Goal: Task Accomplishment & Management: Manage account settings

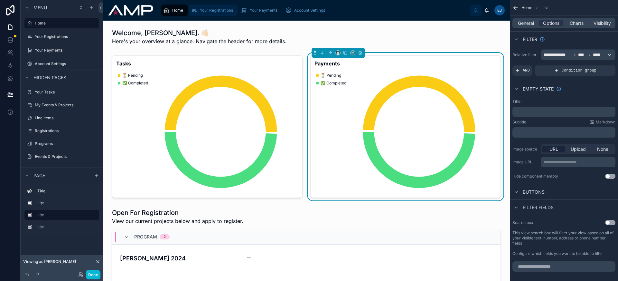
click at [225, 11] on span "Your Registrations" at bounding box center [216, 10] width 33 height 5
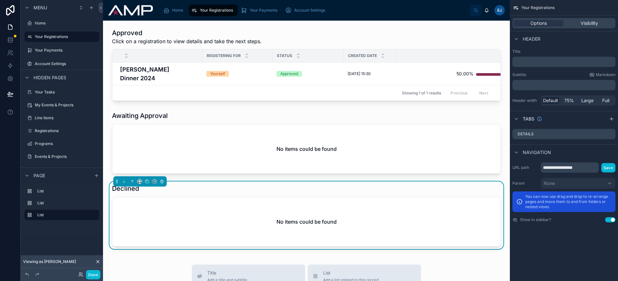
click at [184, 73] on div at bounding box center [306, 65] width 397 height 78
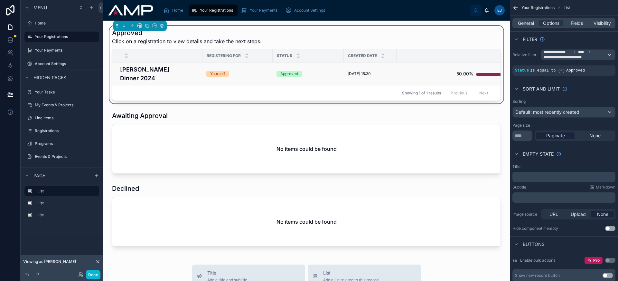
click at [192, 73] on h4 "[PERSON_NAME] Dinner 2024" at bounding box center [159, 73] width 79 height 17
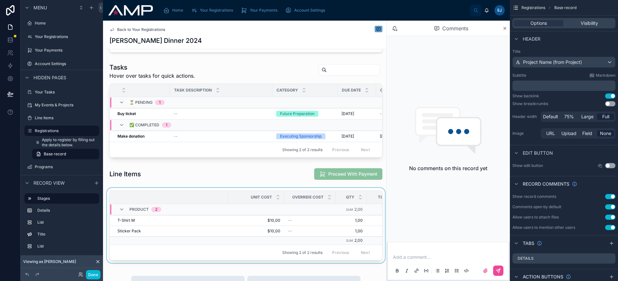
scroll to position [187, 0]
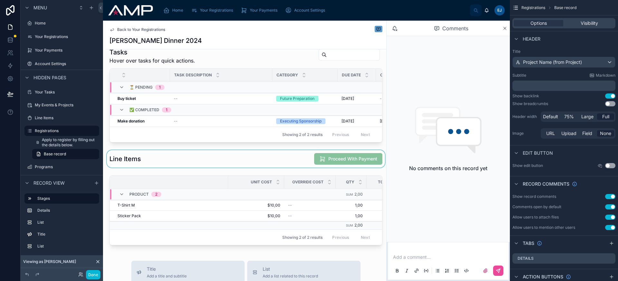
click at [282, 165] on div at bounding box center [246, 158] width 281 height 17
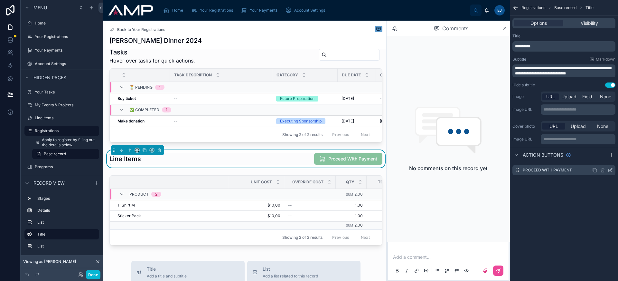
click at [611, 171] on icon "scrollable content" at bounding box center [610, 169] width 5 height 5
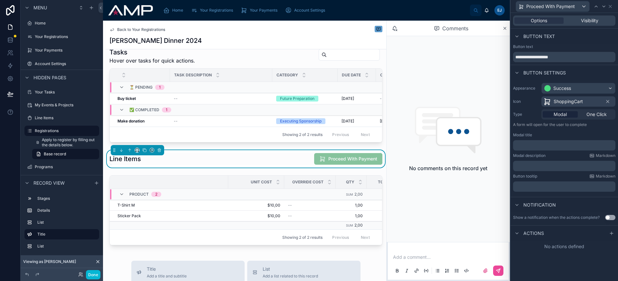
click at [536, 232] on span "Actions" at bounding box center [534, 233] width 21 height 6
click at [611, 234] on icon at bounding box center [611, 233] width 5 height 5
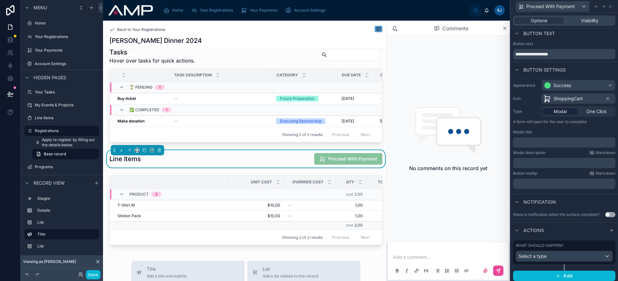
scroll to position [5, 0]
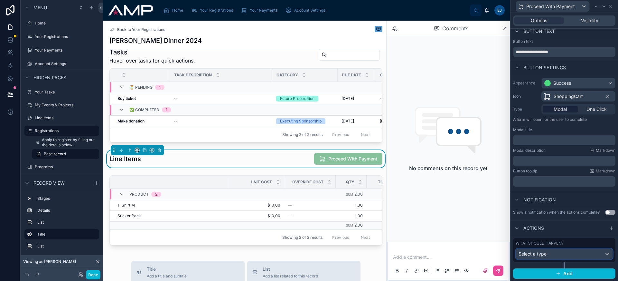
click at [558, 255] on div "Select a type" at bounding box center [564, 254] width 97 height 10
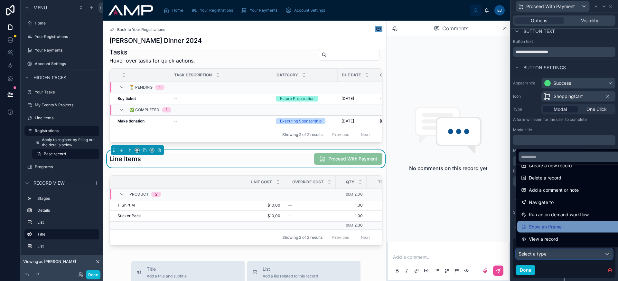
scroll to position [28, 0]
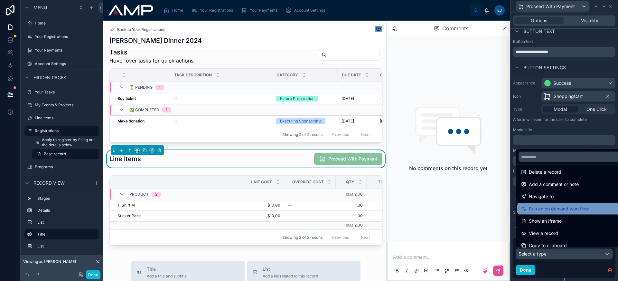
click at [557, 204] on div "Run an on demand workflow" at bounding box center [569, 209] width 104 height 12
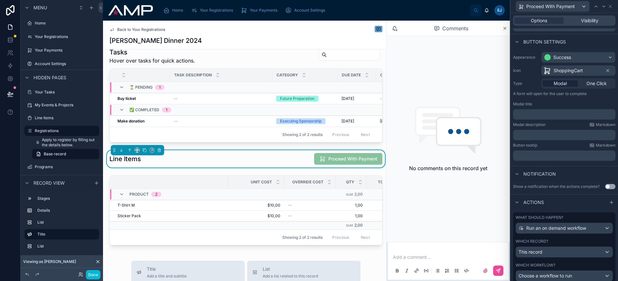
scroll to position [69, 0]
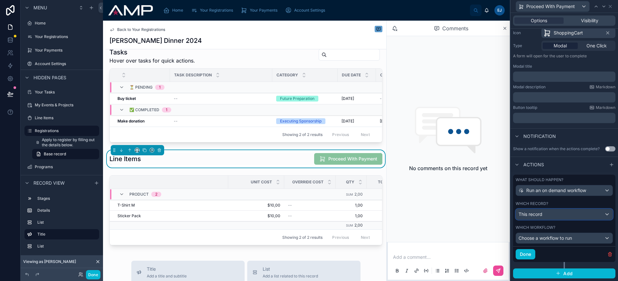
click at [559, 218] on div "This record" at bounding box center [564, 214] width 97 height 10
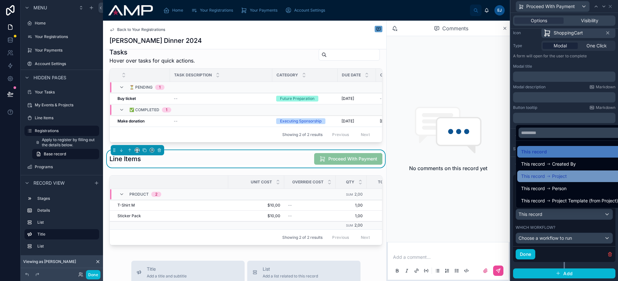
click at [556, 175] on span "Project" at bounding box center [559, 176] width 15 height 8
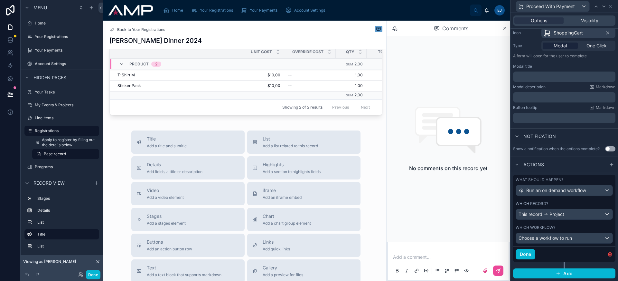
click at [569, 196] on div "What should happen? Run an on demand workflow Which record? This record Project" at bounding box center [564, 199] width 102 height 48
click at [569, 194] on div "Run an on demand workflow" at bounding box center [564, 190] width 97 height 10
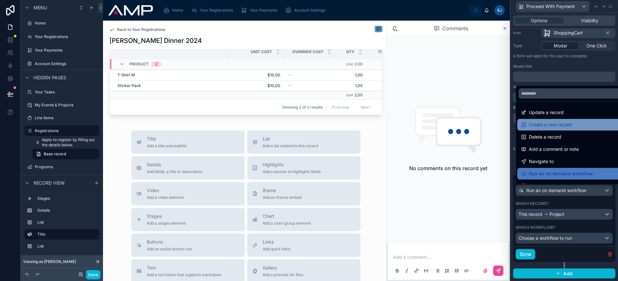
click at [558, 128] on span "Create a new record" at bounding box center [550, 125] width 43 height 8
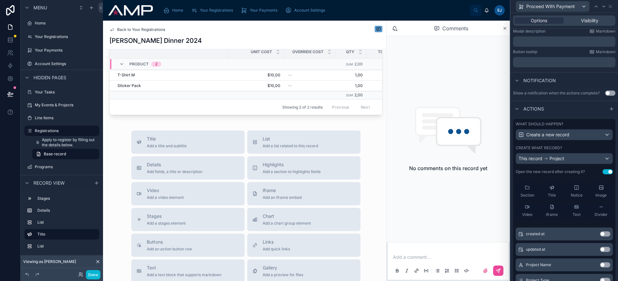
scroll to position [0, 0]
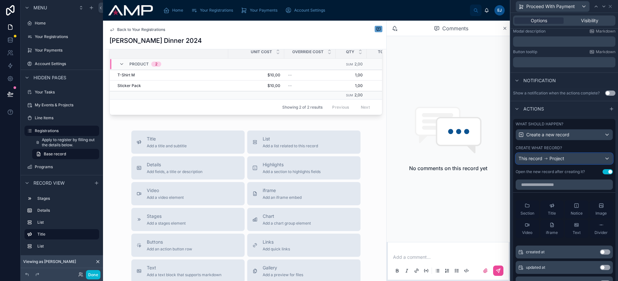
click at [564, 162] on div "This record Project" at bounding box center [564, 158] width 97 height 10
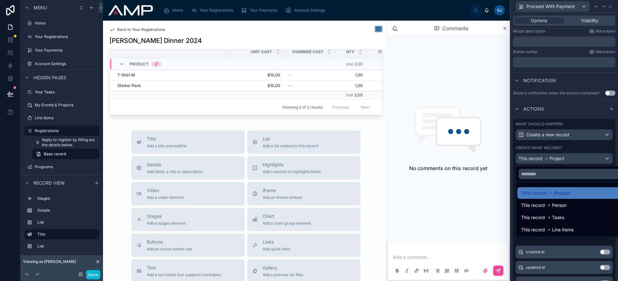
click at [564, 162] on div at bounding box center [565, 140] width 108 height 281
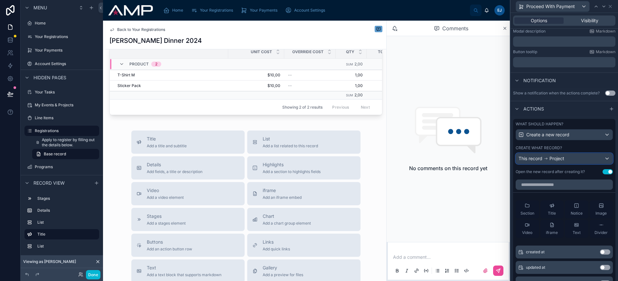
click at [555, 160] on span "Project" at bounding box center [557, 158] width 15 height 6
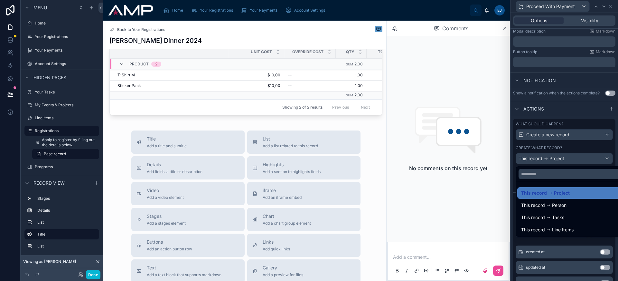
click at [555, 160] on div at bounding box center [565, 140] width 108 height 281
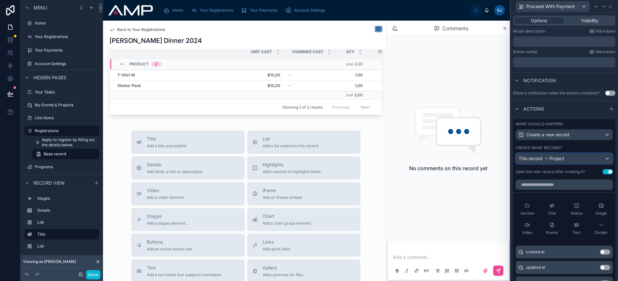
click at [560, 161] on span "Project" at bounding box center [557, 158] width 15 height 6
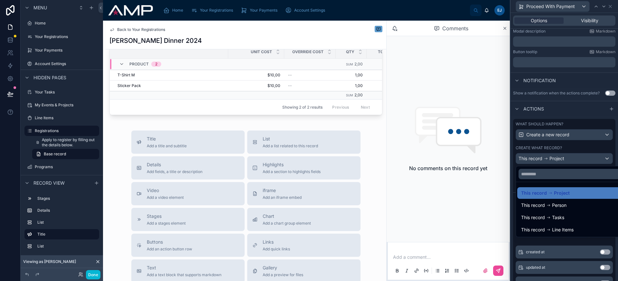
click at [560, 161] on div at bounding box center [565, 140] width 108 height 281
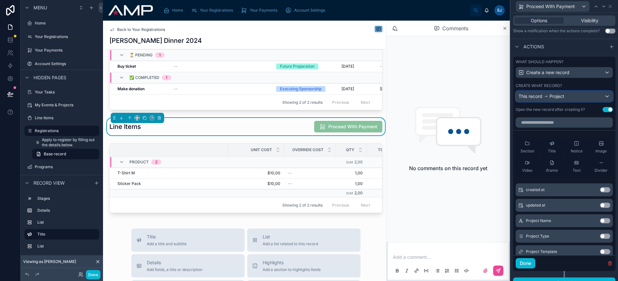
click at [573, 100] on div "This record Project" at bounding box center [564, 96] width 97 height 10
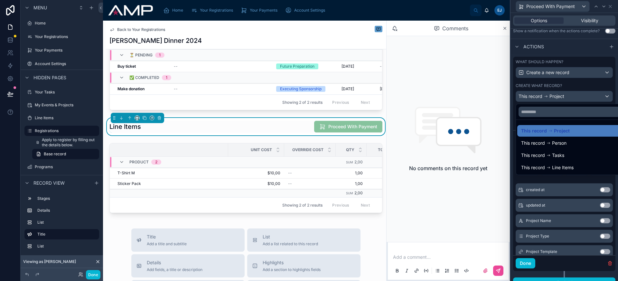
click at [573, 100] on div at bounding box center [565, 140] width 108 height 281
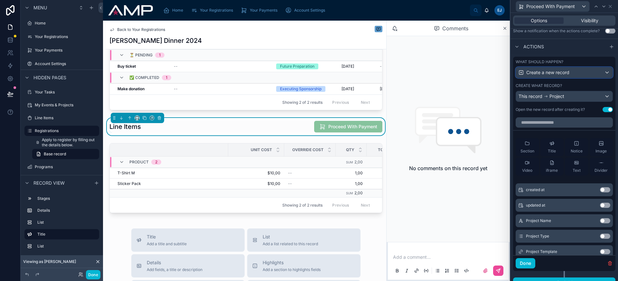
click at [559, 75] on span "Create a new record" at bounding box center [547, 72] width 43 height 6
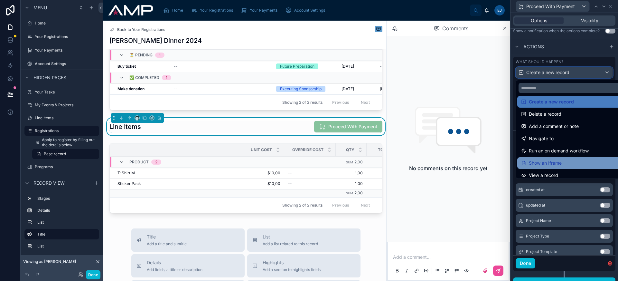
scroll to position [15, 0]
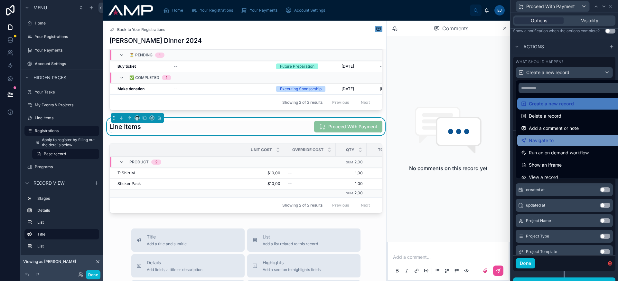
click at [570, 139] on div "Navigate to" at bounding box center [569, 141] width 96 height 8
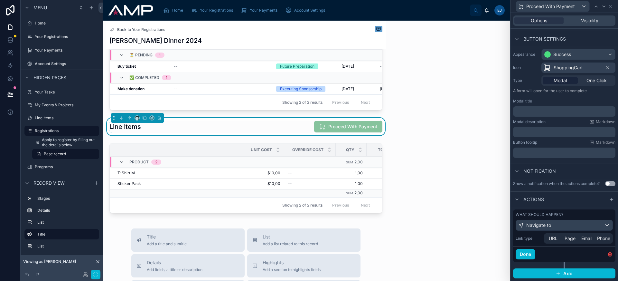
scroll to position [34, 0]
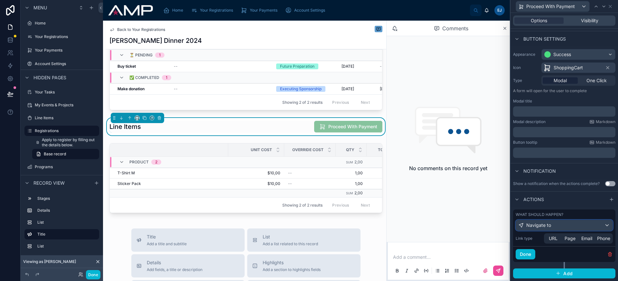
click at [570, 224] on div "Navigate to" at bounding box center [564, 225] width 97 height 10
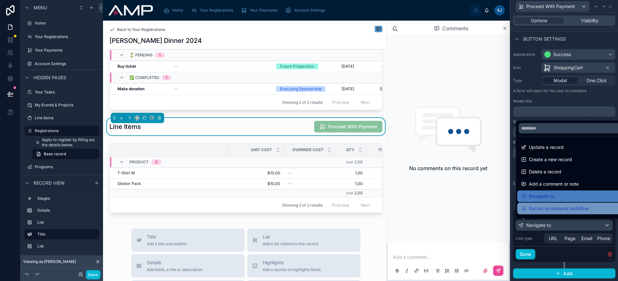
click at [557, 208] on span "Run an on demand workflow" at bounding box center [559, 208] width 60 height 8
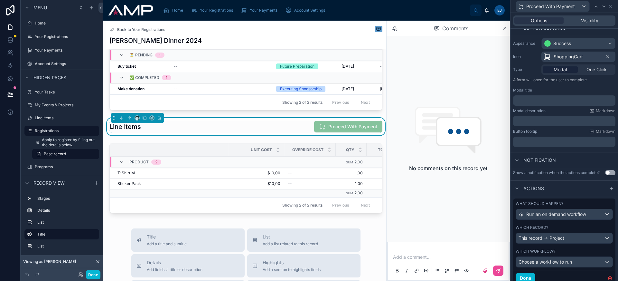
scroll to position [69, 0]
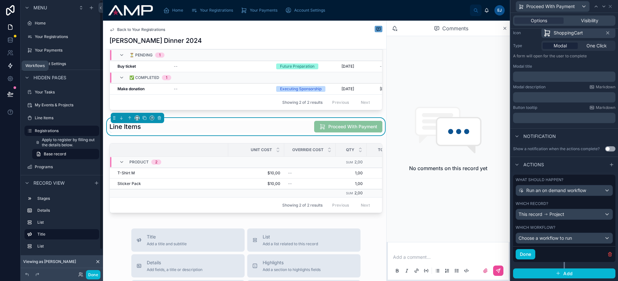
click at [14, 64] on link at bounding box center [10, 65] width 20 height 13
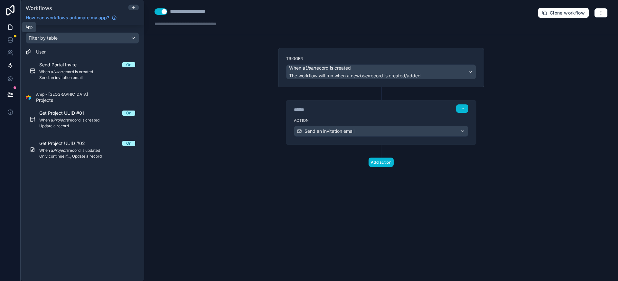
click at [8, 29] on icon at bounding box center [10, 27] width 4 height 5
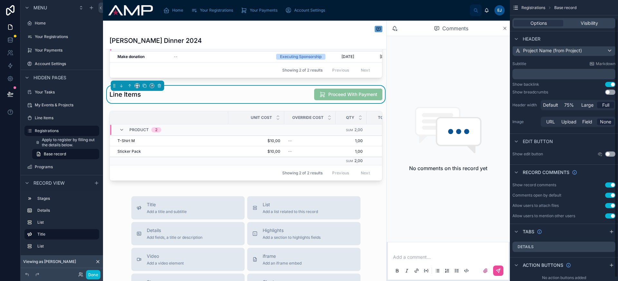
scroll to position [24, 0]
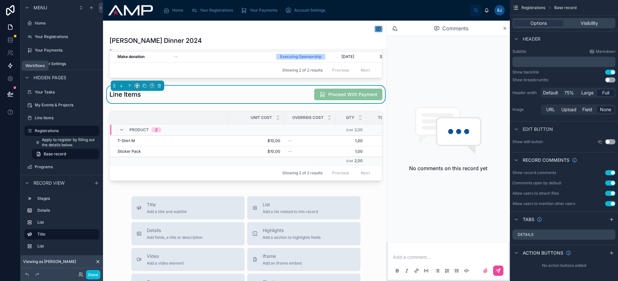
click at [7, 68] on icon at bounding box center [10, 65] width 6 height 6
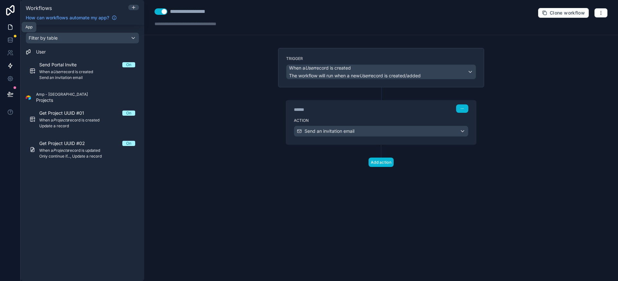
click at [8, 26] on icon at bounding box center [10, 27] width 4 height 5
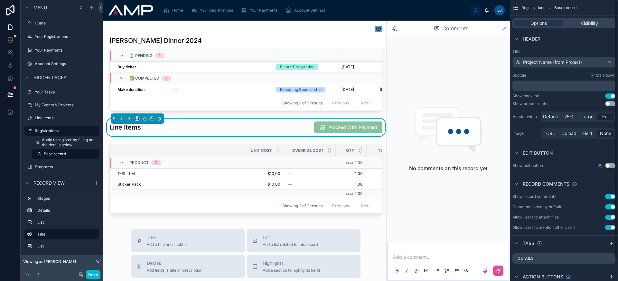
scroll to position [24, 0]
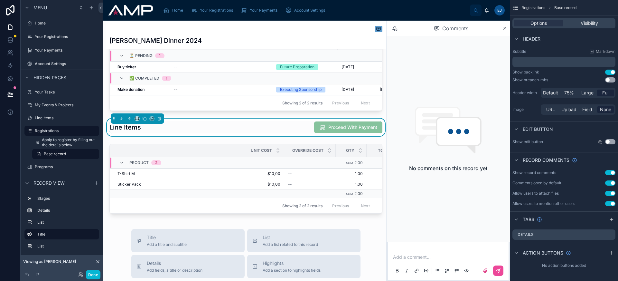
click at [259, 129] on div "Line Items Proceed With Payment" at bounding box center [245, 127] width 273 height 12
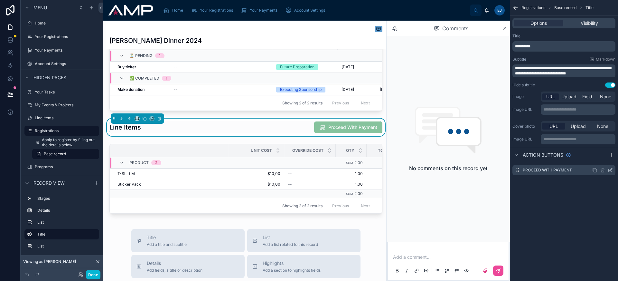
click at [610, 170] on icon "scrollable content" at bounding box center [611, 169] width 3 height 3
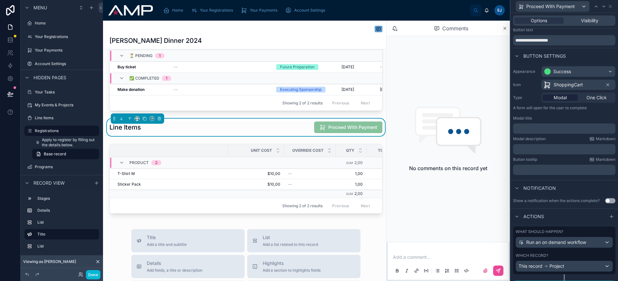
scroll to position [29, 0]
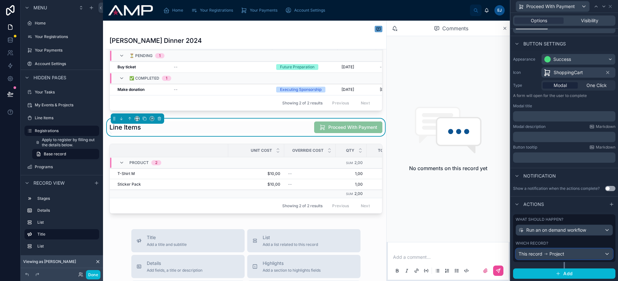
click at [576, 251] on div "This record Project" at bounding box center [564, 254] width 97 height 10
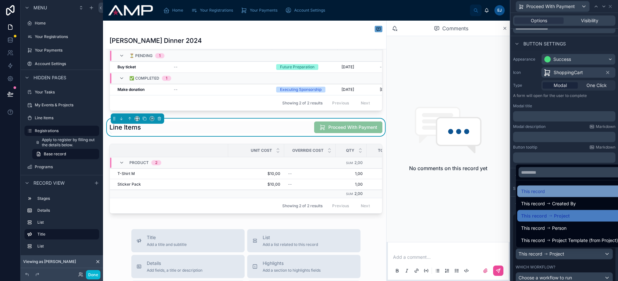
click at [553, 194] on div "This record" at bounding box center [569, 191] width 97 height 8
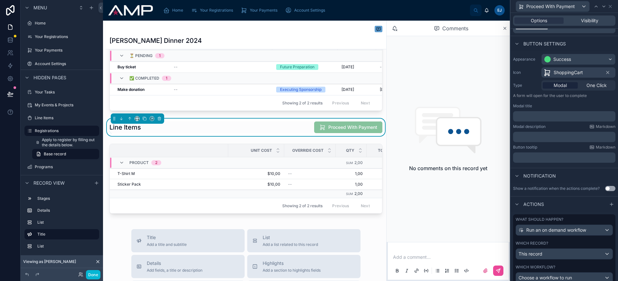
scroll to position [69, 0]
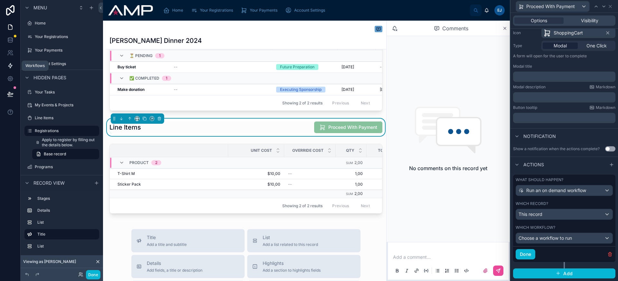
click at [12, 69] on icon at bounding box center [10, 65] width 6 height 6
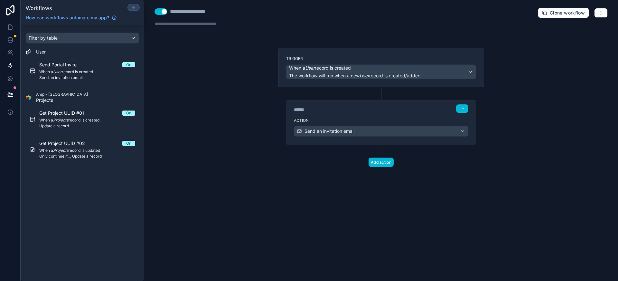
click at [134, 8] on icon at bounding box center [134, 7] width 0 height 3
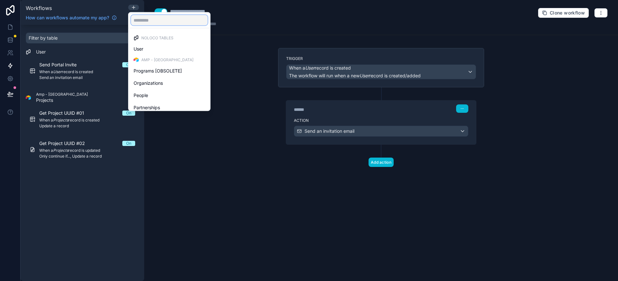
click at [165, 24] on input "text" at bounding box center [169, 20] width 77 height 10
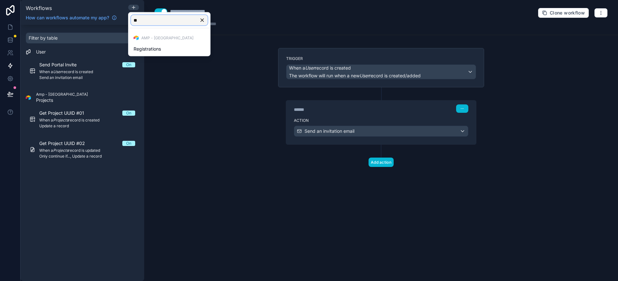
type input "***"
click at [168, 50] on div "Registrations" at bounding box center [169, 49] width 71 height 8
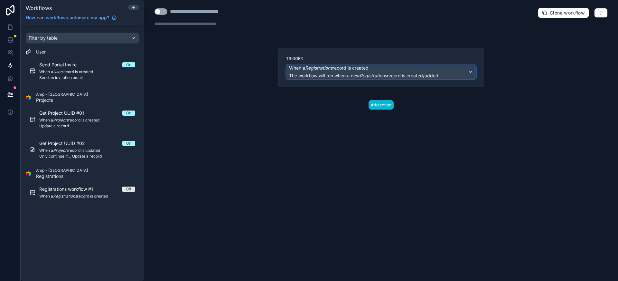
click at [387, 75] on em "Registrations" at bounding box center [373, 75] width 27 height 5
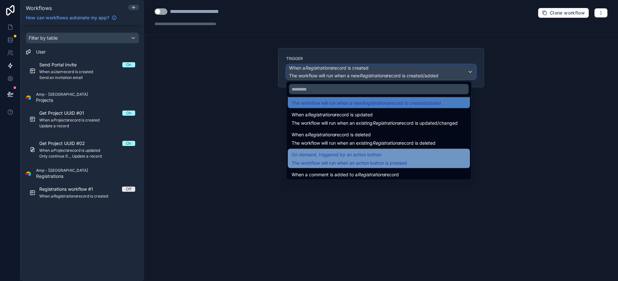
scroll to position [13, 0]
click at [359, 157] on span "On demand, triggered by an action button" at bounding box center [337, 155] width 90 height 8
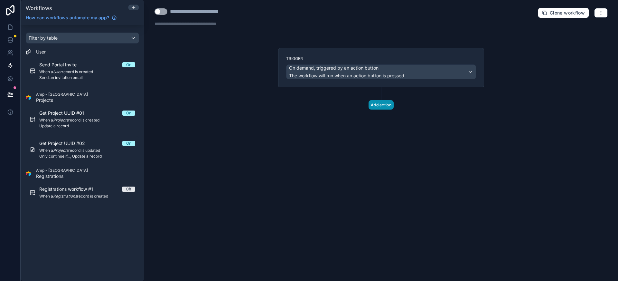
click at [380, 104] on button "Add action" at bounding box center [381, 104] width 25 height 9
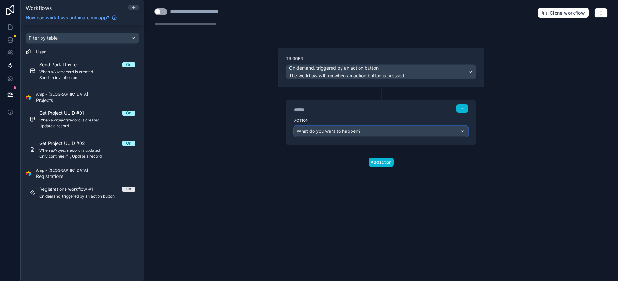
click at [363, 130] on div "What do you want to happen?" at bounding box center [381, 131] width 174 height 10
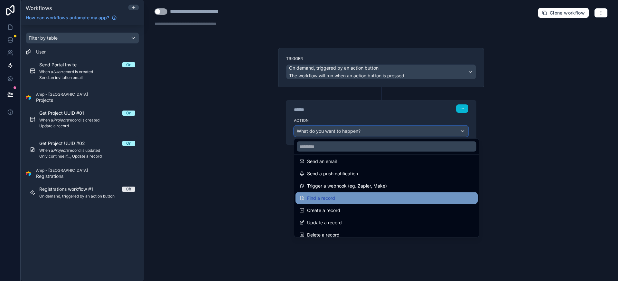
scroll to position [11, 0]
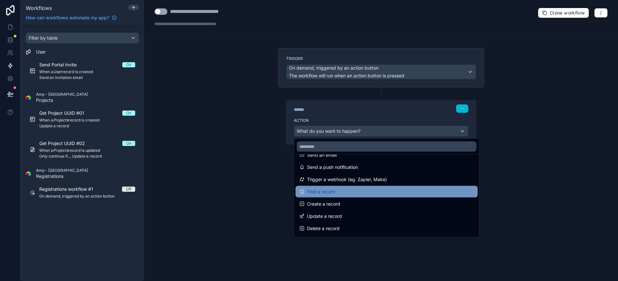
click at [353, 195] on div "Find a record" at bounding box center [386, 192] width 175 height 8
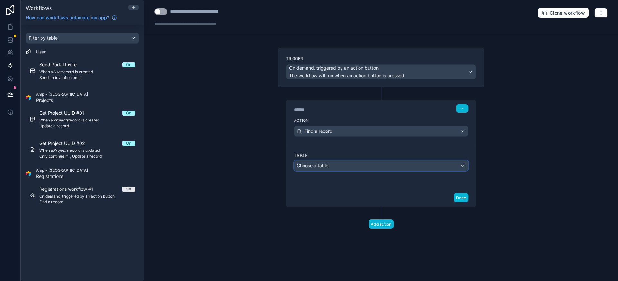
click at [355, 167] on div "Choose a table" at bounding box center [381, 165] width 174 height 10
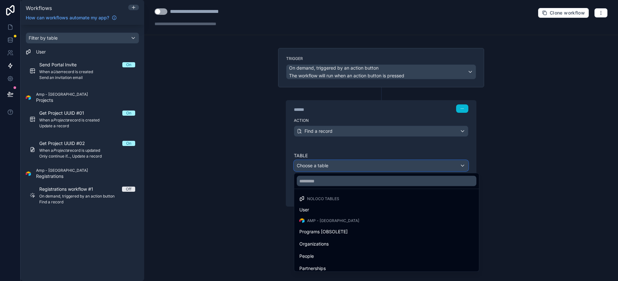
scroll to position [55, 0]
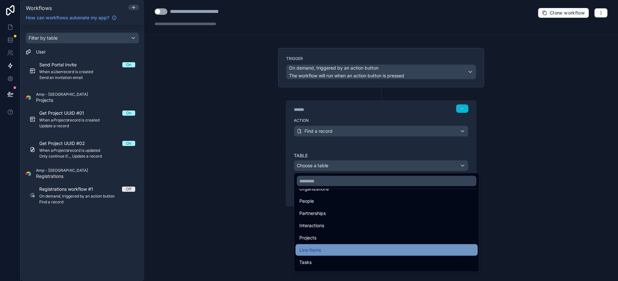
click at [353, 244] on div "Line Items" at bounding box center [387, 250] width 182 height 12
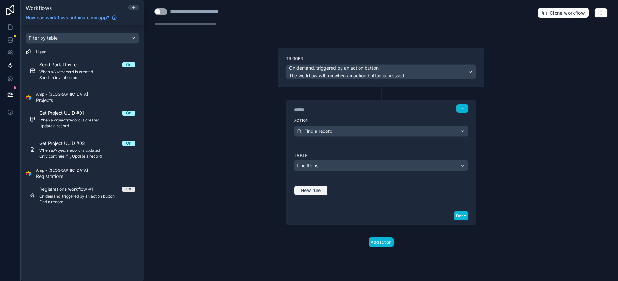
click at [317, 190] on span "New rule" at bounding box center [310, 190] width 25 height 6
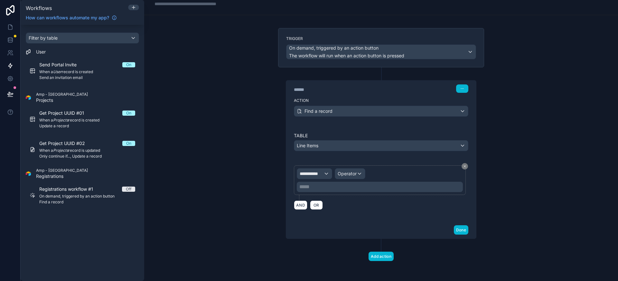
scroll to position [20, 0]
click at [319, 175] on span "**********" at bounding box center [312, 173] width 24 height 6
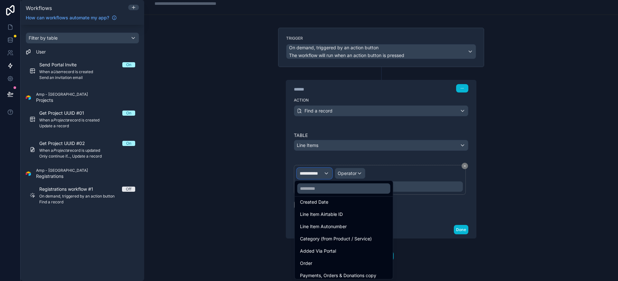
scroll to position [178, 0]
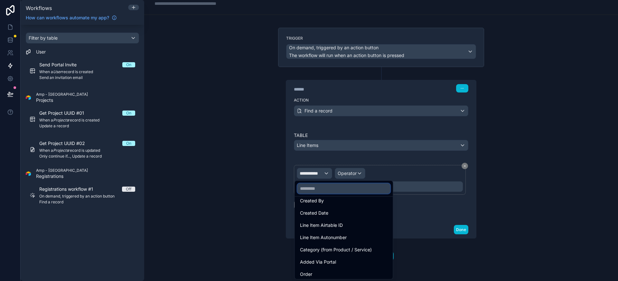
click at [329, 189] on input "text" at bounding box center [343, 188] width 93 height 10
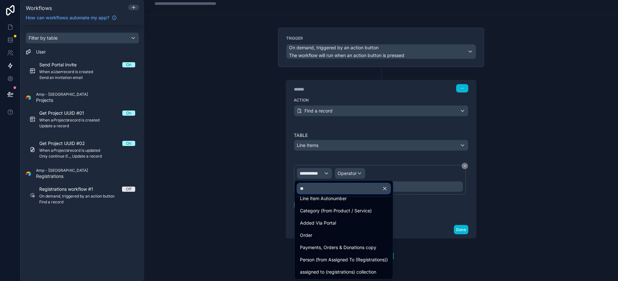
scroll to position [0, 0]
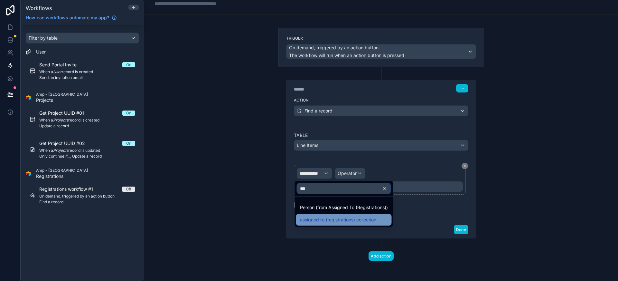
type input "***"
click at [345, 223] on div "assigned to (registrations) collection" at bounding box center [344, 220] width 96 height 12
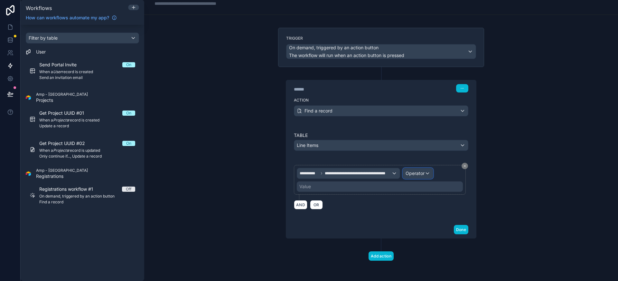
click at [419, 172] on span "Operator" at bounding box center [415, 172] width 19 height 5
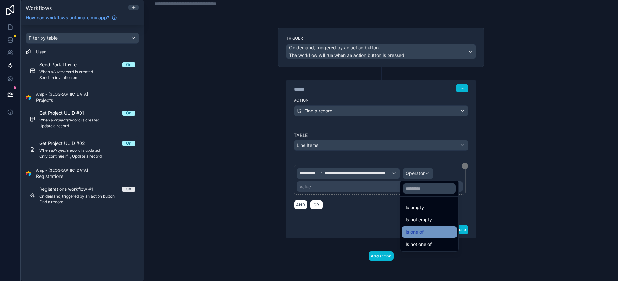
click at [427, 235] on div "Is one of" at bounding box center [430, 232] width 48 height 8
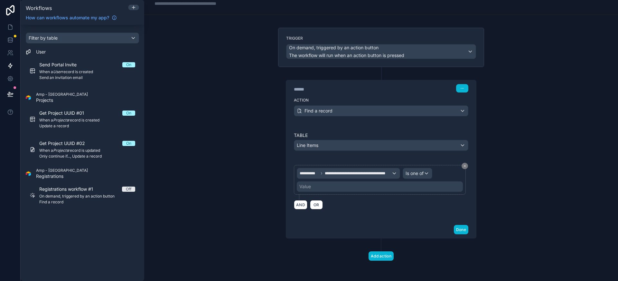
click at [346, 188] on div "Value" at bounding box center [380, 186] width 166 height 10
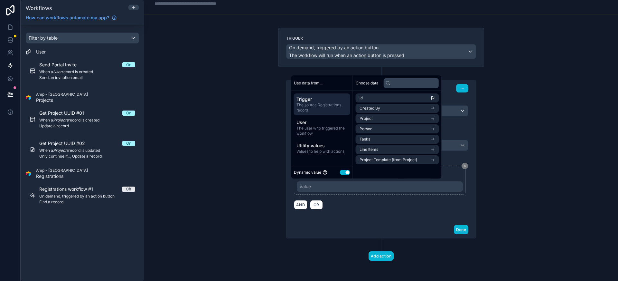
click at [345, 173] on button "Use setting" at bounding box center [345, 172] width 10 height 5
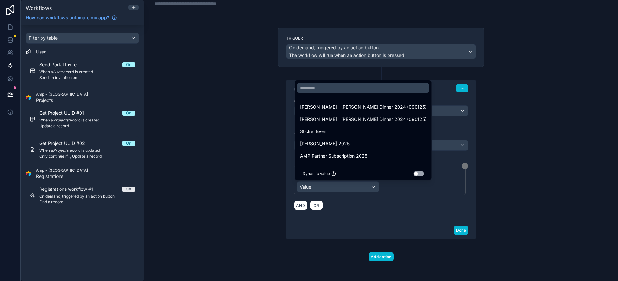
click at [414, 173] on button "Use setting" at bounding box center [419, 173] width 10 height 5
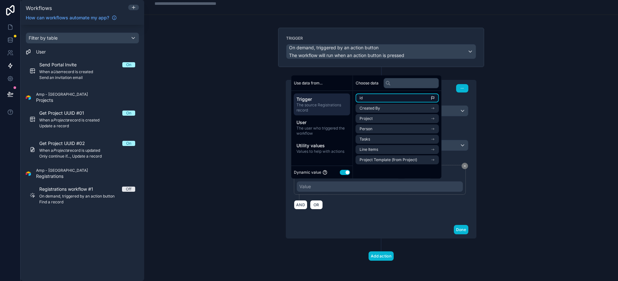
click at [388, 99] on li "id" at bounding box center [397, 97] width 83 height 9
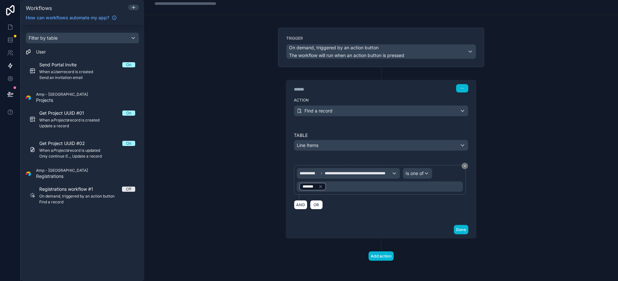
click at [340, 218] on div "**********" at bounding box center [381, 172] width 190 height 97
click at [297, 206] on button "AND" at bounding box center [301, 204] width 14 height 9
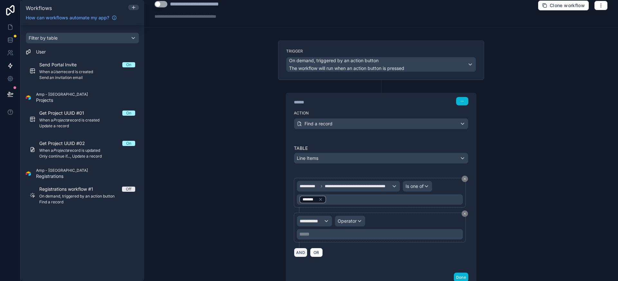
scroll to position [55, 0]
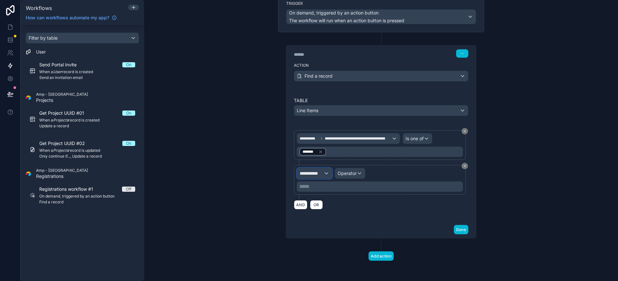
click at [319, 173] on span "**********" at bounding box center [312, 173] width 24 height 6
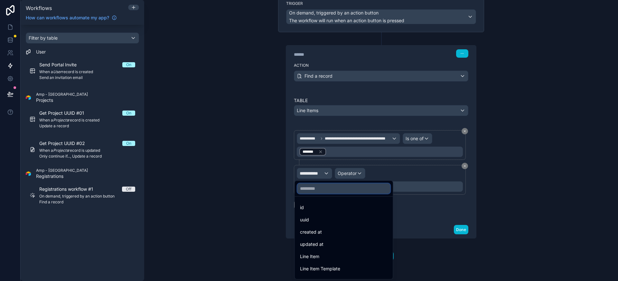
click at [330, 191] on input "text" at bounding box center [343, 188] width 93 height 10
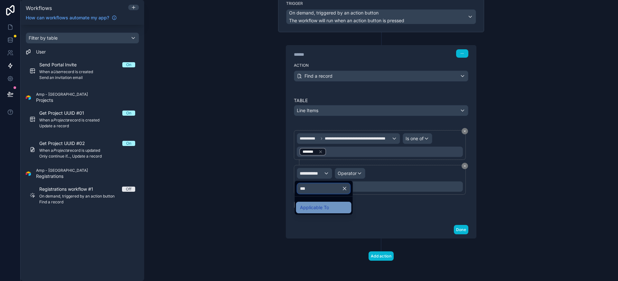
type input "***"
click at [327, 210] on span "Applicable To" at bounding box center [314, 207] width 29 height 8
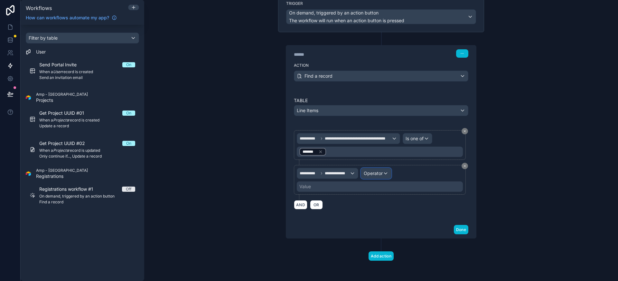
click at [377, 174] on span "Operator" at bounding box center [373, 172] width 19 height 5
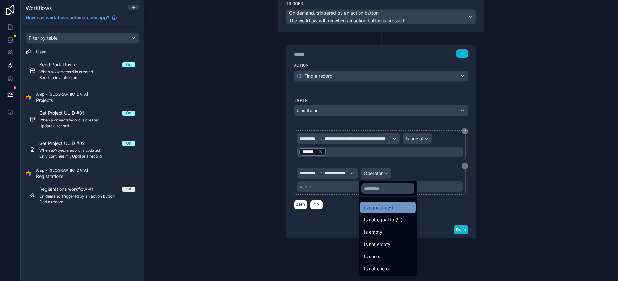
click at [384, 210] on span "Is equal to (=)" at bounding box center [378, 207] width 29 height 8
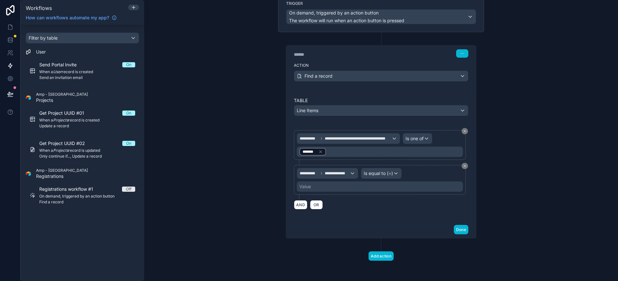
click at [350, 188] on div "Value" at bounding box center [380, 186] width 166 height 10
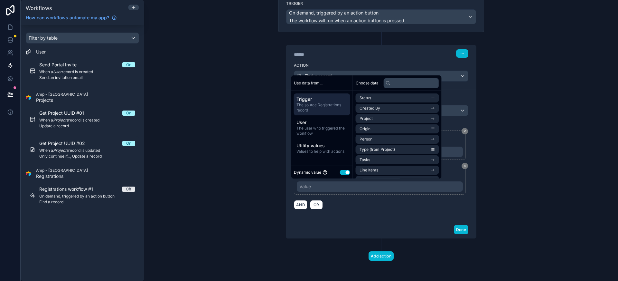
click at [343, 173] on button "Use setting" at bounding box center [345, 172] width 10 height 5
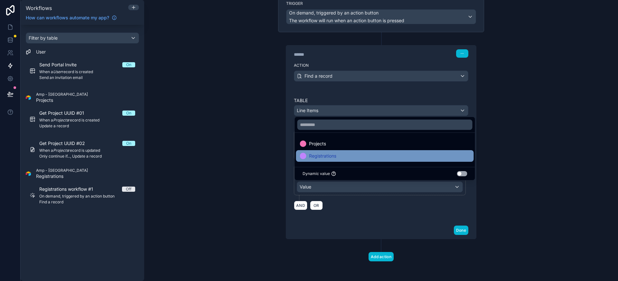
click at [343, 156] on div "Registrations" at bounding box center [385, 156] width 170 height 8
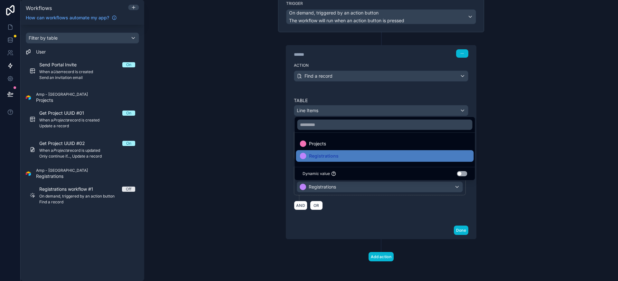
click at [370, 222] on div "Done" at bounding box center [381, 230] width 190 height 17
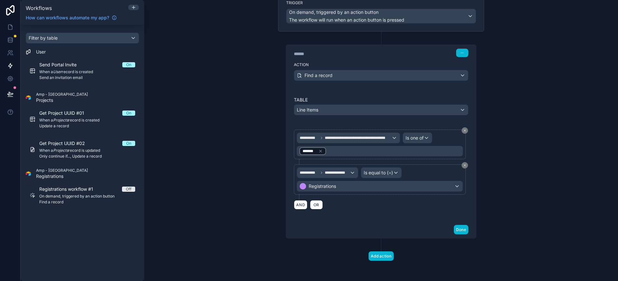
scroll to position [56, 0]
click at [382, 254] on button "Add action" at bounding box center [381, 255] width 25 height 9
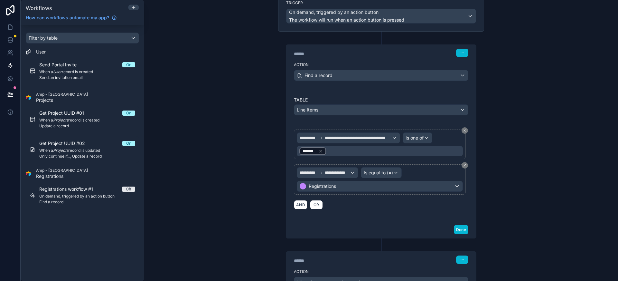
scroll to position [113, 0]
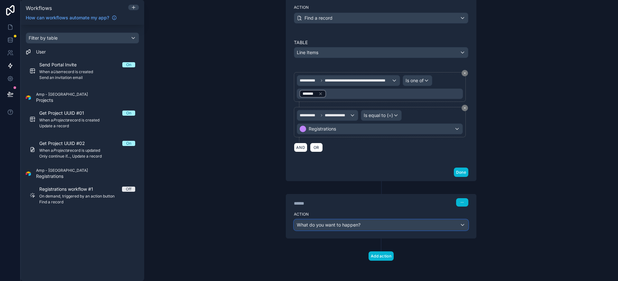
click at [363, 228] on div "What do you want to happen?" at bounding box center [381, 225] width 174 height 10
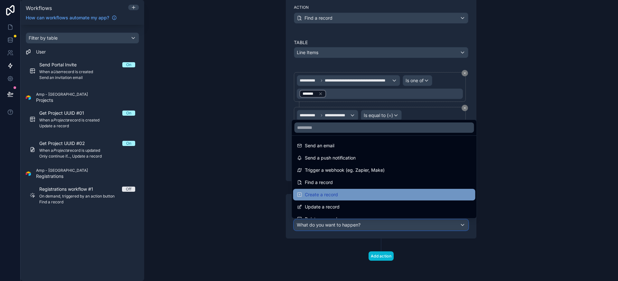
scroll to position [1, 0]
click at [354, 194] on div "Create a record" at bounding box center [384, 194] width 175 height 8
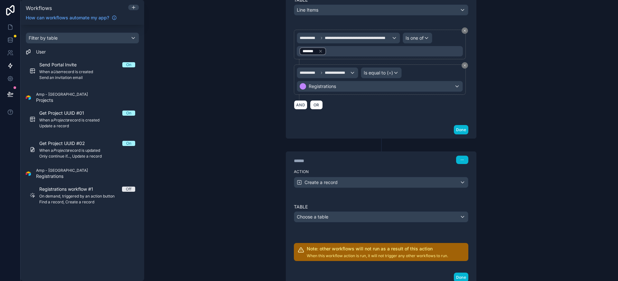
scroll to position [203, 0]
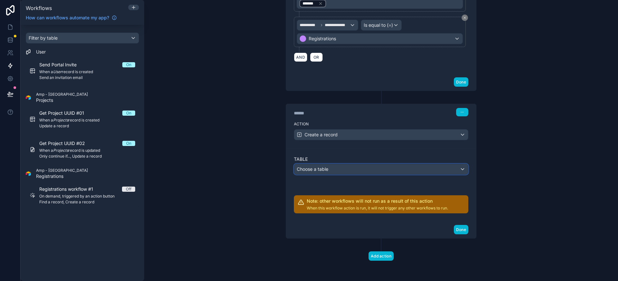
click at [342, 169] on div "Choose a table" at bounding box center [381, 169] width 174 height 10
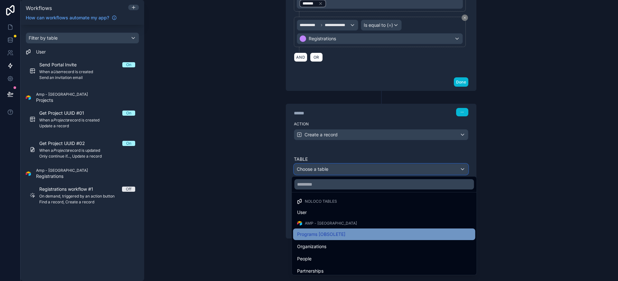
scroll to position [0, 0]
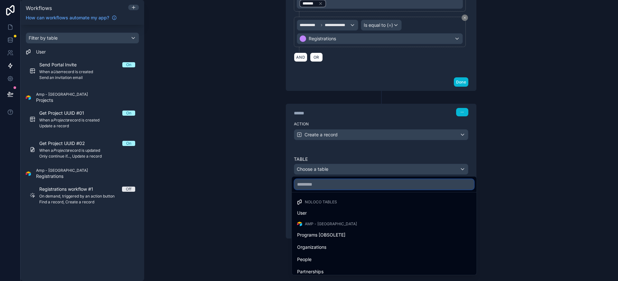
click at [341, 187] on input "text" at bounding box center [385, 184] width 180 height 10
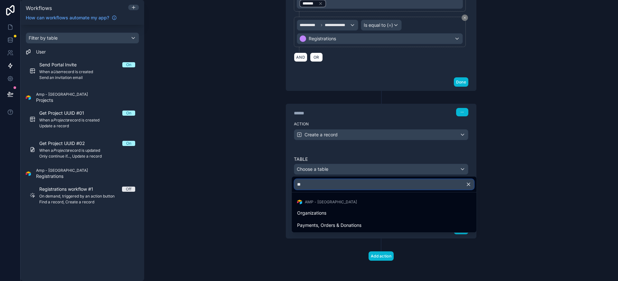
type input "***"
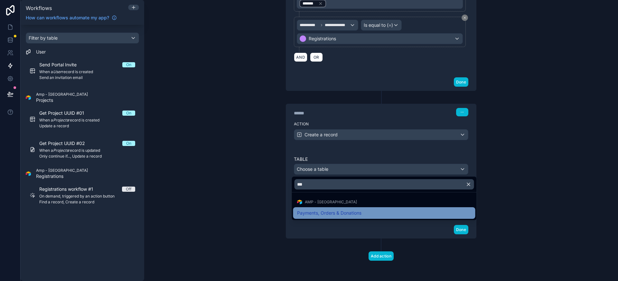
click at [348, 212] on span "Payments, Orders & Donations" at bounding box center [329, 213] width 64 height 8
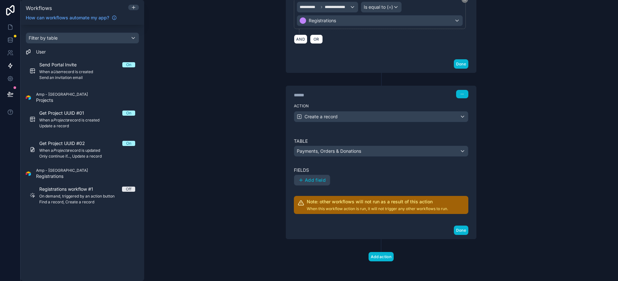
scroll to position [222, 0]
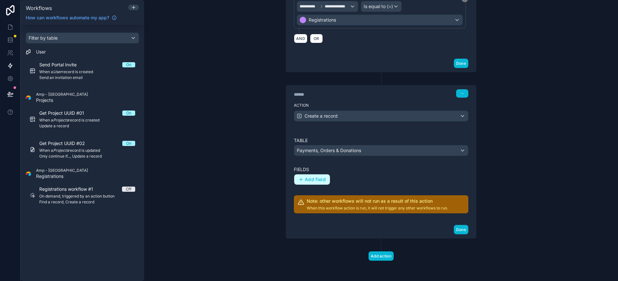
click at [310, 183] on button "Add field" at bounding box center [312, 179] width 36 height 10
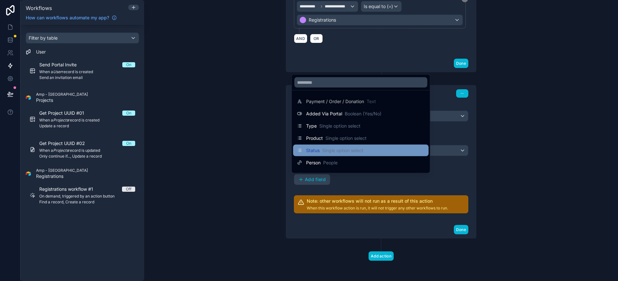
click at [413, 152] on div "Status Single option select" at bounding box center [361, 150] width 128 height 8
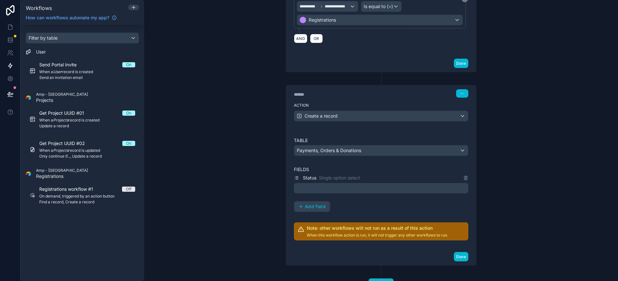
click at [394, 184] on div at bounding box center [381, 188] width 175 height 10
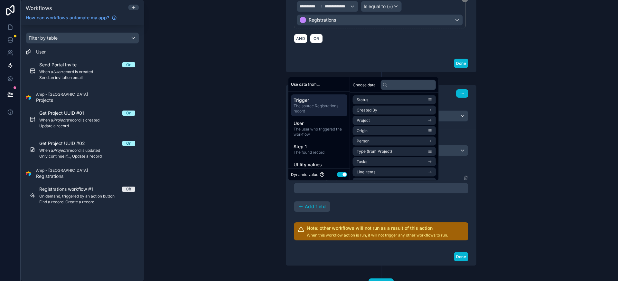
click at [346, 173] on button "Use setting" at bounding box center [342, 174] width 10 height 5
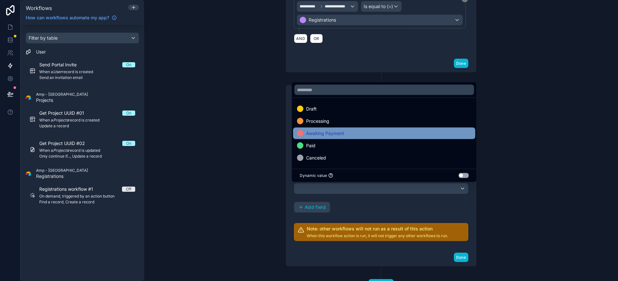
click at [371, 134] on div "Awaiting Payment" at bounding box center [384, 133] width 175 height 8
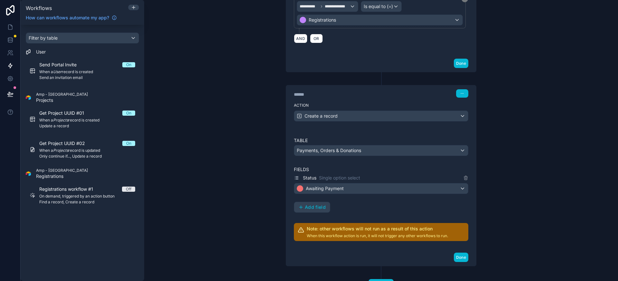
click at [376, 211] on div "Status Single option select Awaiting Payment Add field" at bounding box center [381, 193] width 175 height 39
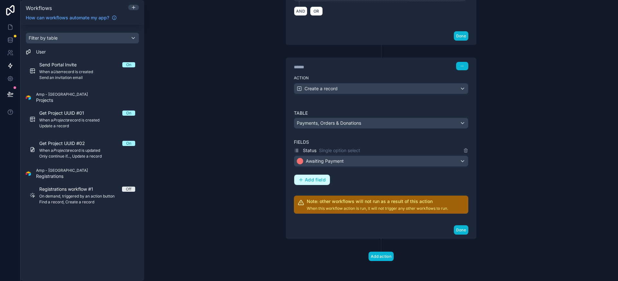
scroll to position [250, 0]
click at [312, 178] on span "Add field" at bounding box center [315, 179] width 21 height 6
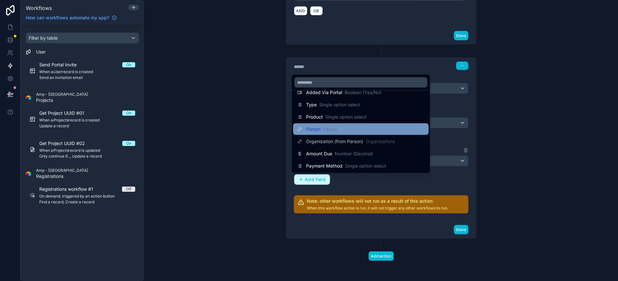
scroll to position [6, 0]
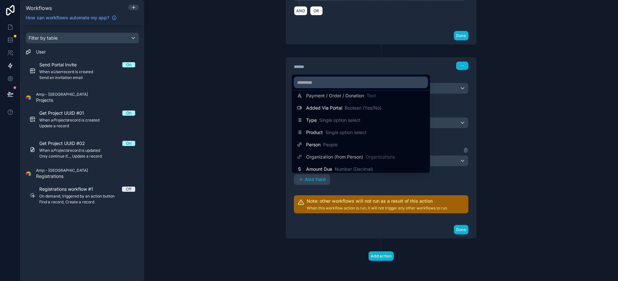
click at [344, 83] on input "text" at bounding box center [361, 82] width 133 height 10
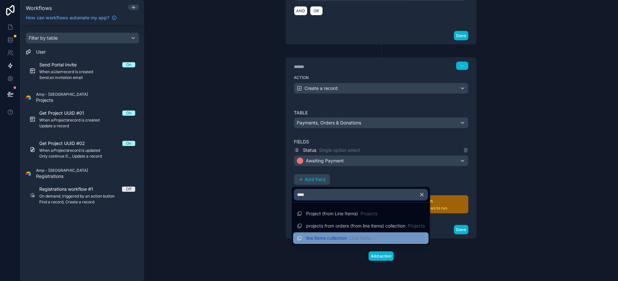
type input "****"
click at [359, 238] on span "Line Items" at bounding box center [361, 238] width 22 height 6
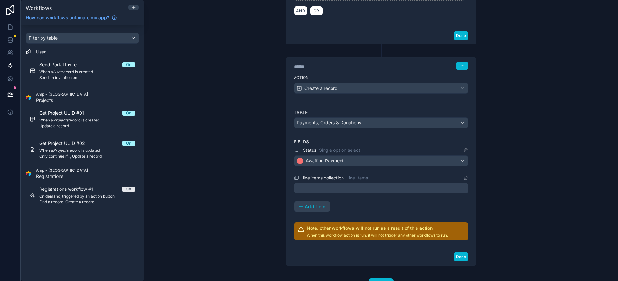
click at [349, 185] on div at bounding box center [381, 188] width 175 height 10
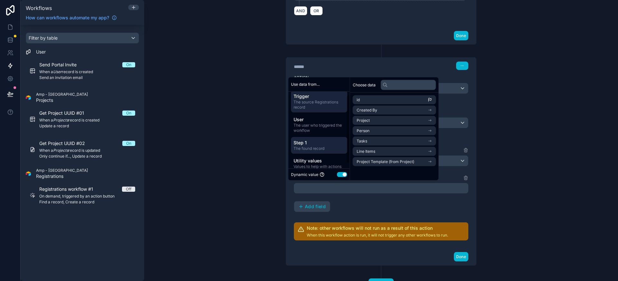
scroll to position [10, 0]
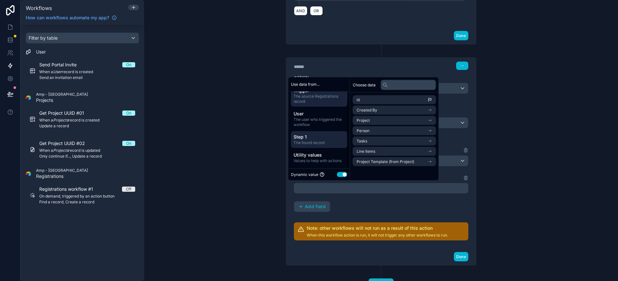
click at [325, 141] on span "The found record" at bounding box center [319, 142] width 51 height 5
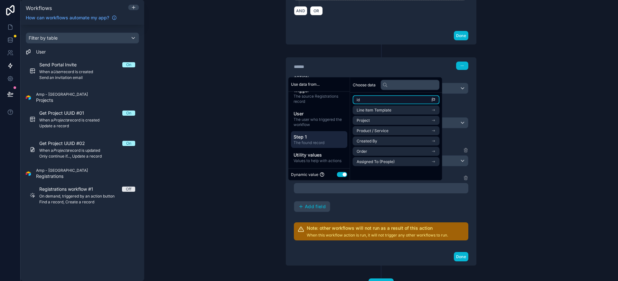
click at [368, 102] on li "id" at bounding box center [396, 99] width 87 height 9
click at [371, 207] on div "Status Single option select Awaiting Payment line items collection Line Items *…" at bounding box center [381, 179] width 175 height 66
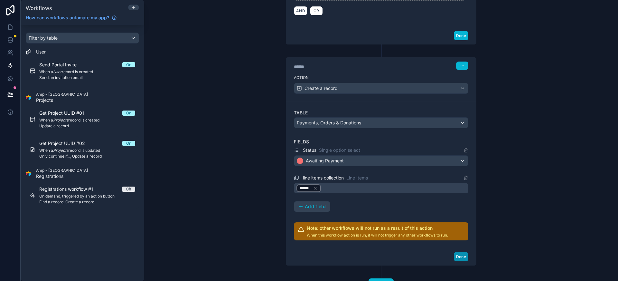
click at [463, 258] on button "Done" at bounding box center [461, 256] width 14 height 9
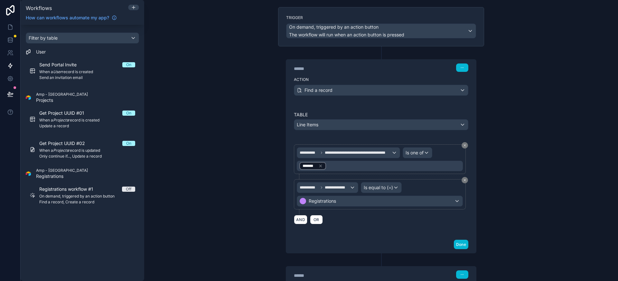
scroll to position [0, 0]
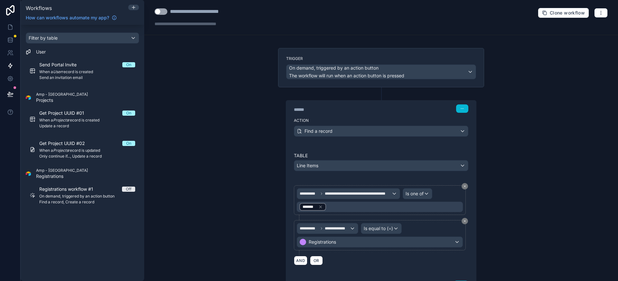
click at [164, 11] on button "Use setting" at bounding box center [161, 11] width 13 height 6
click at [207, 11] on div "**********" at bounding box center [204, 12] width 68 height 8
type div "**********"
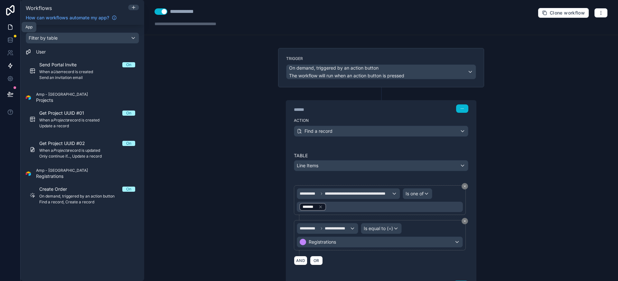
click at [11, 29] on icon at bounding box center [10, 27] width 6 height 6
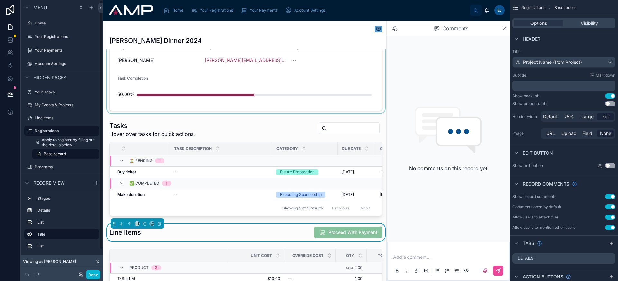
scroll to position [235, 0]
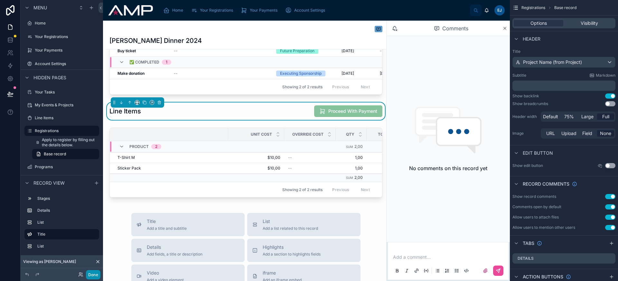
click at [97, 274] on button "Done" at bounding box center [93, 274] width 14 height 9
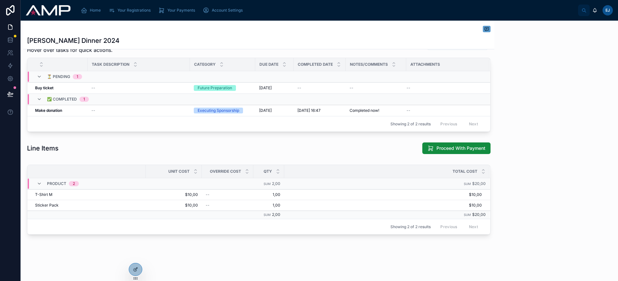
scroll to position [198, 0]
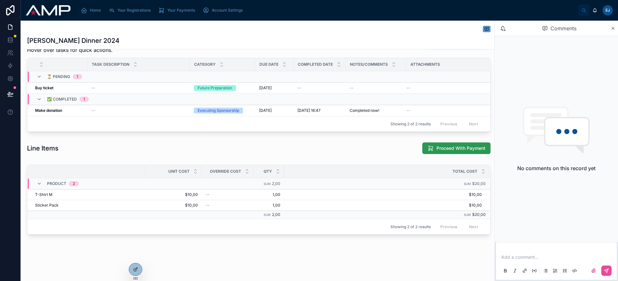
click at [437, 149] on span "Proceed With Payment" at bounding box center [461, 148] width 49 height 6
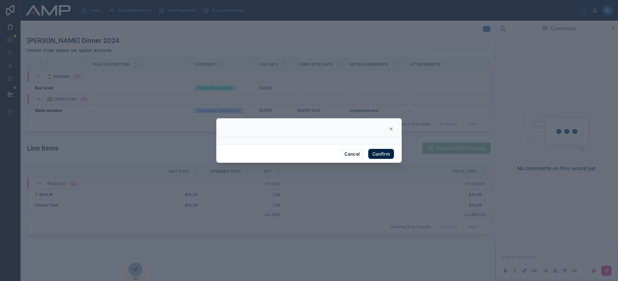
click at [388, 155] on button "Confirm" at bounding box center [381, 154] width 26 height 10
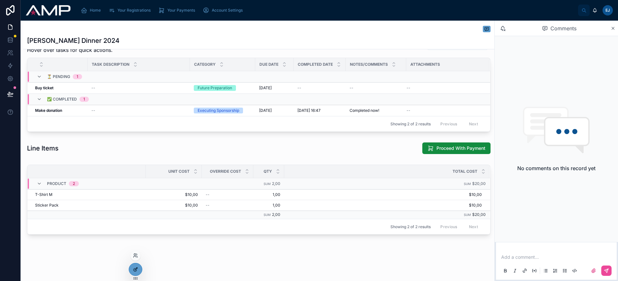
click at [137, 268] on icon at bounding box center [136, 268] width 3 height 3
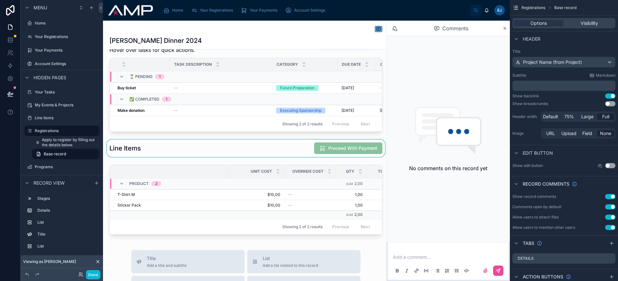
click at [346, 150] on div at bounding box center [246, 147] width 281 height 17
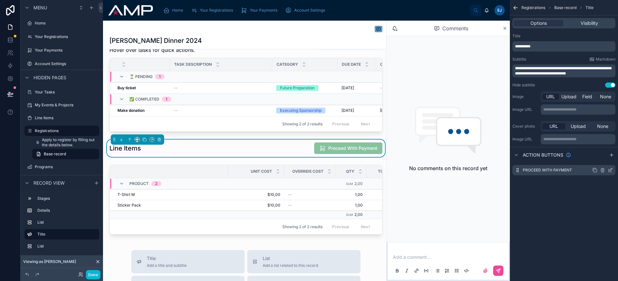
click at [610, 169] on icon "scrollable content" at bounding box center [611, 169] width 3 height 3
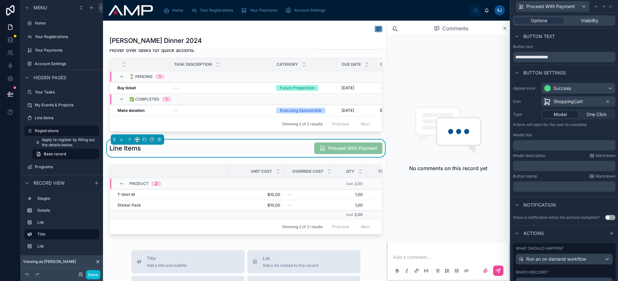
scroll to position [29, 0]
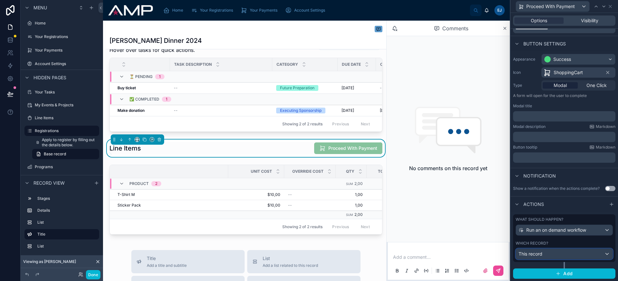
click at [574, 257] on div "This record" at bounding box center [564, 254] width 97 height 10
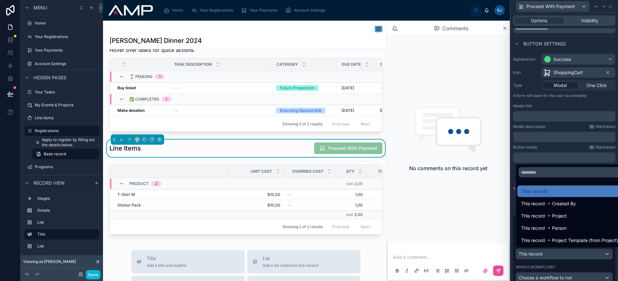
click at [574, 257] on div at bounding box center [565, 140] width 108 height 281
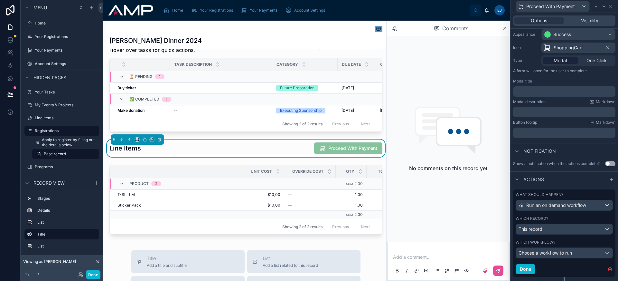
scroll to position [69, 0]
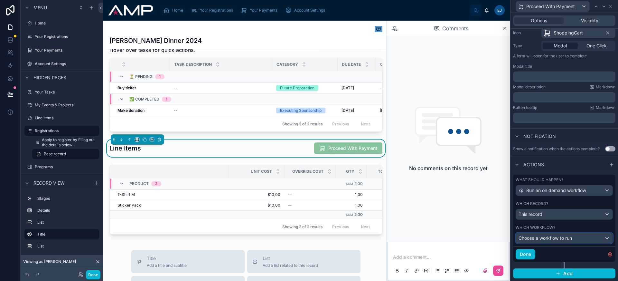
click at [569, 240] on span "Choose a workflow to run" at bounding box center [545, 237] width 53 height 5
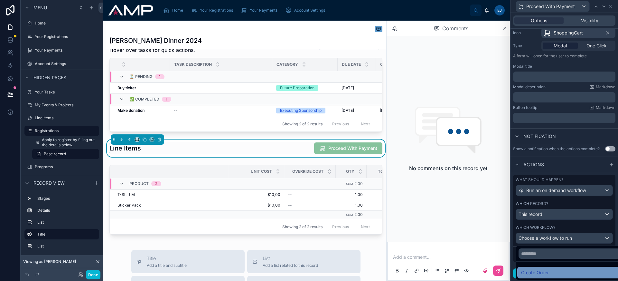
click at [565, 268] on div "Create Order" at bounding box center [569, 273] width 104 height 12
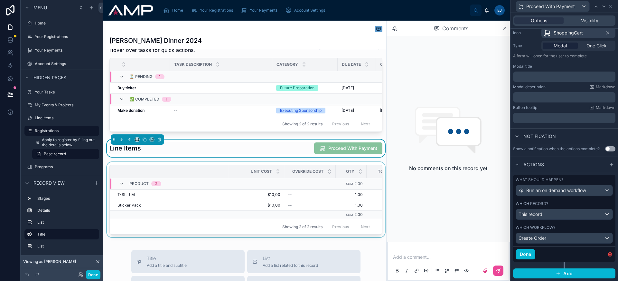
click at [283, 169] on div at bounding box center [246, 201] width 281 height 78
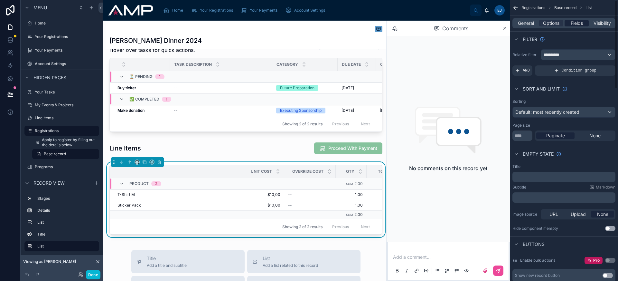
click at [580, 25] on span "Fields" at bounding box center [577, 23] width 12 height 6
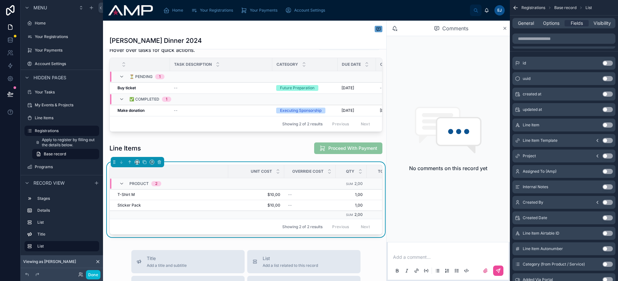
scroll to position [194, 0]
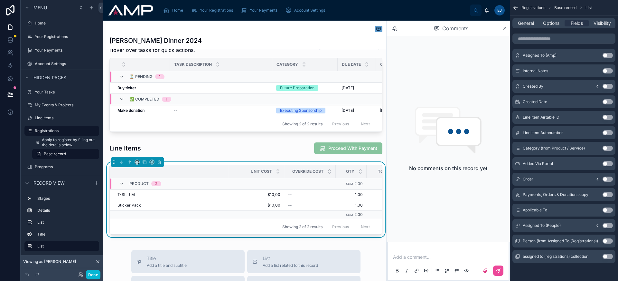
click at [607, 179] on button "Use setting" at bounding box center [608, 178] width 10 height 5
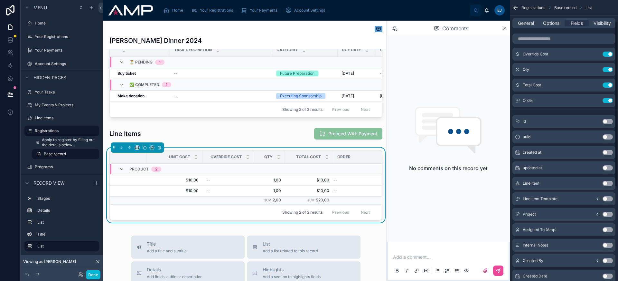
scroll to position [0, 0]
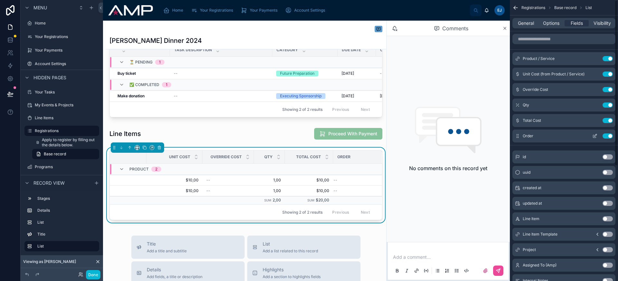
click at [595, 134] on icon "scrollable content" at bounding box center [594, 135] width 5 height 5
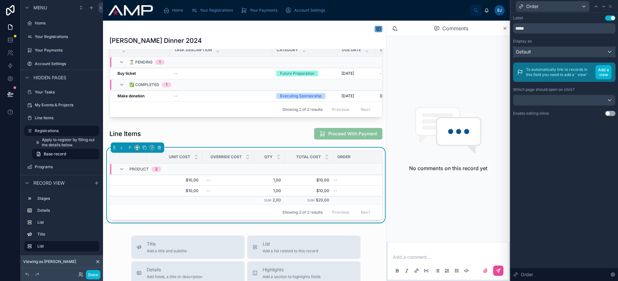
click at [561, 54] on div "Default" at bounding box center [565, 52] width 102 height 10
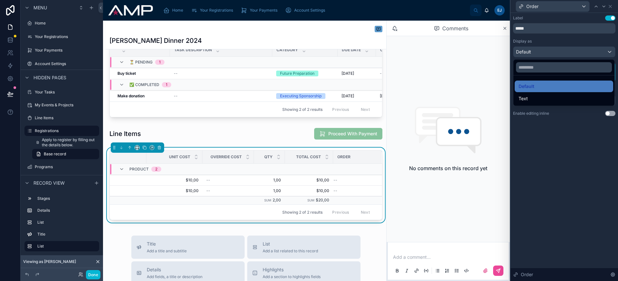
click at [561, 54] on div at bounding box center [565, 140] width 108 height 281
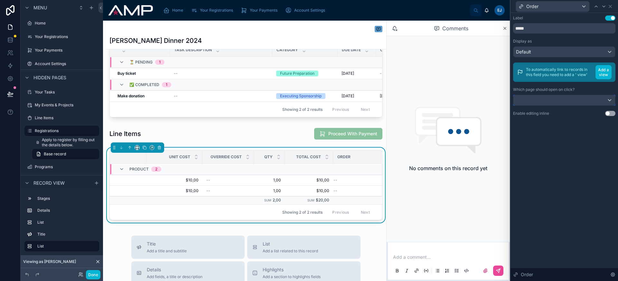
click at [568, 99] on div at bounding box center [565, 100] width 102 height 10
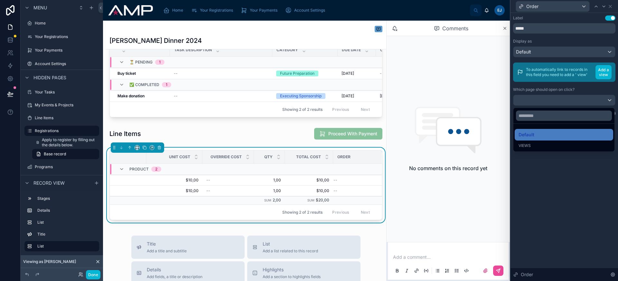
click at [570, 100] on div at bounding box center [565, 140] width 108 height 281
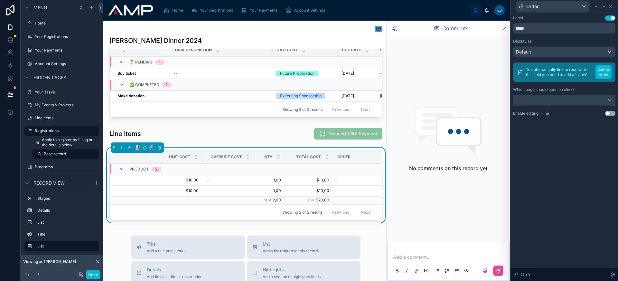
click at [589, 102] on div at bounding box center [565, 100] width 102 height 10
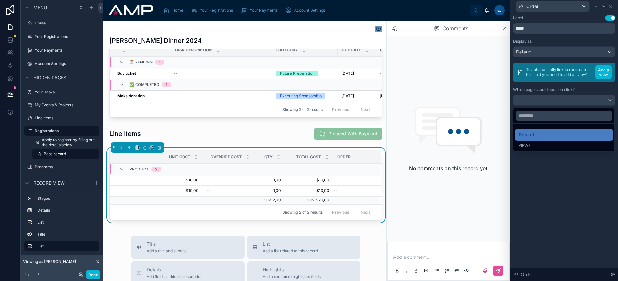
click at [588, 101] on div at bounding box center [565, 140] width 108 height 281
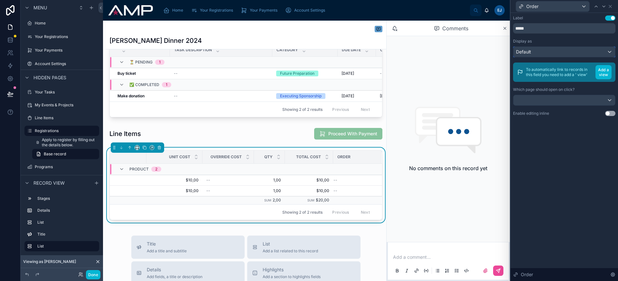
click at [550, 53] on div "Default" at bounding box center [565, 52] width 102 height 10
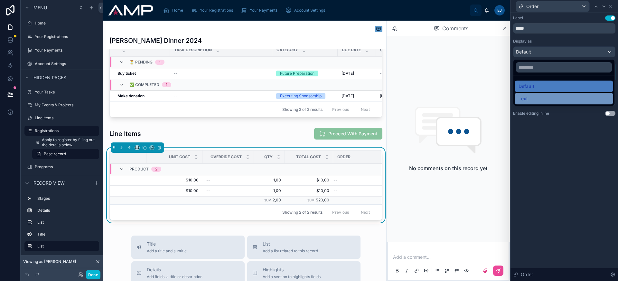
click at [551, 101] on div "Text" at bounding box center [564, 99] width 91 height 8
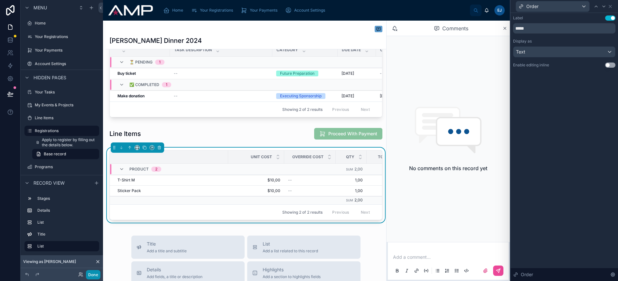
click at [99, 274] on button "Done" at bounding box center [93, 274] width 14 height 9
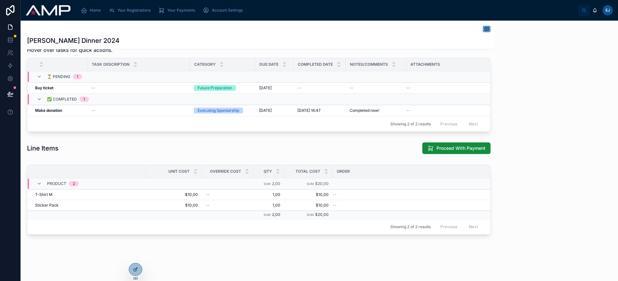
scroll to position [198, 0]
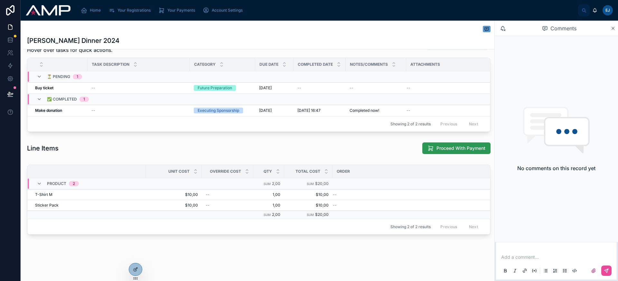
click at [452, 151] on span "Proceed With Payment" at bounding box center [461, 148] width 49 height 6
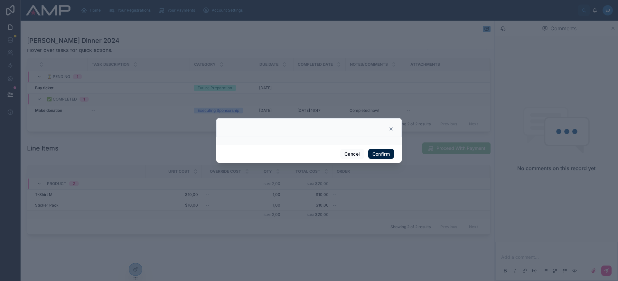
click at [384, 156] on button "Confirm" at bounding box center [381, 154] width 26 height 10
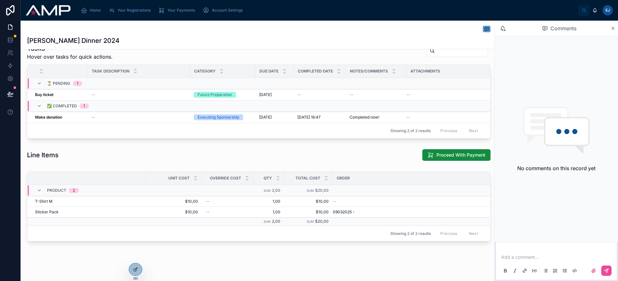
scroll to position [197, 0]
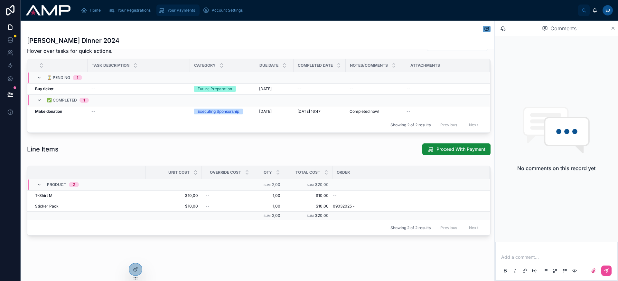
click at [184, 9] on span "Your Payments" at bounding box center [181, 10] width 28 height 5
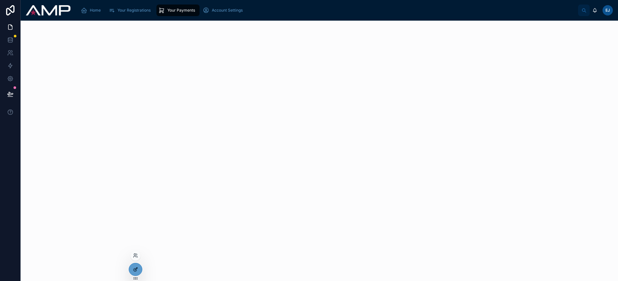
click at [137, 268] on icon at bounding box center [135, 269] width 5 height 5
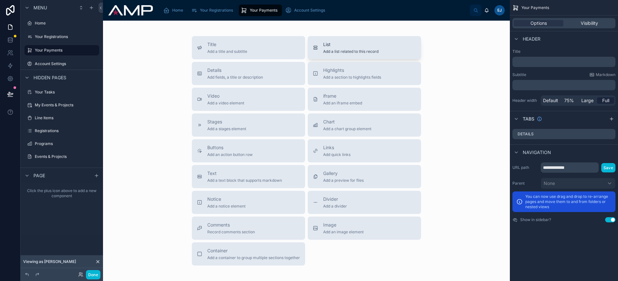
click at [315, 47] on icon at bounding box center [316, 46] width 4 height 1
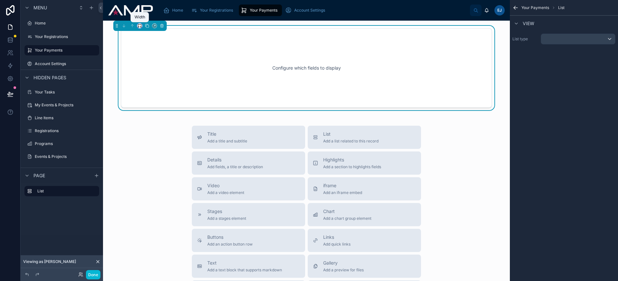
click at [138, 27] on icon at bounding box center [138, 27] width 1 height 0
click at [149, 107] on div "Full width" at bounding box center [153, 111] width 28 height 12
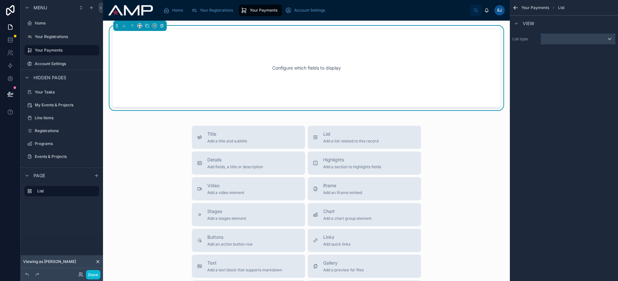
click at [585, 36] on div "scrollable content" at bounding box center [578, 39] width 74 height 10
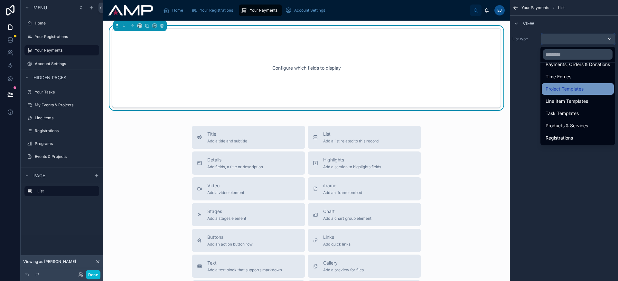
scroll to position [126, 0]
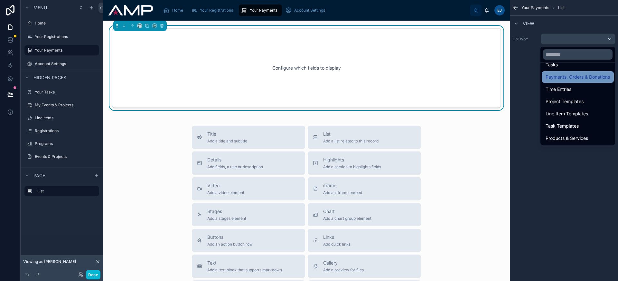
click at [582, 79] on span "Payments, Orders & Donations" at bounding box center [578, 77] width 64 height 8
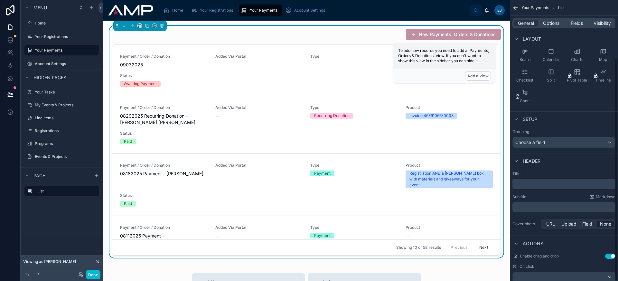
scroll to position [73, 0]
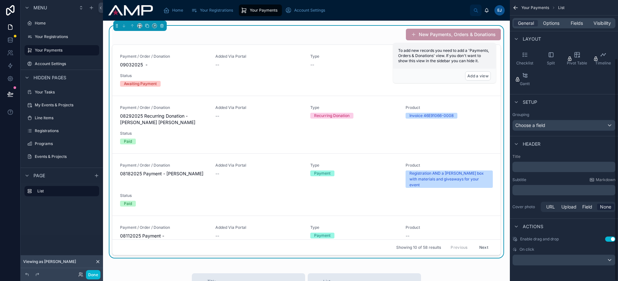
click at [607, 239] on button "Use setting" at bounding box center [610, 238] width 10 height 5
click at [584, 260] on div "scrollable content" at bounding box center [564, 260] width 102 height 10
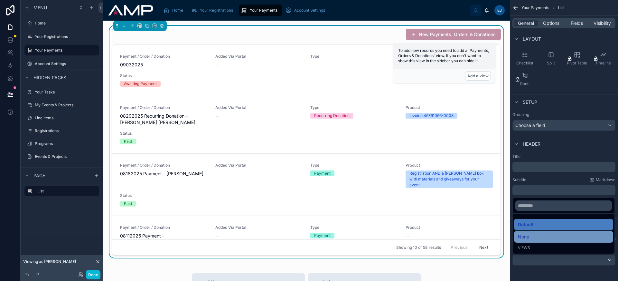
click at [551, 239] on div "None" at bounding box center [563, 237] width 91 height 8
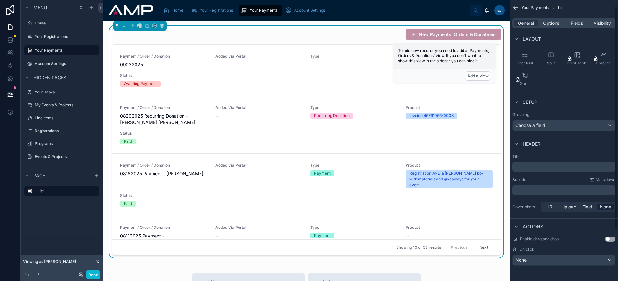
scroll to position [0, 0]
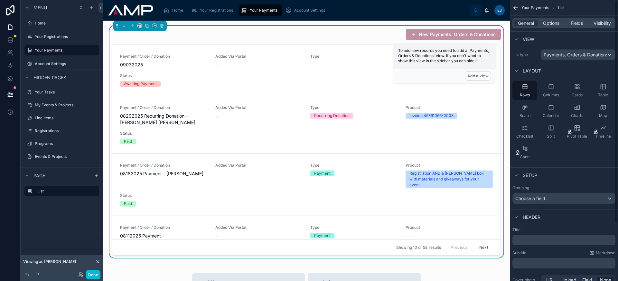
drag, startPoint x: 600, startPoint y: 89, endPoint x: 589, endPoint y: 76, distance: 16.2
click at [600, 89] on icon "scrollable content" at bounding box center [603, 86] width 6 height 6
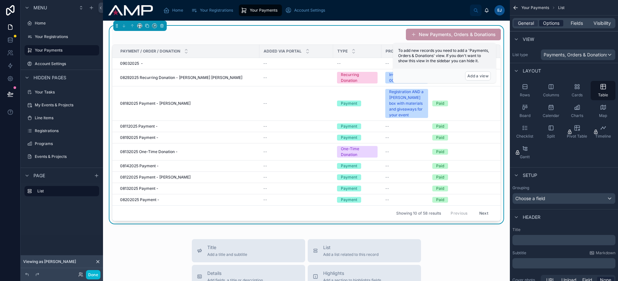
click at [554, 22] on span "Options" at bounding box center [551, 23] width 16 height 6
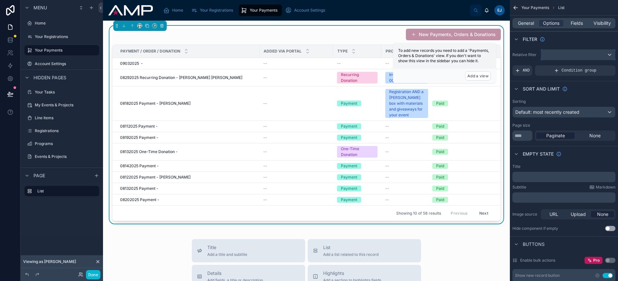
click at [571, 56] on div "scrollable content" at bounding box center [578, 55] width 74 height 10
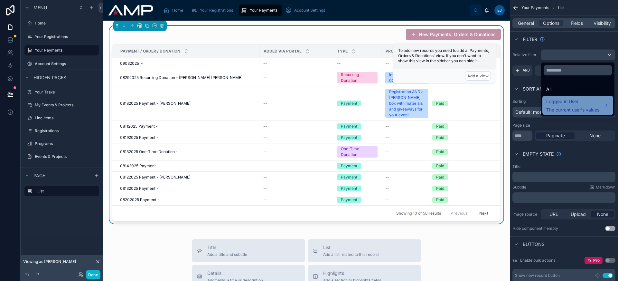
click at [581, 103] on span "Logged in User" at bounding box center [572, 102] width 53 height 8
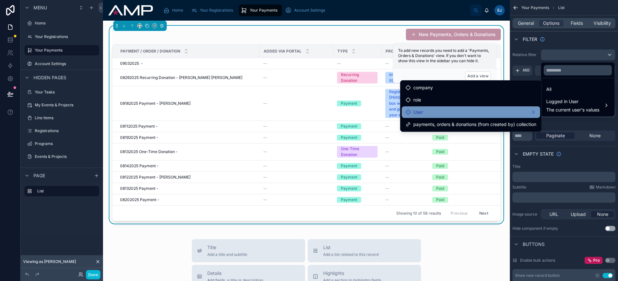
click at [471, 116] on div "User" at bounding box center [471, 112] width 138 height 12
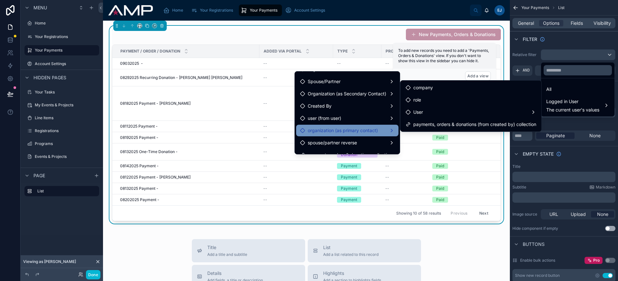
scroll to position [17, 0]
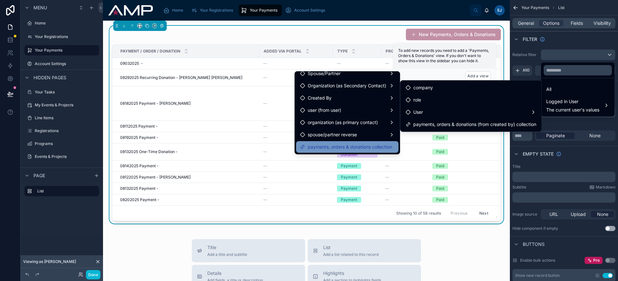
click at [352, 147] on span "payments, orders & donations collection" at bounding box center [350, 147] width 84 height 8
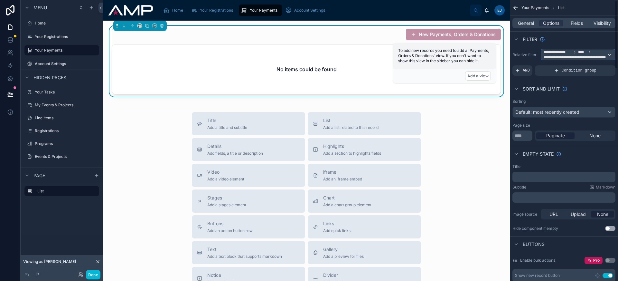
click at [572, 57] on span "**********" at bounding box center [575, 57] width 63 height 5
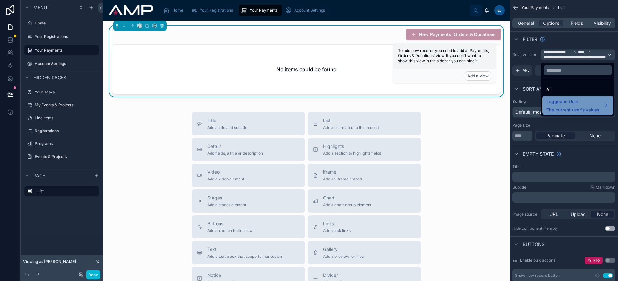
click at [573, 108] on span "The current user's values" at bounding box center [572, 110] width 53 height 6
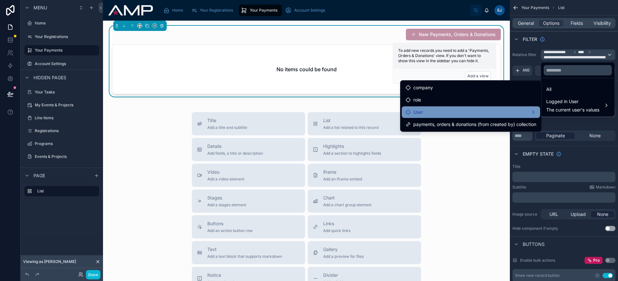
click at [484, 114] on div "User" at bounding box center [471, 112] width 131 height 8
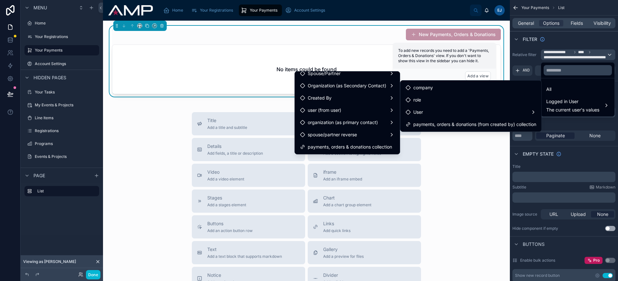
click at [454, 167] on div "Title Add a title and subtitle List Add a list related to this record Details A…" at bounding box center [306, 226] width 397 height 229
click at [475, 167] on div "Title Add a title and subtitle List Add a list related to this record Details A…" at bounding box center [306, 226] width 397 height 229
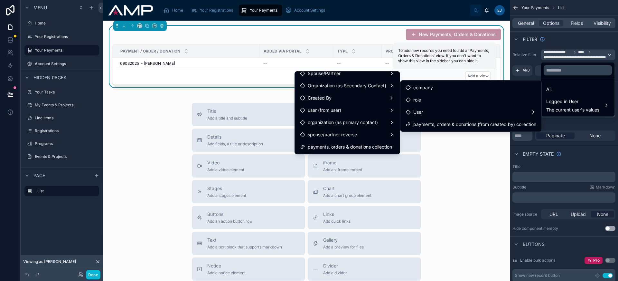
click at [463, 170] on div "Title Add a title and subtitle List Add a list related to this record Details A…" at bounding box center [306, 217] width 397 height 229
click at [540, 46] on div "scrollable content" at bounding box center [309, 140] width 618 height 281
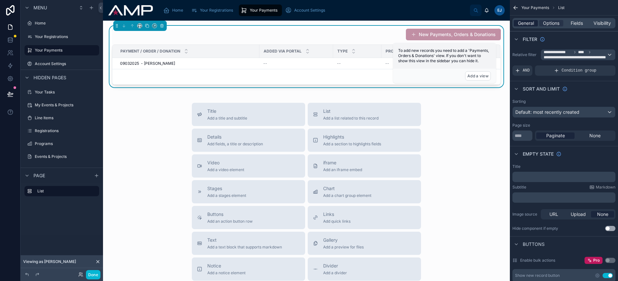
click at [532, 24] on span "General" at bounding box center [526, 23] width 16 height 6
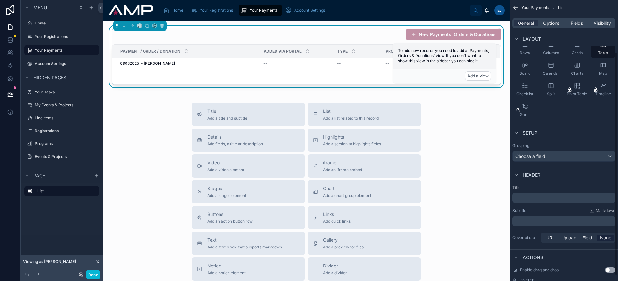
scroll to position [73, 0]
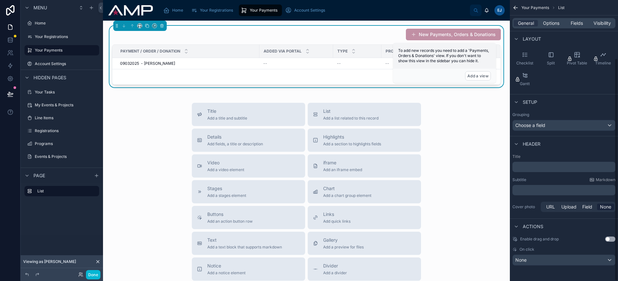
click at [549, 167] on p "﻿" at bounding box center [564, 167] width 99 height 6
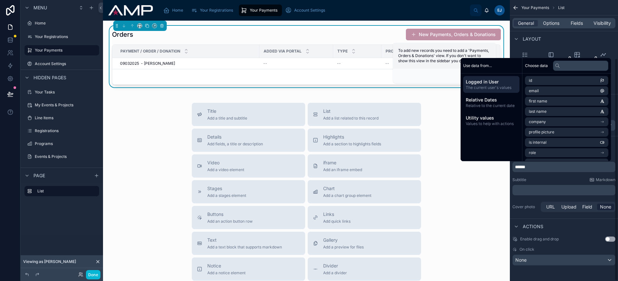
click at [525, 168] on span "******" at bounding box center [520, 167] width 10 height 5
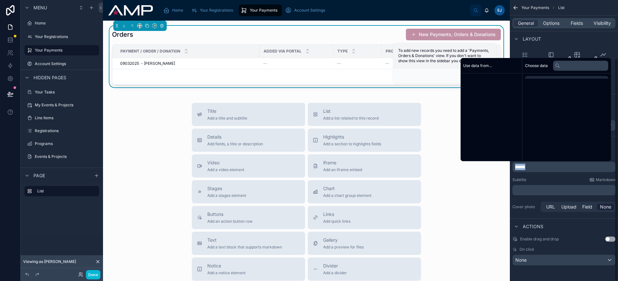
click at [525, 168] on span "******" at bounding box center [520, 167] width 10 height 5
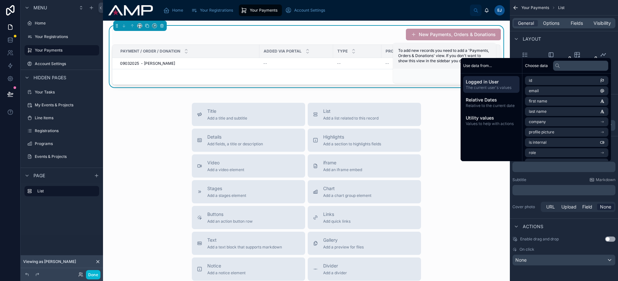
click at [489, 201] on div "Title Add a title and subtitle List Add a list related to this record Details A…" at bounding box center [306, 217] width 397 height 229
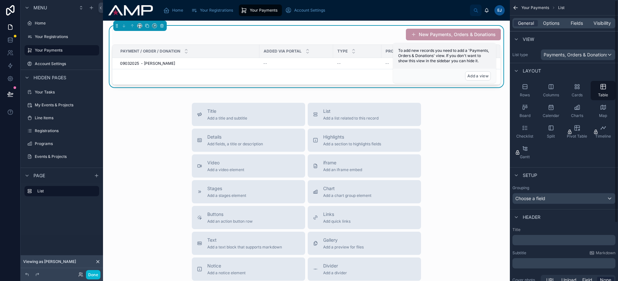
scroll to position [0, 0]
click at [553, 20] on span "Options" at bounding box center [551, 23] width 16 height 6
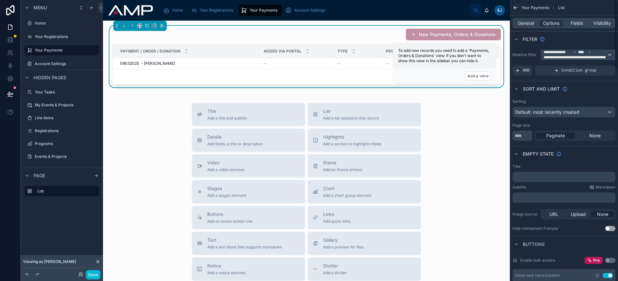
click at [566, 57] on span "**********" at bounding box center [575, 57] width 63 height 5
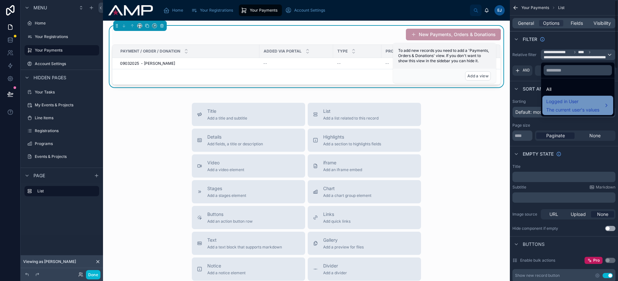
click at [571, 103] on span "Logged in User" at bounding box center [572, 102] width 53 height 8
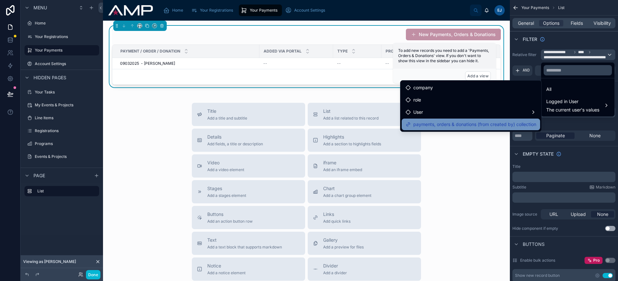
click at [487, 122] on span "payments, orders & donations (from created by) collection" at bounding box center [474, 124] width 123 height 8
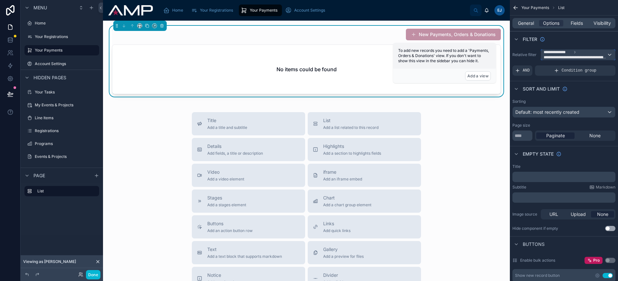
click at [571, 58] on span "**********" at bounding box center [575, 57] width 63 height 5
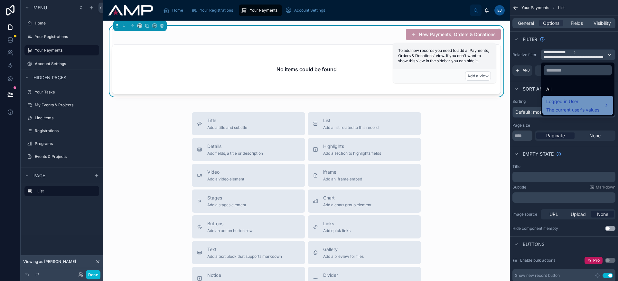
click at [563, 100] on span "Logged in User" at bounding box center [572, 102] width 53 height 8
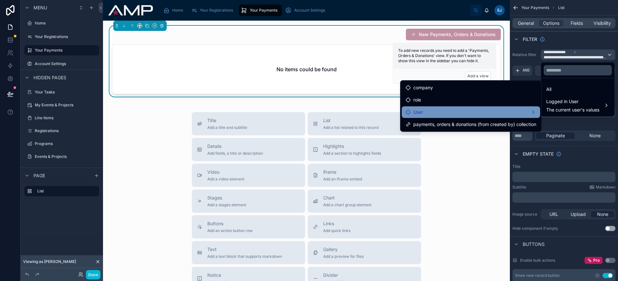
click at [473, 112] on div "User" at bounding box center [471, 112] width 131 height 8
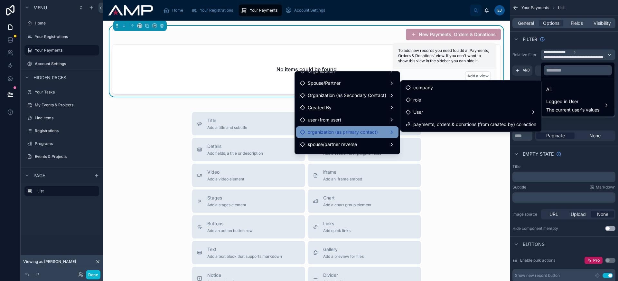
scroll to position [17, 0]
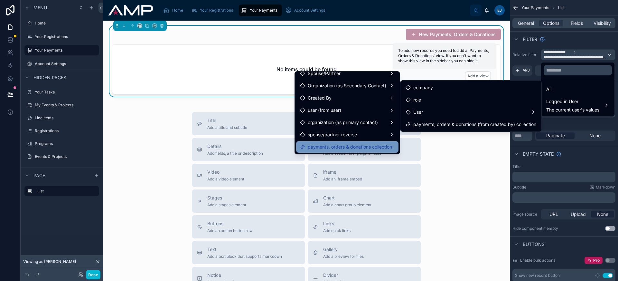
click at [365, 146] on span "payments, orders & donations collection" at bounding box center [350, 147] width 84 height 8
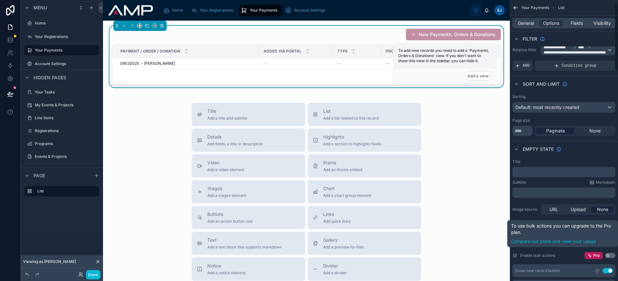
scroll to position [10, 0]
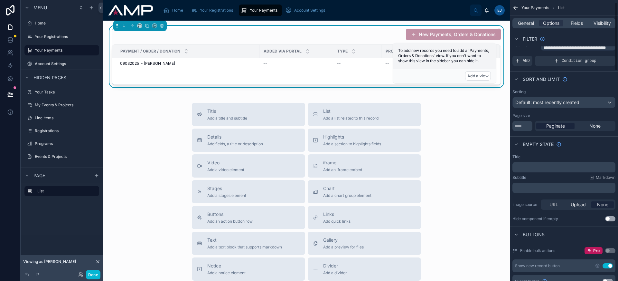
click at [606, 264] on button "Use setting" at bounding box center [608, 265] width 10 height 5
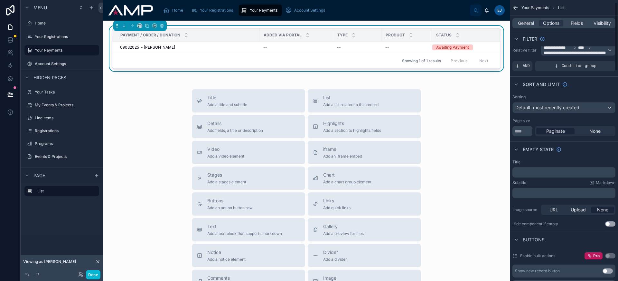
scroll to position [0, 0]
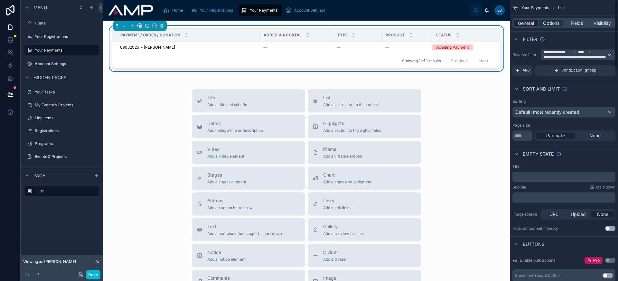
click at [524, 23] on span "General" at bounding box center [526, 23] width 16 height 6
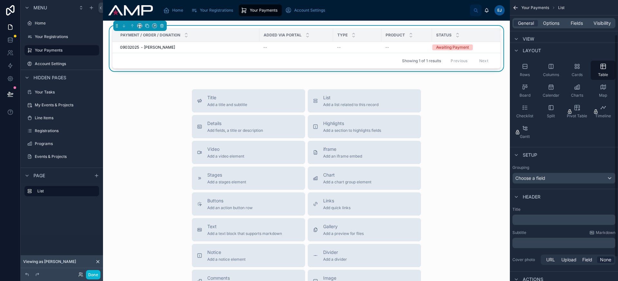
scroll to position [59, 0]
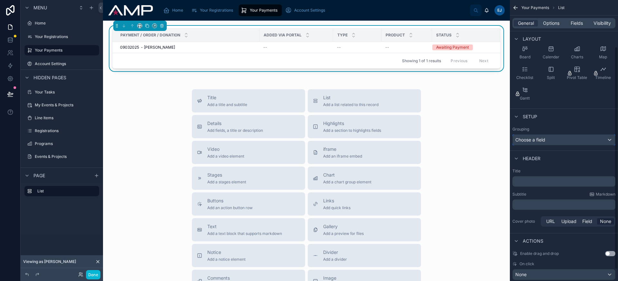
click at [548, 142] on div "Choose a field" at bounding box center [564, 140] width 102 height 10
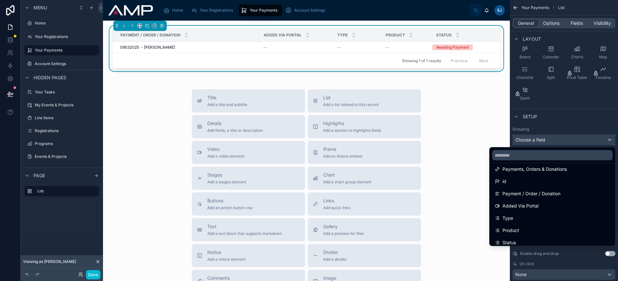
scroll to position [52, 0]
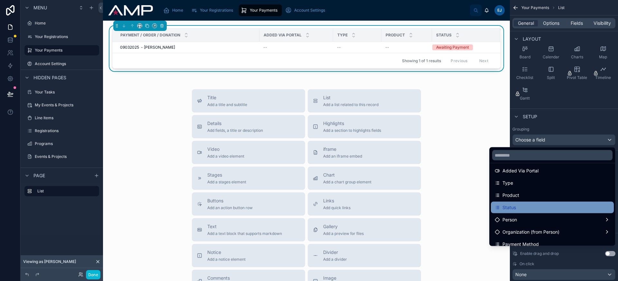
click at [535, 206] on div "Status" at bounding box center [552, 207] width 115 height 8
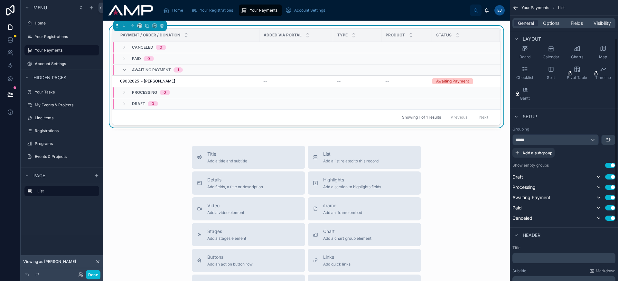
click at [610, 165] on button "Use setting" at bounding box center [610, 165] width 10 height 5
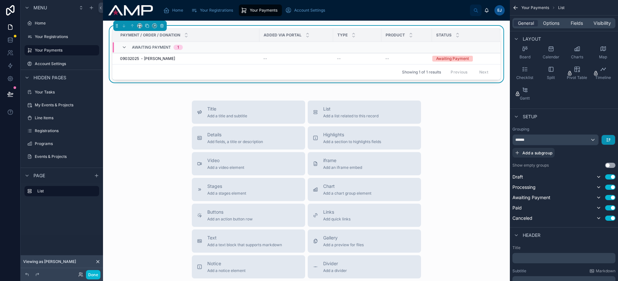
click at [611, 137] on icon "scrollable content" at bounding box center [608, 139] width 5 height 5
click at [607, 154] on span "First -> Last" at bounding box center [597, 154] width 26 height 8
click at [573, 26] on span "Fields" at bounding box center [577, 23] width 12 height 6
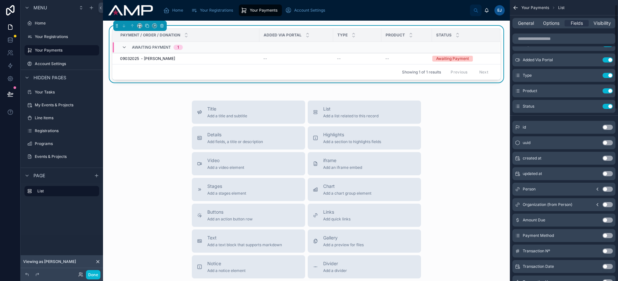
scroll to position [0, 0]
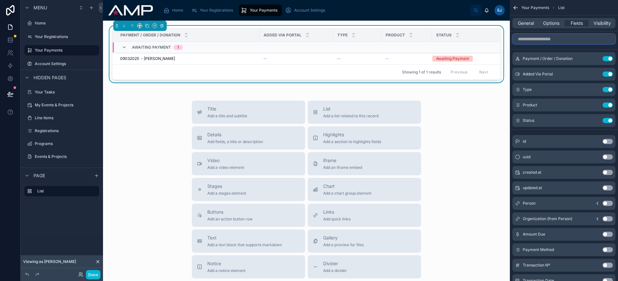
click at [560, 41] on input "scrollable content" at bounding box center [564, 39] width 103 height 10
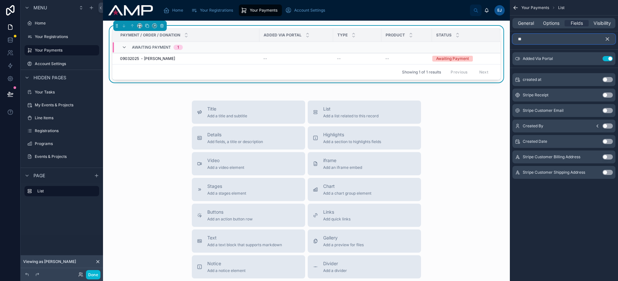
type input "***"
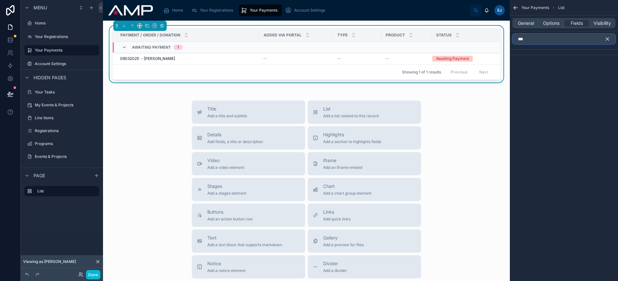
click at [567, 40] on input "***" at bounding box center [564, 39] width 103 height 10
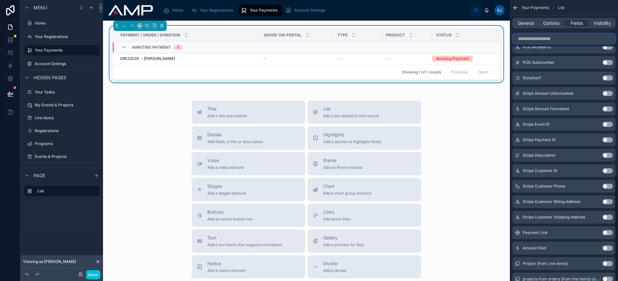
scroll to position [472, 0]
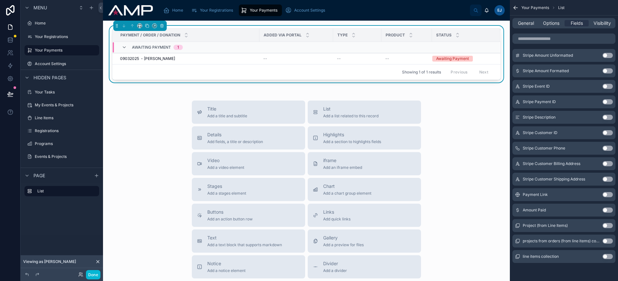
click at [607, 225] on button "Use setting" at bounding box center [608, 225] width 10 height 5
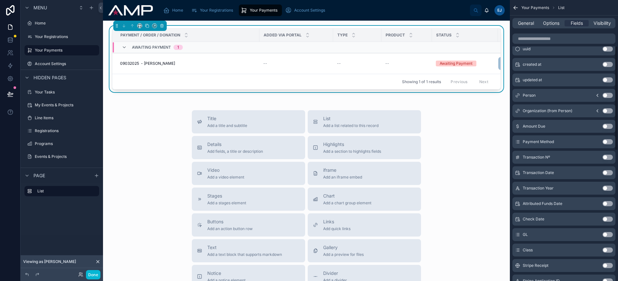
scroll to position [0, 0]
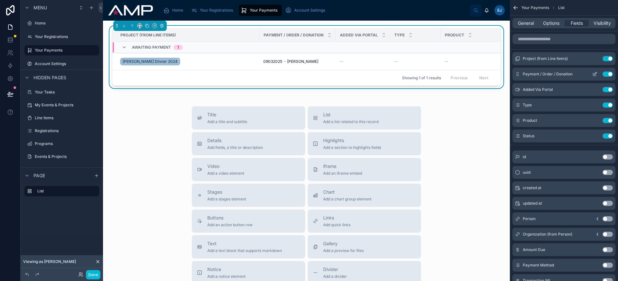
click at [608, 75] on button "Use setting" at bounding box center [608, 73] width 10 height 5
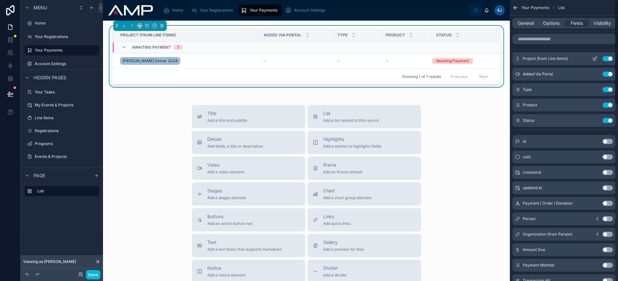
click at [596, 59] on icon "scrollable content" at bounding box center [594, 58] width 5 height 5
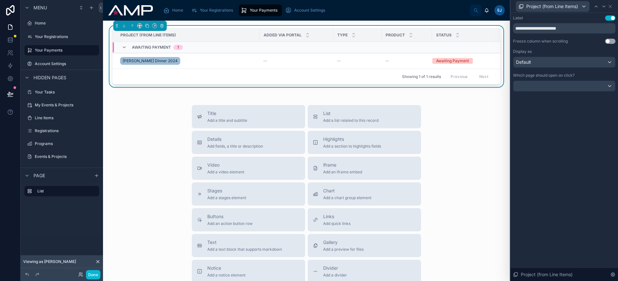
click at [606, 19] on button "Use setting" at bounding box center [610, 17] width 10 height 5
click at [612, 8] on icon at bounding box center [610, 6] width 5 height 5
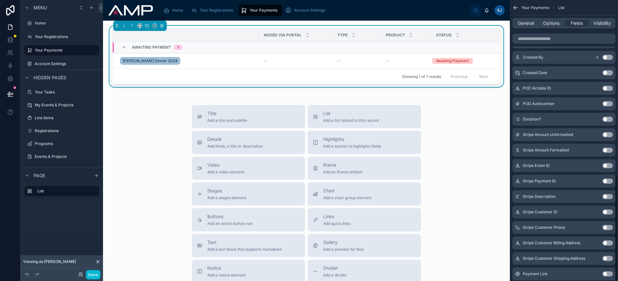
scroll to position [472, 0]
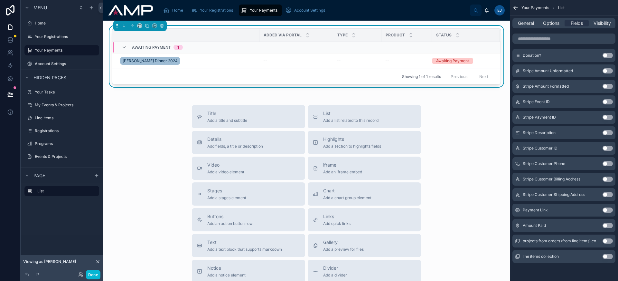
click at [606, 254] on button "Use setting" at bounding box center [608, 256] width 10 height 5
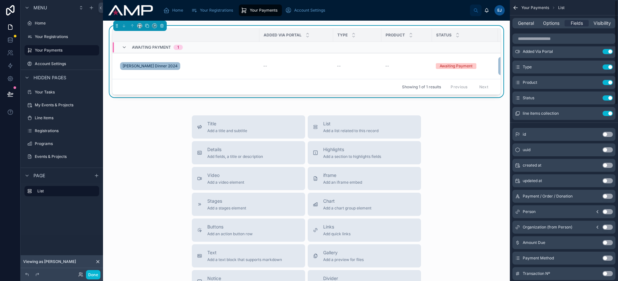
scroll to position [0, 0]
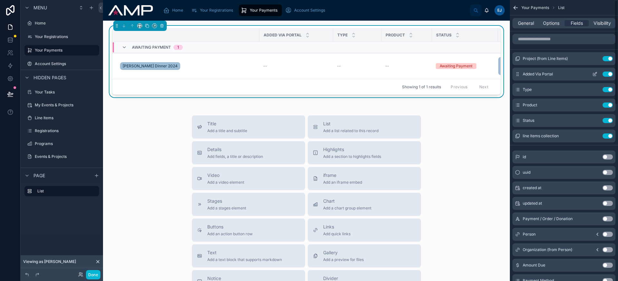
click at [609, 75] on button "Use setting" at bounding box center [608, 73] width 10 height 5
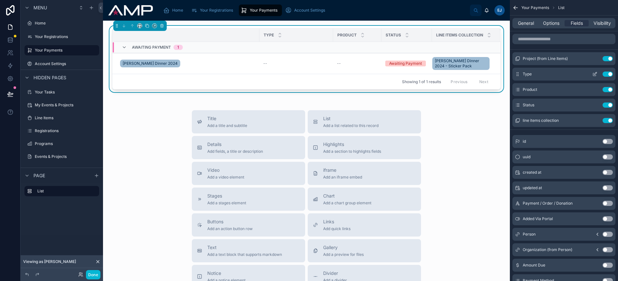
click at [594, 73] on icon "scrollable content" at bounding box center [594, 74] width 3 height 3
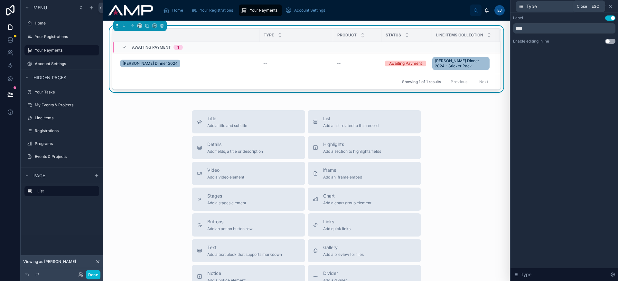
click at [612, 6] on icon at bounding box center [610, 6] width 5 height 5
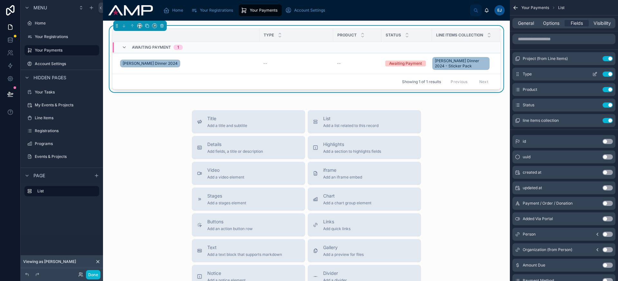
click at [606, 74] on button "Use setting" at bounding box center [608, 73] width 10 height 5
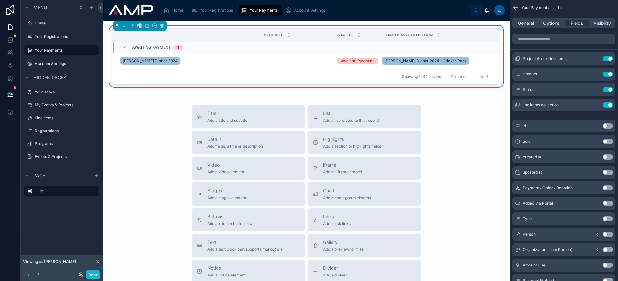
click at [606, 74] on button "Use setting" at bounding box center [608, 73] width 10 height 5
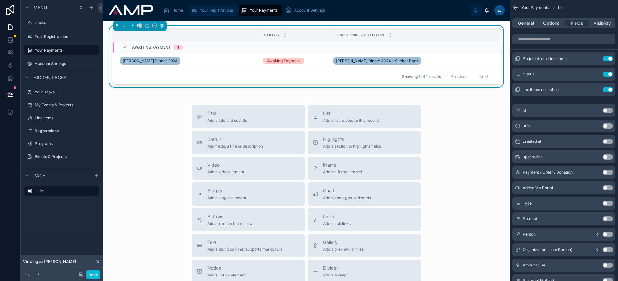
click at [214, 11] on span "Your Registrations" at bounding box center [216, 10] width 33 height 5
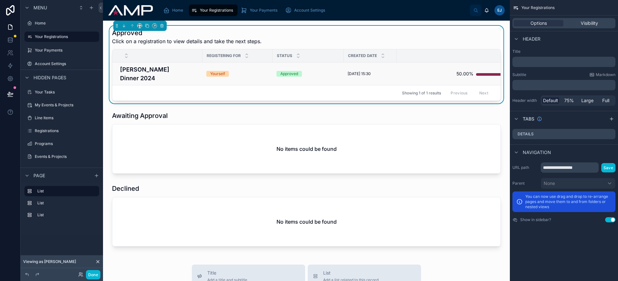
click at [184, 79] on td "[PERSON_NAME] Dinner 2024" at bounding box center [157, 73] width 90 height 23
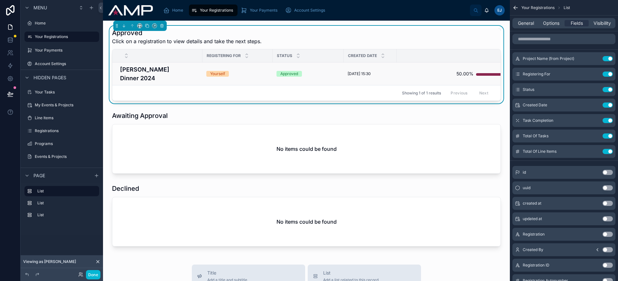
click at [190, 71] on h4 "[PERSON_NAME] Dinner 2024" at bounding box center [159, 73] width 79 height 17
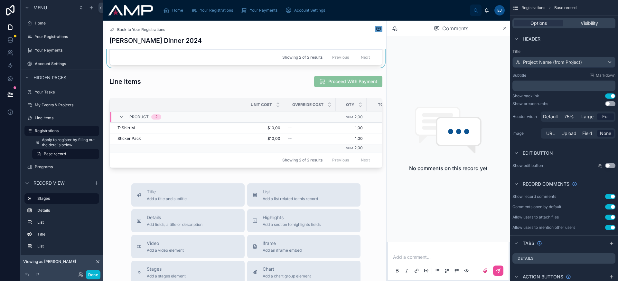
scroll to position [180, 0]
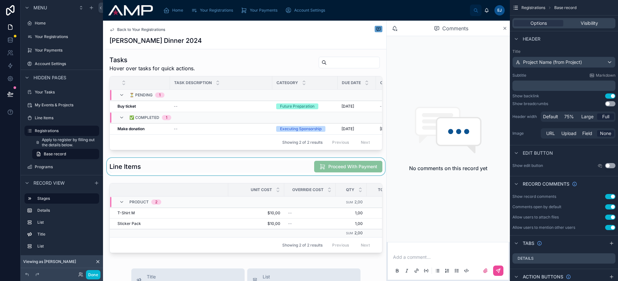
click at [285, 174] on div at bounding box center [246, 166] width 281 height 17
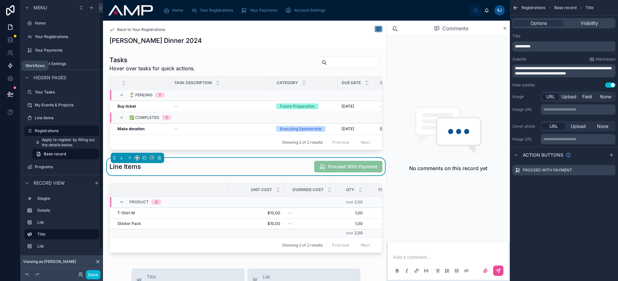
click at [16, 65] on link at bounding box center [10, 65] width 20 height 13
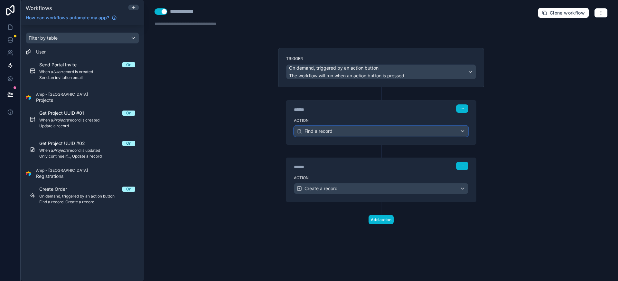
click at [347, 135] on div "Find a record" at bounding box center [381, 131] width 174 height 10
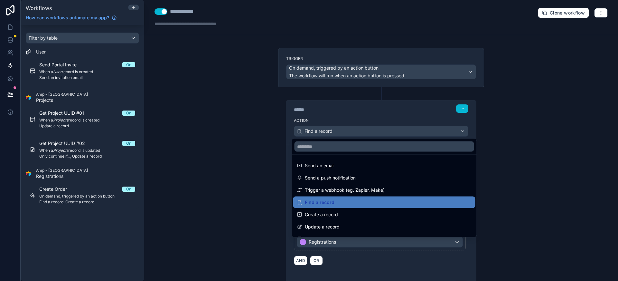
click at [347, 135] on div at bounding box center [309, 140] width 618 height 281
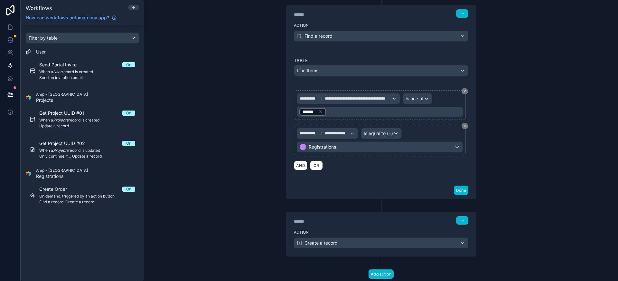
scroll to position [113, 0]
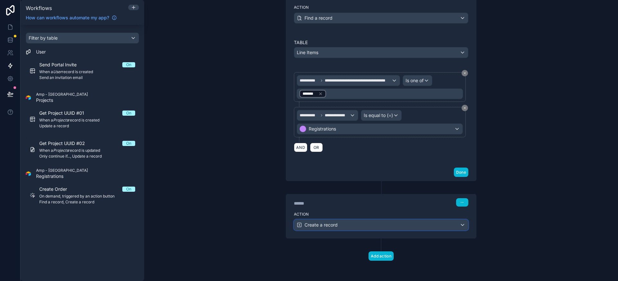
click at [371, 225] on div "Create a record" at bounding box center [381, 225] width 174 height 10
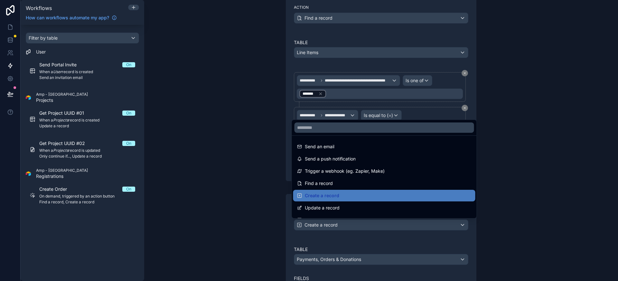
click at [371, 225] on div at bounding box center [309, 140] width 618 height 281
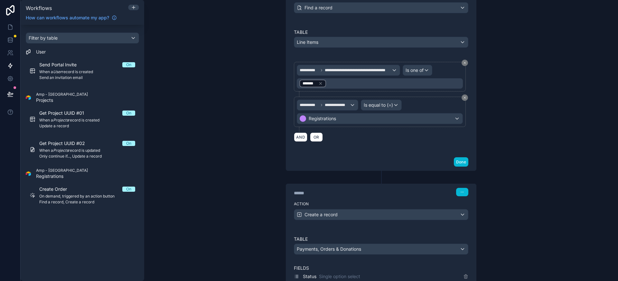
scroll to position [277, 0]
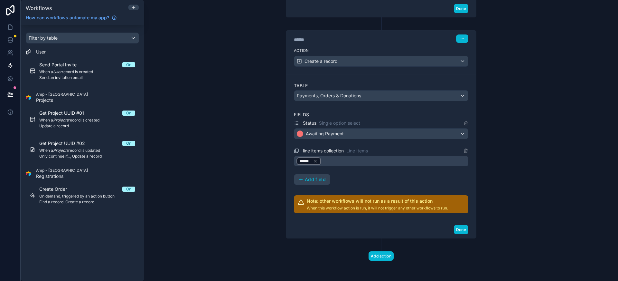
click at [330, 164] on div "******" at bounding box center [381, 161] width 175 height 10
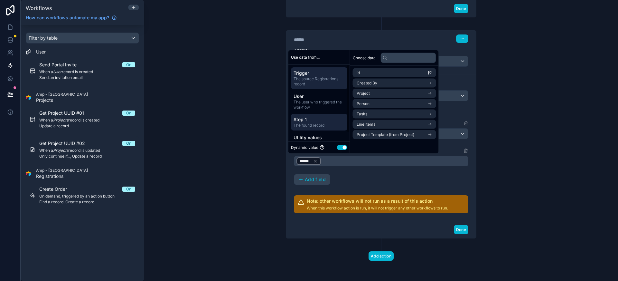
click at [324, 118] on span "Step 1" at bounding box center [319, 119] width 51 height 6
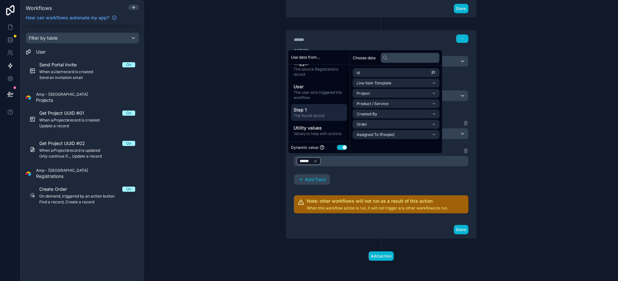
click at [241, 125] on div "**********" at bounding box center [381, 140] width 474 height 281
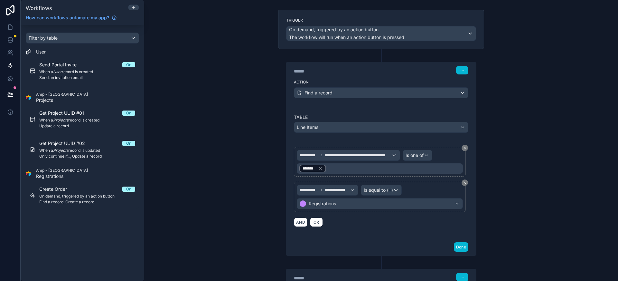
scroll to position [42, 0]
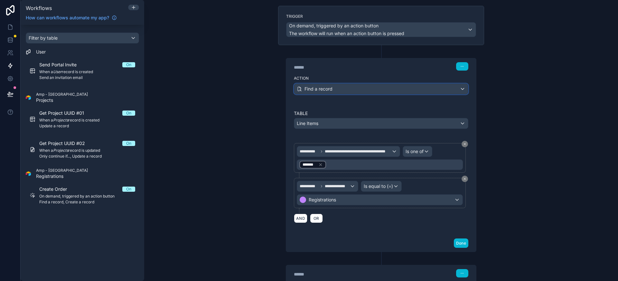
click at [362, 89] on div "Find a record" at bounding box center [381, 89] width 174 height 10
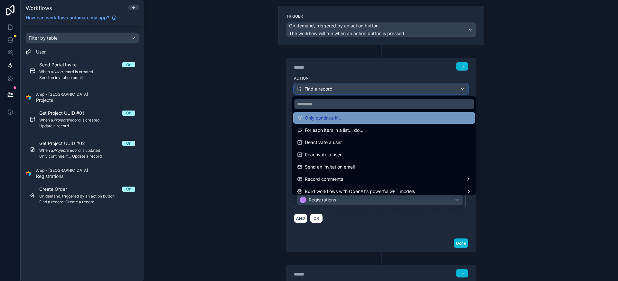
scroll to position [91, 0]
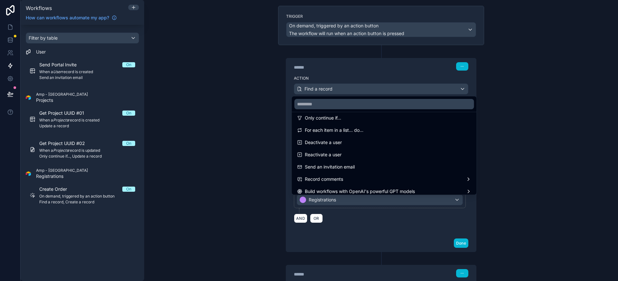
click at [256, 141] on div at bounding box center [309, 140] width 618 height 281
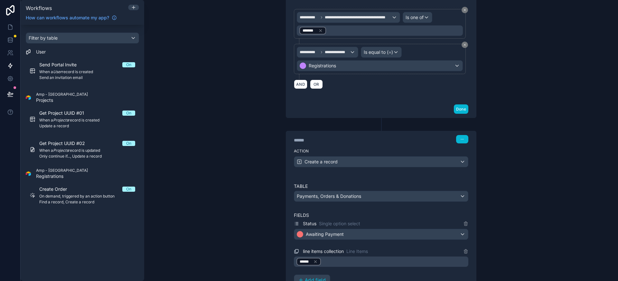
scroll to position [164, 0]
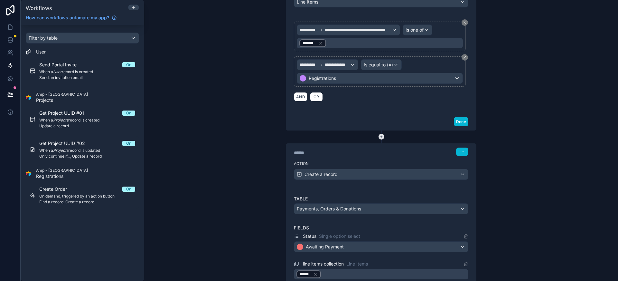
click at [379, 136] on icon at bounding box center [382, 137] width 6 height 6
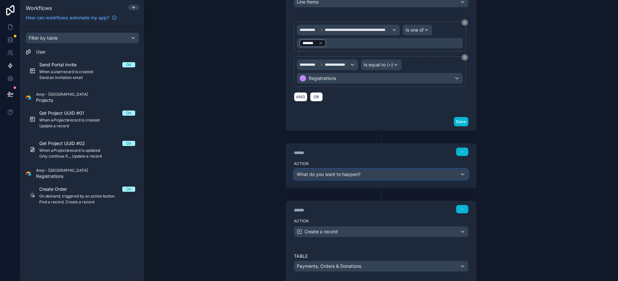
click at [365, 172] on div "What do you want to happen?" at bounding box center [381, 174] width 174 height 10
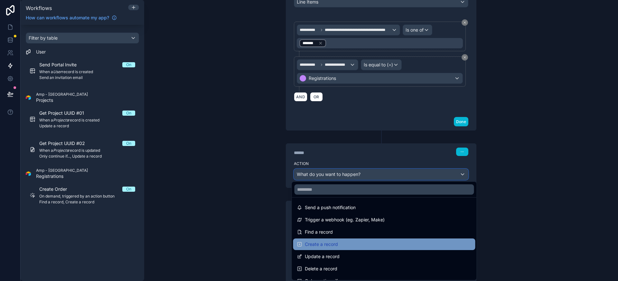
scroll to position [66, 0]
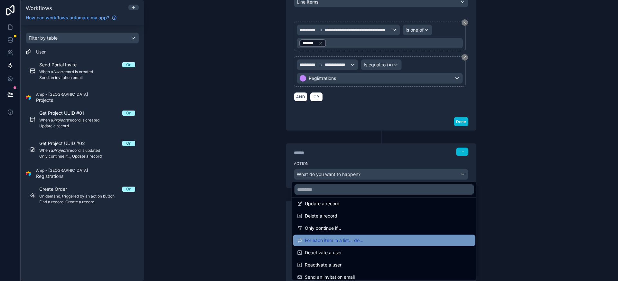
click at [350, 242] on span "For each item in a list... do..." at bounding box center [334, 240] width 59 height 8
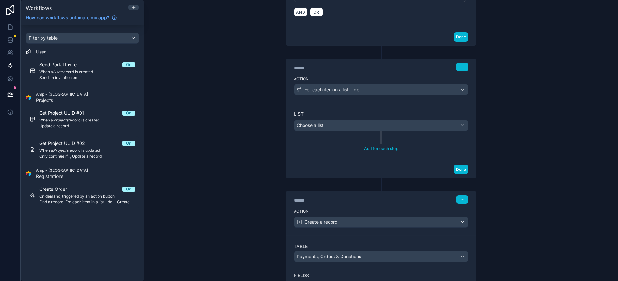
scroll to position [283, 0]
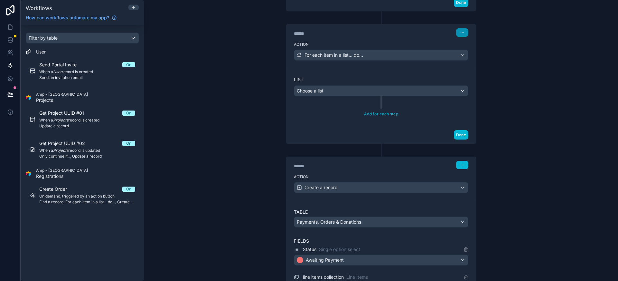
click at [461, 32] on icon "button" at bounding box center [462, 33] width 4 height 4
click at [461, 57] on button "Delete" at bounding box center [475, 57] width 44 height 10
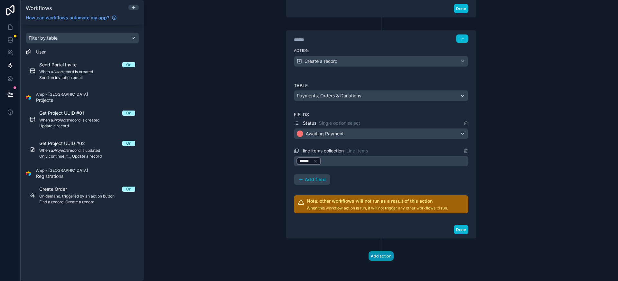
click at [381, 254] on button "Add action" at bounding box center [381, 255] width 25 height 9
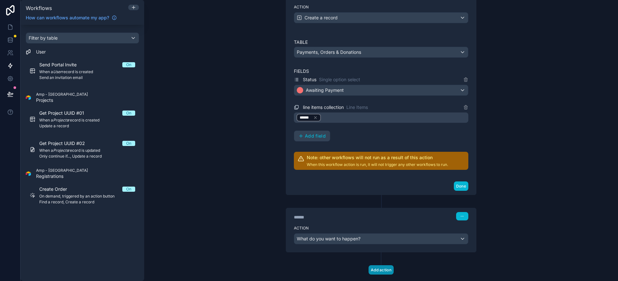
scroll to position [334, 0]
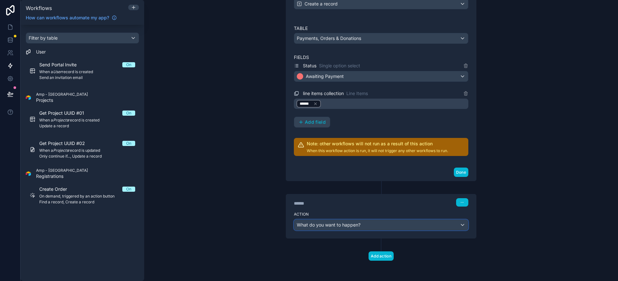
click at [346, 225] on span "What do you want to happen?" at bounding box center [329, 224] width 64 height 5
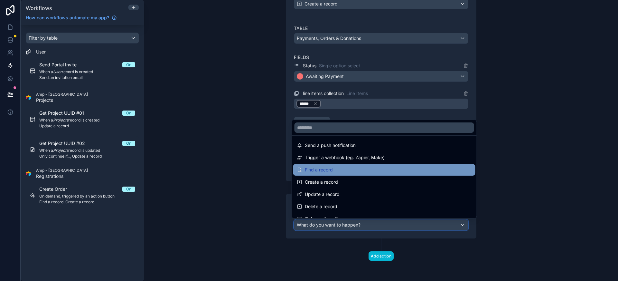
scroll to position [48, 0]
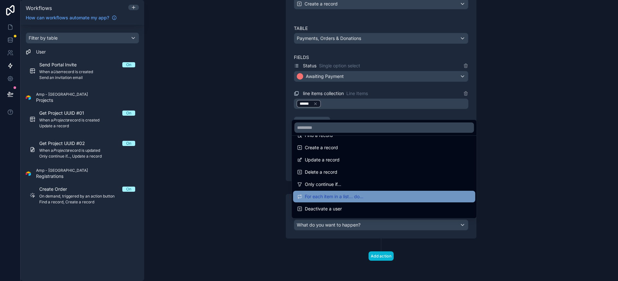
click at [348, 197] on span "For each item in a list... do..." at bounding box center [334, 197] width 59 height 8
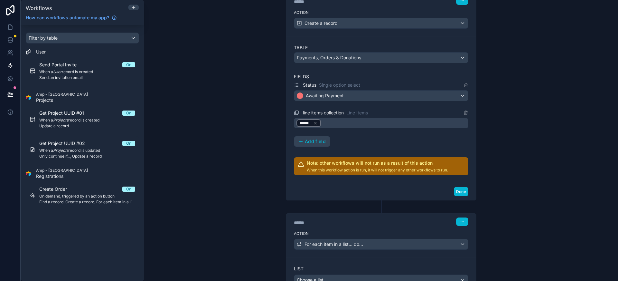
scroll to position [303, 0]
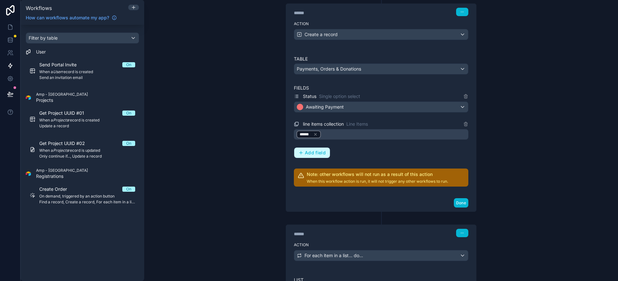
click at [316, 151] on span "Add field" at bounding box center [315, 153] width 21 height 6
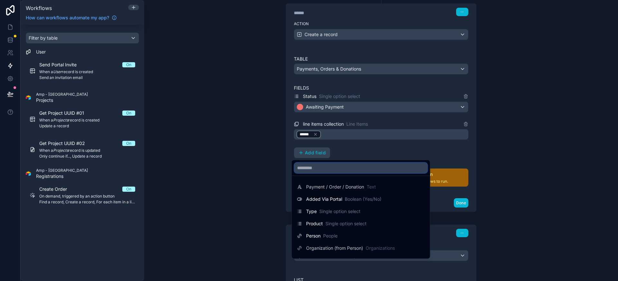
click at [331, 172] on input "text" at bounding box center [361, 168] width 133 height 10
type input "**"
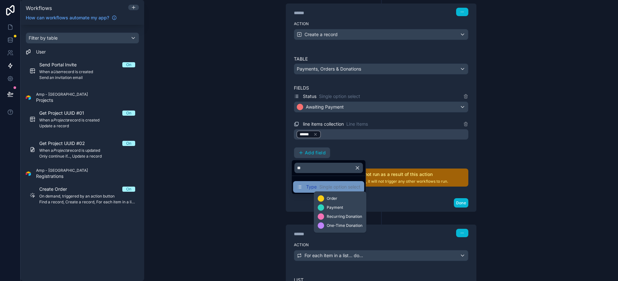
click at [332, 185] on span "Single option select" at bounding box center [339, 187] width 41 height 6
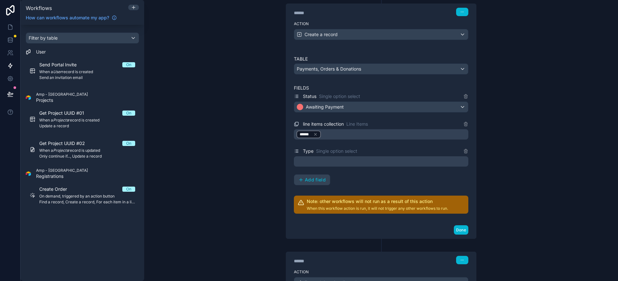
click at [396, 163] on div at bounding box center [381, 161] width 175 height 10
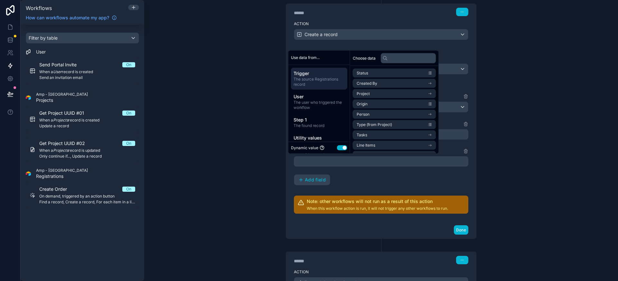
click at [340, 149] on button "Use setting" at bounding box center [342, 147] width 10 height 5
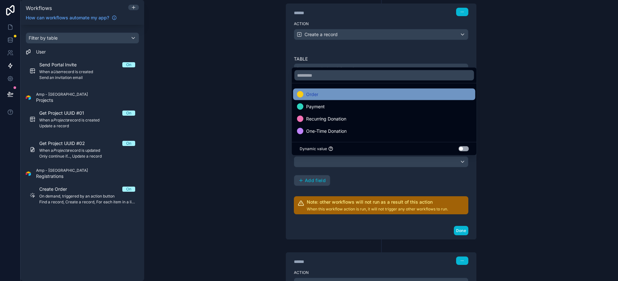
click at [348, 94] on div "Order" at bounding box center [384, 94] width 175 height 8
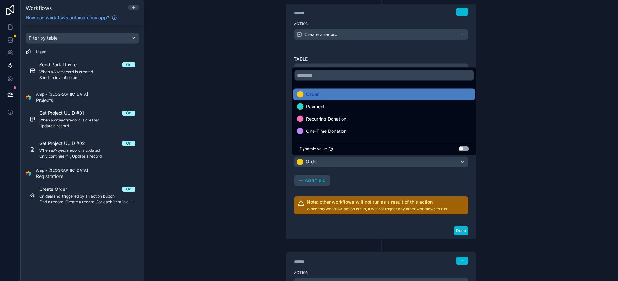
click at [373, 180] on div "Status Single option select Awaiting Payment line items collection Line Items *…" at bounding box center [381, 138] width 175 height 93
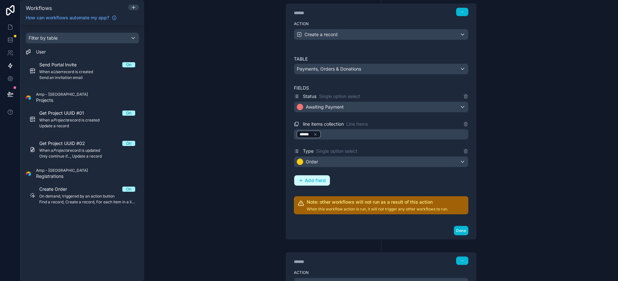
click at [308, 182] on span "Add field" at bounding box center [315, 180] width 21 height 6
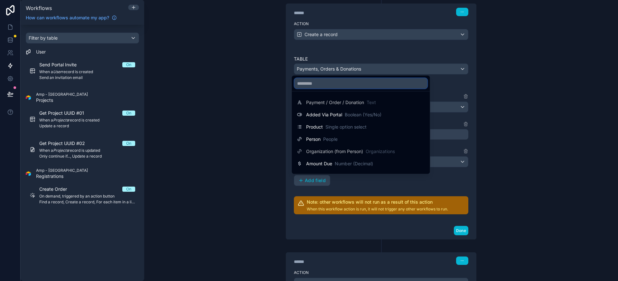
click at [325, 88] on input "text" at bounding box center [361, 83] width 133 height 10
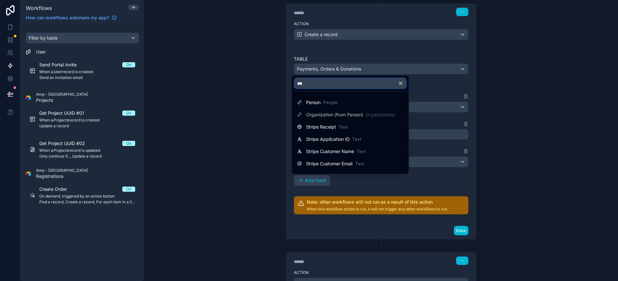
type input "****"
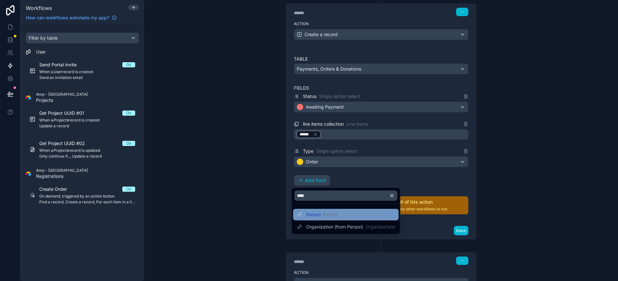
click at [336, 213] on span "People" at bounding box center [330, 214] width 14 height 6
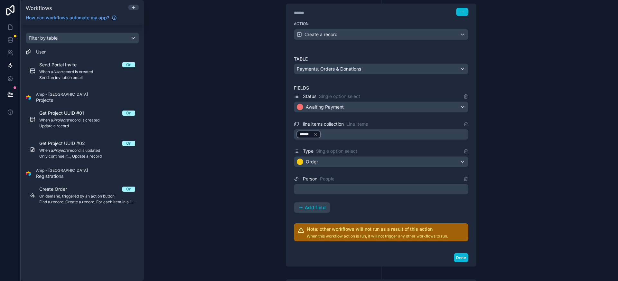
click at [318, 192] on div at bounding box center [381, 189] width 175 height 10
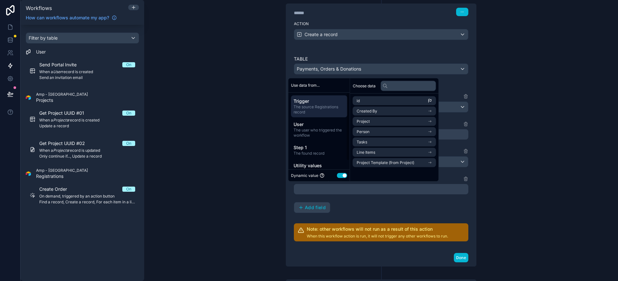
click at [327, 104] on span "The source Registrations record" at bounding box center [319, 109] width 51 height 10
click at [324, 130] on span "The user who triggered the workflow" at bounding box center [319, 132] width 51 height 10
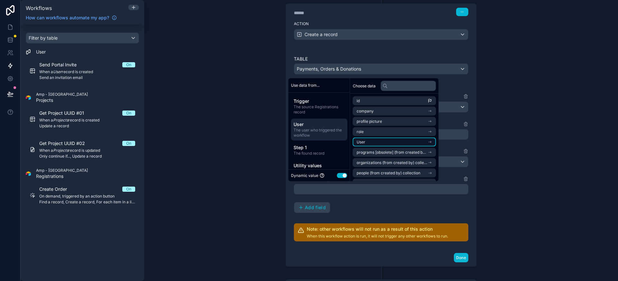
click at [389, 143] on li "User" at bounding box center [394, 141] width 83 height 9
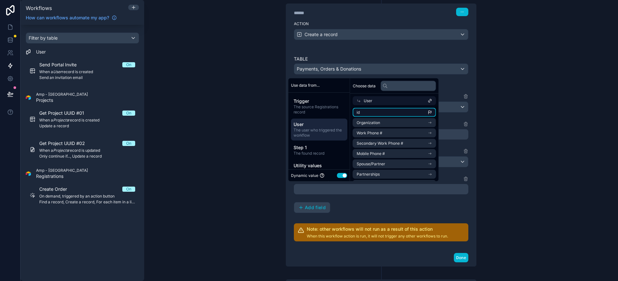
click at [377, 109] on li "id" at bounding box center [394, 112] width 83 height 9
click at [373, 204] on div "Status Single option select Awaiting Payment line items collection Line Items *…" at bounding box center [381, 152] width 175 height 120
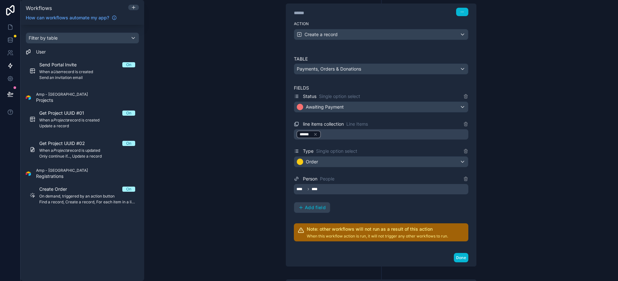
scroll to position [248, 0]
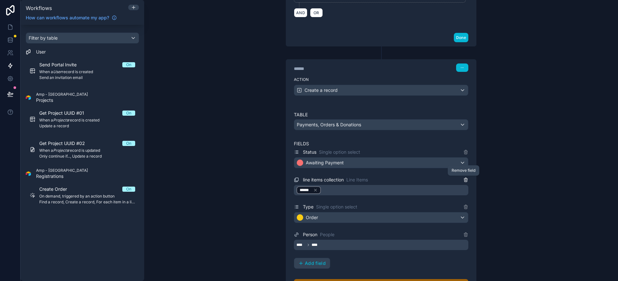
click at [463, 179] on icon at bounding box center [465, 179] width 5 height 5
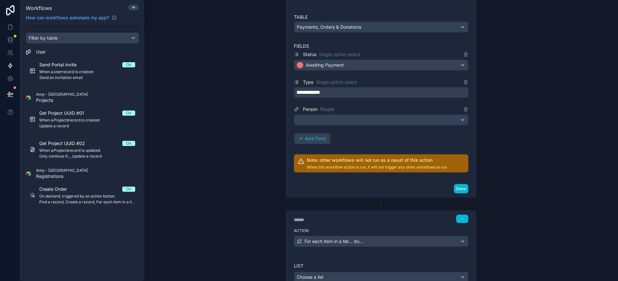
scroll to position [380, 0]
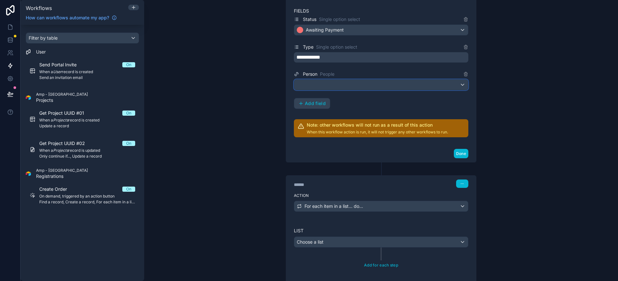
click at [337, 90] on button at bounding box center [381, 84] width 175 height 11
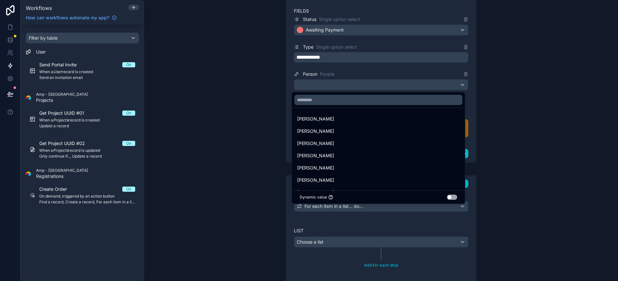
click at [450, 198] on button "Use setting" at bounding box center [452, 196] width 10 height 5
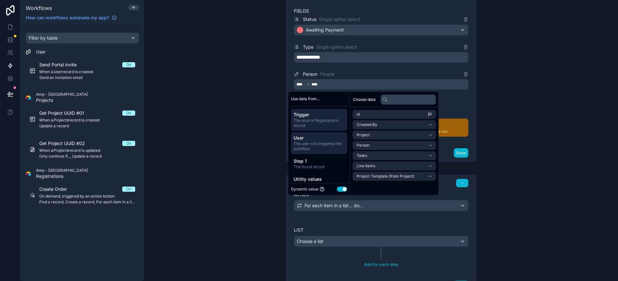
click at [323, 149] on span "The user who triggered the workflow" at bounding box center [319, 146] width 51 height 10
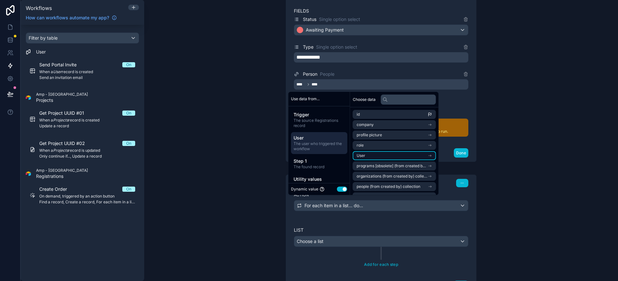
click at [375, 156] on li "User" at bounding box center [394, 155] width 83 height 9
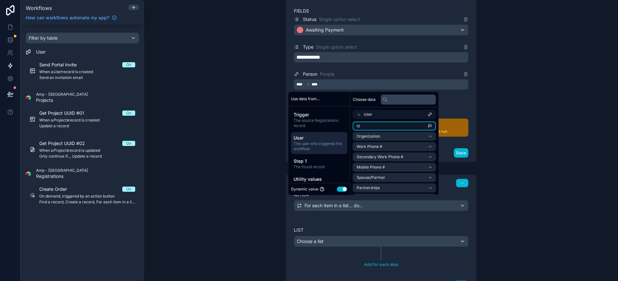
click at [374, 128] on li "id" at bounding box center [394, 125] width 83 height 9
click at [238, 131] on div "**********" at bounding box center [381, 140] width 474 height 281
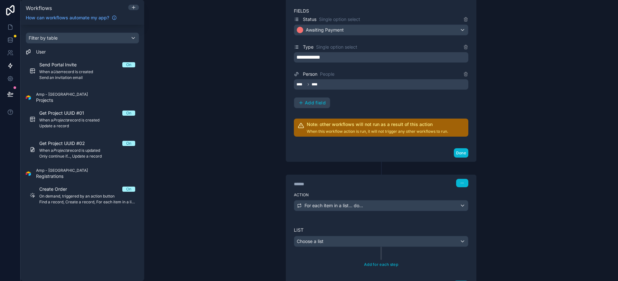
scroll to position [436, 0]
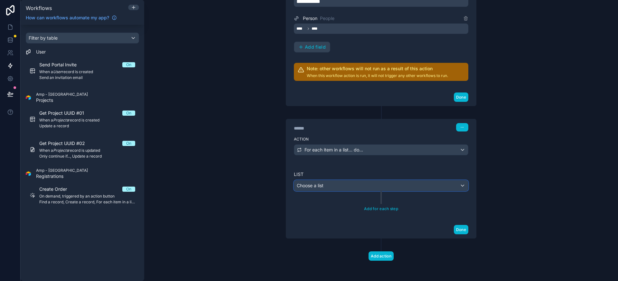
click at [334, 185] on div "Choose a list" at bounding box center [381, 185] width 174 height 10
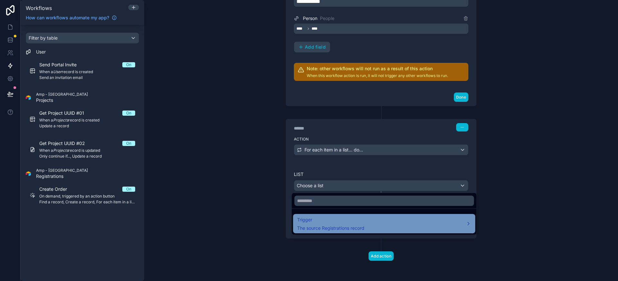
click at [341, 228] on span "The source Registrations record" at bounding box center [330, 228] width 67 height 6
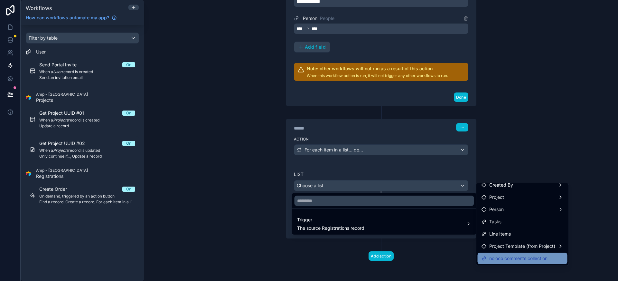
scroll to position [0, 0]
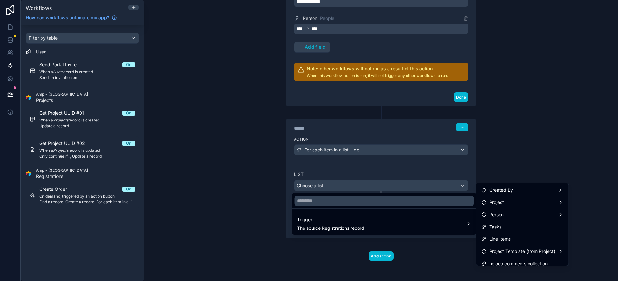
click at [266, 184] on div at bounding box center [309, 140] width 618 height 281
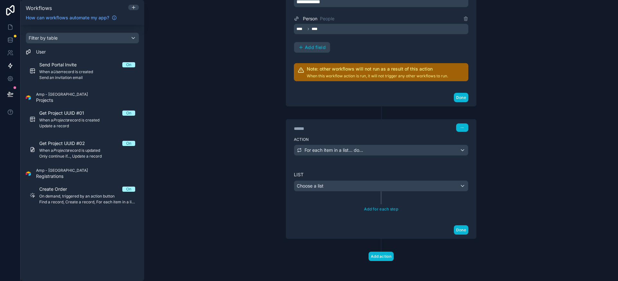
scroll to position [436, 0]
click at [388, 183] on div "Choose a list" at bounding box center [381, 185] width 174 height 10
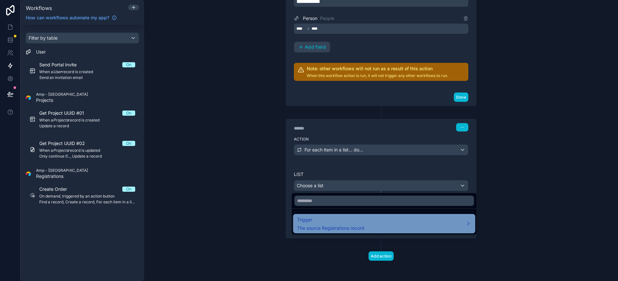
click at [367, 227] on div "Trigger The source Registrations record" at bounding box center [384, 223] width 175 height 15
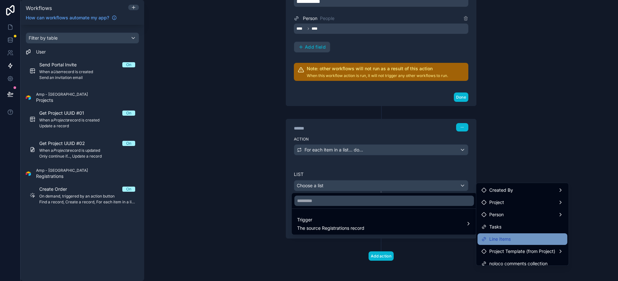
click at [531, 242] on div "Line Items" at bounding box center [523, 239] width 82 height 8
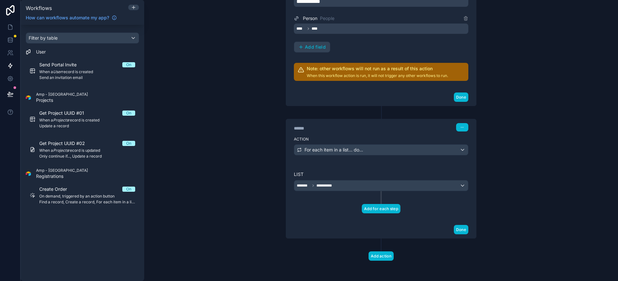
click at [385, 210] on button "Add for each step" at bounding box center [381, 208] width 39 height 9
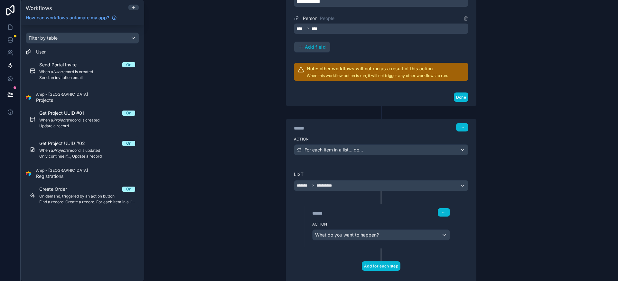
scroll to position [493, 0]
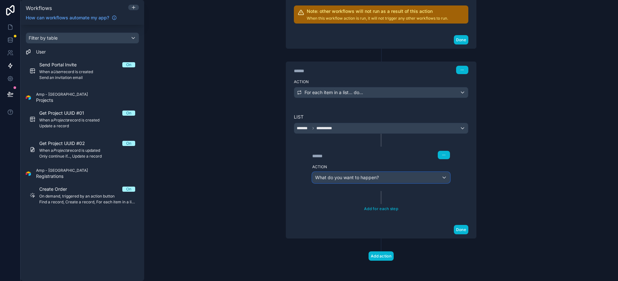
click at [364, 178] on span "What do you want to happen?" at bounding box center [347, 177] width 64 height 5
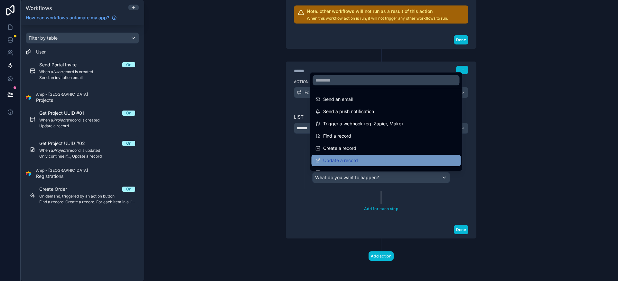
click at [362, 161] on div "Update a record" at bounding box center [387, 160] width 142 height 8
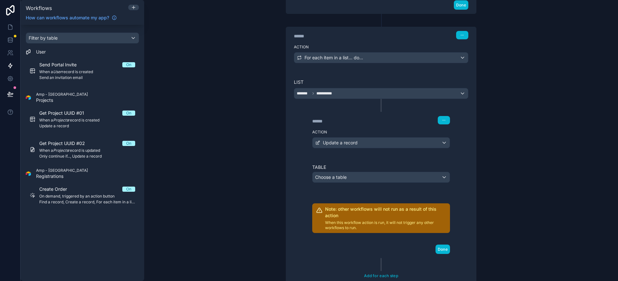
scroll to position [553, 0]
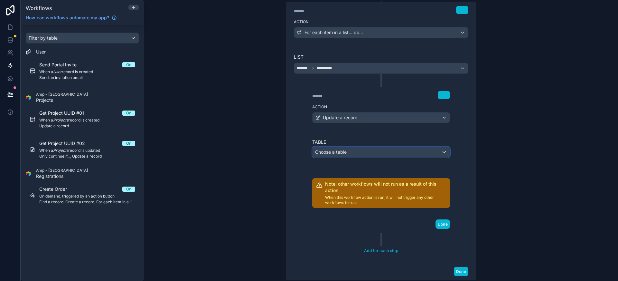
click at [358, 154] on div "Choose a table" at bounding box center [381, 152] width 137 height 10
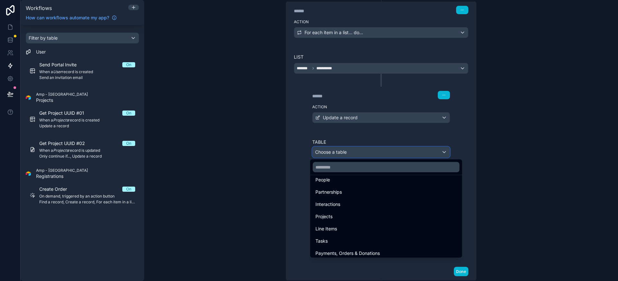
scroll to position [73, 0]
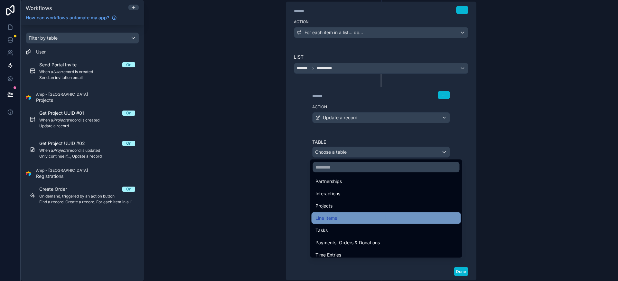
click at [368, 222] on div "Line Items" at bounding box center [387, 218] width 142 height 8
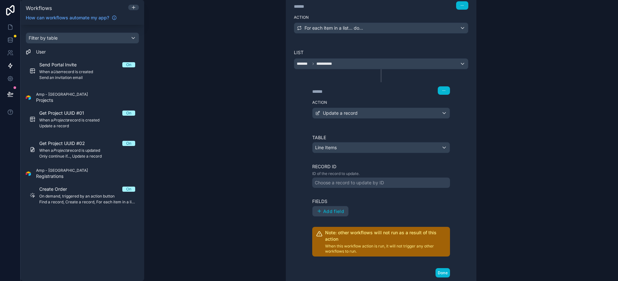
scroll to position [564, 0]
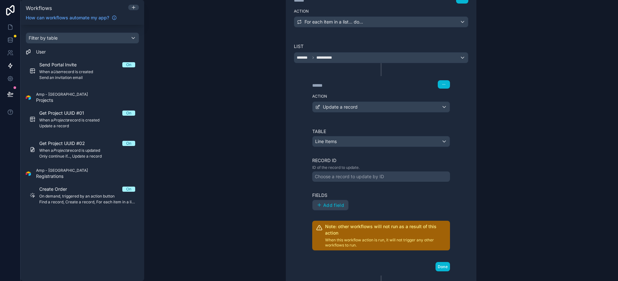
click at [354, 176] on div "Choose a record to update by ID" at bounding box center [349, 176] width 69 height 6
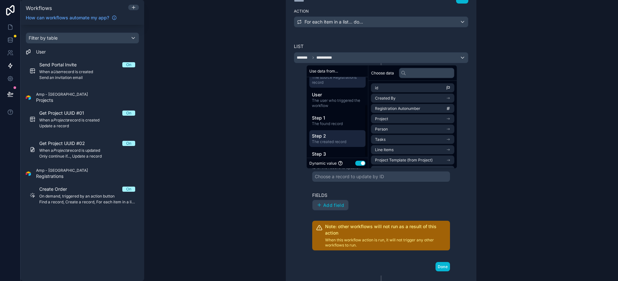
scroll to position [42, 0]
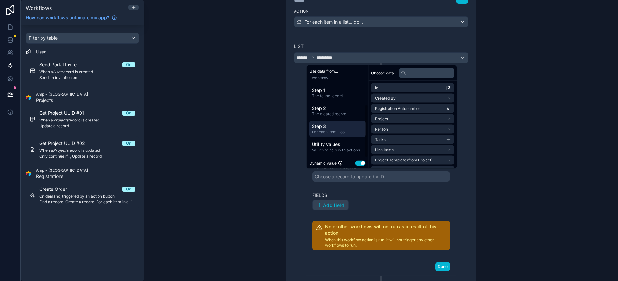
click at [348, 130] on span "For each item... do..." at bounding box center [337, 131] width 51 height 5
click at [400, 84] on li "id" at bounding box center [412, 87] width 83 height 9
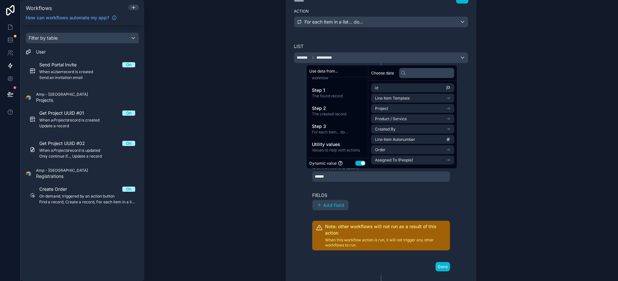
click at [379, 192] on label "Fields" at bounding box center [381, 195] width 138 height 6
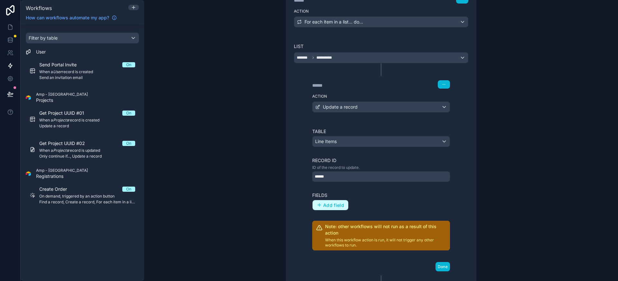
click at [335, 204] on span "Add field" at bounding box center [333, 205] width 21 height 6
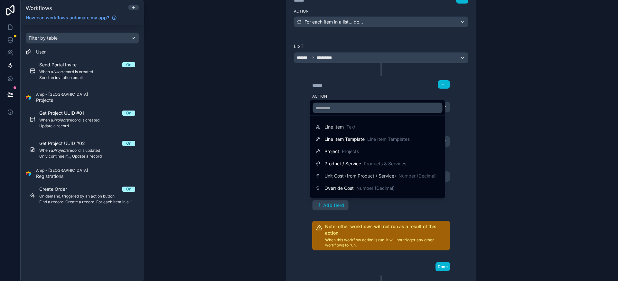
click at [386, 206] on div at bounding box center [309, 140] width 618 height 281
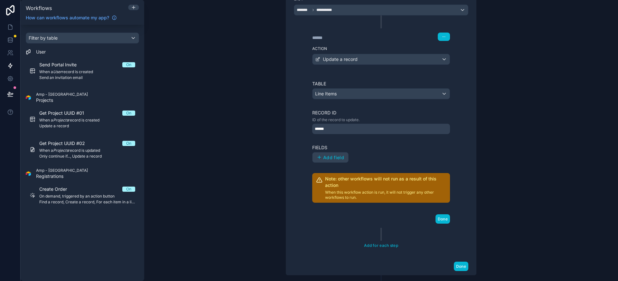
scroll to position [648, 0]
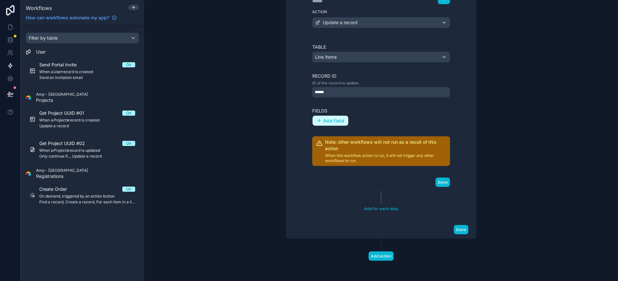
click at [335, 120] on span "Add field" at bounding box center [333, 121] width 21 height 6
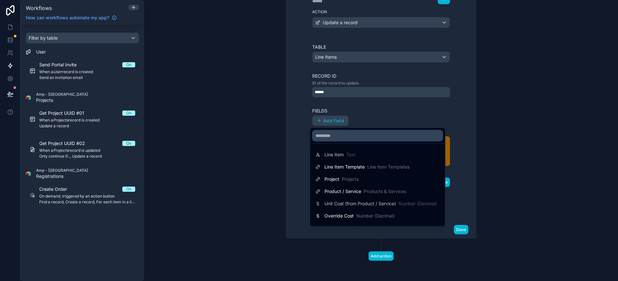
click at [348, 134] on input "text" at bounding box center [378, 135] width 130 height 10
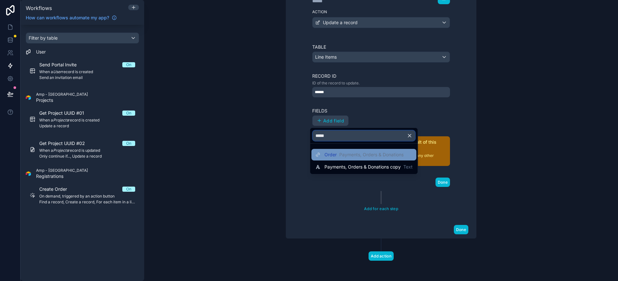
type input "*****"
click at [360, 156] on span "Payments, Orders & Donations" at bounding box center [371, 154] width 64 height 6
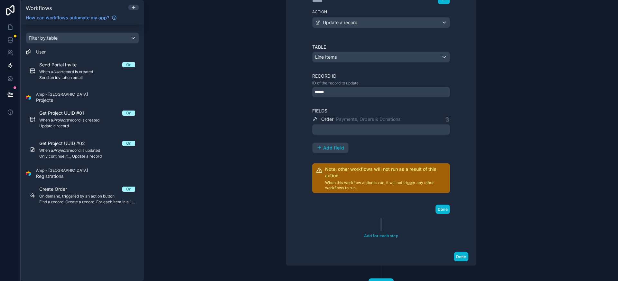
click at [345, 127] on div at bounding box center [381, 129] width 138 height 10
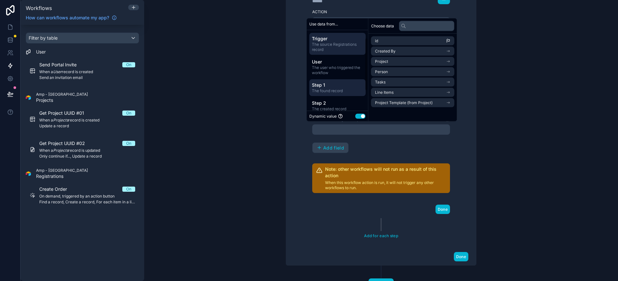
scroll to position [42, 0]
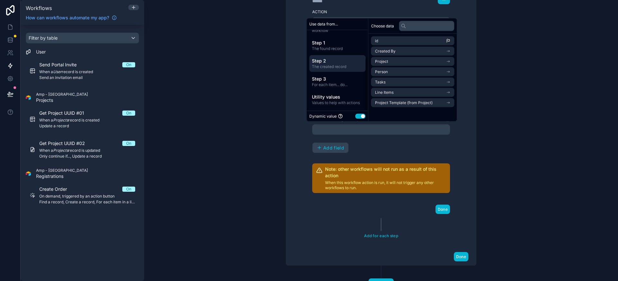
click at [347, 65] on span "The created record" at bounding box center [337, 66] width 51 height 5
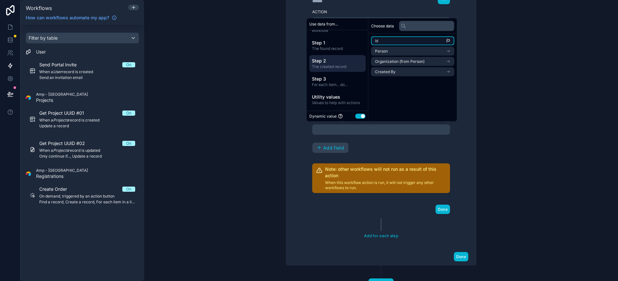
click at [386, 43] on li "id" at bounding box center [412, 40] width 83 height 9
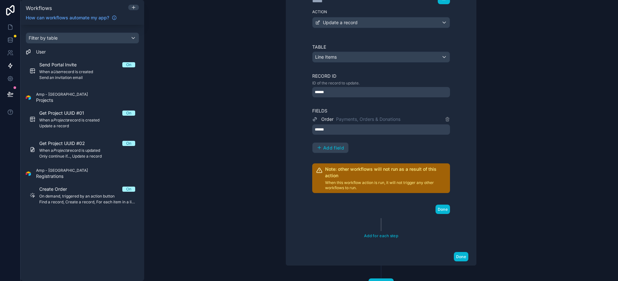
click at [385, 144] on div "Order Payments, Orders & Donations ****** Add field" at bounding box center [381, 134] width 138 height 38
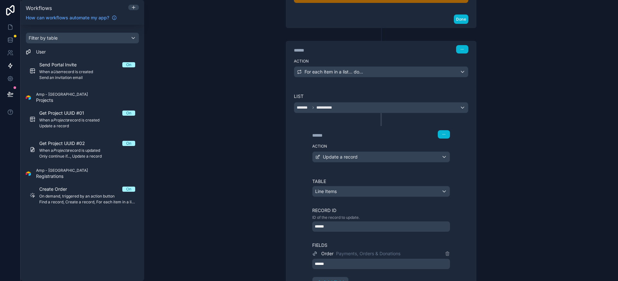
scroll to position [675, 0]
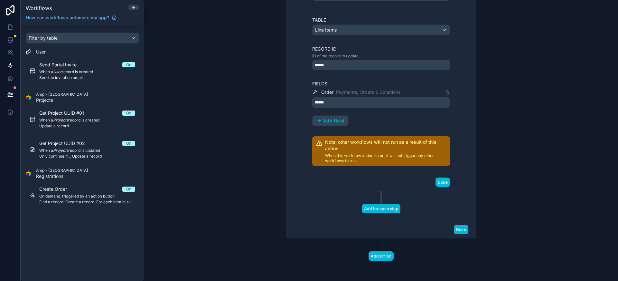
click at [373, 210] on button "Add for each step" at bounding box center [381, 208] width 39 height 9
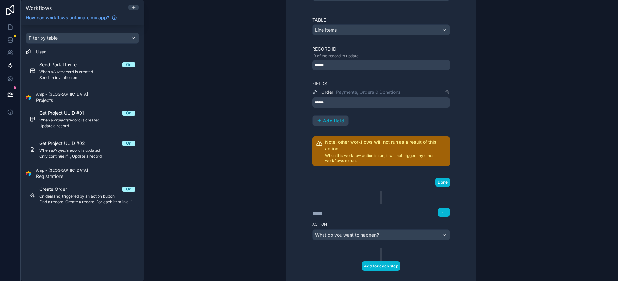
scroll to position [732, 0]
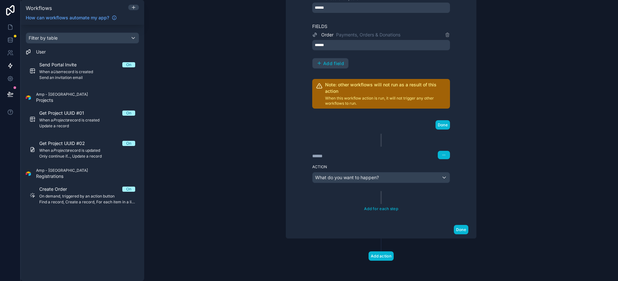
click at [444, 160] on div "****** Step 5" at bounding box center [381, 154] width 153 height 15
click at [442, 153] on icon "button" at bounding box center [444, 155] width 4 height 4
click at [451, 178] on span "Delete" at bounding box center [454, 179] width 12 height 5
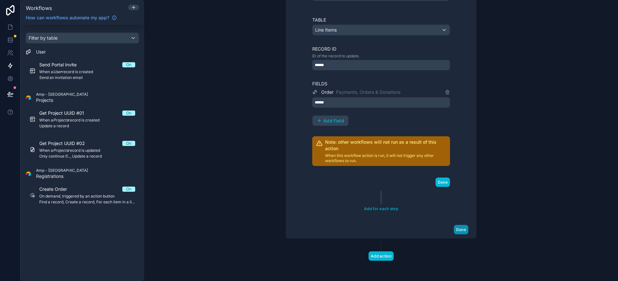
click at [460, 231] on button "Done" at bounding box center [461, 229] width 14 height 9
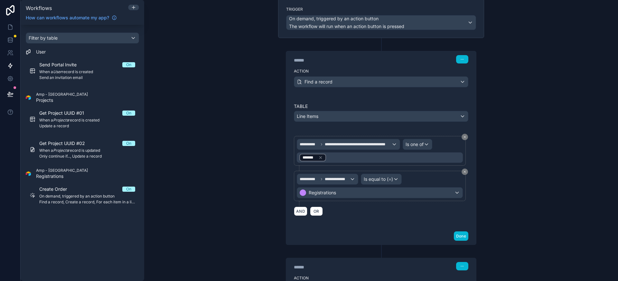
scroll to position [0, 0]
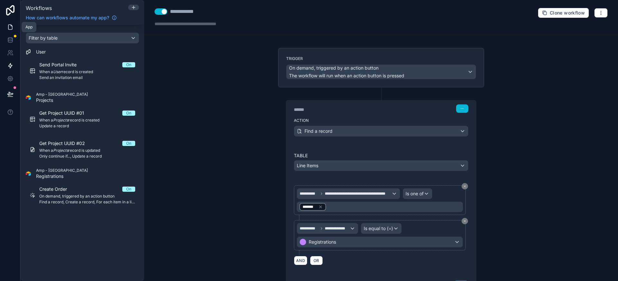
click at [11, 32] on link at bounding box center [10, 27] width 20 height 13
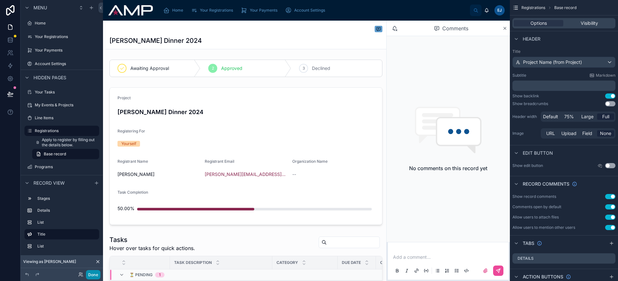
click at [96, 275] on button "Done" at bounding box center [93, 274] width 14 height 9
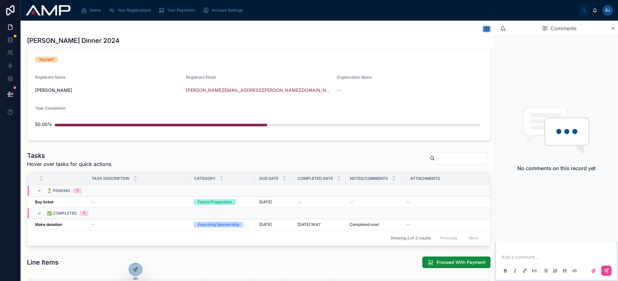
scroll to position [198, 0]
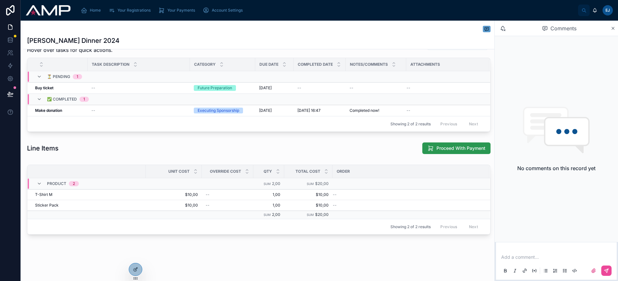
click at [439, 149] on span "Proceed With Payment" at bounding box center [461, 148] width 49 height 6
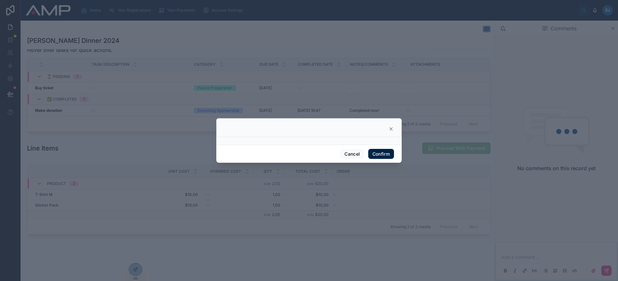
click at [384, 154] on button "Confirm" at bounding box center [381, 154] width 26 height 10
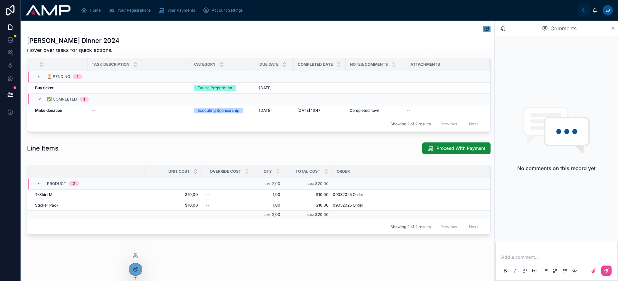
click at [138, 264] on div at bounding box center [135, 269] width 13 height 12
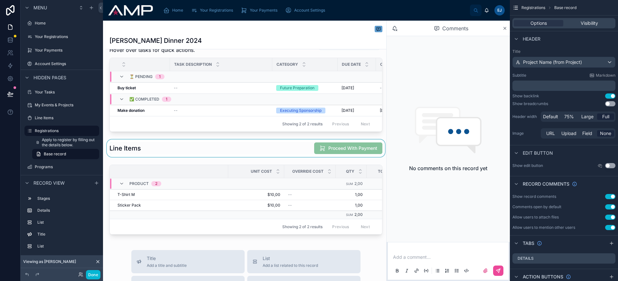
click at [274, 156] on div at bounding box center [246, 147] width 281 height 17
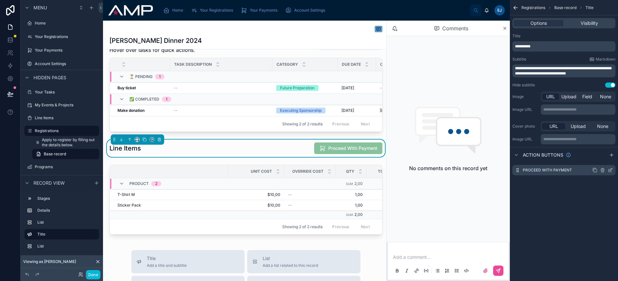
click at [609, 170] on icon "scrollable content" at bounding box center [610, 170] width 3 height 3
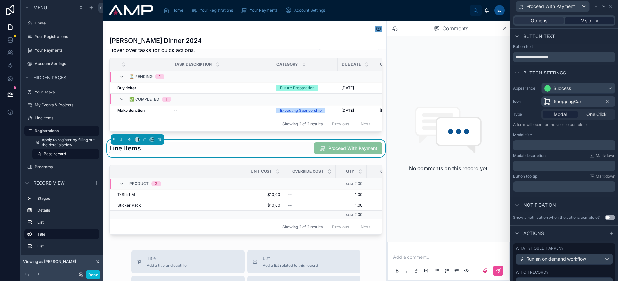
click at [593, 22] on span "Visibility" at bounding box center [589, 20] width 17 height 6
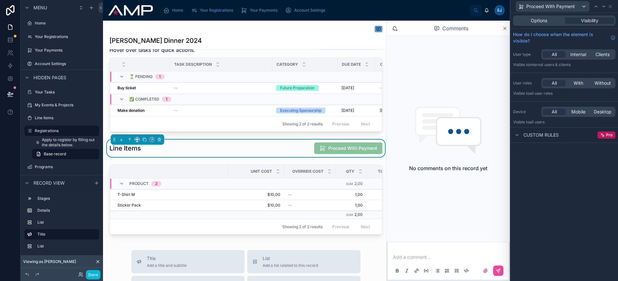
click at [549, 137] on span "Custom rules" at bounding box center [541, 135] width 35 height 6
click at [612, 6] on icon at bounding box center [610, 6] width 5 height 5
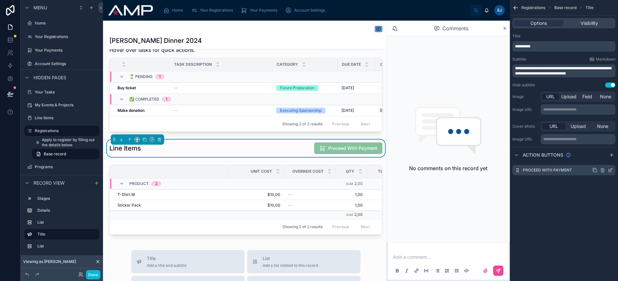
click at [598, 171] on div "scrollable content" at bounding box center [602, 169] width 21 height 5
click at [596, 170] on icon "scrollable content" at bounding box center [594, 169] width 5 height 5
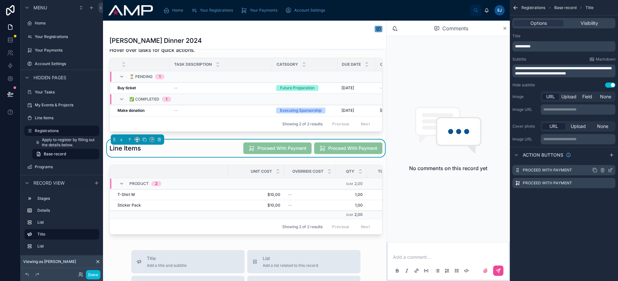
click at [611, 170] on icon "scrollable content" at bounding box center [610, 169] width 5 height 5
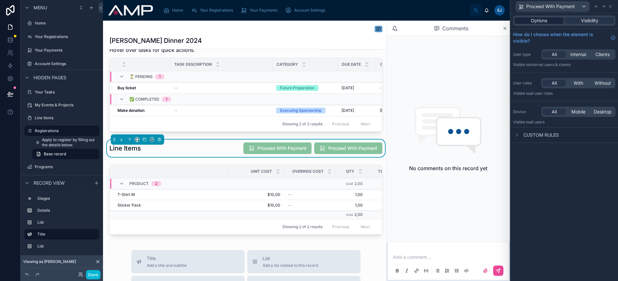
click at [550, 22] on div "Options" at bounding box center [539, 20] width 49 height 6
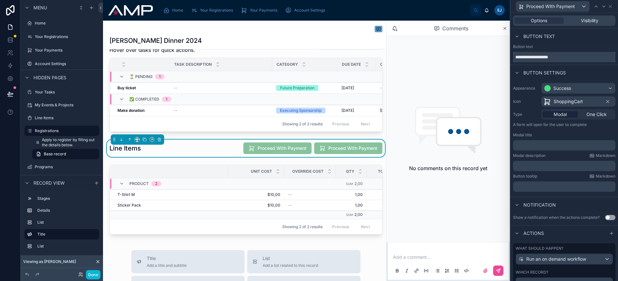
click at [560, 60] on input "**********" at bounding box center [564, 57] width 102 height 10
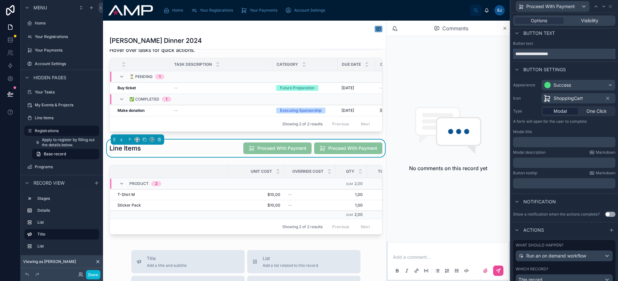
scroll to position [0, 0]
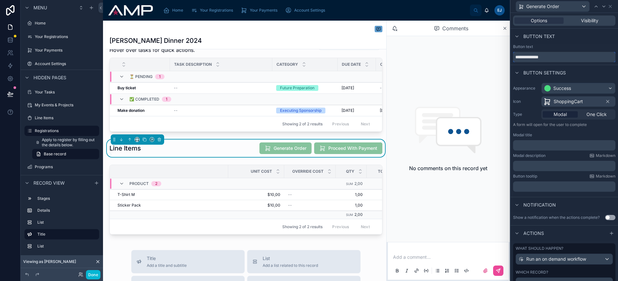
type input "**********"
click at [565, 92] on div "Success" at bounding box center [578, 88] width 73 height 10
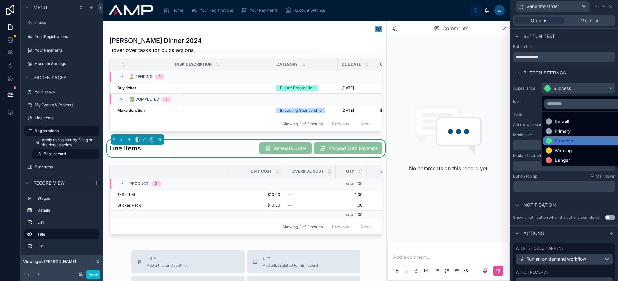
click at [565, 92] on div at bounding box center [565, 140] width 108 height 281
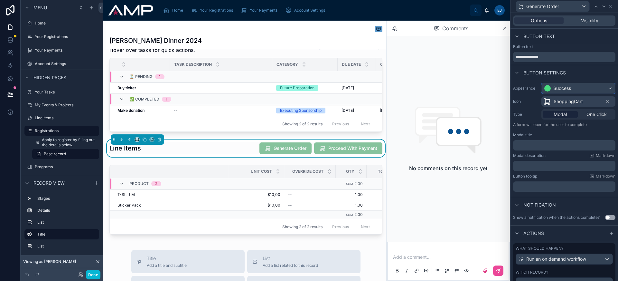
click at [565, 92] on div "Success" at bounding box center [578, 88] width 73 height 10
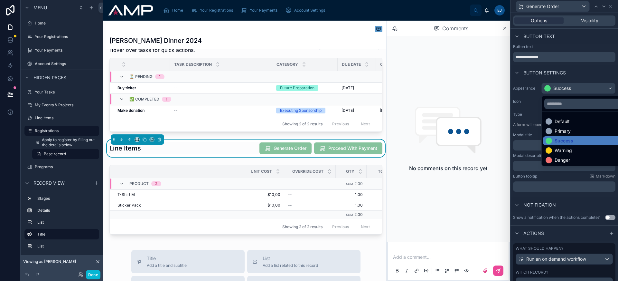
click at [565, 92] on div at bounding box center [565, 140] width 108 height 281
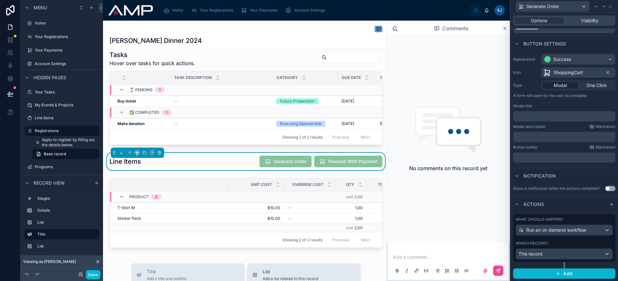
scroll to position [185, 0]
click at [576, 61] on div "Success" at bounding box center [578, 59] width 73 height 10
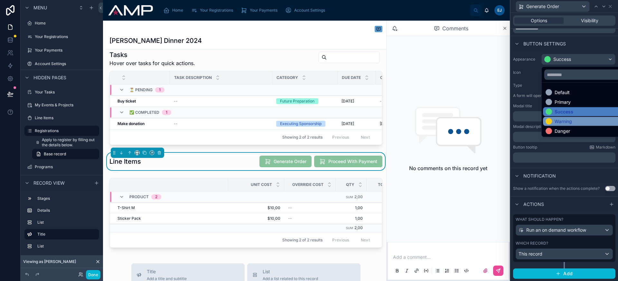
click at [575, 120] on div "Warning" at bounding box center [584, 121] width 76 height 6
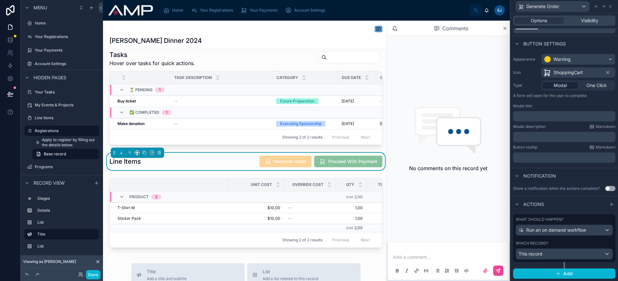
click at [567, 73] on span "ShoppingCart" at bounding box center [568, 72] width 29 height 6
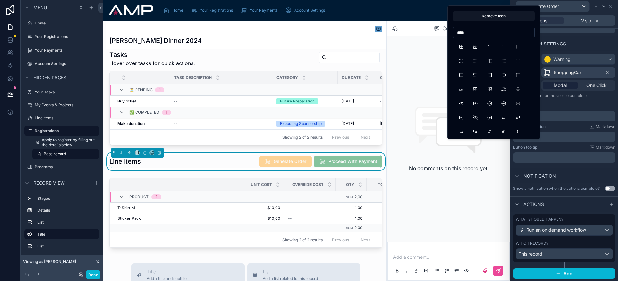
type input "*****"
click at [467, 32] on input "*****" at bounding box center [493, 32] width 81 height 9
type input "****"
click at [461, 46] on button "File" at bounding box center [462, 47] width 12 height 12
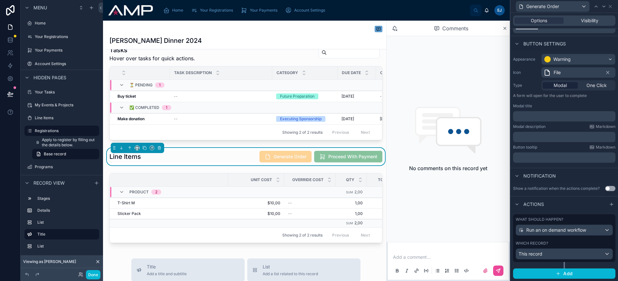
scroll to position [196, 0]
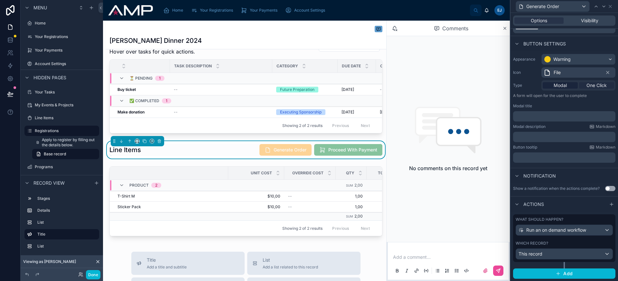
click at [600, 87] on span "One Click" at bounding box center [597, 85] width 20 height 6
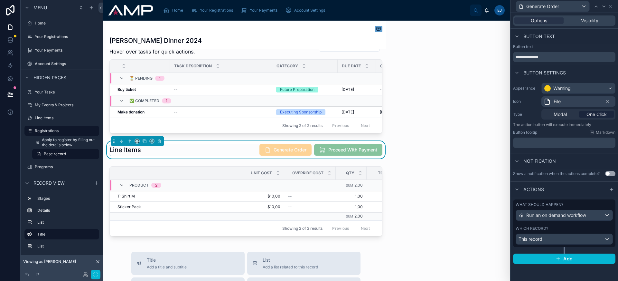
scroll to position [0, 0]
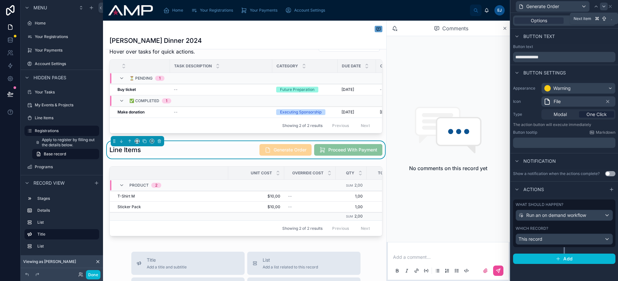
click at [601, 8] on icon at bounding box center [603, 6] width 5 height 5
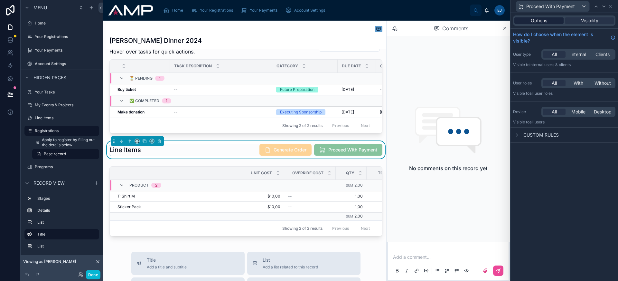
click at [555, 20] on div "Options" at bounding box center [539, 20] width 49 height 6
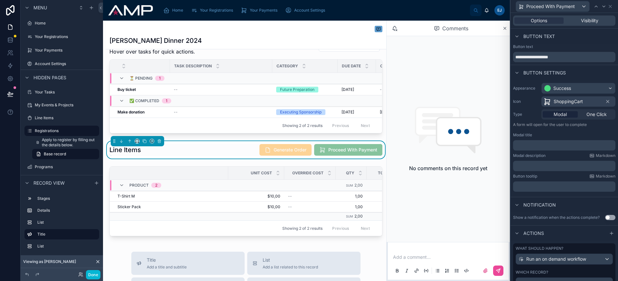
scroll to position [29, 0]
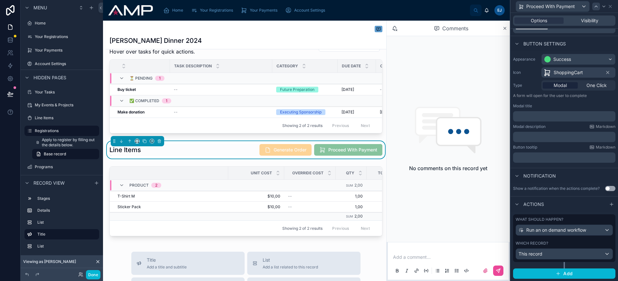
click at [597, 6] on icon at bounding box center [596, 6] width 5 height 5
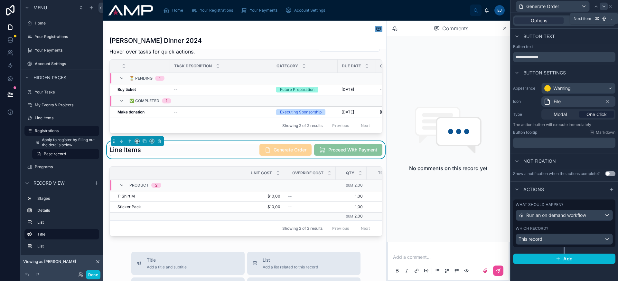
click at [602, 6] on icon at bounding box center [603, 6] width 5 height 5
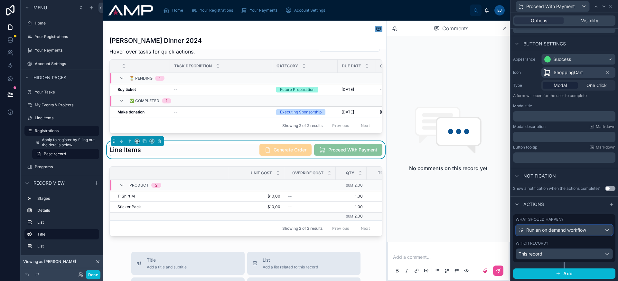
click at [570, 233] on div "Run an on demand workflow" at bounding box center [564, 230] width 97 height 10
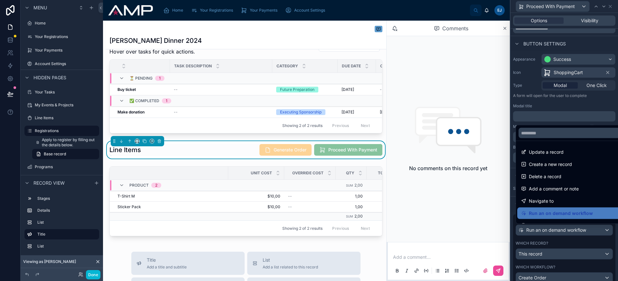
click at [570, 233] on div at bounding box center [565, 140] width 108 height 281
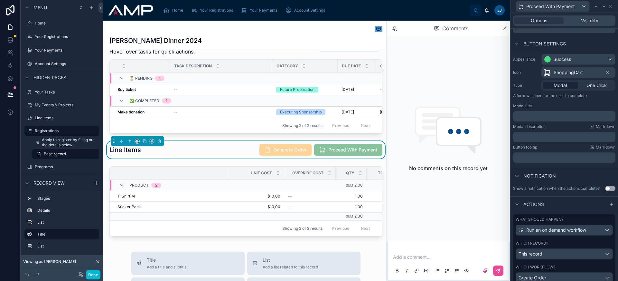
scroll to position [69, 0]
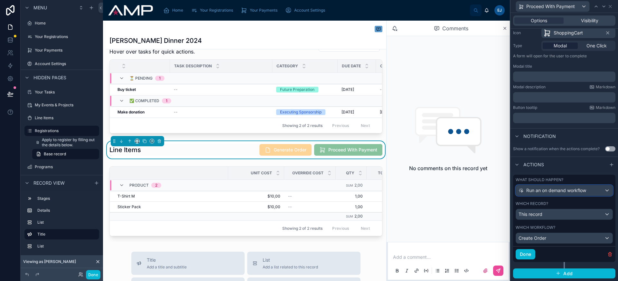
click at [565, 191] on span "Run an on demand workflow" at bounding box center [556, 190] width 60 height 6
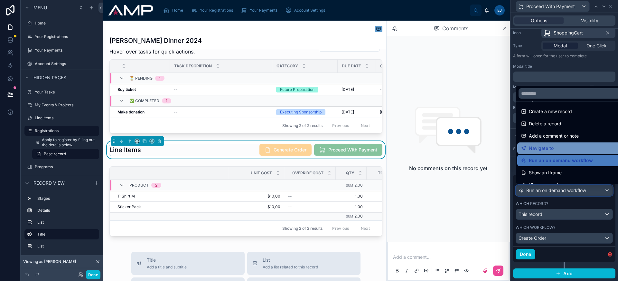
scroll to position [14, 0]
click at [557, 149] on div "Navigate to" at bounding box center [569, 148] width 96 height 8
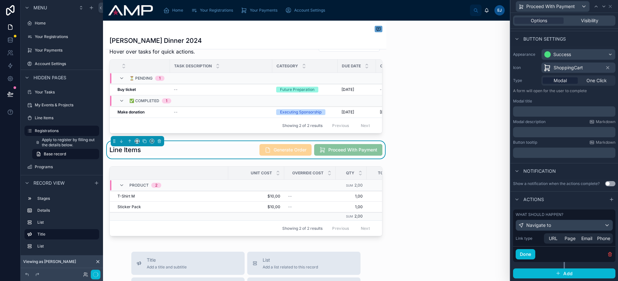
scroll to position [34, 0]
click at [567, 235] on span "Page" at bounding box center [570, 238] width 11 height 6
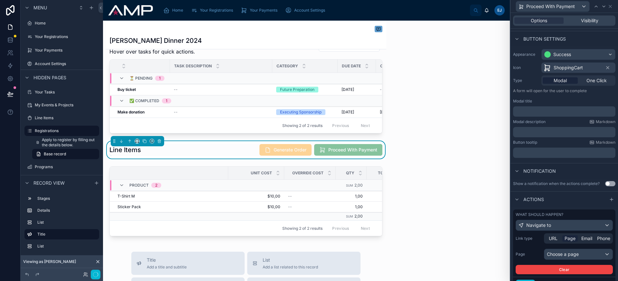
scroll to position [64, 0]
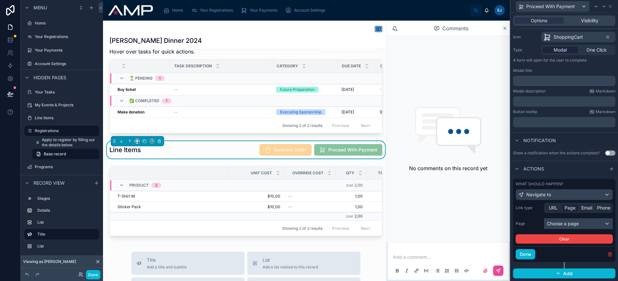
click at [566, 225] on div "Choose a page" at bounding box center [578, 223] width 68 height 10
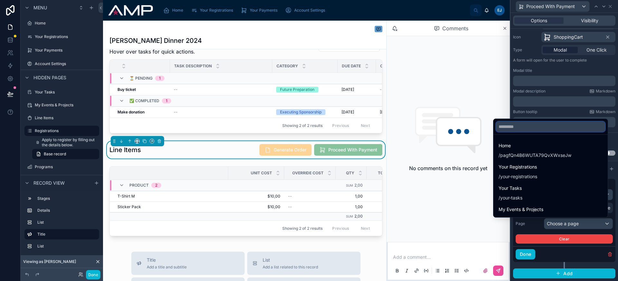
click at [528, 128] on input "text" at bounding box center [550, 126] width 109 height 10
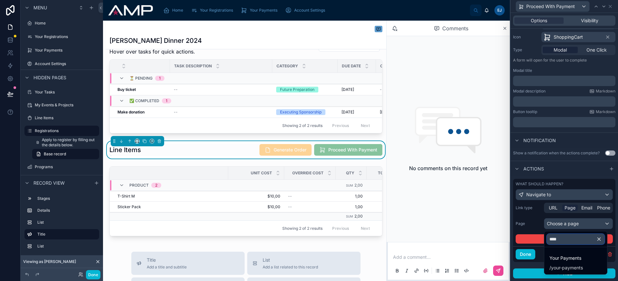
type input "*****"
click at [269, 11] on span "Your Payments" at bounding box center [264, 10] width 28 height 5
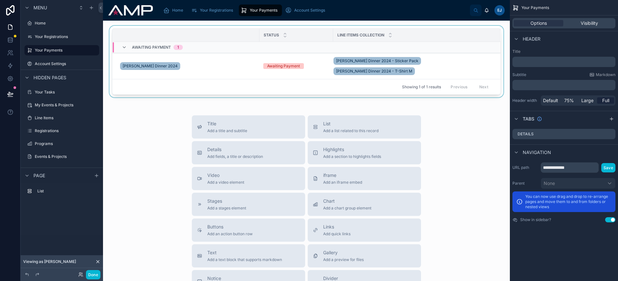
click at [224, 61] on div at bounding box center [306, 63] width 397 height 74
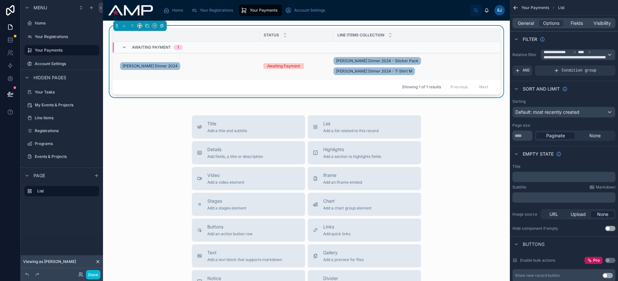
click at [233, 61] on div "[PERSON_NAME] Dinner 2024" at bounding box center [188, 66] width 136 height 10
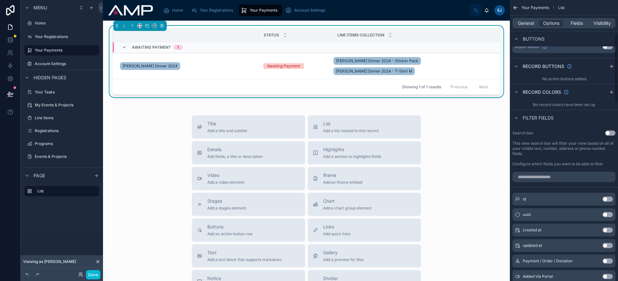
scroll to position [137, 0]
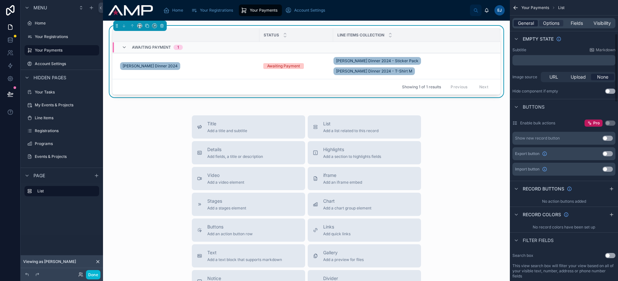
click at [531, 25] on span "General" at bounding box center [526, 23] width 16 height 6
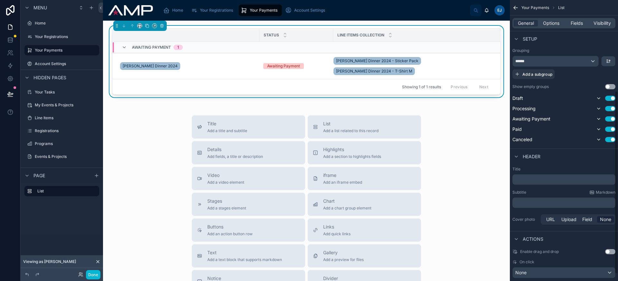
scroll to position [150, 0]
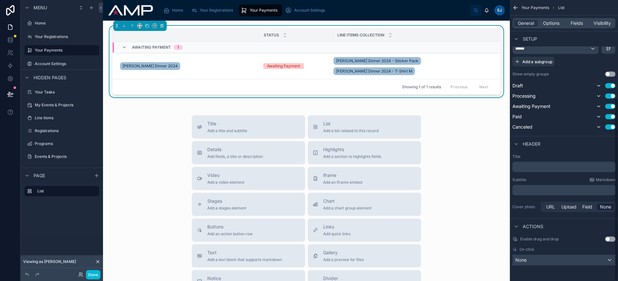
click at [583, 258] on div "None" at bounding box center [564, 260] width 102 height 10
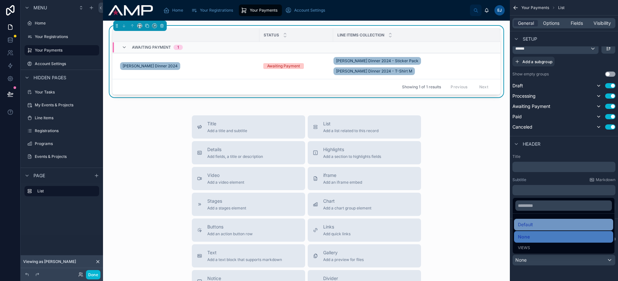
click at [556, 226] on div "Default" at bounding box center [563, 225] width 91 height 8
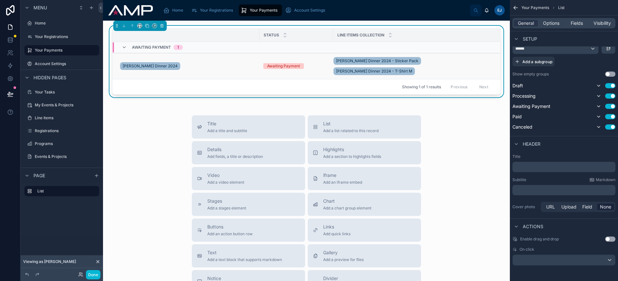
click at [230, 61] on div "[PERSON_NAME] Dinner 2024" at bounding box center [188, 66] width 136 height 10
click at [251, 61] on div "[PERSON_NAME] Dinner 2024" at bounding box center [188, 66] width 136 height 10
click at [568, 258] on div "scrollable content" at bounding box center [564, 260] width 102 height 10
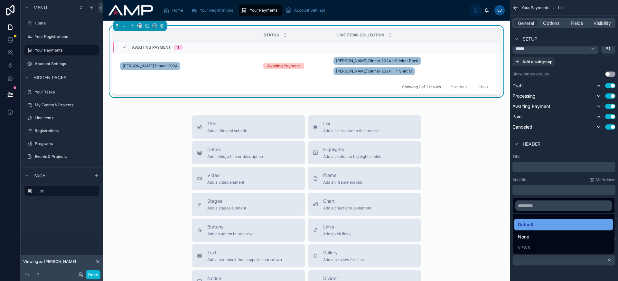
click at [532, 227] on span "Default" at bounding box center [526, 225] width 16 height 8
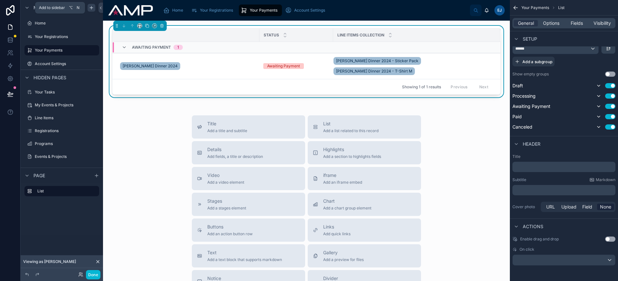
click at [91, 8] on icon "scrollable content" at bounding box center [91, 8] width 3 height 0
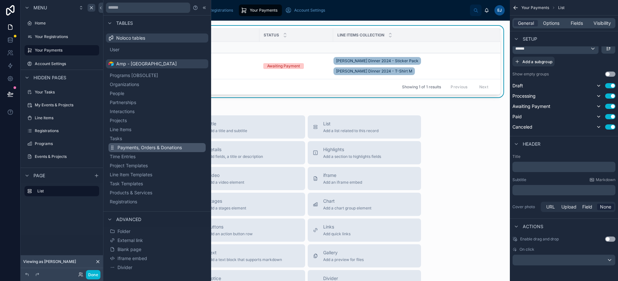
click at [154, 149] on span "Payments, Orders & Donations" at bounding box center [150, 147] width 64 height 6
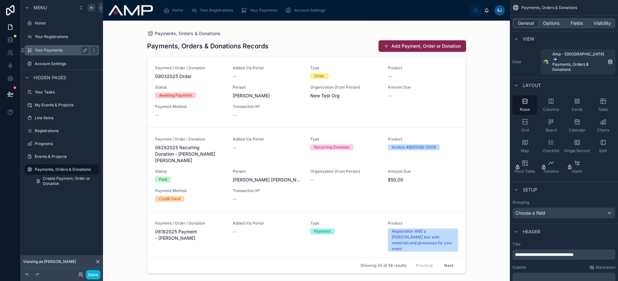
click at [55, 48] on label "Your Payments" at bounding box center [61, 50] width 52 height 5
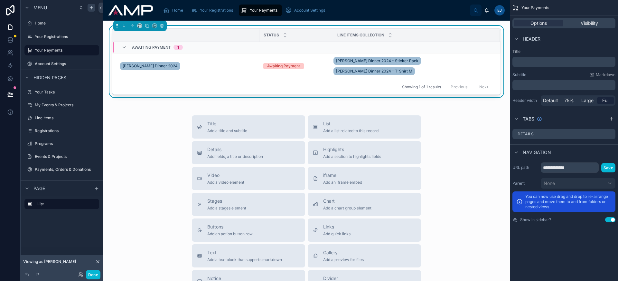
click at [245, 28] on div "Status Line items collection Awaiting Payment 1 [PERSON_NAME] Dinner 2024 Await…" at bounding box center [306, 63] width 397 height 74
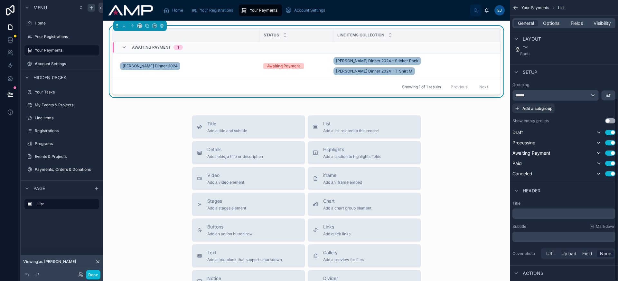
scroll to position [150, 0]
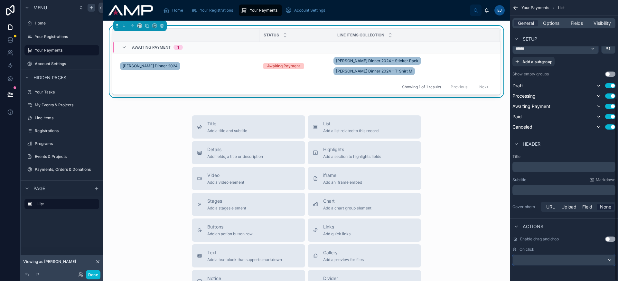
click at [566, 258] on div "scrollable content" at bounding box center [564, 260] width 102 height 10
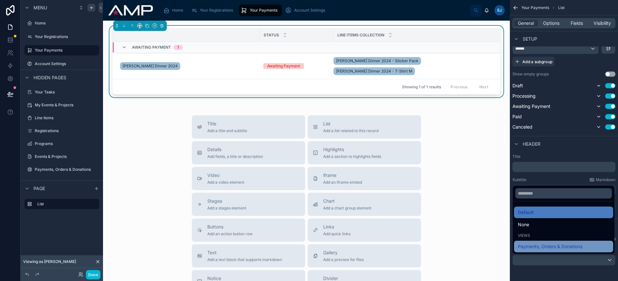
click at [563, 245] on span "Payments, Orders & Donations" at bounding box center [550, 246] width 64 height 8
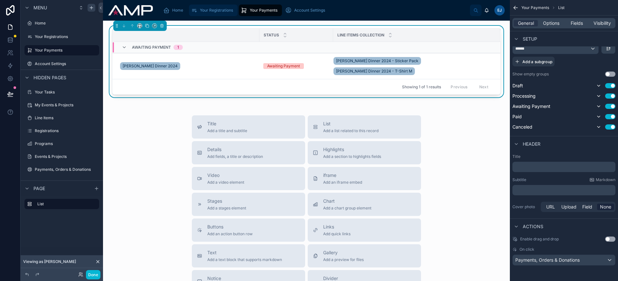
click at [208, 8] on span "Your Registrations" at bounding box center [216, 10] width 33 height 5
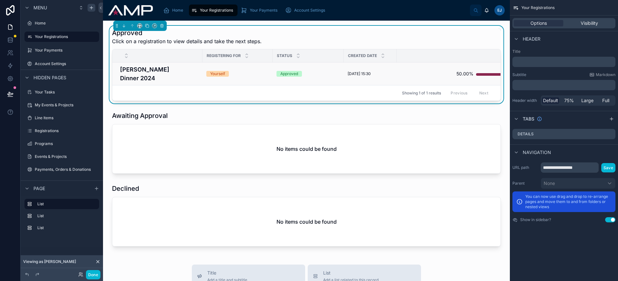
click at [194, 72] on h4 "[PERSON_NAME] Dinner 2024" at bounding box center [159, 73] width 79 height 17
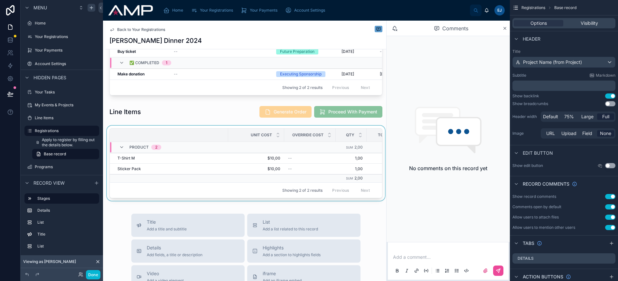
scroll to position [271, 0]
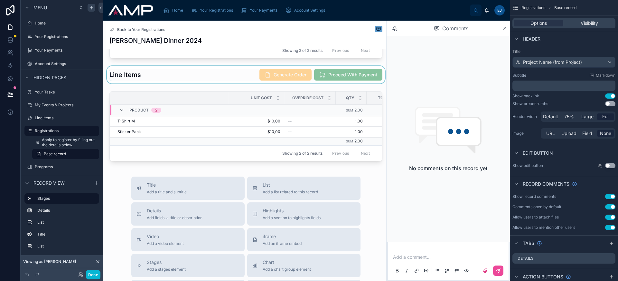
click at [243, 83] on div at bounding box center [246, 74] width 281 height 17
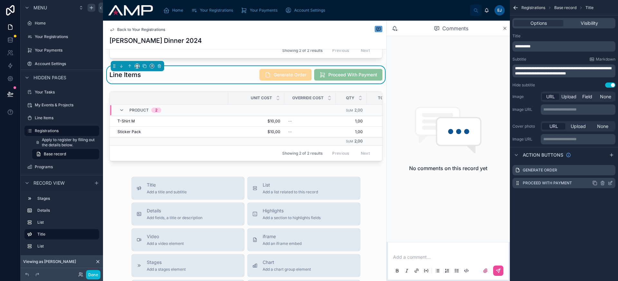
click at [610, 183] on icon "scrollable content" at bounding box center [610, 182] width 5 height 5
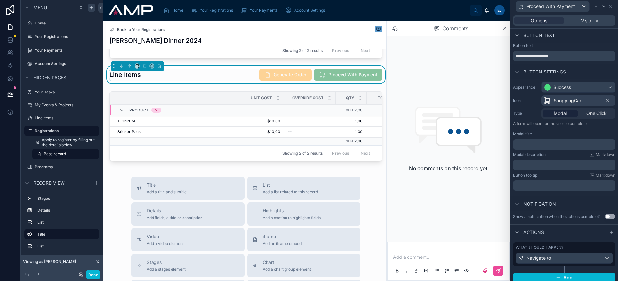
scroll to position [5, 0]
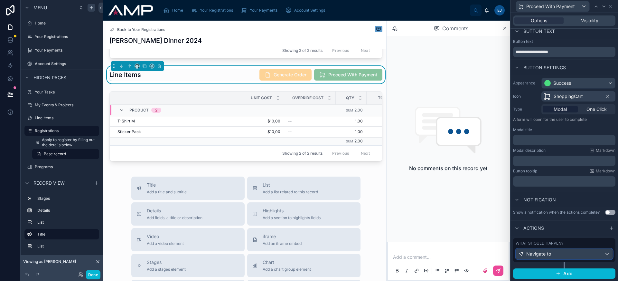
click at [572, 253] on div "Navigate to" at bounding box center [564, 254] width 97 height 10
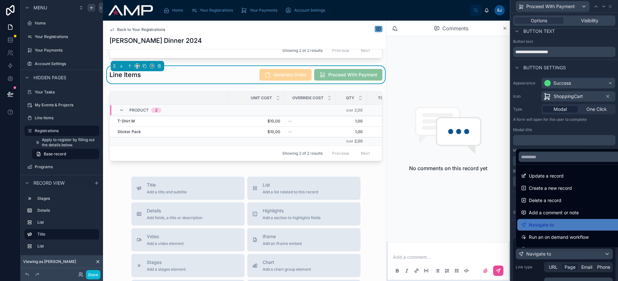
click at [572, 253] on div at bounding box center [565, 140] width 108 height 281
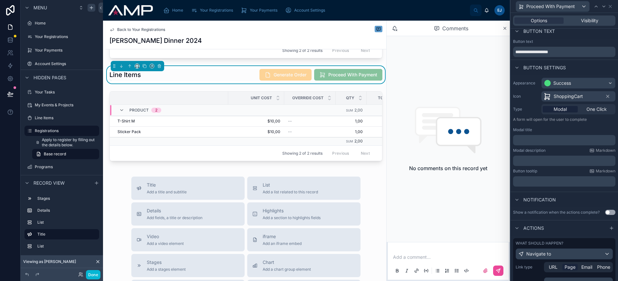
scroll to position [64, 0]
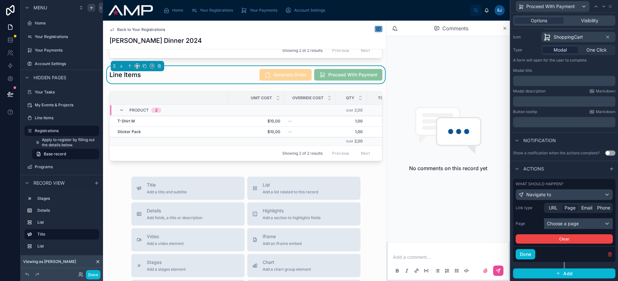
click at [575, 221] on div "Choose a page" at bounding box center [578, 223] width 68 height 10
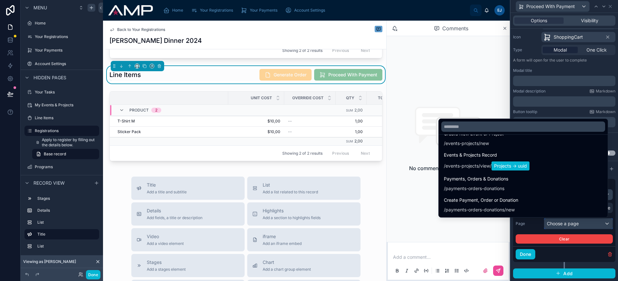
scroll to position [473, 0]
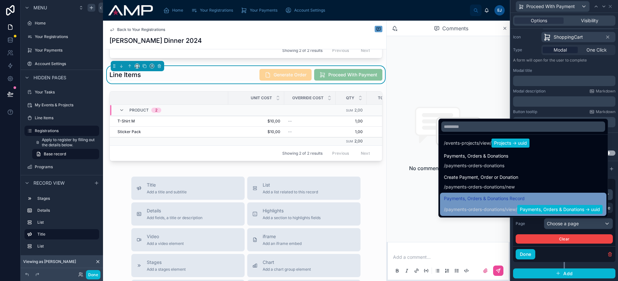
click at [543, 197] on span "Payments, Orders & Donations Record" at bounding box center [523, 198] width 159 height 8
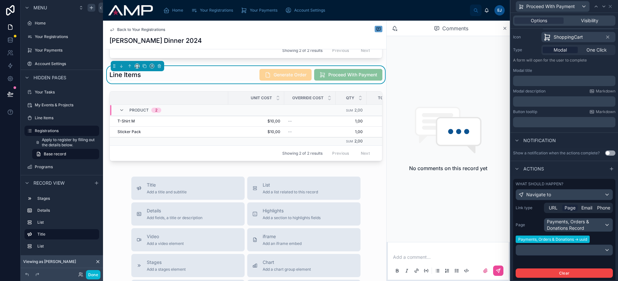
scroll to position [99, 0]
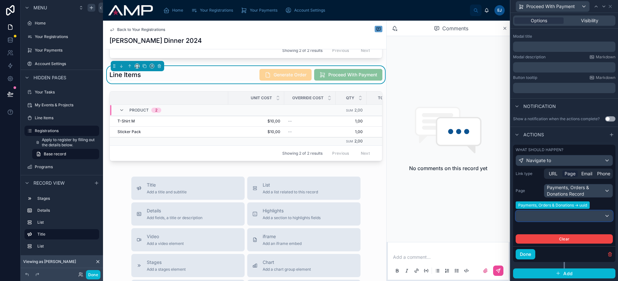
click at [585, 217] on div at bounding box center [564, 216] width 97 height 10
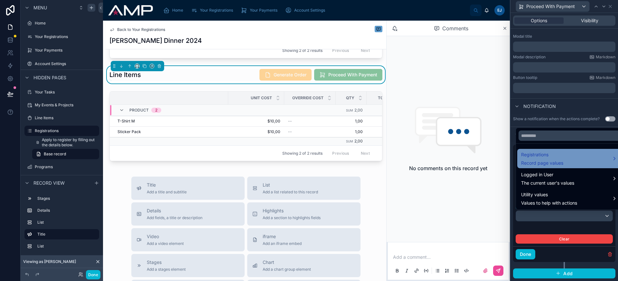
click at [557, 160] on span "Record page values" at bounding box center [542, 163] width 42 height 6
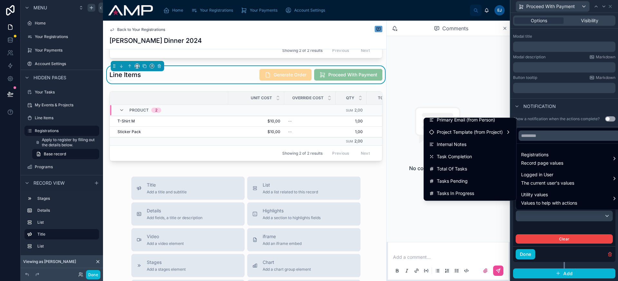
scroll to position [152, 0]
click at [543, 138] on input "text" at bounding box center [569, 135] width 101 height 10
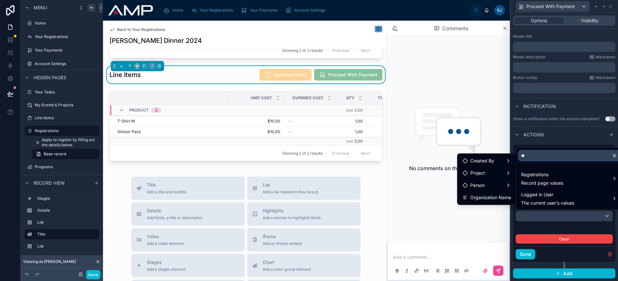
scroll to position [0, 0]
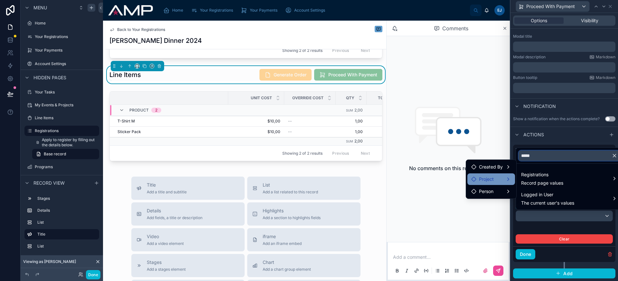
type input "*****"
click at [505, 182] on div "Project" at bounding box center [491, 179] width 40 height 8
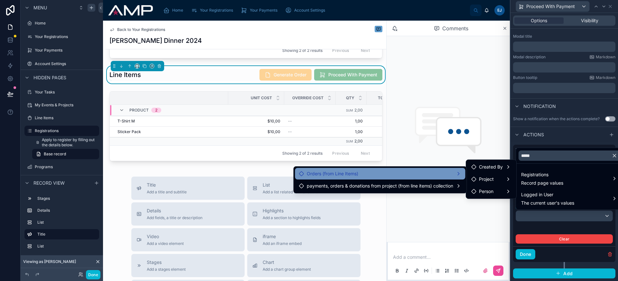
click at [413, 174] on div "Orders (from Line Items)" at bounding box center [380, 174] width 163 height 8
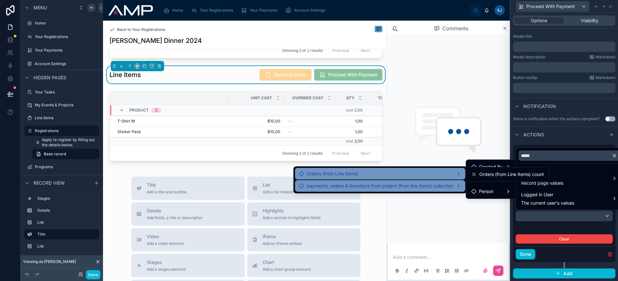
click at [429, 187] on span "payments, orders & donations from project (from line items) collection" at bounding box center [380, 186] width 146 height 8
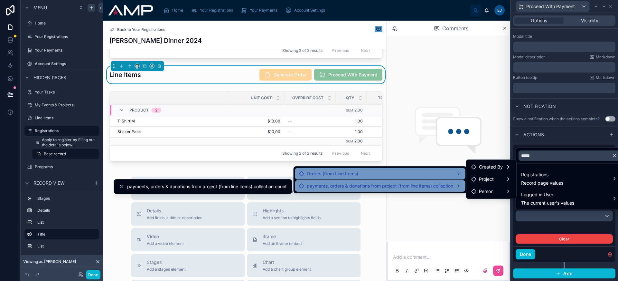
click at [453, 208] on div "No comments on this record yet" at bounding box center [448, 139] width 123 height 206
click at [221, 75] on div "Line Items Generate Order Proceed With Payment" at bounding box center [245, 75] width 273 height 12
click at [454, 227] on div "No comments on this record yet" at bounding box center [448, 139] width 123 height 206
click at [546, 142] on div at bounding box center [565, 140] width 108 height 281
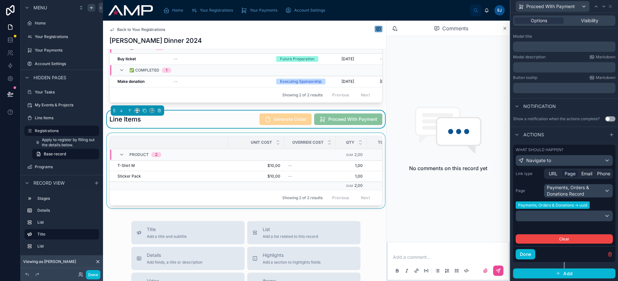
scroll to position [228, 0]
click at [280, 210] on div at bounding box center [246, 171] width 281 height 78
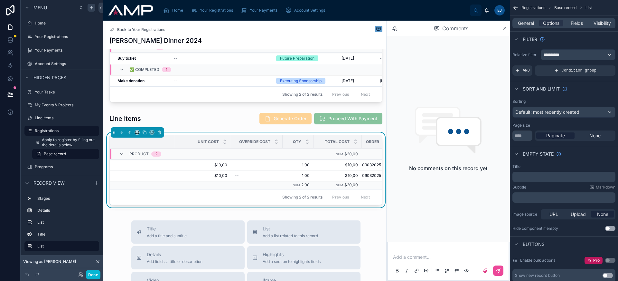
scroll to position [0, 87]
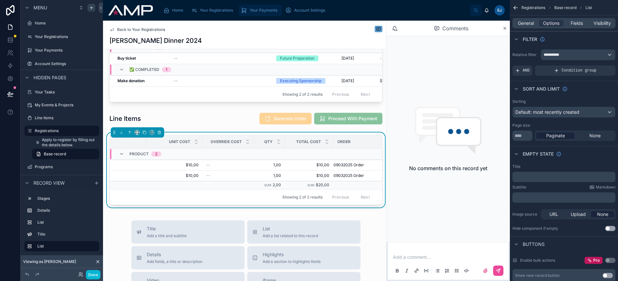
click at [253, 13] on div "Your Payments" at bounding box center [260, 10] width 39 height 10
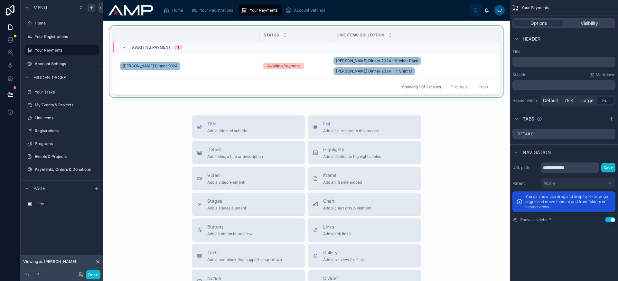
click at [223, 29] on th at bounding box center [185, 35] width 147 height 13
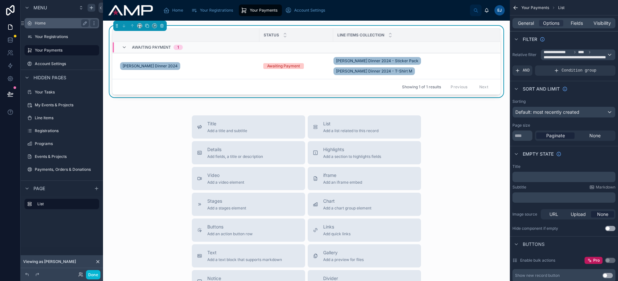
click at [52, 26] on div "Home" at bounding box center [62, 23] width 54 height 8
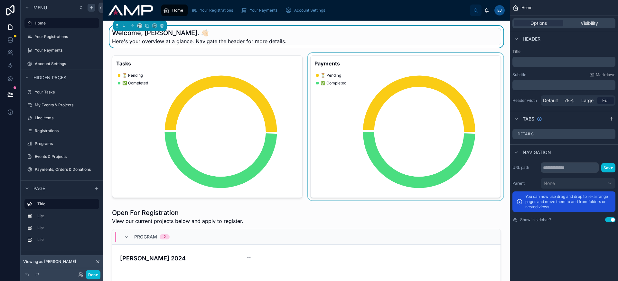
click at [363, 123] on div at bounding box center [406, 126] width 198 height 147
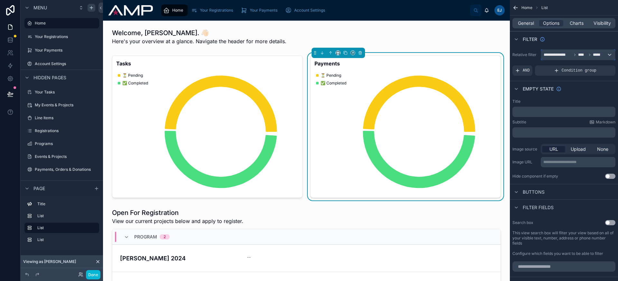
click at [580, 55] on span "****" at bounding box center [582, 54] width 9 height 5
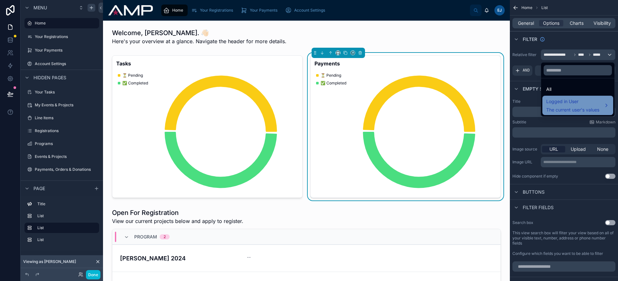
click at [596, 100] on span "Logged in User" at bounding box center [572, 102] width 53 height 8
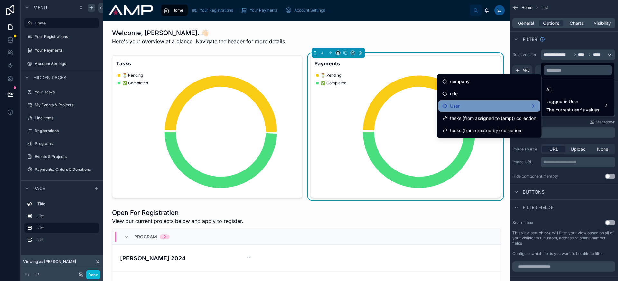
click at [506, 108] on div "User" at bounding box center [489, 106] width 94 height 8
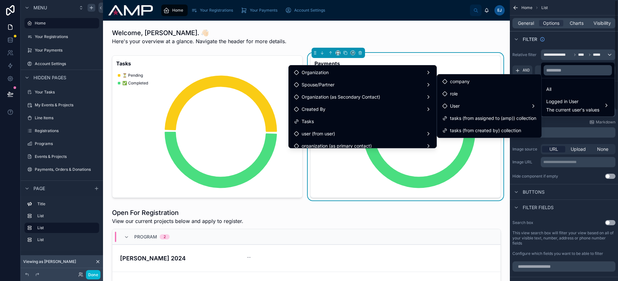
click at [526, 22] on div "scrollable content" at bounding box center [309, 140] width 618 height 281
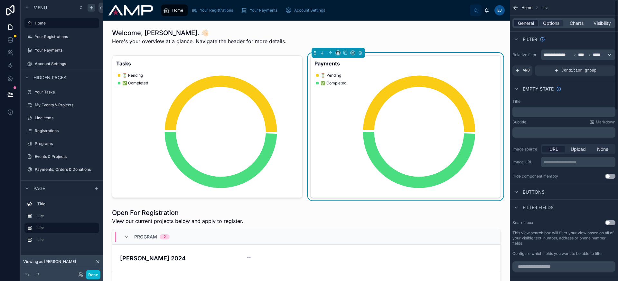
click at [527, 24] on span "General" at bounding box center [526, 23] width 16 height 6
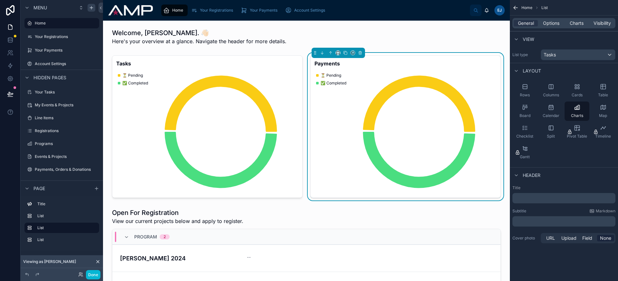
click at [572, 60] on div "List type Tasks" at bounding box center [564, 55] width 108 height 16
click at [571, 57] on div "Tasks" at bounding box center [578, 55] width 74 height 10
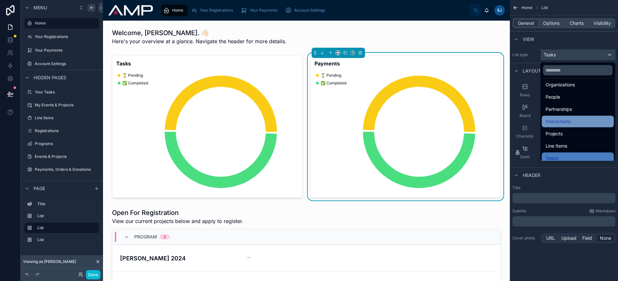
scroll to position [107, 0]
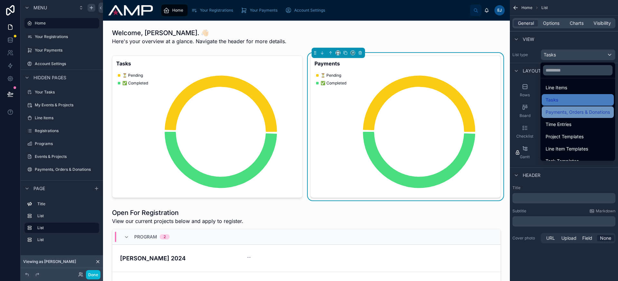
click at [583, 112] on span "Payments, Orders & Donations" at bounding box center [578, 112] width 64 height 8
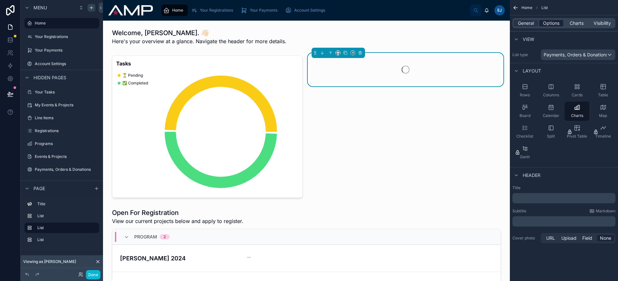
click at [551, 24] on span "Options" at bounding box center [551, 23] width 16 height 6
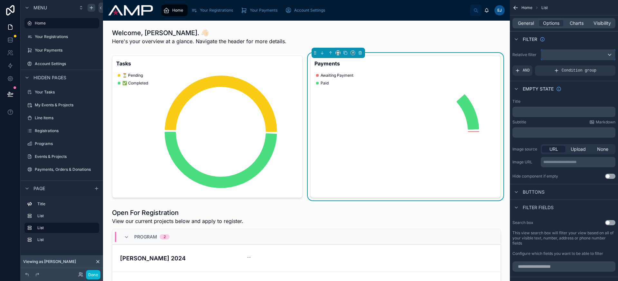
click at [575, 56] on div "scrollable content" at bounding box center [578, 55] width 74 height 10
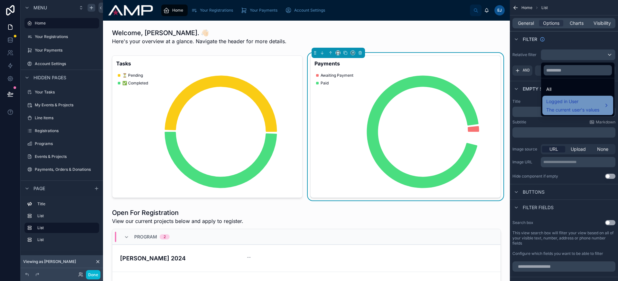
click at [586, 99] on span "Logged in User" at bounding box center [572, 102] width 53 height 8
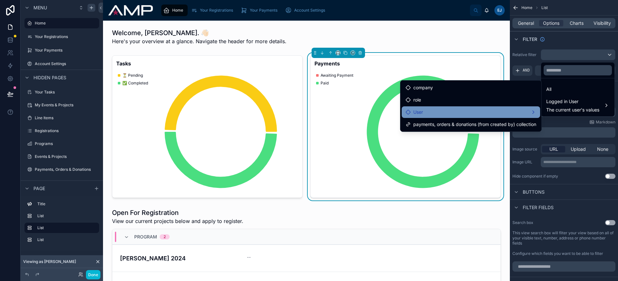
click at [492, 107] on div "User" at bounding box center [471, 112] width 138 height 12
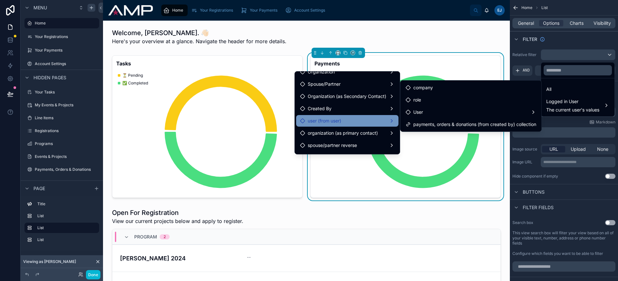
scroll to position [17, 0]
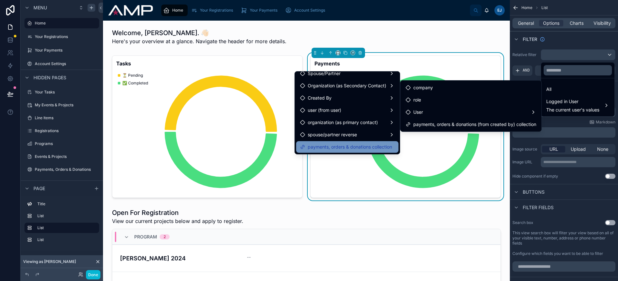
click at [358, 149] on span "payments, orders & donations collection" at bounding box center [350, 147] width 84 height 8
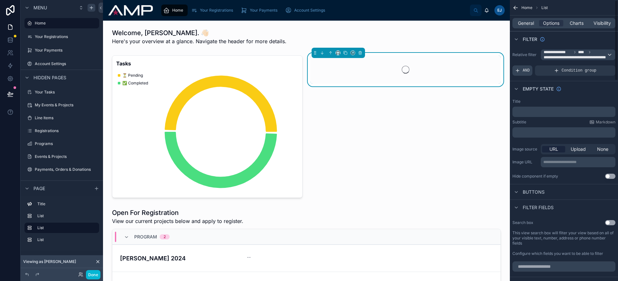
click at [527, 73] on span "AND" at bounding box center [526, 70] width 7 height 5
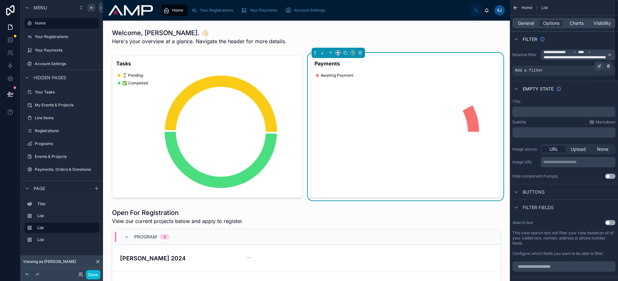
click at [598, 67] on icon "scrollable content" at bounding box center [600, 66] width 4 height 4
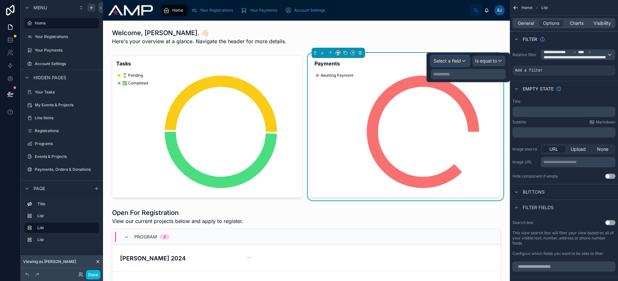
click at [448, 61] on span "Select a field" at bounding box center [447, 60] width 27 height 5
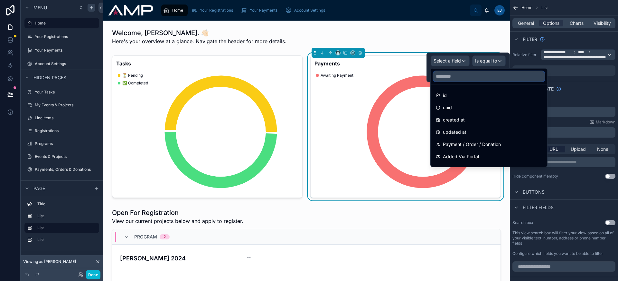
click at [459, 77] on input "text" at bounding box center [488, 76] width 111 height 10
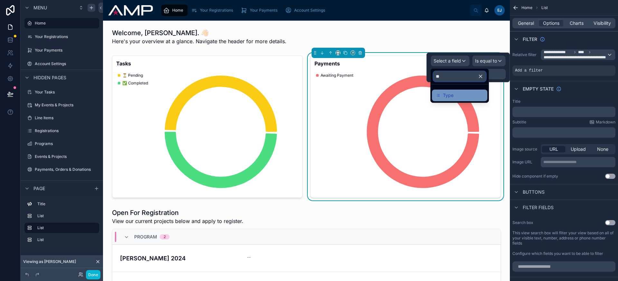
type input "**"
click at [461, 95] on div "Type" at bounding box center [460, 95] width 48 height 8
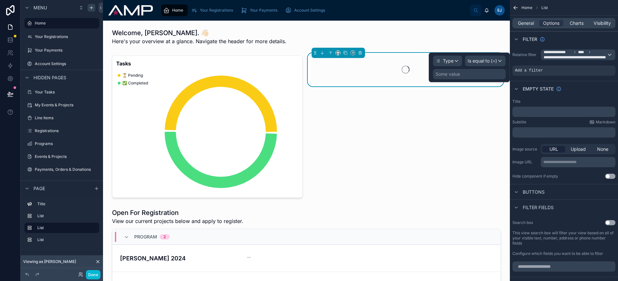
click at [487, 76] on div "Some value" at bounding box center [469, 74] width 73 height 10
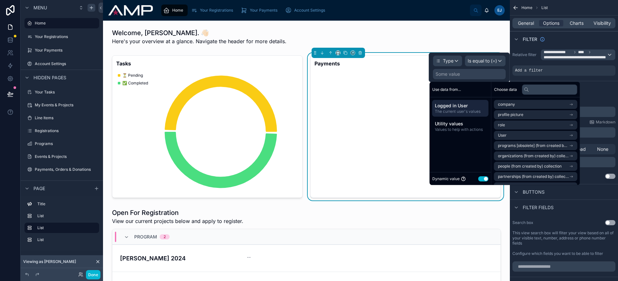
click at [486, 179] on button "Use setting" at bounding box center [483, 178] width 10 height 5
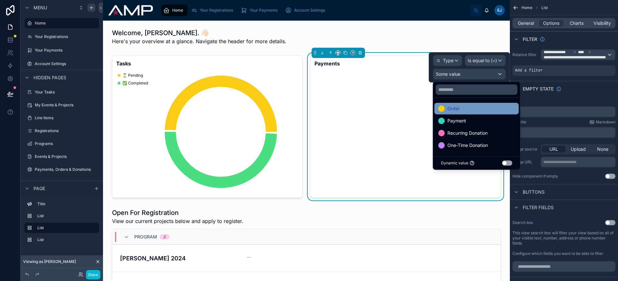
click at [476, 114] on div "Order" at bounding box center [477, 109] width 84 height 12
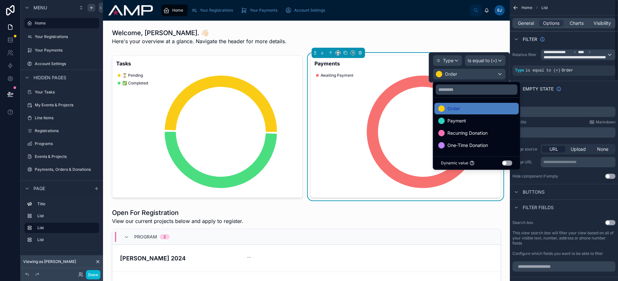
click at [583, 94] on div "Empty state" at bounding box center [564, 88] width 108 height 15
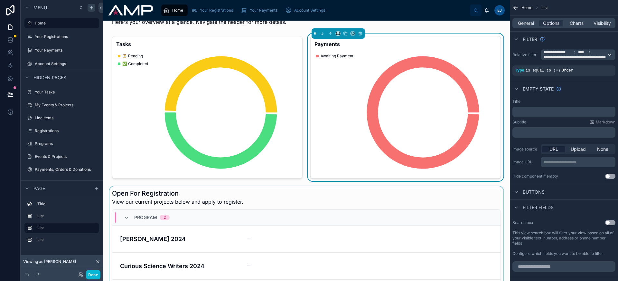
scroll to position [0, 0]
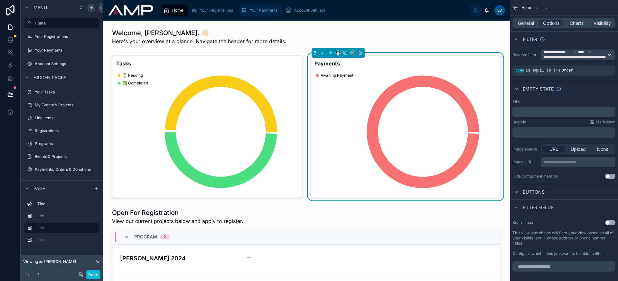
click at [266, 8] on span "Your Payments" at bounding box center [264, 10] width 28 height 5
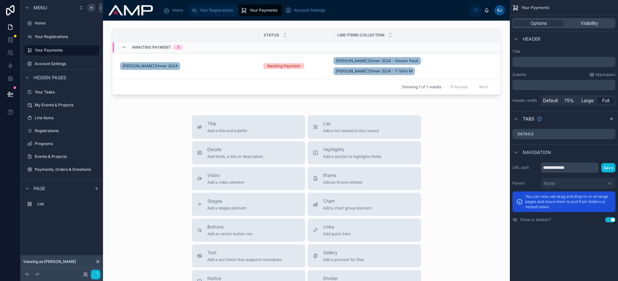
click at [222, 9] on span "Your Registrations" at bounding box center [216, 10] width 33 height 5
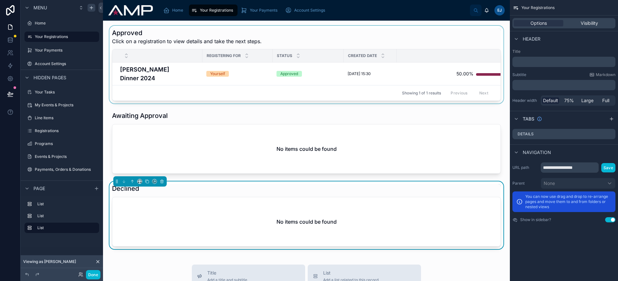
click at [184, 72] on div at bounding box center [306, 65] width 397 height 78
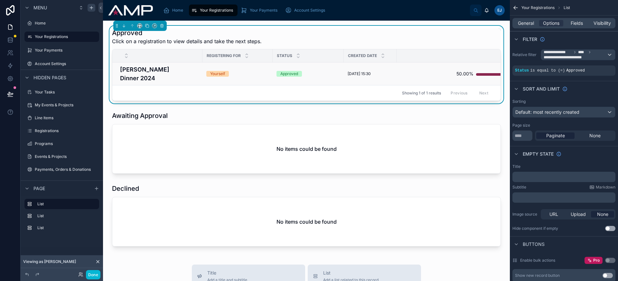
click at [192, 72] on h4 "[PERSON_NAME] Dinner 2024" at bounding box center [159, 73] width 79 height 17
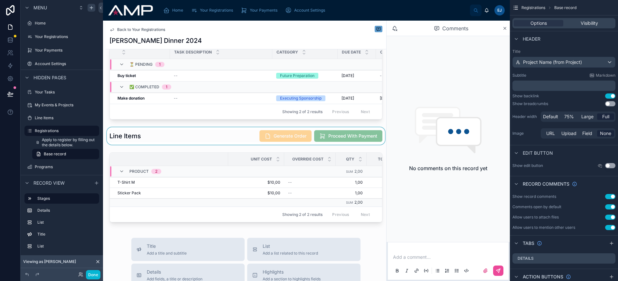
scroll to position [211, 0]
click at [228, 138] on div at bounding box center [246, 135] width 281 height 17
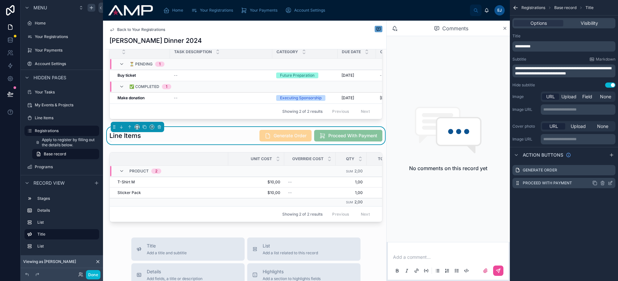
click at [604, 184] on icon "scrollable content" at bounding box center [602, 183] width 3 height 3
click at [602, 172] on icon at bounding box center [601, 172] width 4 height 0
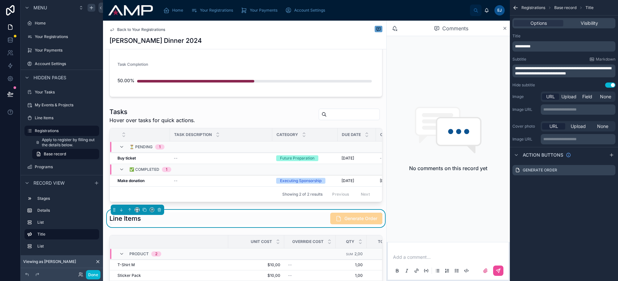
scroll to position [185, 0]
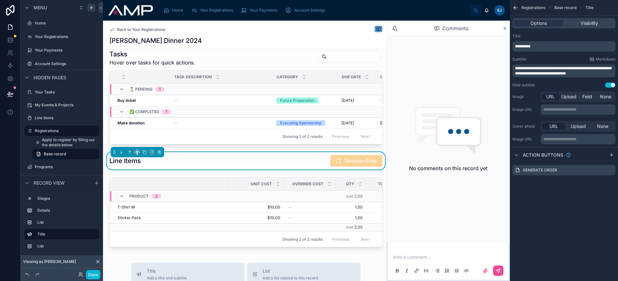
click at [239, 176] on div "Awaiting Approval 2 Approved 3 Declined Project [PERSON_NAME] Dinner 2024 Regis…" at bounding box center [246, 62] width 281 height 381
click at [240, 177] on div "Awaiting Approval 2 Approved 3 Declined Project [PERSON_NAME] Dinner 2024 Regis…" at bounding box center [246, 62] width 281 height 381
click at [241, 178] on div "Awaiting Approval 2 Approved 3 Declined Project [PERSON_NAME] Dinner 2024 Regis…" at bounding box center [246, 62] width 281 height 381
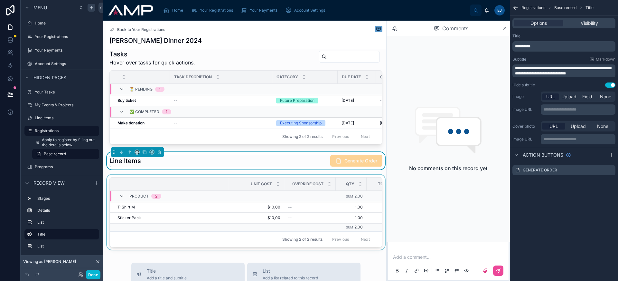
click at [241, 181] on div at bounding box center [246, 214] width 281 height 78
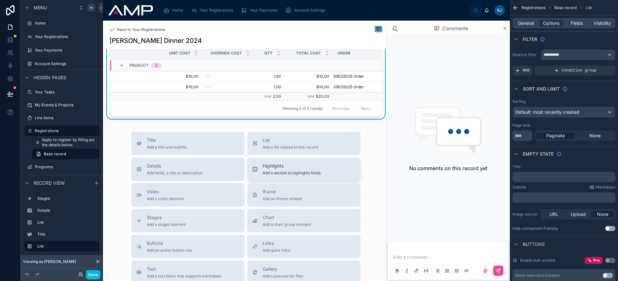
scroll to position [192, 0]
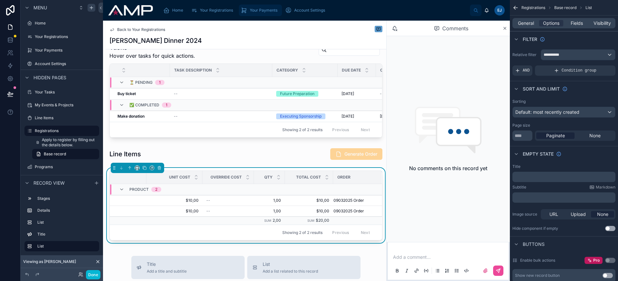
click at [257, 6] on div "Your Payments" at bounding box center [260, 10] width 39 height 10
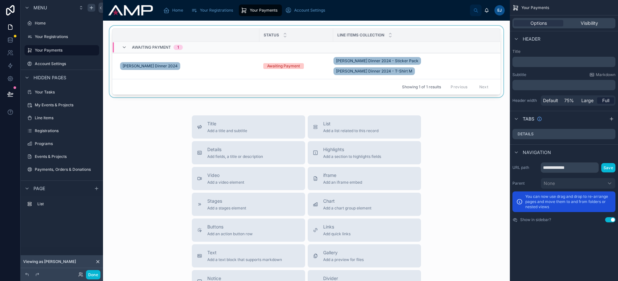
click at [249, 57] on div at bounding box center [306, 63] width 397 height 74
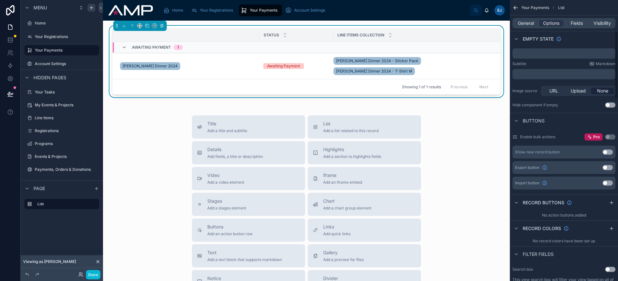
scroll to position [124, 0]
click at [574, 18] on div "General Options Fields Visibility" at bounding box center [564, 23] width 103 height 10
click at [575, 20] on span "Fields" at bounding box center [577, 23] width 12 height 6
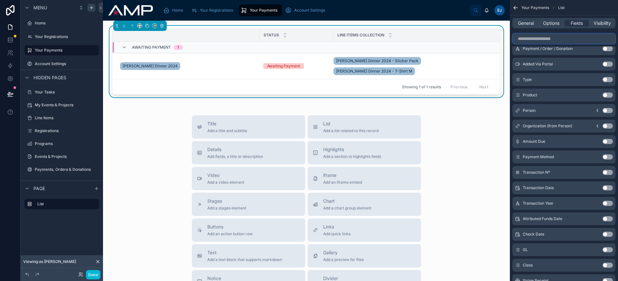
click at [562, 38] on input "scrollable content" at bounding box center [564, 38] width 103 height 10
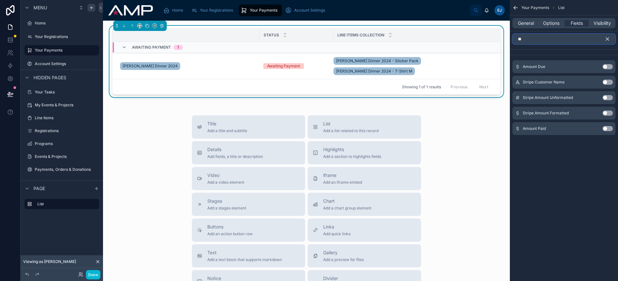
scroll to position [0, 0]
type input "**"
click at [604, 68] on button "Use setting" at bounding box center [608, 66] width 10 height 5
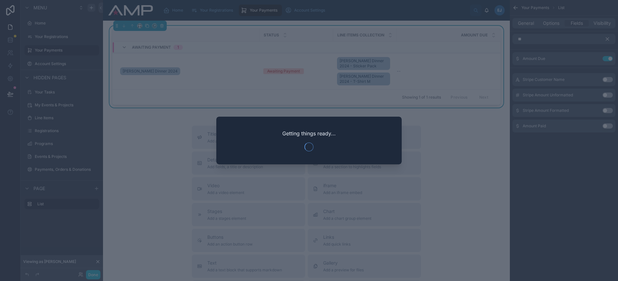
click at [607, 38] on div at bounding box center [309, 140] width 618 height 281
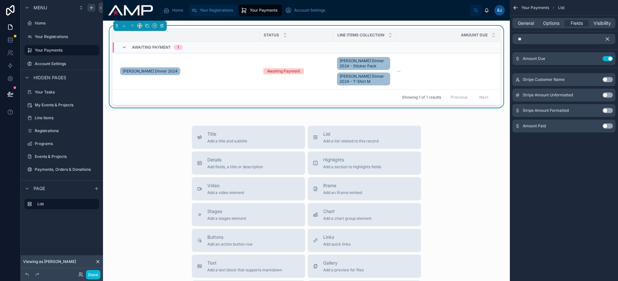
click at [207, 7] on div "Your Registrations" at bounding box center [213, 10] width 45 height 10
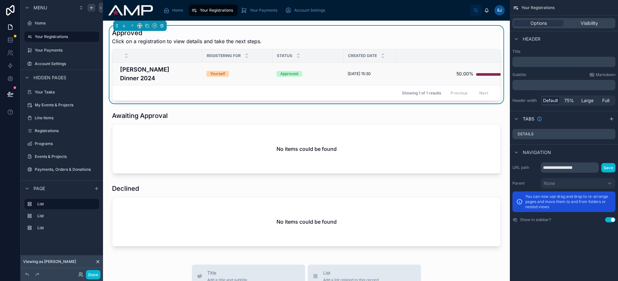
click at [183, 73] on h4 "[PERSON_NAME] Dinner 2024" at bounding box center [159, 73] width 79 height 17
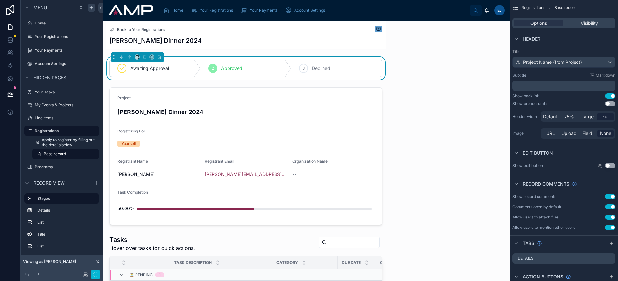
scroll to position [221, 0]
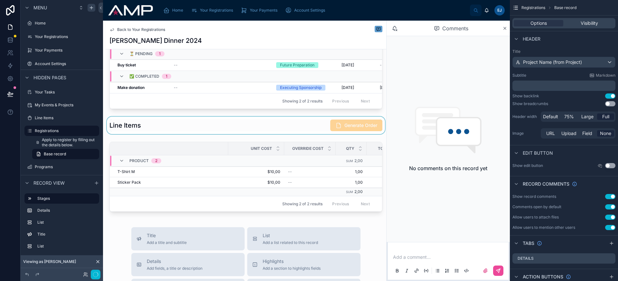
click at [275, 134] on div at bounding box center [246, 125] width 281 height 17
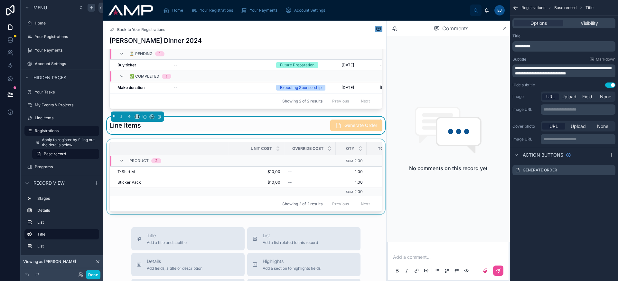
click at [282, 146] on div at bounding box center [246, 178] width 281 height 78
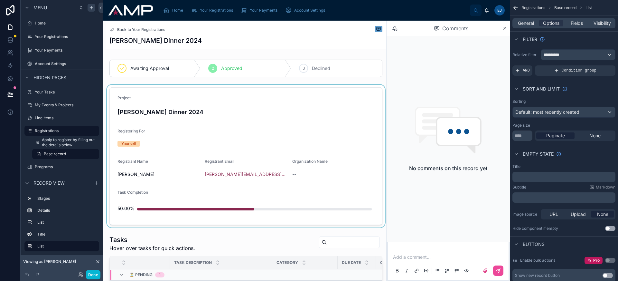
scroll to position [222, 0]
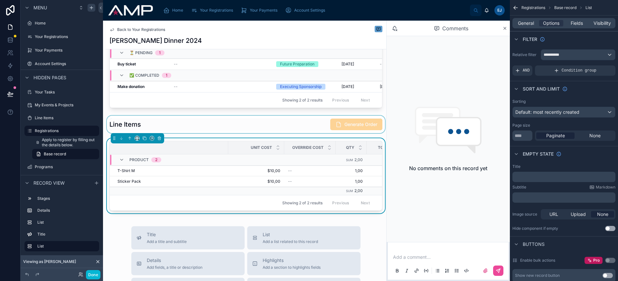
click at [279, 126] on div at bounding box center [246, 124] width 281 height 17
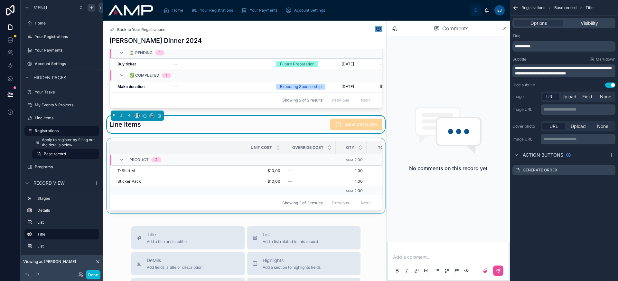
click at [284, 144] on div at bounding box center [246, 177] width 281 height 78
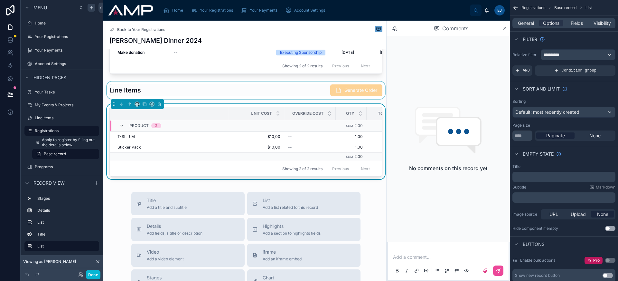
scroll to position [265, 0]
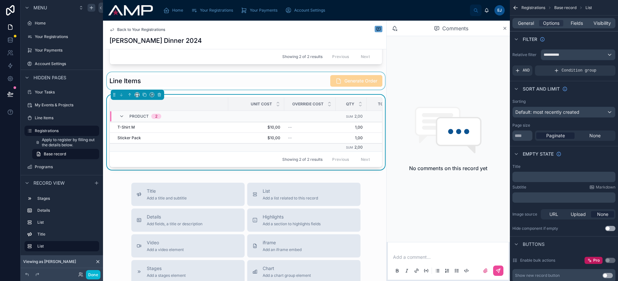
click at [286, 89] on div at bounding box center [246, 80] width 281 height 17
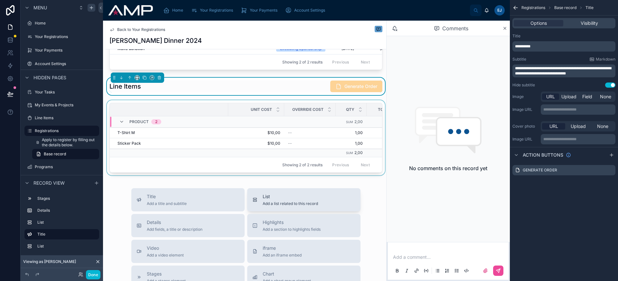
scroll to position [222, 0]
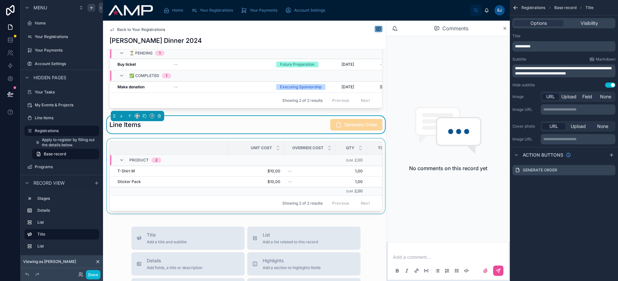
click at [287, 216] on div at bounding box center [246, 177] width 281 height 78
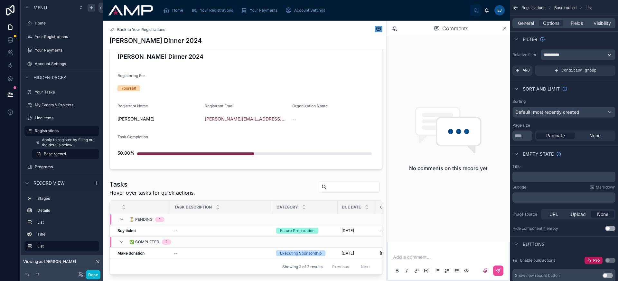
scroll to position [178, 0]
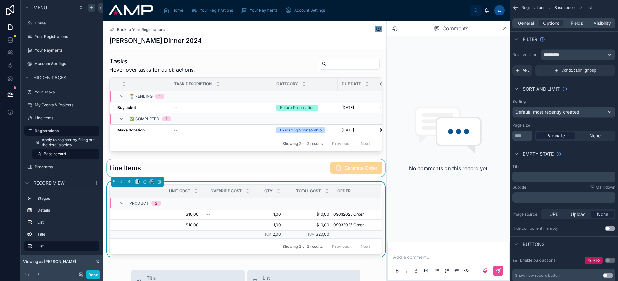
click at [222, 176] on div at bounding box center [246, 167] width 281 height 17
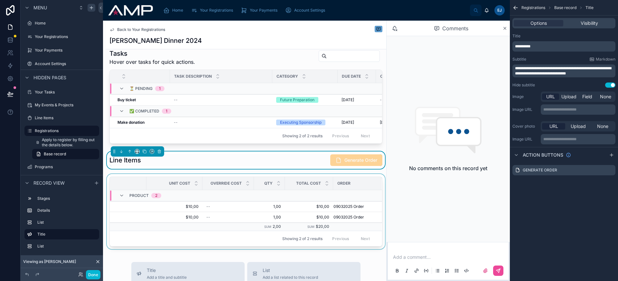
scroll to position [190, 0]
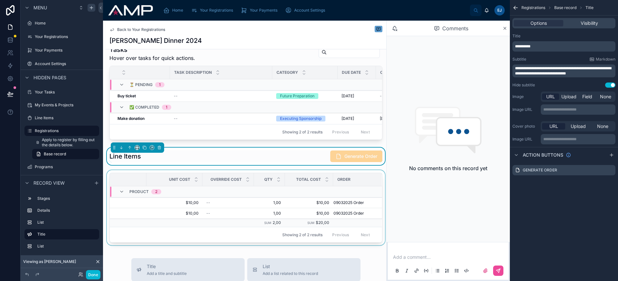
click at [300, 248] on div at bounding box center [246, 209] width 281 height 78
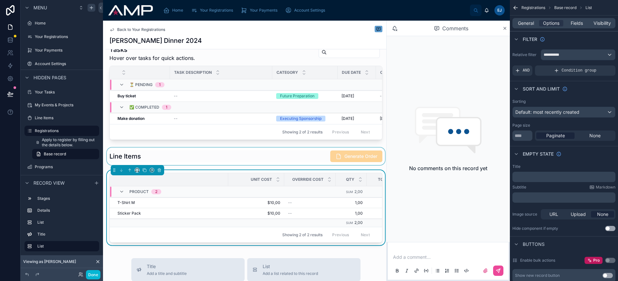
scroll to position [0, 87]
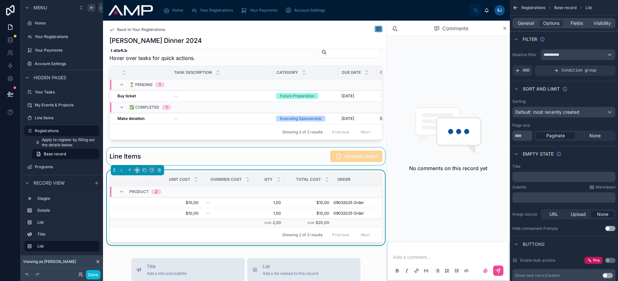
click at [288, 156] on div at bounding box center [246, 155] width 281 height 17
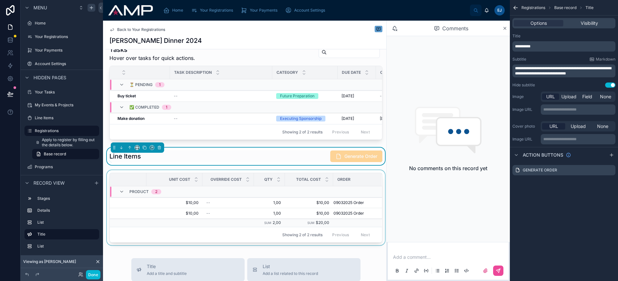
click at [314, 242] on div "Showing 2 of 2 results Previous Next" at bounding box center [246, 234] width 272 height 15
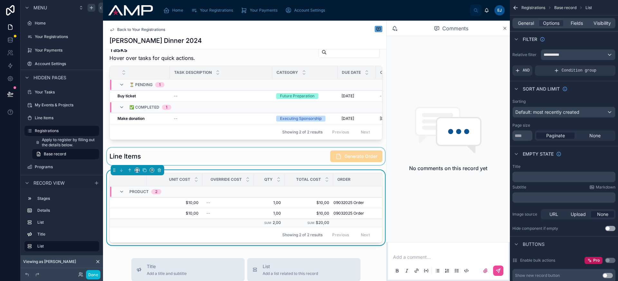
scroll to position [0, 0]
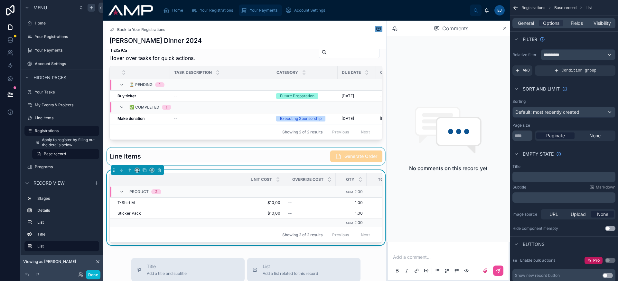
click at [250, 10] on span "Your Payments" at bounding box center [264, 10] width 28 height 5
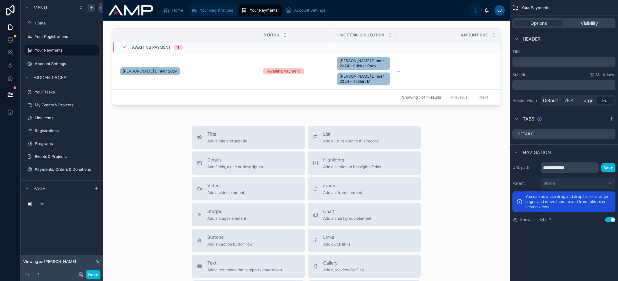
click at [212, 13] on span "Your Registrations" at bounding box center [216, 10] width 33 height 5
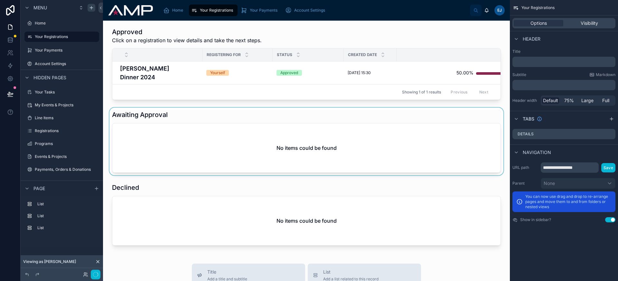
scroll to position [1, 0]
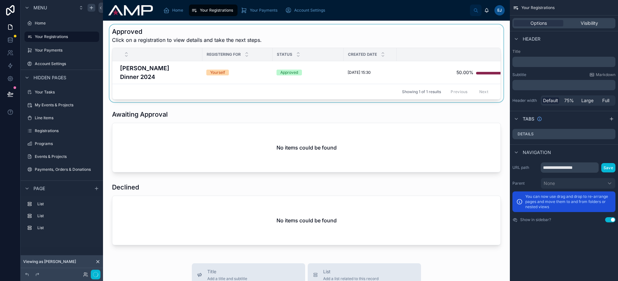
click at [190, 72] on div at bounding box center [306, 63] width 397 height 78
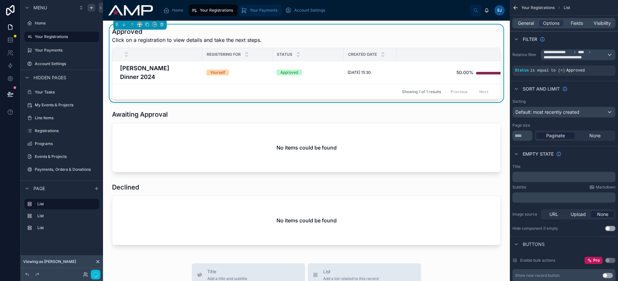
click at [254, 7] on div "Your Payments" at bounding box center [260, 10] width 39 height 10
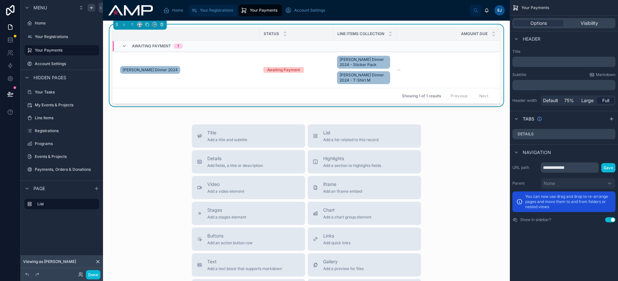
click at [217, 8] on span "Your Registrations" at bounding box center [216, 10] width 33 height 5
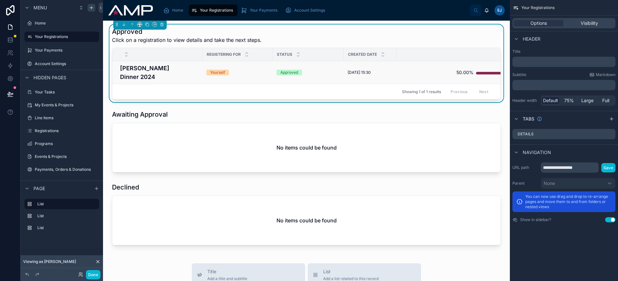
click at [153, 69] on h4 "[PERSON_NAME] Dinner 2024" at bounding box center [159, 72] width 79 height 17
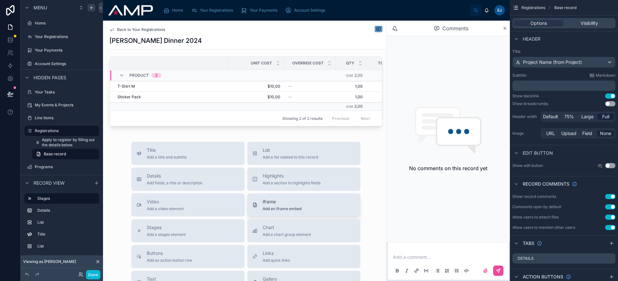
scroll to position [274, 0]
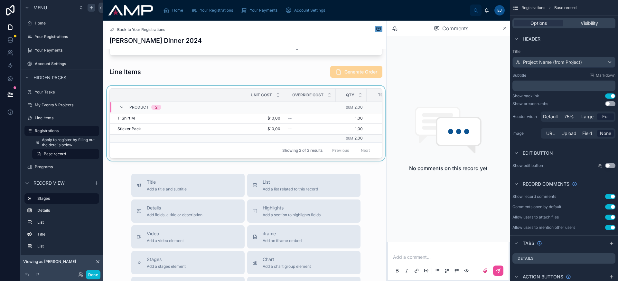
click at [225, 156] on div "Showing 2 of 2 results Previous Next" at bounding box center [246, 149] width 272 height 15
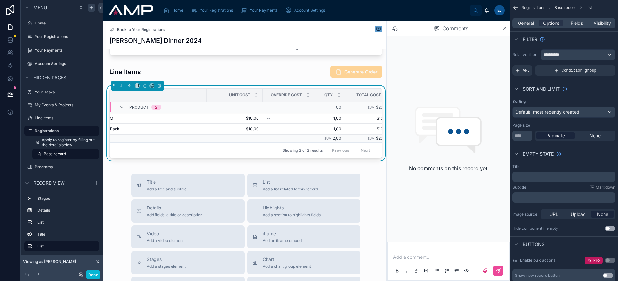
scroll to position [0, 87]
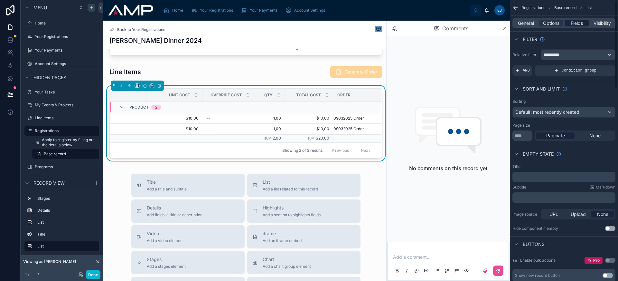
click at [578, 24] on span "Fields" at bounding box center [577, 23] width 12 height 6
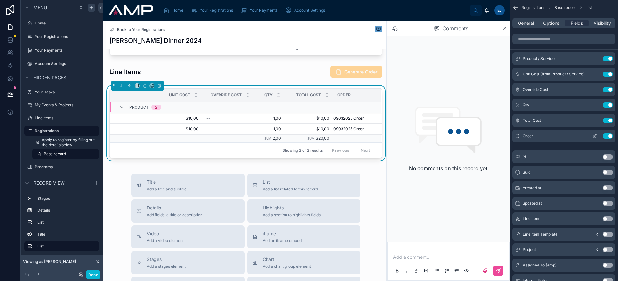
click at [595, 138] on icon "scrollable content" at bounding box center [594, 135] width 5 height 5
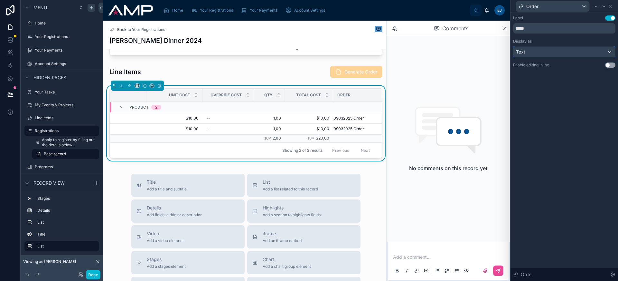
click at [572, 53] on div "Text" at bounding box center [565, 52] width 102 height 10
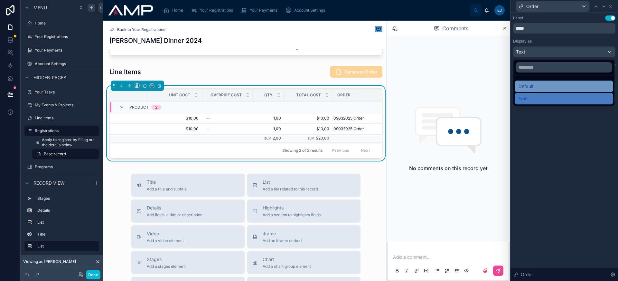
click at [567, 84] on div "Default" at bounding box center [564, 86] width 91 height 8
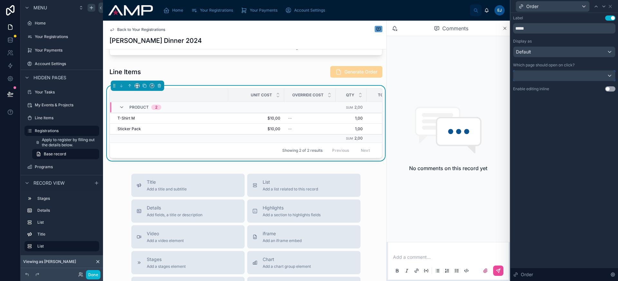
click at [563, 72] on div at bounding box center [565, 76] width 102 height 10
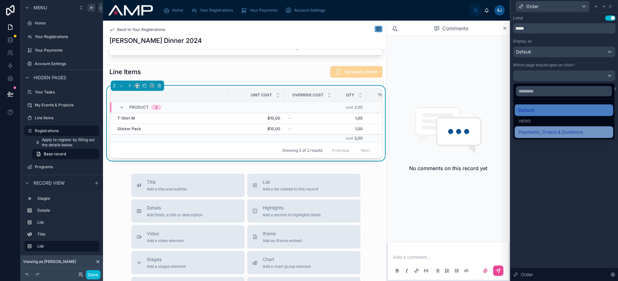
click at [562, 130] on span "Payments, Orders & Donations" at bounding box center [551, 132] width 64 height 8
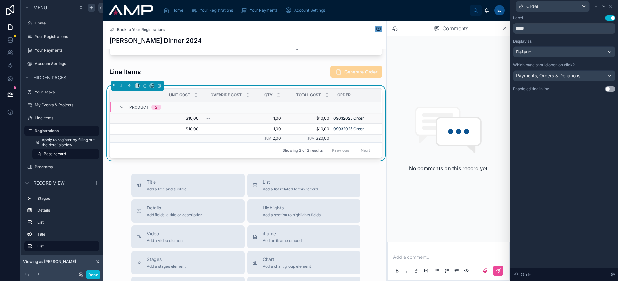
click at [352, 121] on span "09032025 Order" at bounding box center [349, 118] width 31 height 5
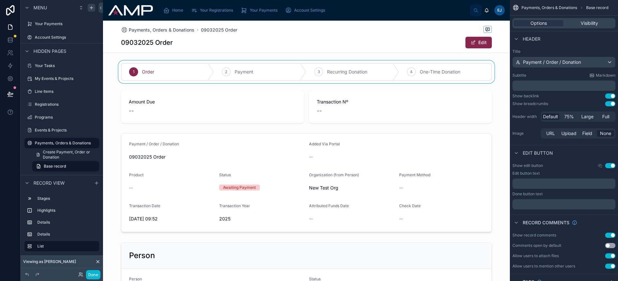
click at [331, 78] on div at bounding box center [306, 72] width 407 height 23
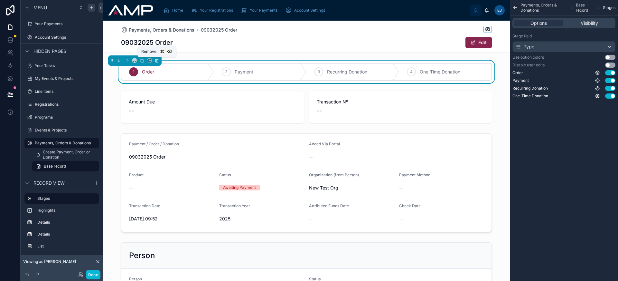
click at [156, 60] on icon at bounding box center [157, 61] width 3 height 3
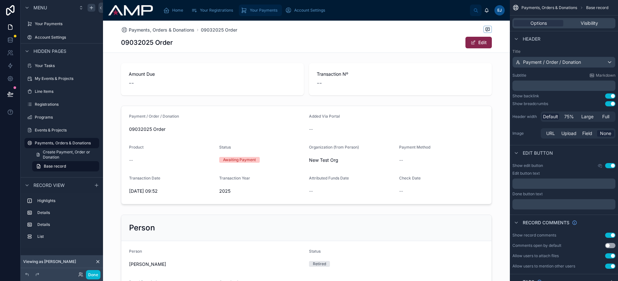
click at [256, 5] on link "Your Payments" at bounding box center [260, 11] width 43 height 12
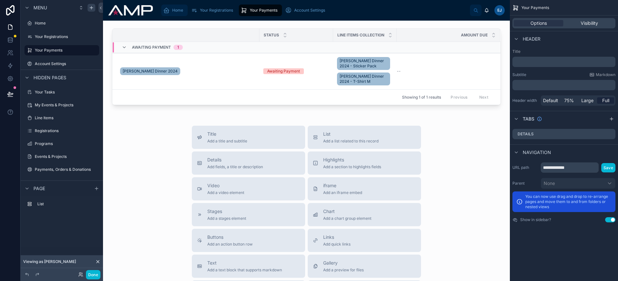
click at [181, 11] on span "Home" at bounding box center [177, 10] width 11 height 5
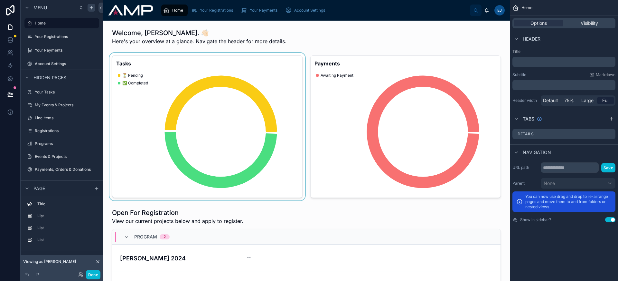
click at [249, 117] on div at bounding box center [207, 126] width 198 height 147
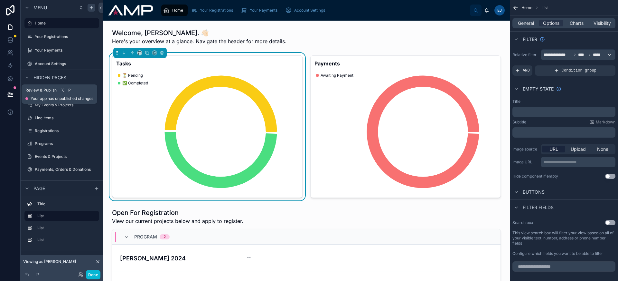
click at [11, 99] on button at bounding box center [10, 94] width 14 height 18
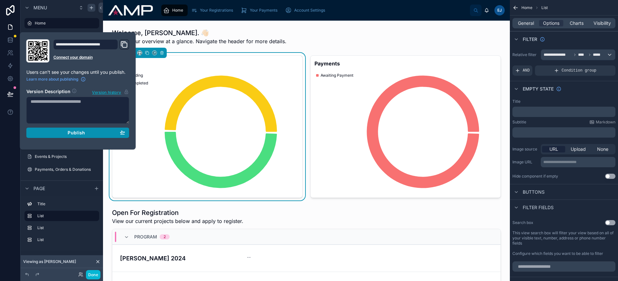
click at [87, 131] on div "Publish" at bounding box center [78, 133] width 95 height 6
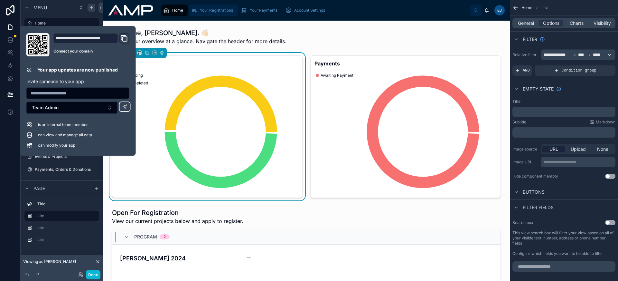
click at [215, 10] on span "Your Registrations" at bounding box center [216, 10] width 33 height 5
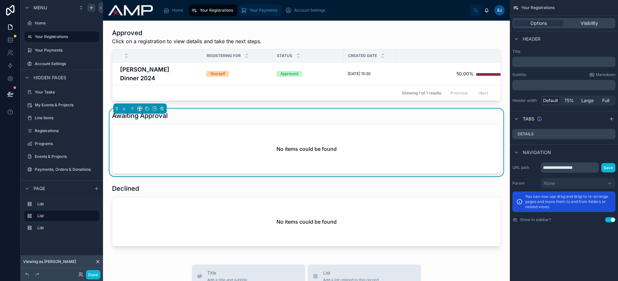
click at [256, 8] on span "Your Payments" at bounding box center [264, 10] width 28 height 5
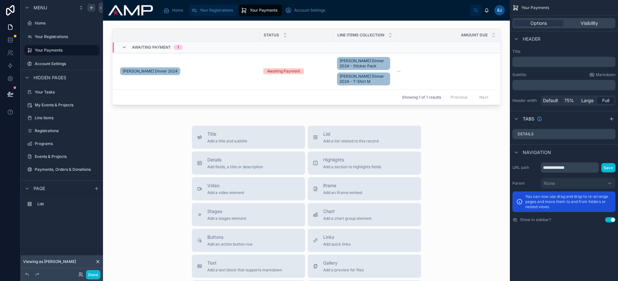
click at [214, 12] on span "Your Registrations" at bounding box center [216, 10] width 33 height 5
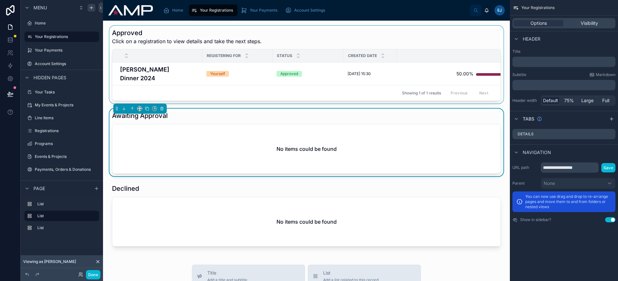
click at [188, 74] on div at bounding box center [306, 65] width 397 height 78
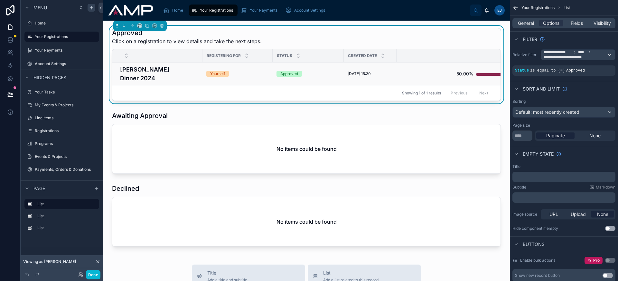
click at [177, 71] on h4 "[PERSON_NAME] Dinner 2024" at bounding box center [159, 73] width 79 height 17
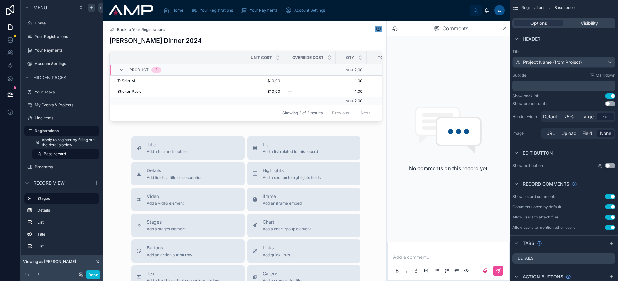
scroll to position [251, 0]
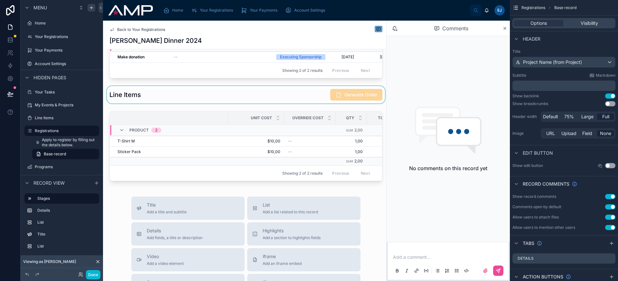
click at [228, 101] on div at bounding box center [246, 94] width 281 height 17
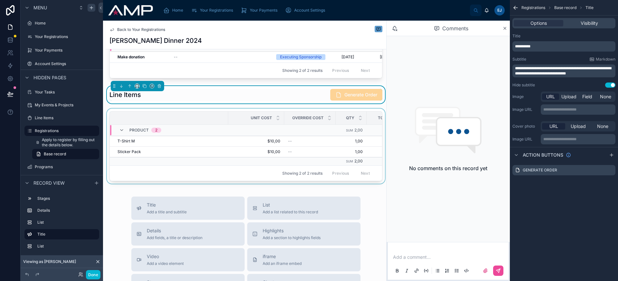
click at [242, 186] on div at bounding box center [246, 148] width 281 height 78
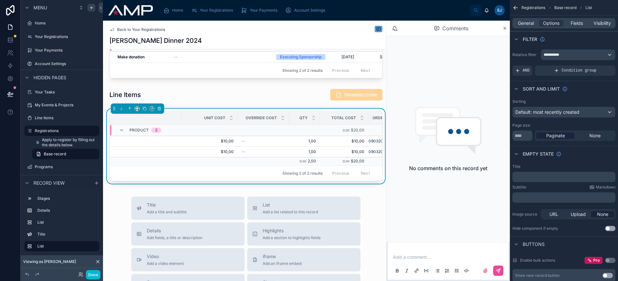
scroll to position [0, 0]
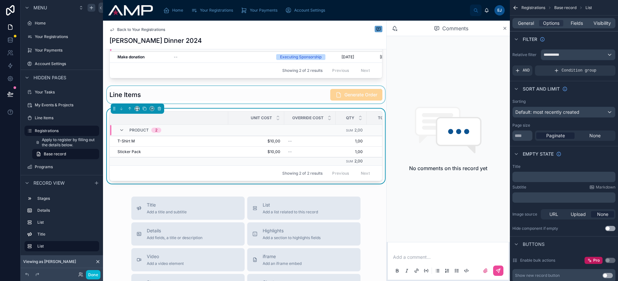
click at [246, 100] on div at bounding box center [246, 94] width 281 height 17
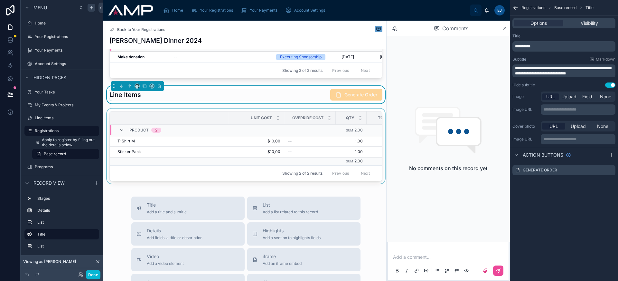
click at [232, 186] on div at bounding box center [246, 148] width 281 height 78
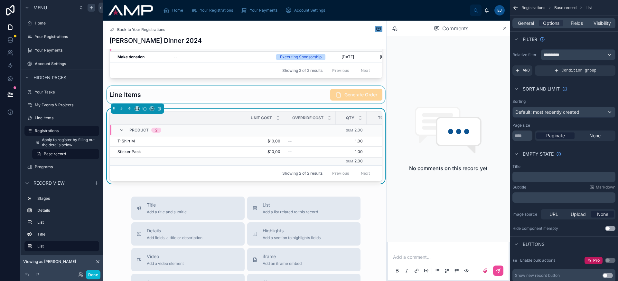
click at [232, 96] on div at bounding box center [246, 94] width 281 height 17
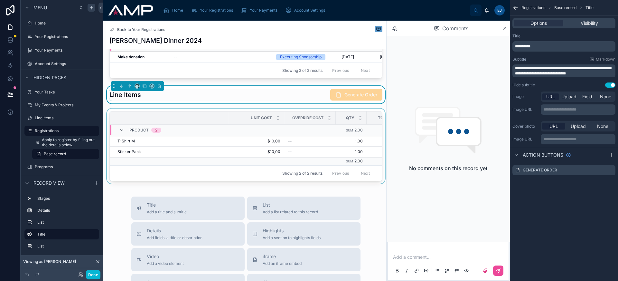
click at [238, 186] on div at bounding box center [246, 148] width 281 height 78
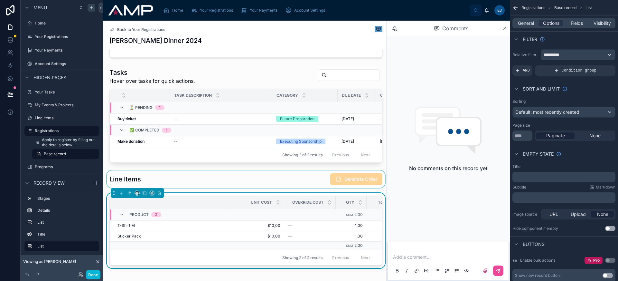
scroll to position [252, 0]
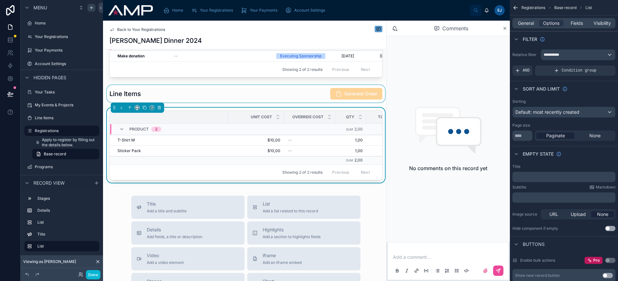
click at [203, 97] on div at bounding box center [246, 93] width 281 height 17
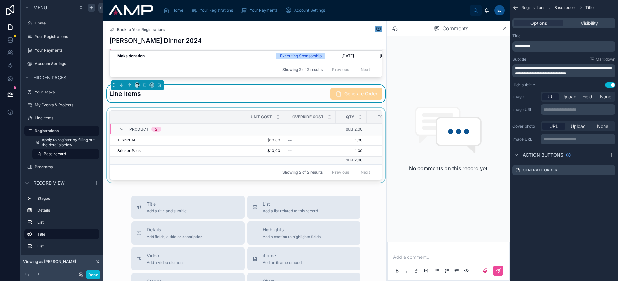
click at [225, 185] on div at bounding box center [246, 147] width 281 height 78
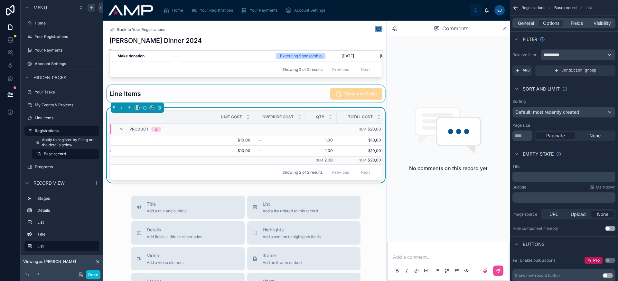
scroll to position [0, 0]
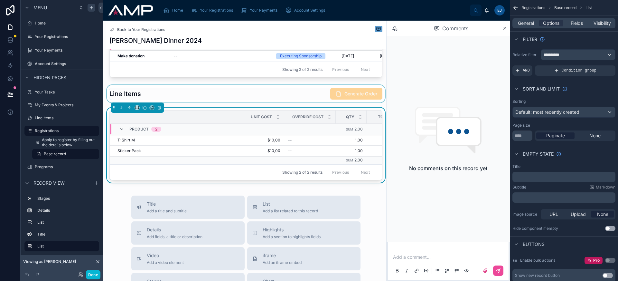
click at [237, 98] on div at bounding box center [246, 93] width 281 height 17
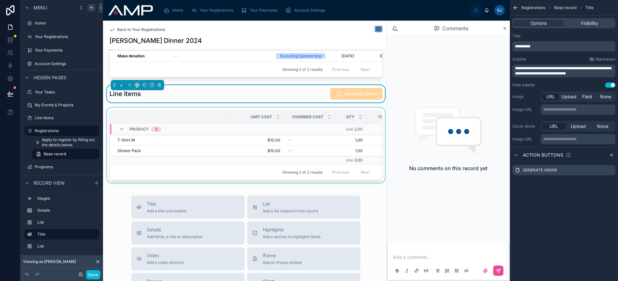
click at [248, 185] on div at bounding box center [246, 147] width 281 height 78
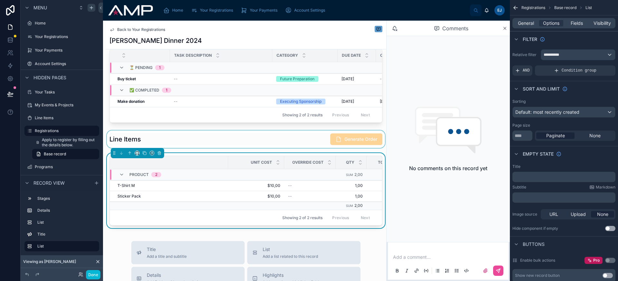
scroll to position [201, 0]
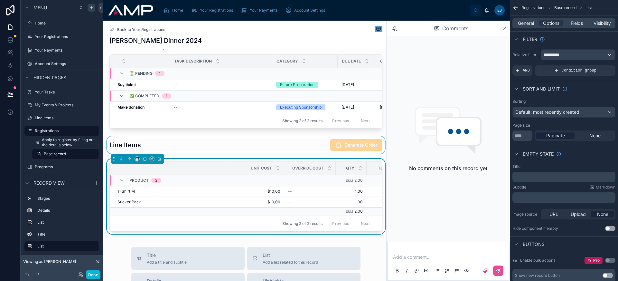
click at [232, 154] on div at bounding box center [246, 144] width 281 height 17
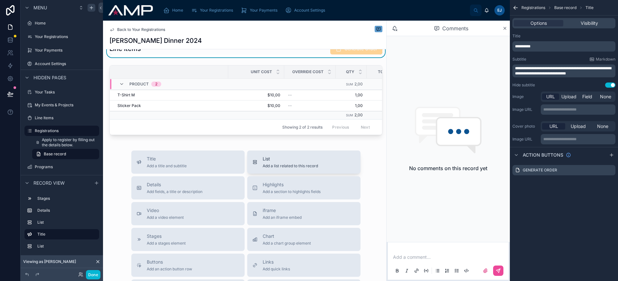
click at [269, 162] on span "List" at bounding box center [290, 159] width 55 height 6
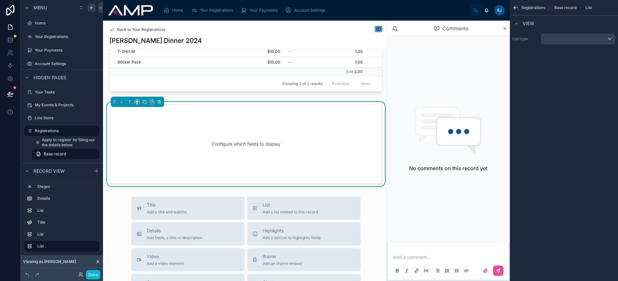
scroll to position [344, 0]
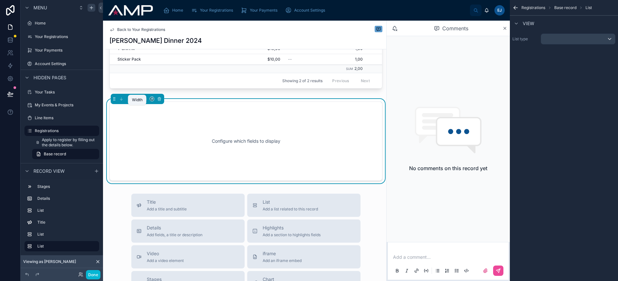
click at [136, 99] on icon at bounding box center [137, 98] width 3 height 2
click at [153, 195] on span "Full width" at bounding box center [150, 194] width 20 height 8
click at [560, 42] on div "scrollable content" at bounding box center [578, 39] width 74 height 10
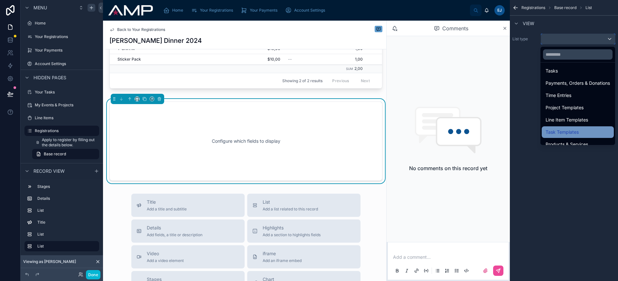
scroll to position [120, 0]
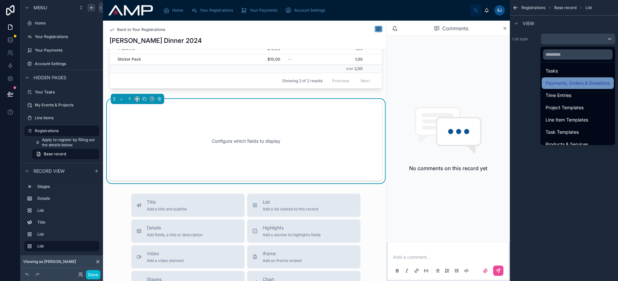
click at [568, 84] on span "Payments, Orders & Donations" at bounding box center [578, 83] width 64 height 8
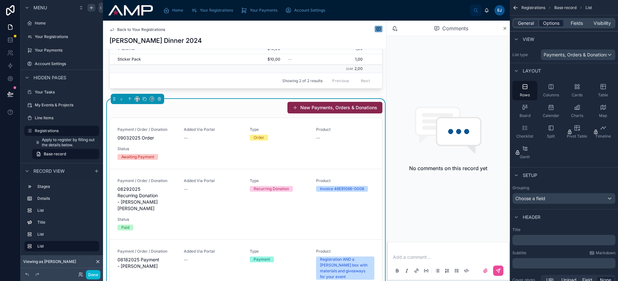
click at [549, 24] on span "Options" at bounding box center [551, 23] width 16 height 6
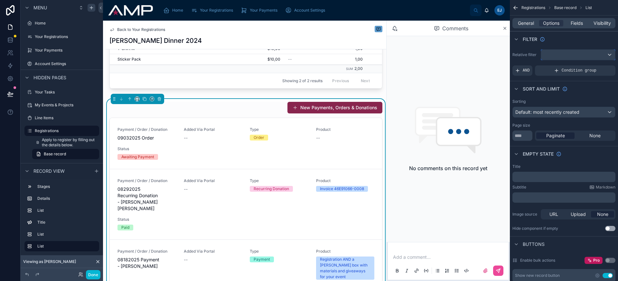
click at [552, 57] on div "scrollable content" at bounding box center [578, 55] width 74 height 10
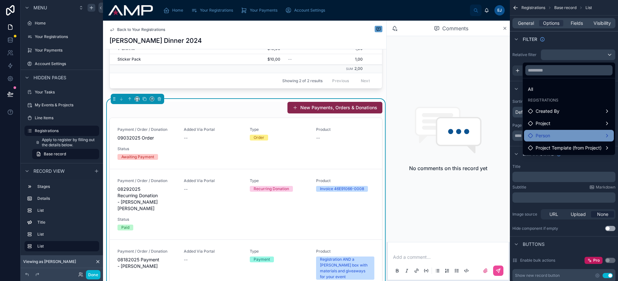
click at [560, 133] on div "Person" at bounding box center [569, 136] width 82 height 8
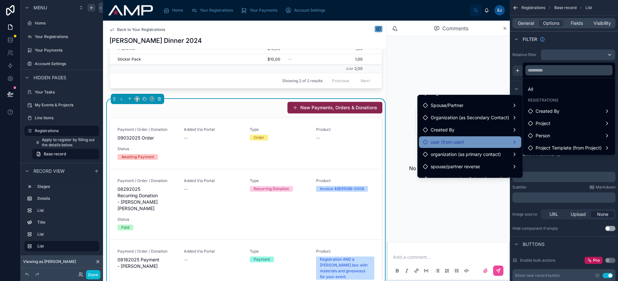
scroll to position [17, 0]
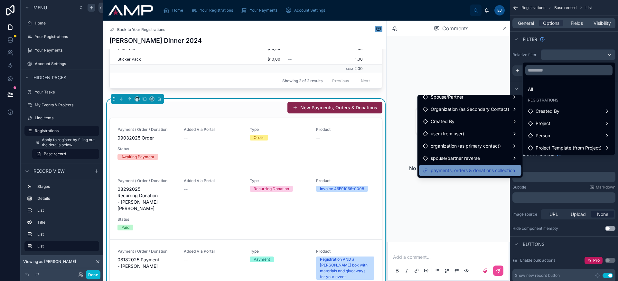
click at [469, 172] on span "payments, orders & donations collection" at bounding box center [473, 170] width 84 height 8
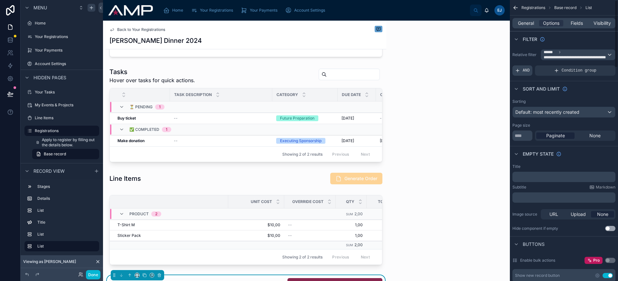
scroll to position [551, 0]
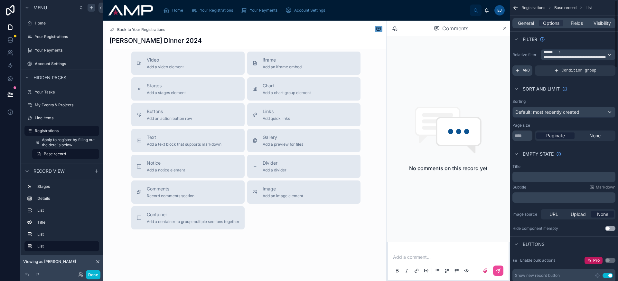
click at [527, 73] on div "AND" at bounding box center [523, 70] width 20 height 10
click at [534, 68] on span "Add a filter" at bounding box center [529, 70] width 28 height 5
click at [597, 67] on div "scrollable content" at bounding box center [599, 65] width 9 height 9
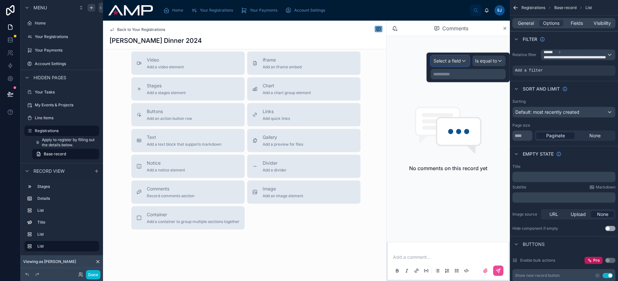
click at [463, 61] on div "Select a field" at bounding box center [450, 61] width 38 height 10
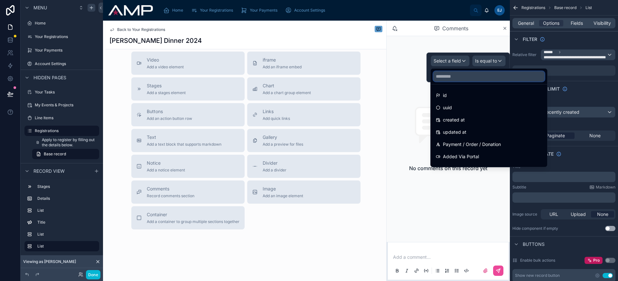
click at [462, 79] on input "text" at bounding box center [488, 76] width 111 height 10
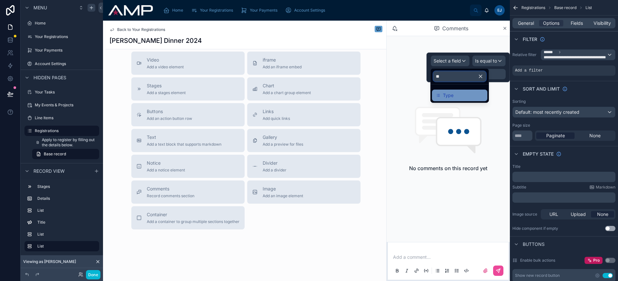
type input "**"
click at [464, 94] on div "Type" at bounding box center [460, 95] width 48 height 8
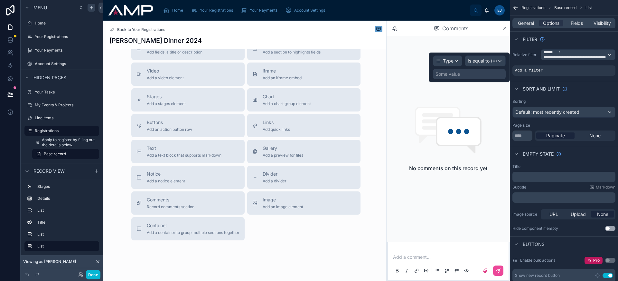
scroll to position [533, 0]
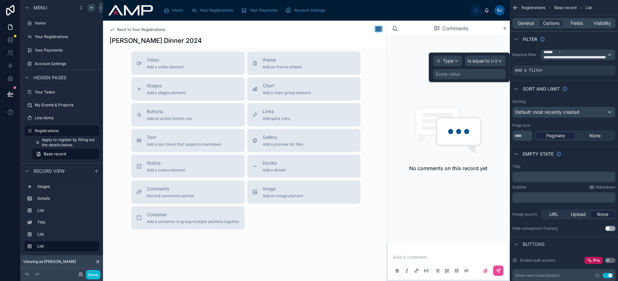
click at [483, 75] on div "Some value" at bounding box center [469, 74] width 73 height 10
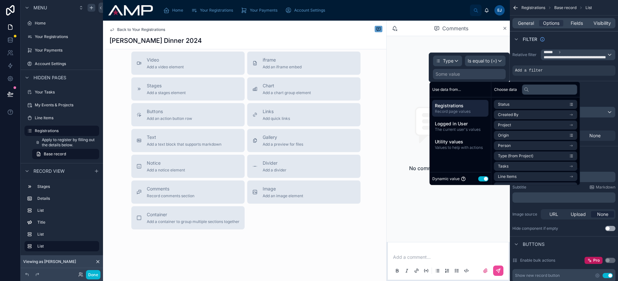
click at [485, 178] on button "Use setting" at bounding box center [483, 178] width 10 height 5
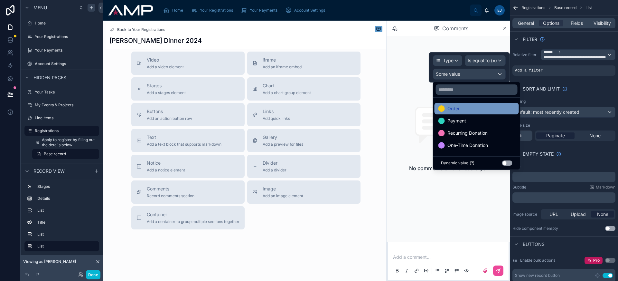
click at [472, 112] on div "Order" at bounding box center [477, 109] width 77 height 8
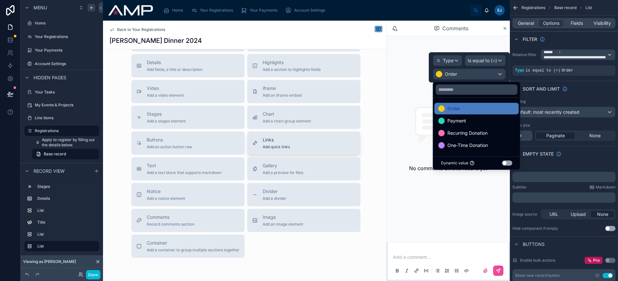
scroll to position [551, 0]
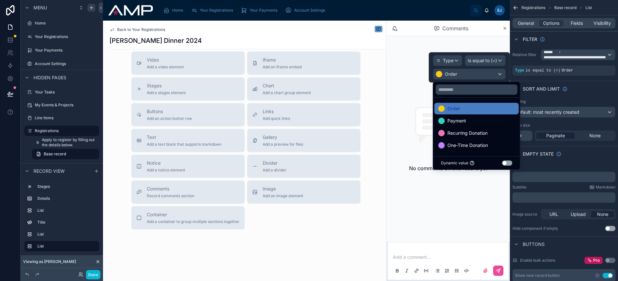
click at [556, 169] on div "Title" at bounding box center [564, 166] width 103 height 5
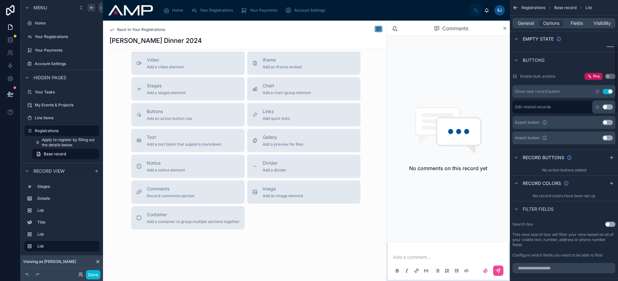
scroll to position [183, 0]
click at [609, 89] on div "Show new record button Use setting" at bounding box center [564, 92] width 103 height 13
click at [609, 92] on button "Use setting" at bounding box center [608, 92] width 10 height 5
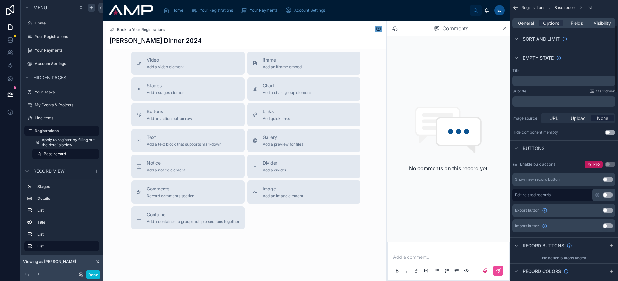
scroll to position [69, 0]
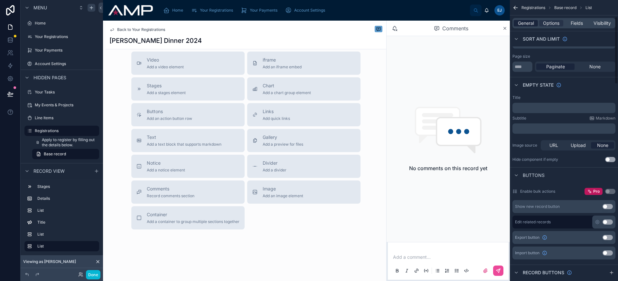
click at [528, 24] on span "General" at bounding box center [526, 23] width 16 height 6
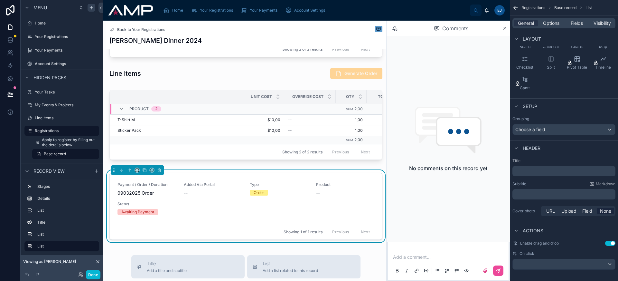
scroll to position [268, 0]
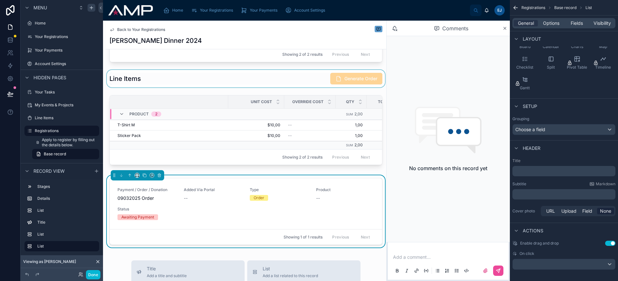
click at [221, 85] on div at bounding box center [246, 78] width 281 height 17
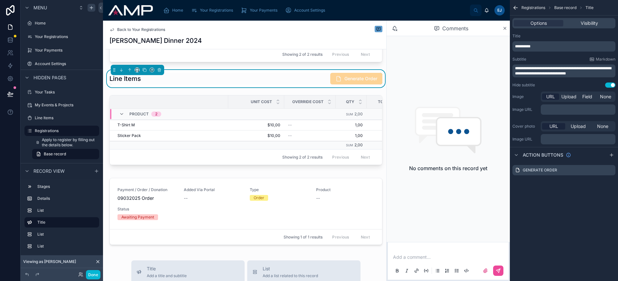
scroll to position [0, 0]
click at [93, 50] on icon "scrollable content" at bounding box center [93, 50] width 5 height 5
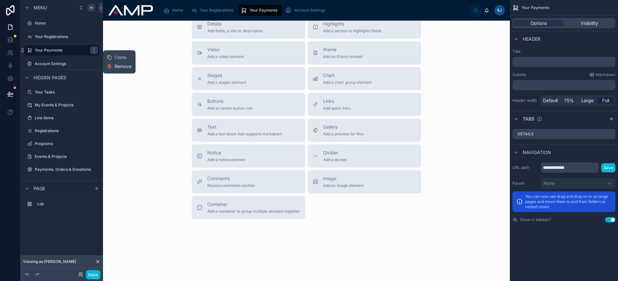
click at [125, 69] on span "Remove" at bounding box center [123, 66] width 17 height 6
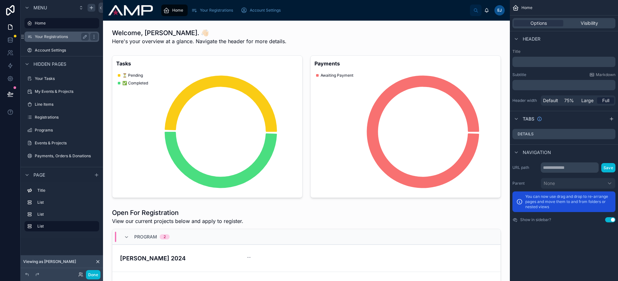
click at [62, 36] on label "Your Registrations" at bounding box center [61, 36] width 52 height 5
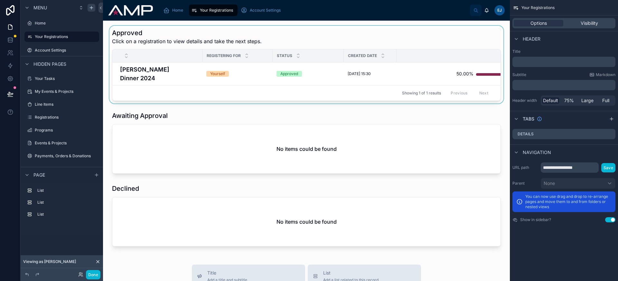
click at [188, 73] on div at bounding box center [306, 65] width 397 height 78
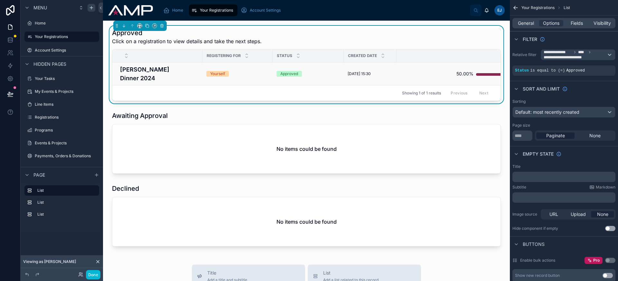
click at [188, 70] on h4 "[PERSON_NAME] Dinner 2024" at bounding box center [159, 73] width 79 height 17
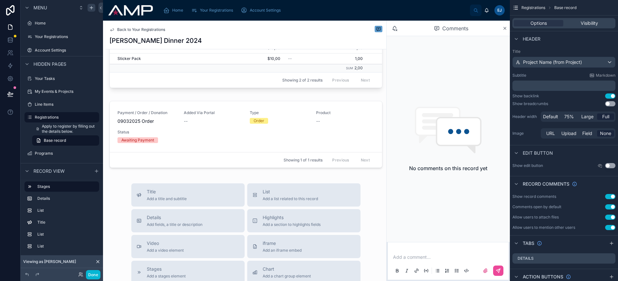
scroll to position [345, 0]
click at [214, 110] on div at bounding box center [246, 135] width 281 height 75
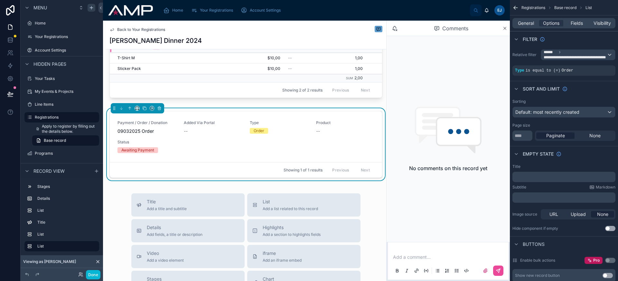
scroll to position [219, 0]
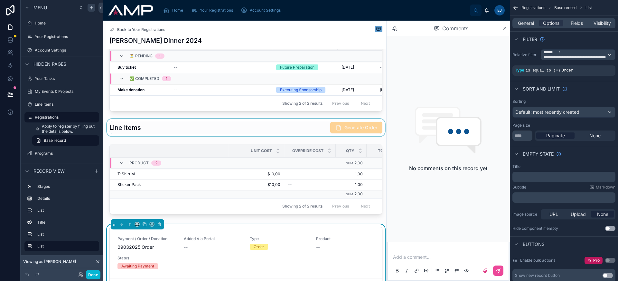
click at [229, 135] on div at bounding box center [246, 127] width 281 height 17
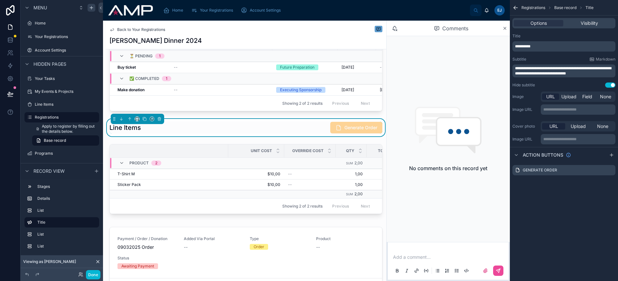
click at [218, 232] on div "Awaiting Approval 2 Approved 3 Declined Project [PERSON_NAME] Dinner 2024 Regis…" at bounding box center [246, 68] width 281 height 460
click at [215, 235] on div at bounding box center [246, 261] width 281 height 75
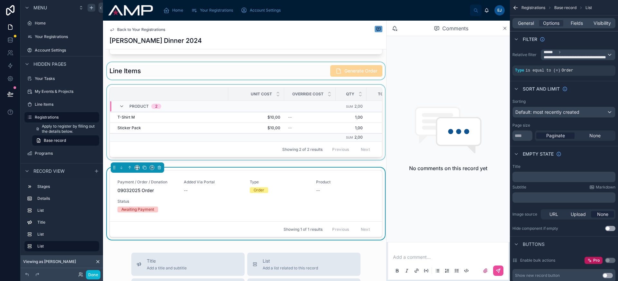
scroll to position [322, 0]
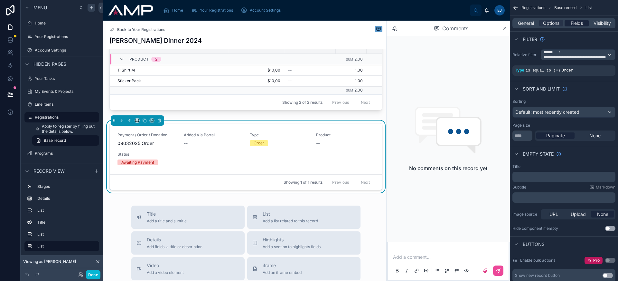
click at [574, 25] on span "Fields" at bounding box center [577, 23] width 12 height 6
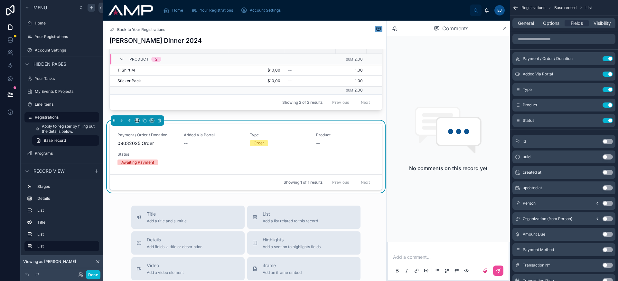
scroll to position [312, 0]
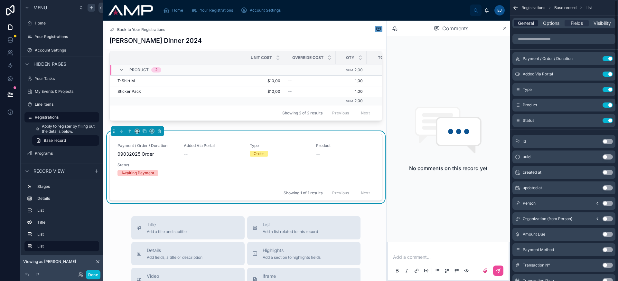
click at [530, 26] on span "General" at bounding box center [526, 23] width 16 height 6
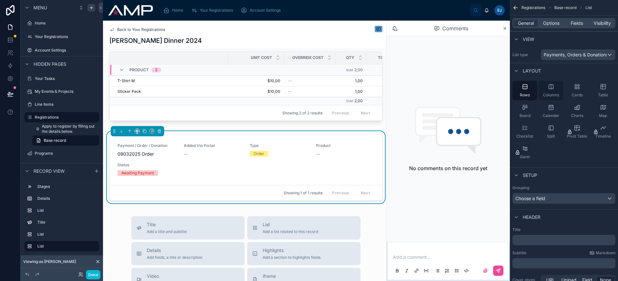
click at [548, 91] on div "Columns" at bounding box center [551, 90] width 25 height 19
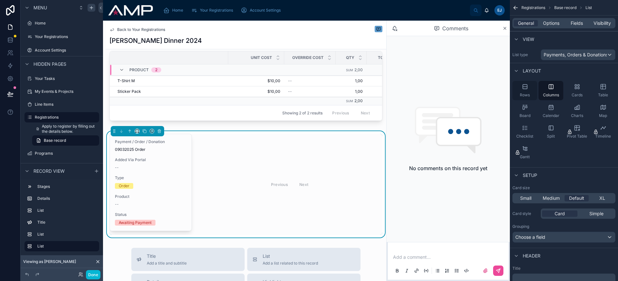
click at [527, 88] on icon "scrollable content" at bounding box center [525, 86] width 6 height 6
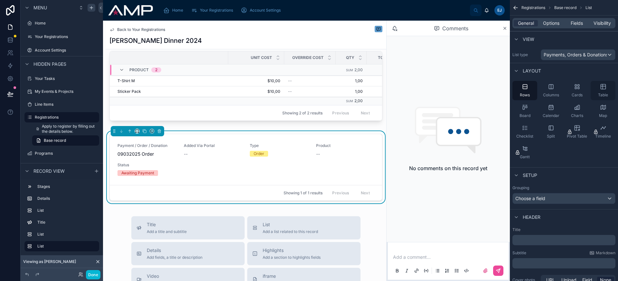
click at [602, 86] on icon "scrollable content" at bounding box center [603, 86] width 6 height 6
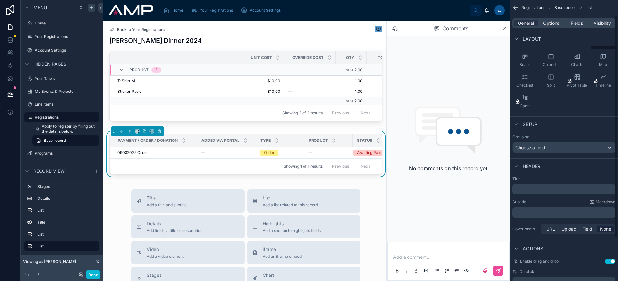
scroll to position [18, 0]
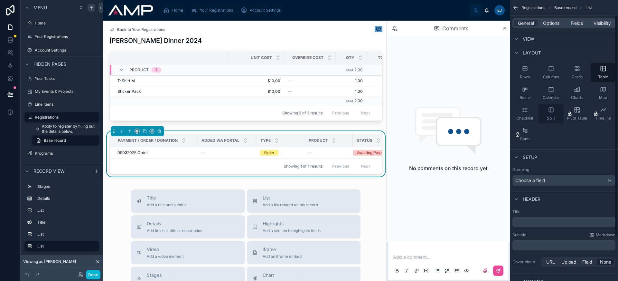
click at [548, 109] on icon "scrollable content" at bounding box center [551, 110] width 6 height 6
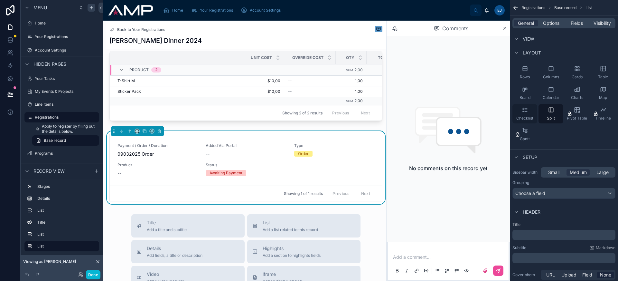
click at [530, 112] on div "Checklist" at bounding box center [525, 113] width 25 height 19
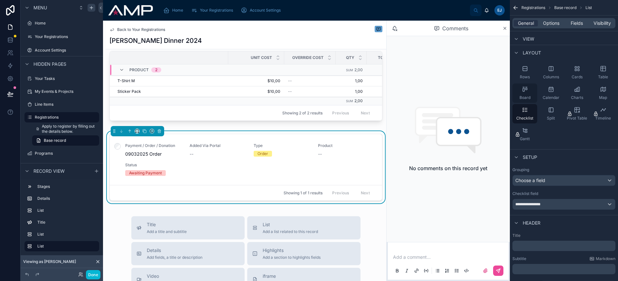
click at [528, 97] on span "Board" at bounding box center [525, 97] width 11 height 5
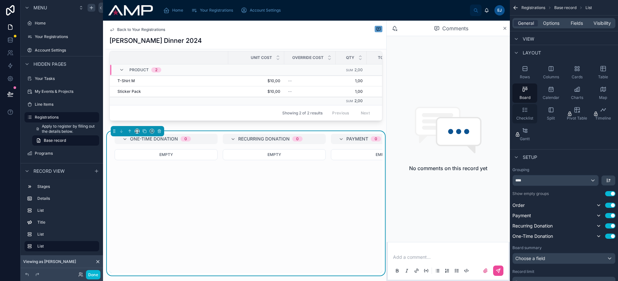
click at [533, 110] on div "Checklist" at bounding box center [525, 113] width 25 height 19
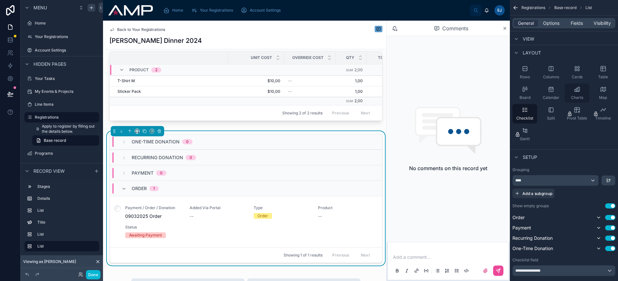
click at [578, 91] on icon "scrollable content" at bounding box center [577, 91] width 4 height 0
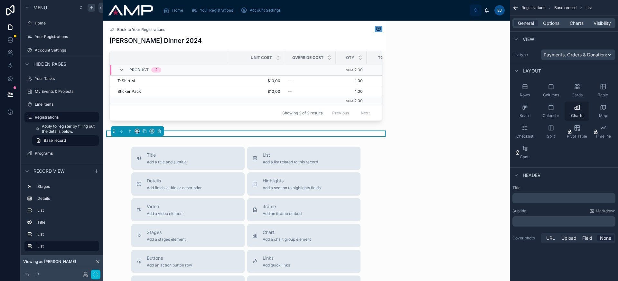
scroll to position [0, 0]
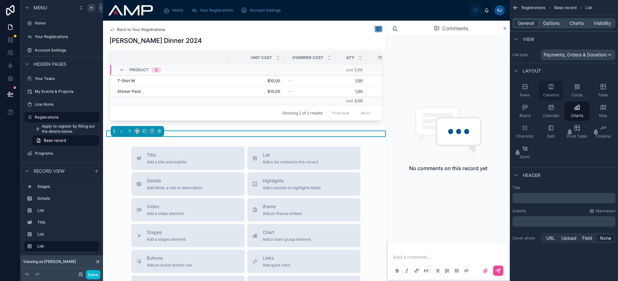
click at [557, 88] on div "Columns" at bounding box center [551, 90] width 25 height 19
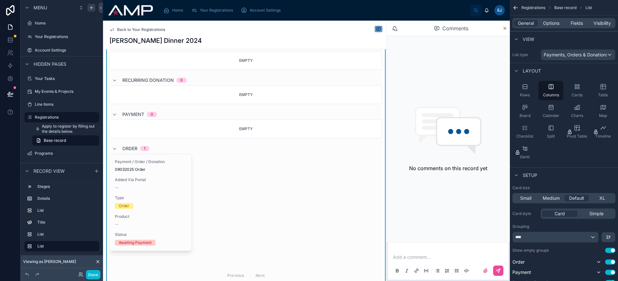
scroll to position [404, 0]
click at [519, 87] on div "Rows" at bounding box center [525, 90] width 25 height 19
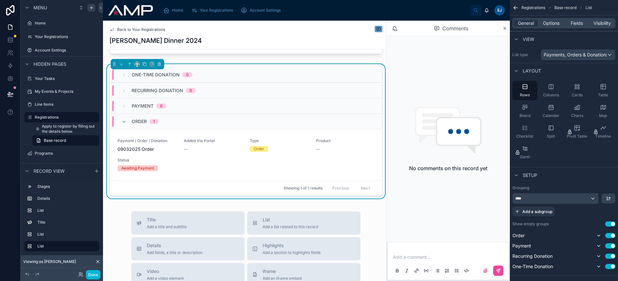
scroll to position [354, 0]
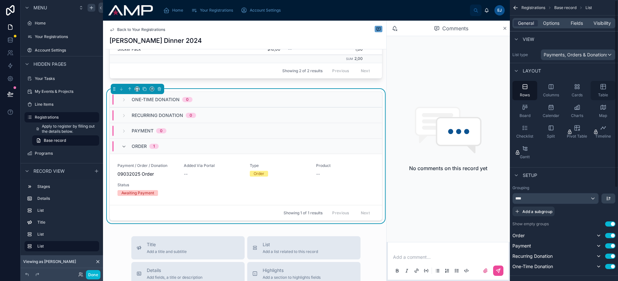
click at [609, 84] on div "Table" at bounding box center [603, 90] width 25 height 19
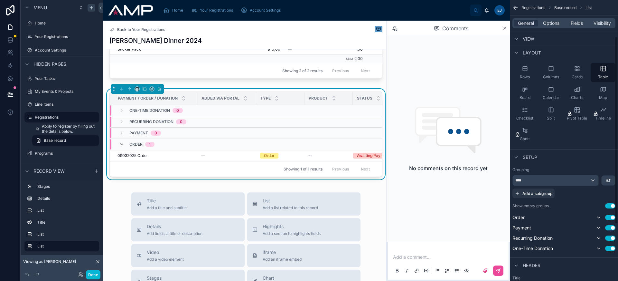
scroll to position [55, 0]
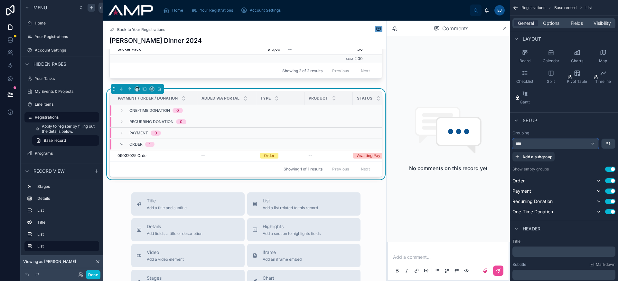
click at [578, 145] on div "****" at bounding box center [556, 143] width 86 height 10
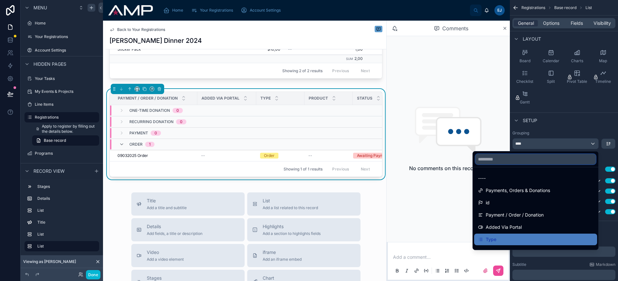
click at [547, 159] on input "text" at bounding box center [536, 159] width 120 height 10
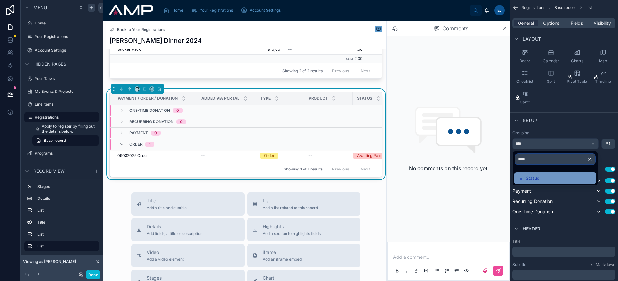
type input "****"
click at [546, 175] on div "Status" at bounding box center [555, 178] width 75 height 8
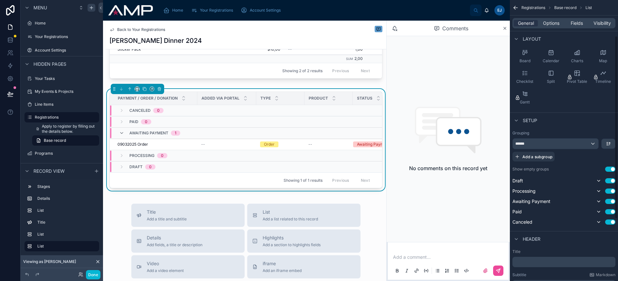
click at [604, 151] on div "****** Add a subgroup" at bounding box center [564, 149] width 103 height 23
click at [606, 147] on button "scrollable content" at bounding box center [609, 144] width 14 height 10
click at [602, 160] on span "First -> Last" at bounding box center [597, 158] width 26 height 8
click at [608, 168] on button "Use setting" at bounding box center [610, 168] width 10 height 5
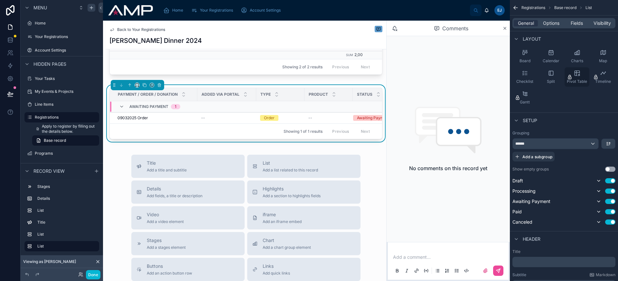
scroll to position [357, 0]
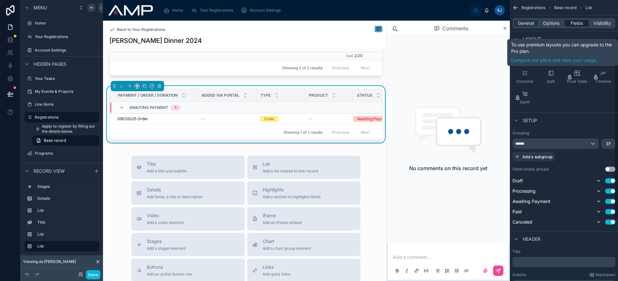
click at [581, 24] on span "Fields" at bounding box center [577, 23] width 12 height 6
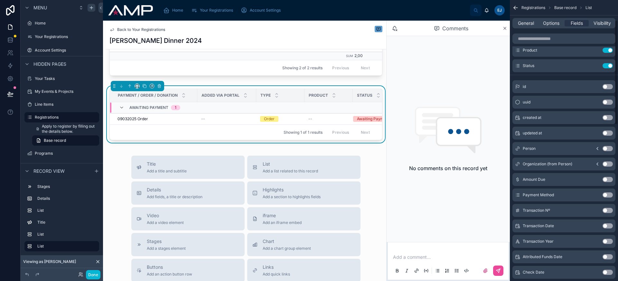
scroll to position [0, 0]
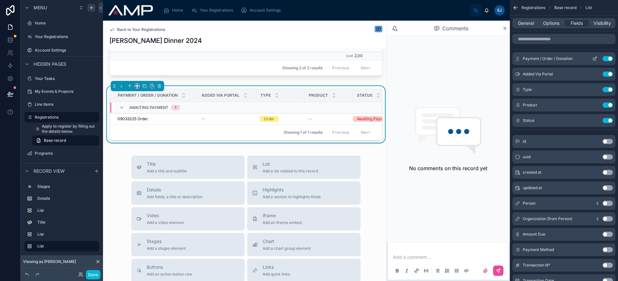
click at [608, 59] on button "Use setting" at bounding box center [608, 58] width 10 height 5
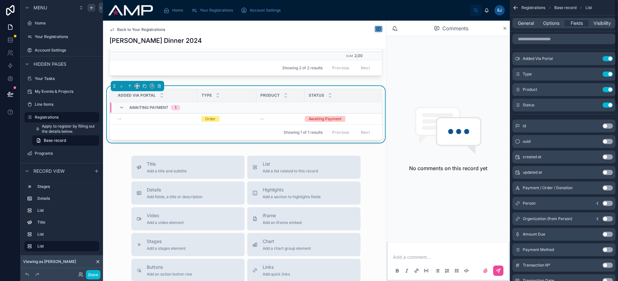
click at [608, 59] on button "Use setting" at bounding box center [608, 58] width 10 height 5
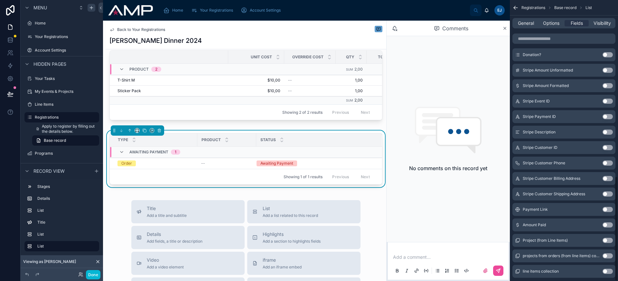
scroll to position [472, 0]
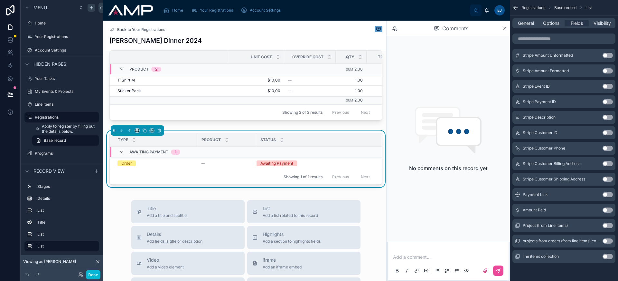
click at [609, 257] on button "Use setting" at bounding box center [608, 256] width 10 height 5
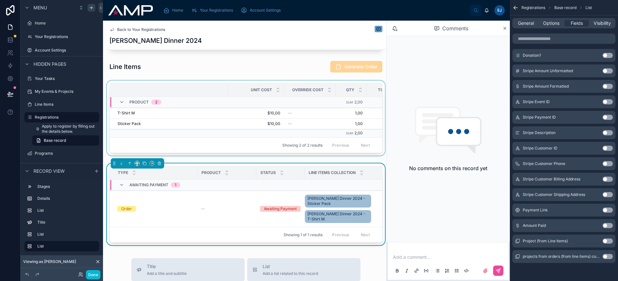
scroll to position [276, 0]
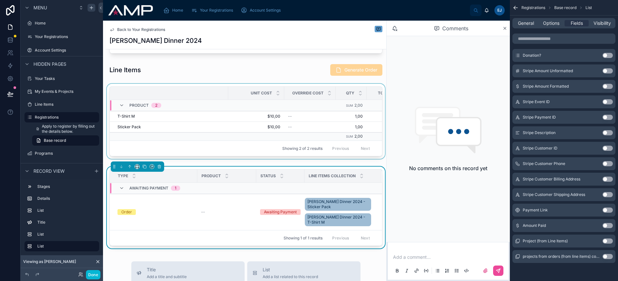
click at [253, 161] on div at bounding box center [246, 123] width 281 height 78
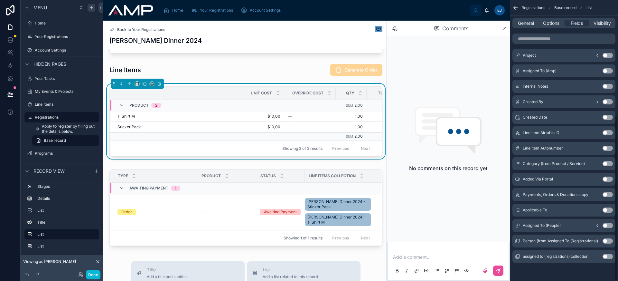
scroll to position [0, 87]
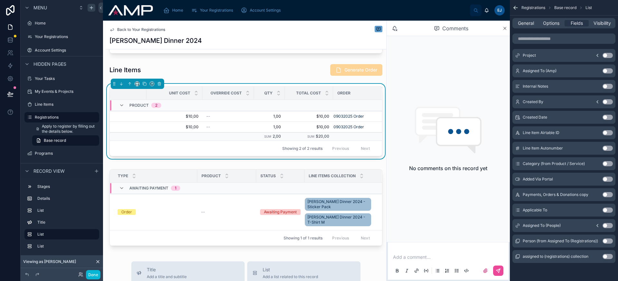
click at [298, 88] on div "Awaiting Approval 2 Approved 3 Declined Project [PERSON_NAME] Dinner 2024 Regis…" at bounding box center [246, 16] width 281 height 470
click at [294, 91] on div "Unit Cost Override Cost Qty Total Cost Order Product 2 Sum 2,00 Sum $20,00 T-Sh…" at bounding box center [246, 123] width 281 height 78
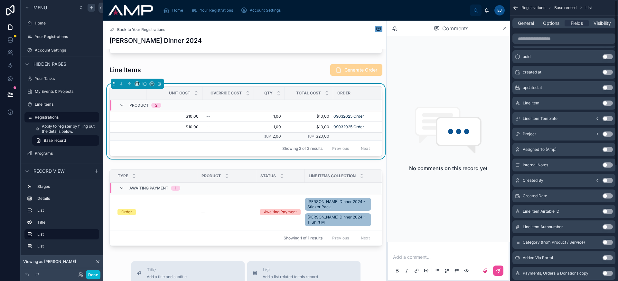
scroll to position [0, 0]
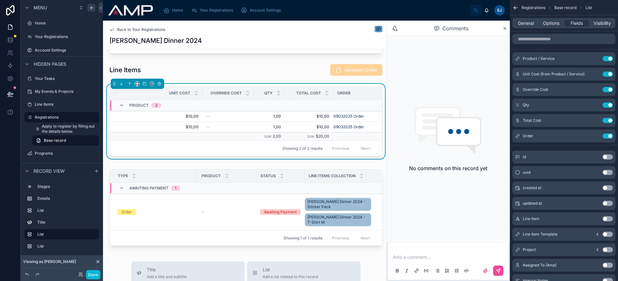
click at [606, 136] on button "Use setting" at bounding box center [608, 135] width 10 height 5
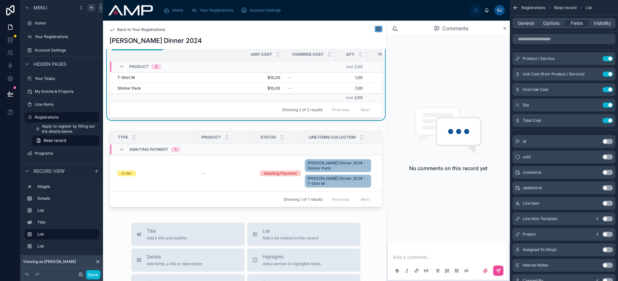
scroll to position [278, 0]
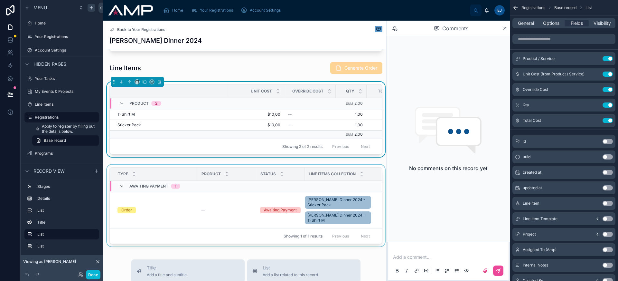
click at [231, 174] on div at bounding box center [246, 207] width 281 height 84
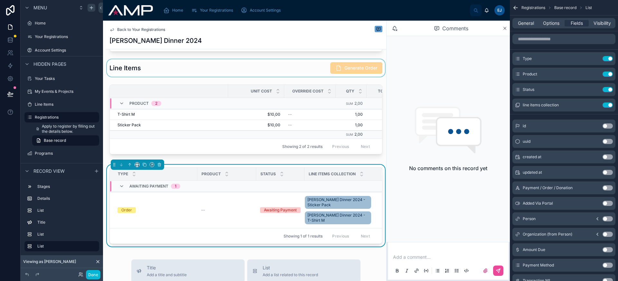
click at [223, 74] on div at bounding box center [246, 67] width 281 height 17
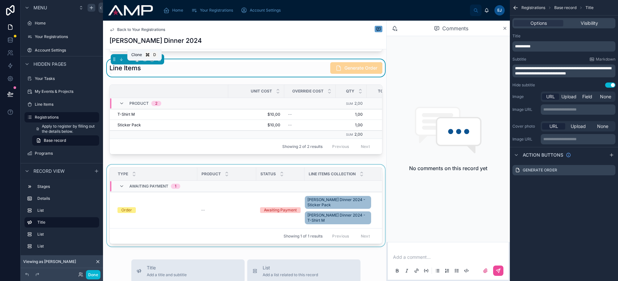
click at [146, 61] on icon at bounding box center [144, 59] width 5 height 5
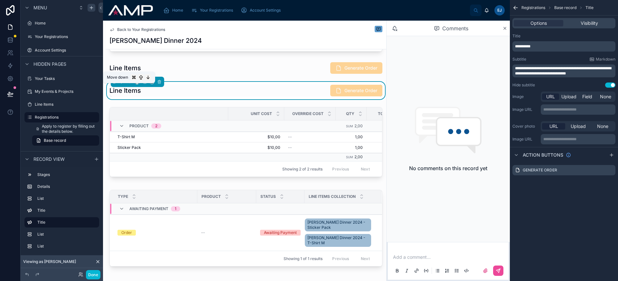
click at [122, 84] on icon at bounding box center [121, 82] width 5 height 5
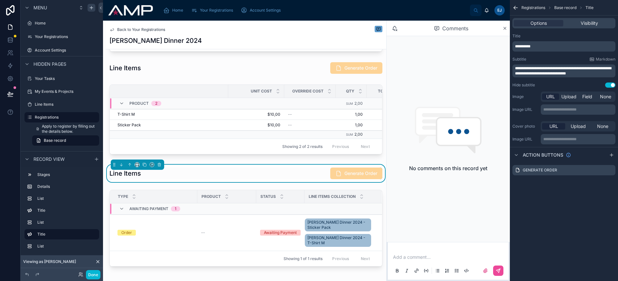
click at [531, 46] on span "**********" at bounding box center [522, 46] width 15 height 4
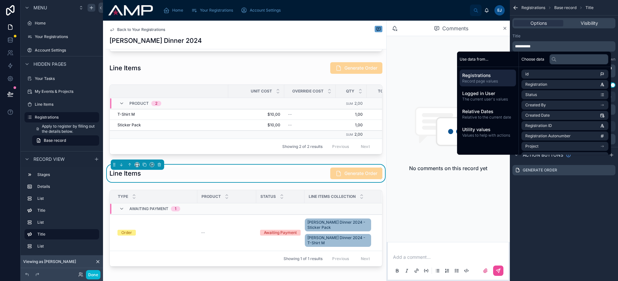
click at [531, 46] on span "**********" at bounding box center [522, 46] width 15 height 4
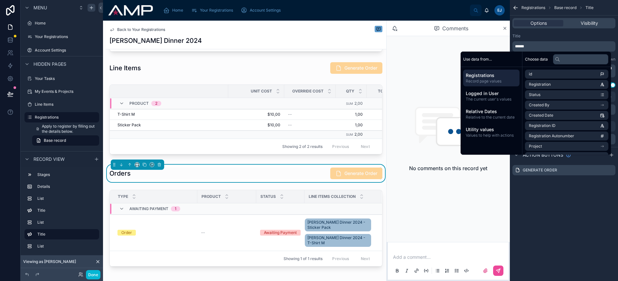
click at [559, 227] on div "**********" at bounding box center [564, 140] width 108 height 281
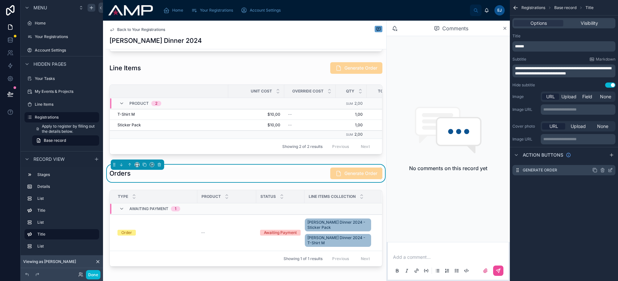
click at [604, 171] on icon "scrollable content" at bounding box center [602, 169] width 5 height 5
click at [602, 160] on icon at bounding box center [600, 159] width 5 height 5
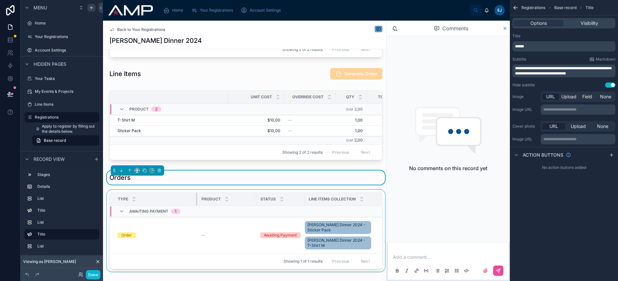
scroll to position [144, 0]
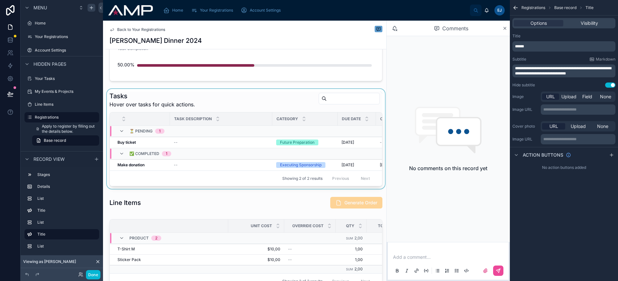
click at [203, 99] on div at bounding box center [246, 139] width 281 height 100
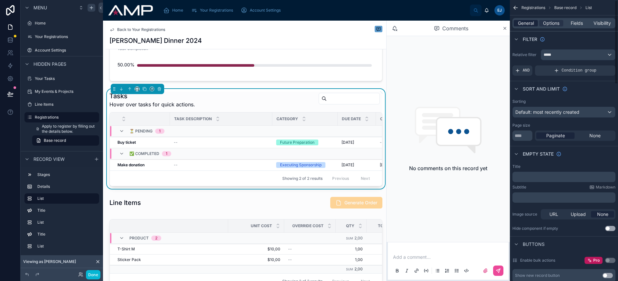
click at [529, 23] on span "General" at bounding box center [526, 23] width 16 height 6
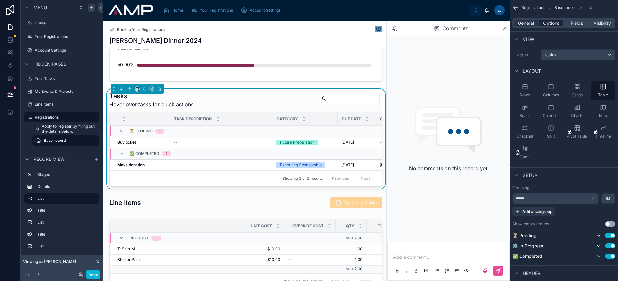
click at [545, 24] on span "Options" at bounding box center [551, 23] width 16 height 6
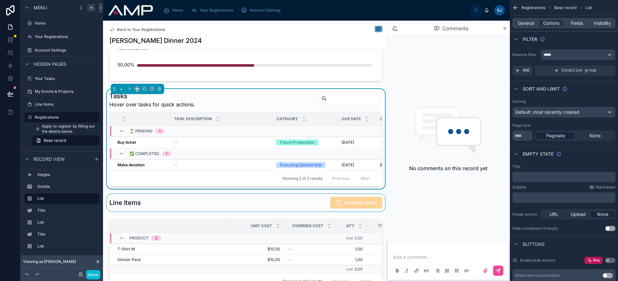
scroll to position [352, 0]
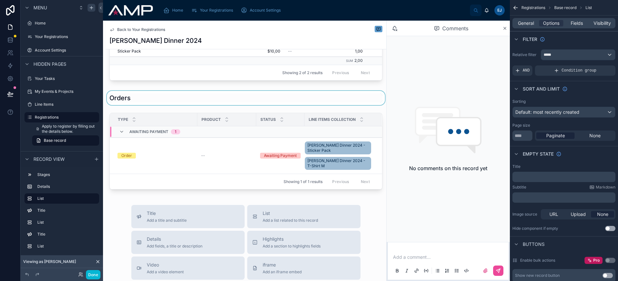
click at [178, 105] on div at bounding box center [246, 98] width 281 height 14
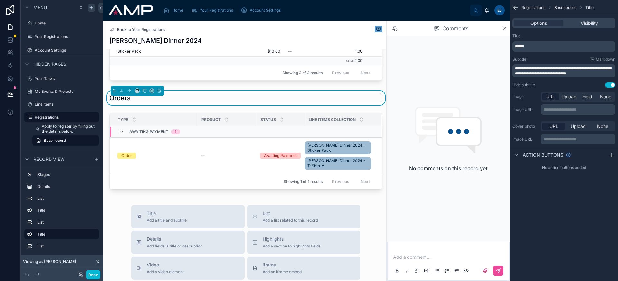
click at [545, 69] on span "**********" at bounding box center [563, 70] width 96 height 9
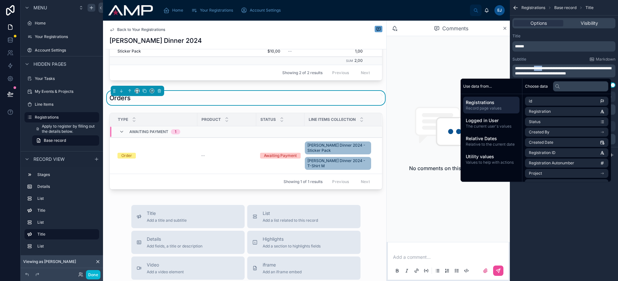
click at [545, 69] on span "**********" at bounding box center [563, 70] width 96 height 9
click at [615, 85] on button "Use setting" at bounding box center [610, 84] width 10 height 5
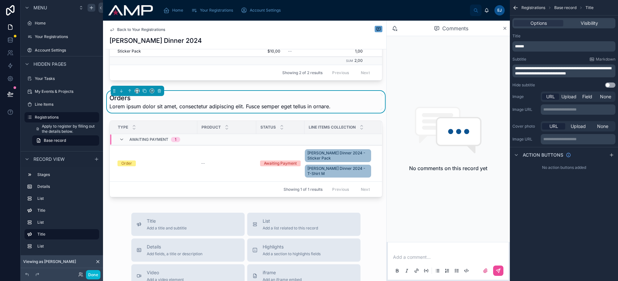
click at [570, 72] on span "**********" at bounding box center [563, 70] width 96 height 9
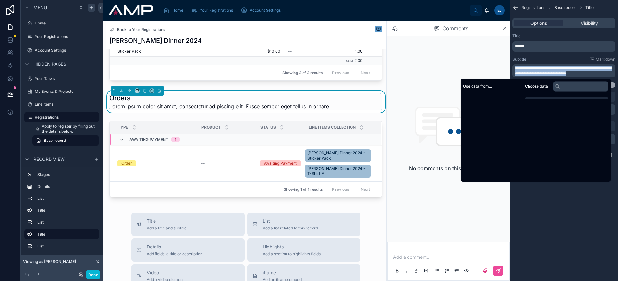
click at [570, 72] on span "**********" at bounding box center [563, 70] width 96 height 9
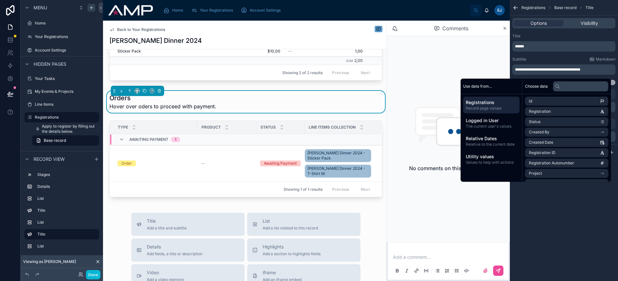
click at [540, 70] on span "**********" at bounding box center [547, 70] width 65 height 4
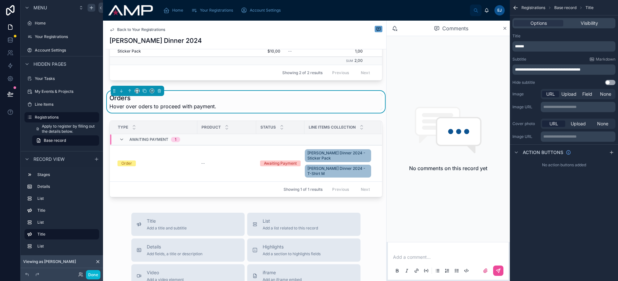
click at [539, 69] on span "**********" at bounding box center [547, 70] width 65 height 4
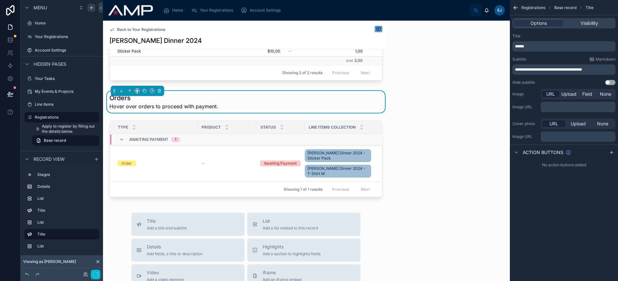
click at [564, 219] on div "**********" at bounding box center [564, 140] width 108 height 281
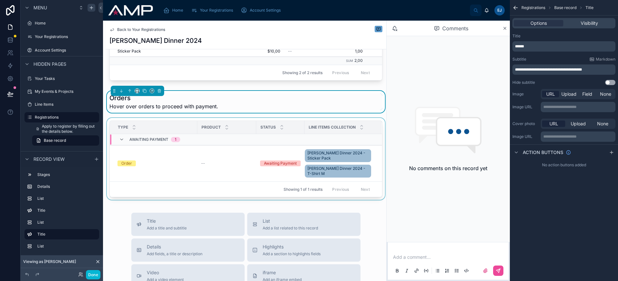
click at [215, 165] on div at bounding box center [246, 160] width 281 height 84
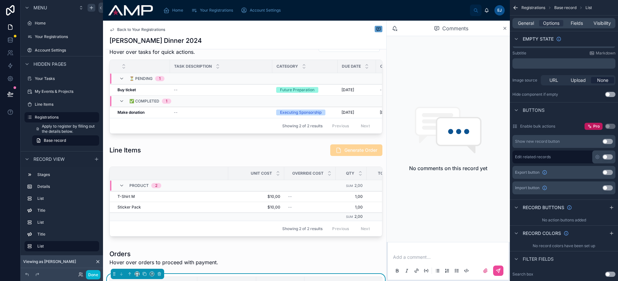
scroll to position [317, 0]
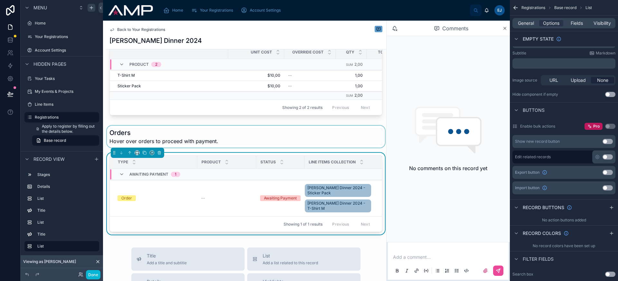
click at [226, 141] on div at bounding box center [246, 137] width 281 height 22
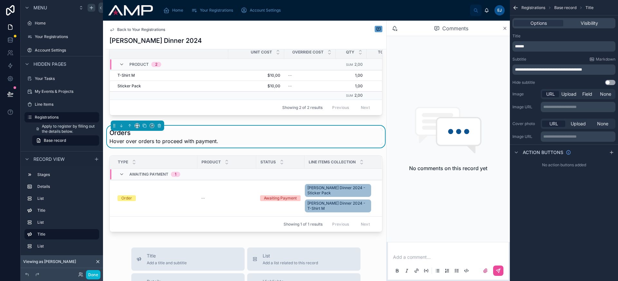
scroll to position [192, 0]
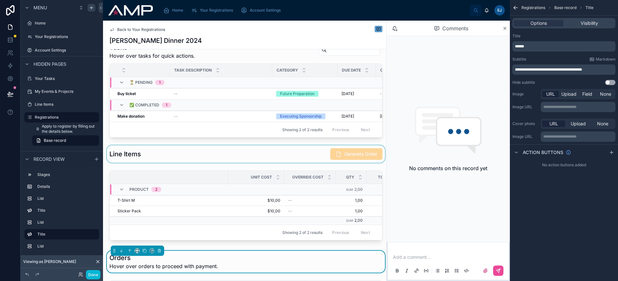
click at [217, 163] on div at bounding box center [246, 153] width 281 height 17
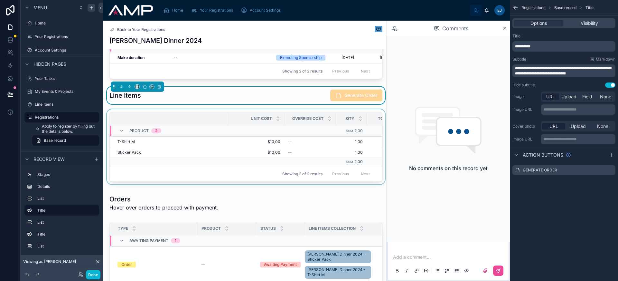
scroll to position [233, 0]
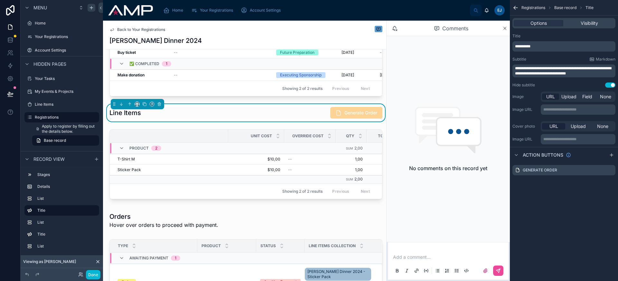
click at [550, 70] on span "**********" at bounding box center [563, 70] width 96 height 9
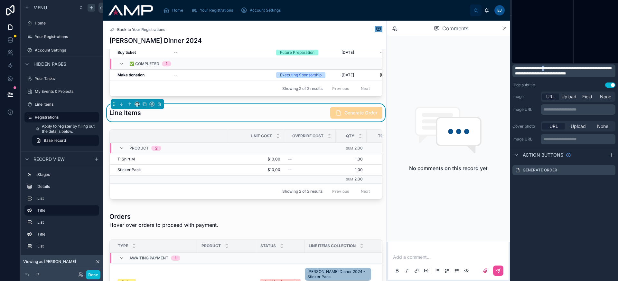
click at [550, 70] on span "**********" at bounding box center [563, 70] width 96 height 9
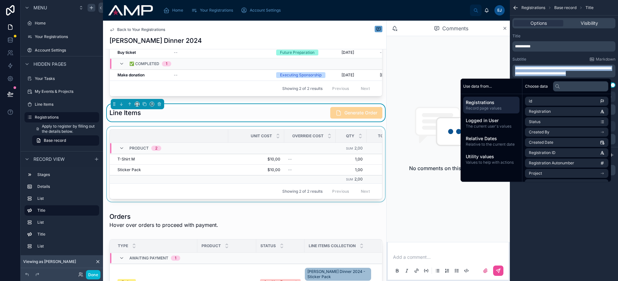
scroll to position [179, 0]
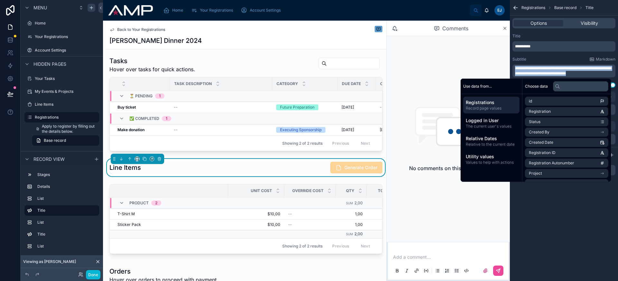
click at [613, 87] on button "Use setting" at bounding box center [610, 84] width 10 height 5
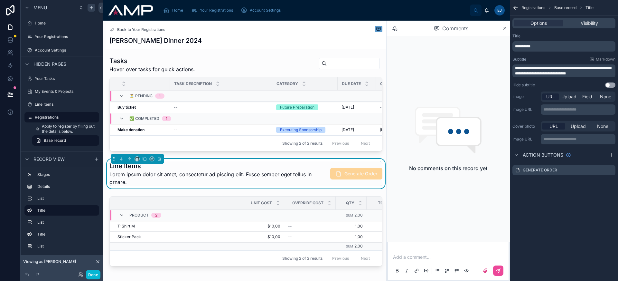
click at [571, 74] on span "**********" at bounding box center [563, 70] width 96 height 9
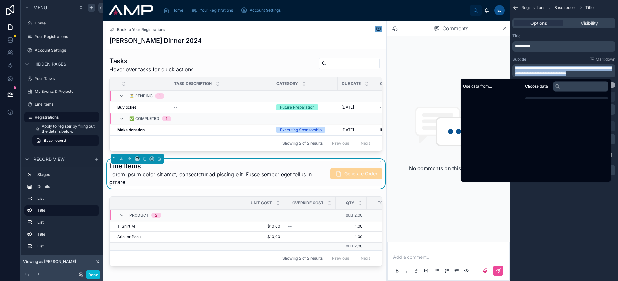
click at [571, 74] on span "**********" at bounding box center [563, 70] width 96 height 9
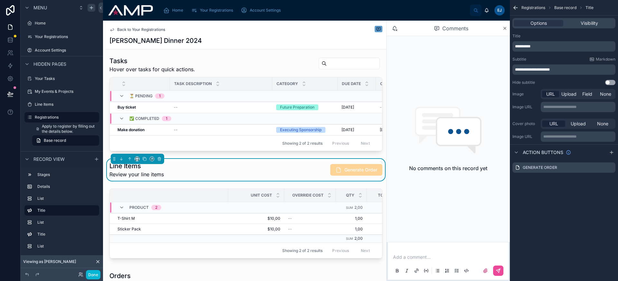
click at [545, 69] on span "**********" at bounding box center [532, 70] width 35 height 4
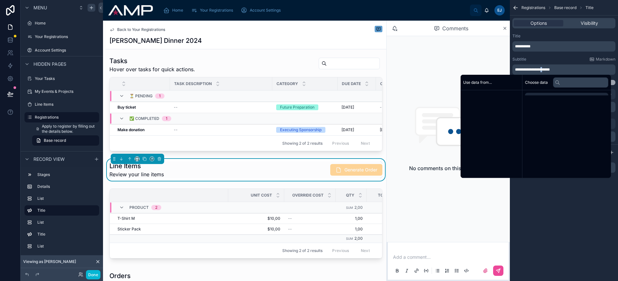
click at [545, 69] on span "**********" at bounding box center [532, 70] width 35 height 4
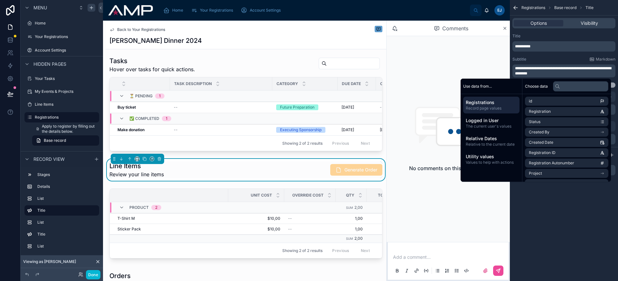
scroll to position [0, 0]
click at [572, 68] on span "**********" at bounding box center [563, 70] width 96 height 9
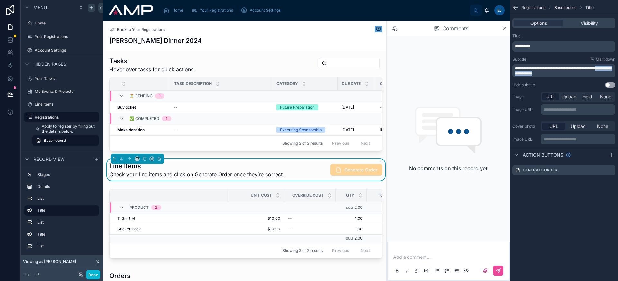
drag, startPoint x: 587, startPoint y: 74, endPoint x: 509, endPoint y: 75, distance: 78.2
click at [509, 75] on div "Home Your Registrations Account Settings EJ [PERSON_NAME] Back to Your Registra…" at bounding box center [360, 140] width 515 height 281
click at [516, 73] on span "**********" at bounding box center [563, 70] width 96 height 9
click at [578, 67] on span "**********" at bounding box center [563, 70] width 96 height 9
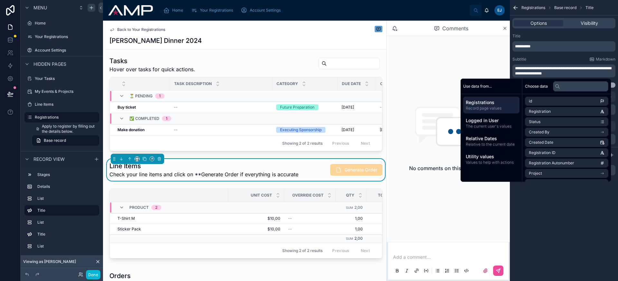
click at [611, 67] on span "**********" at bounding box center [563, 70] width 96 height 9
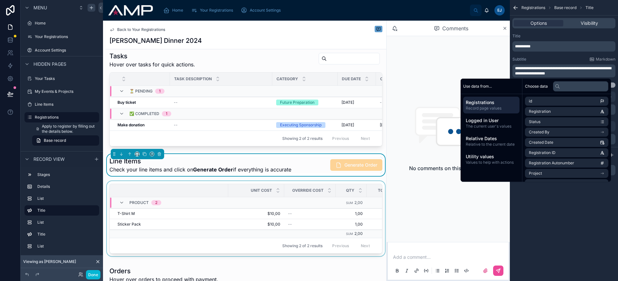
scroll to position [183, 0]
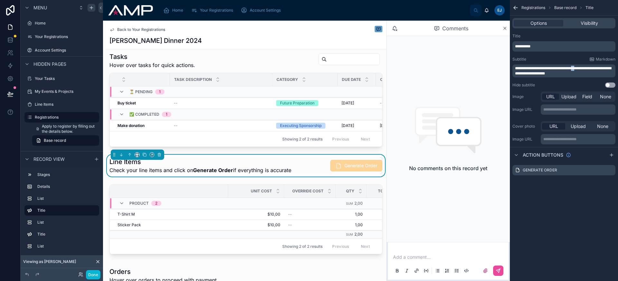
drag, startPoint x: 584, startPoint y: 70, endPoint x: 579, endPoint y: 69, distance: 4.6
click at [579, 69] on span "**********" at bounding box center [563, 70] width 96 height 9
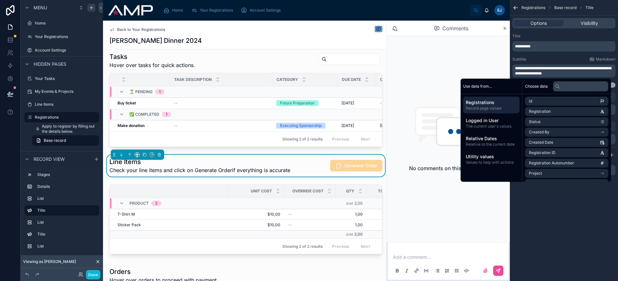
click at [579, 67] on span "**********" at bounding box center [563, 70] width 96 height 9
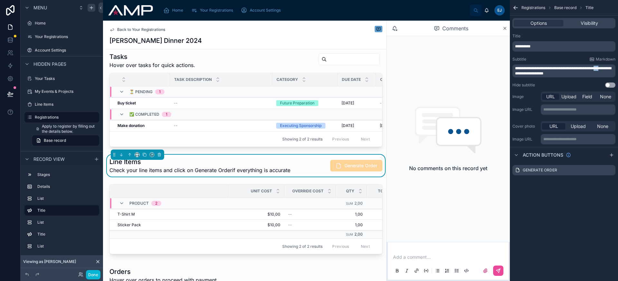
drag, startPoint x: 611, startPoint y: 68, endPoint x: 608, endPoint y: 68, distance: 3.2
click at [608, 68] on span "**********" at bounding box center [563, 70] width 96 height 9
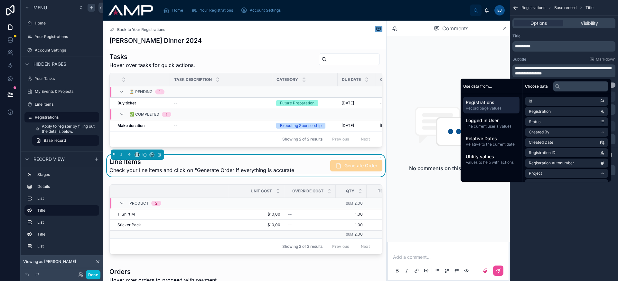
click at [524, 66] on span "**********" at bounding box center [563, 70] width 96 height 9
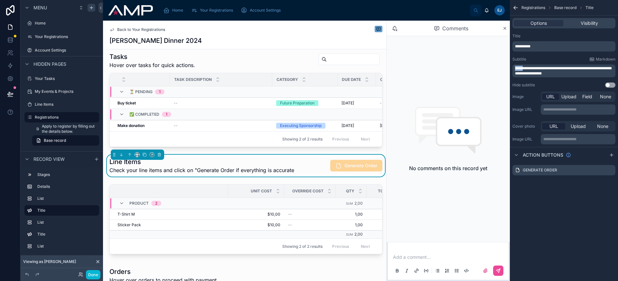
click at [524, 66] on span "**********" at bounding box center [563, 70] width 96 height 9
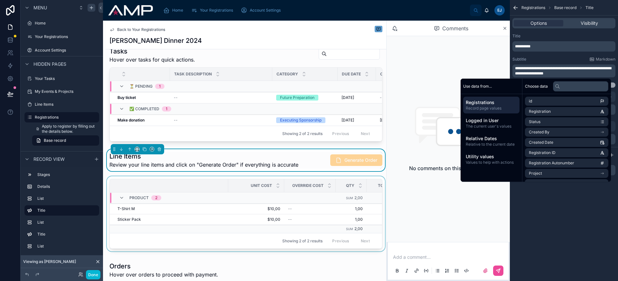
scroll to position [195, 0]
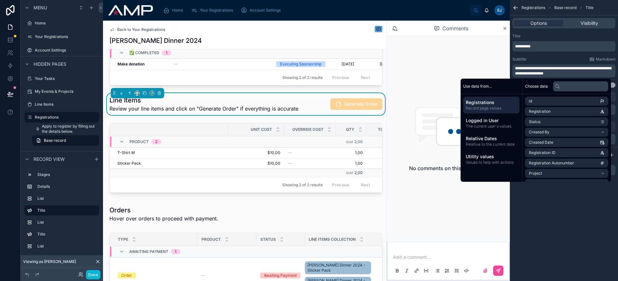
scroll to position [267, 0]
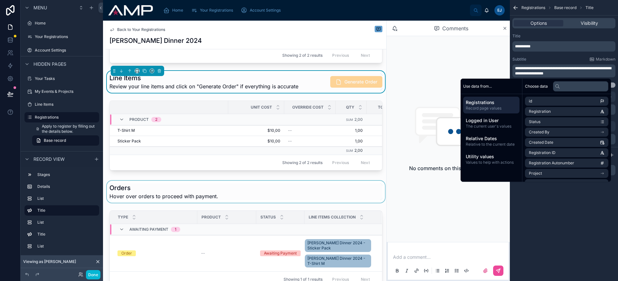
click at [184, 203] on div at bounding box center [246, 192] width 281 height 22
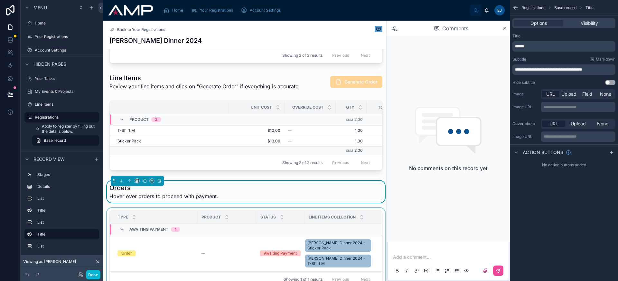
scroll to position [326, 0]
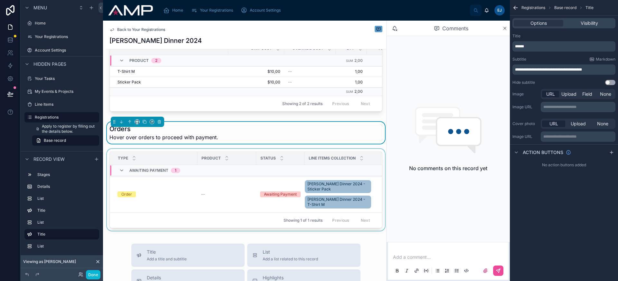
click at [217, 227] on div "Showing 1 of 1 results Previous Next" at bounding box center [246, 219] width 272 height 15
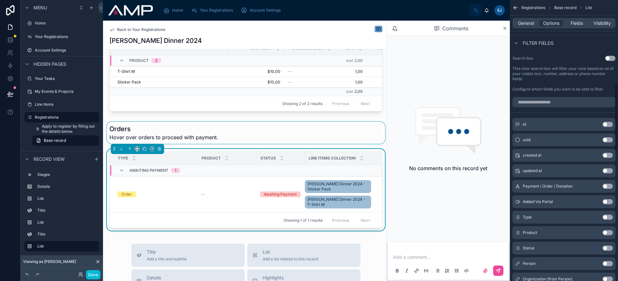
scroll to position [210, 0]
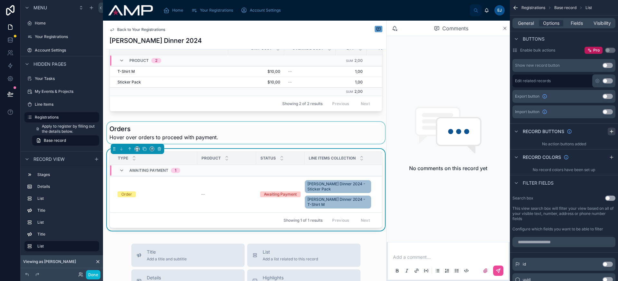
click at [612, 130] on icon "scrollable content" at bounding box center [611, 131] width 5 height 5
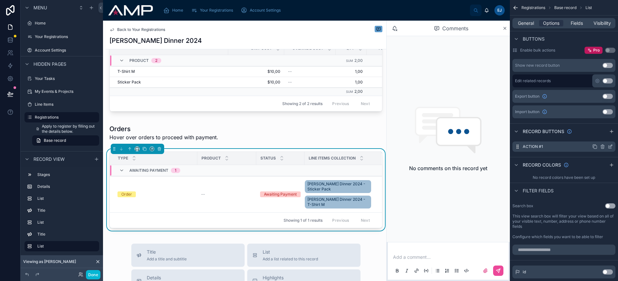
click at [612, 146] on icon "scrollable content" at bounding box center [611, 145] width 1 height 1
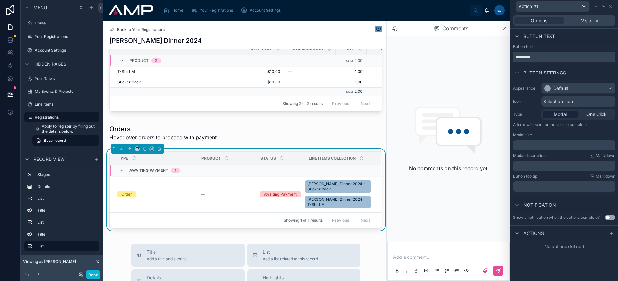
click at [552, 56] on input "*********" at bounding box center [564, 57] width 102 height 10
type input "**********"
click at [562, 88] on div "Default" at bounding box center [560, 88] width 15 height 6
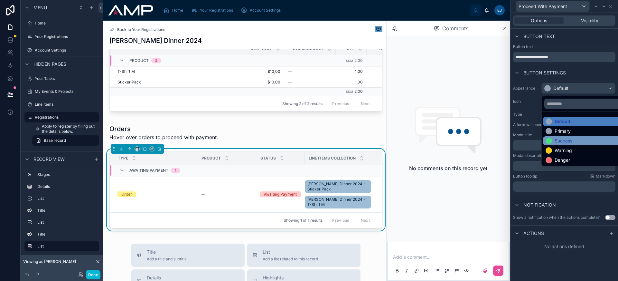
click at [573, 143] on div "Success" at bounding box center [586, 140] width 80 height 6
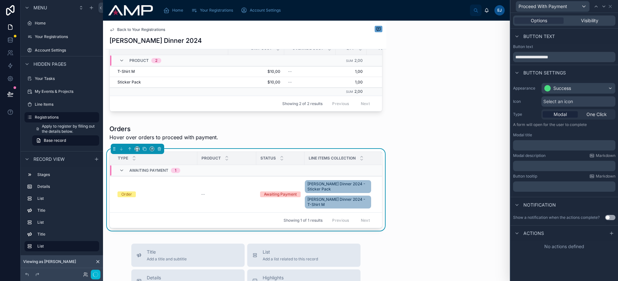
click at [560, 99] on span "Select an icon" at bounding box center [558, 101] width 30 height 6
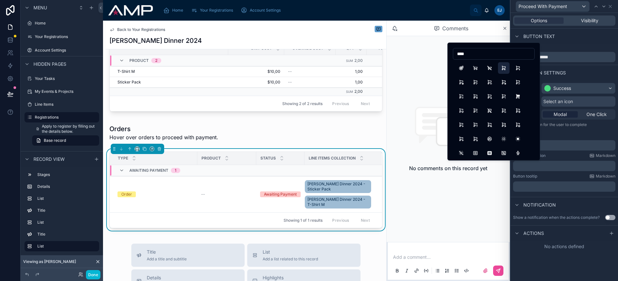
type input "****"
click at [505, 67] on button "ShoppingCart" at bounding box center [504, 68] width 12 height 12
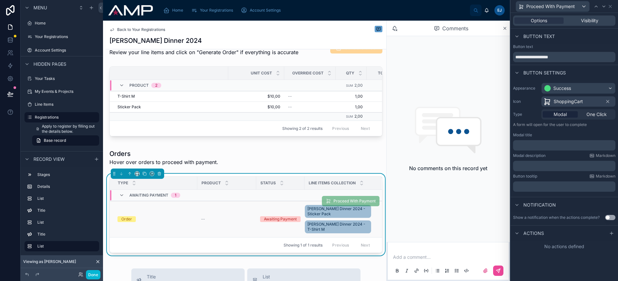
scroll to position [301, 0]
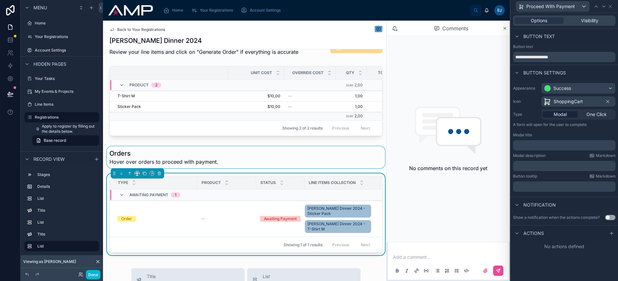
click at [208, 168] on div at bounding box center [246, 157] width 281 height 22
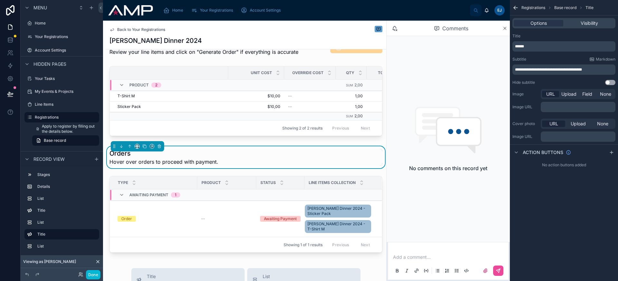
scroll to position [0, 0]
click at [537, 71] on span "**********" at bounding box center [548, 70] width 67 height 4
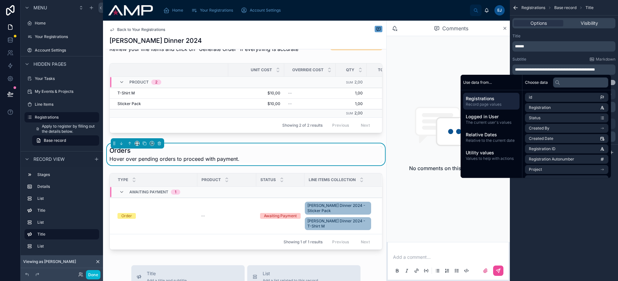
scroll to position [354, 0]
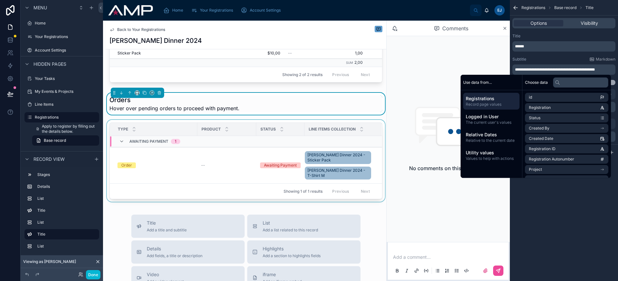
click at [228, 169] on div at bounding box center [246, 162] width 281 height 84
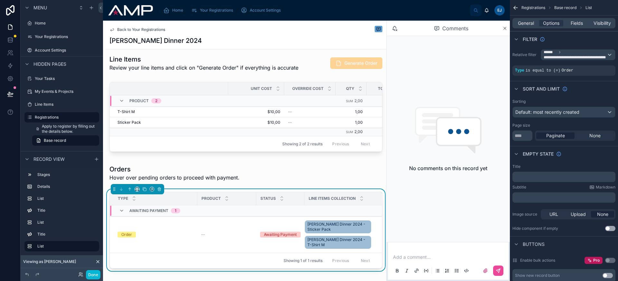
scroll to position [345, 0]
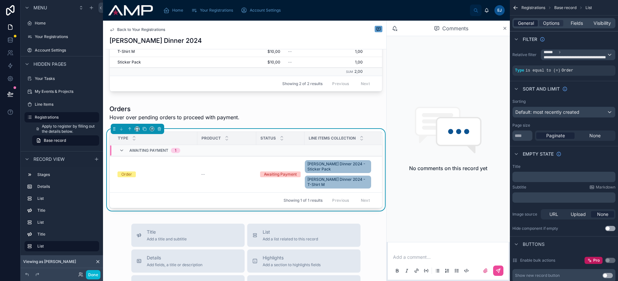
click at [524, 23] on span "General" at bounding box center [526, 23] width 16 height 6
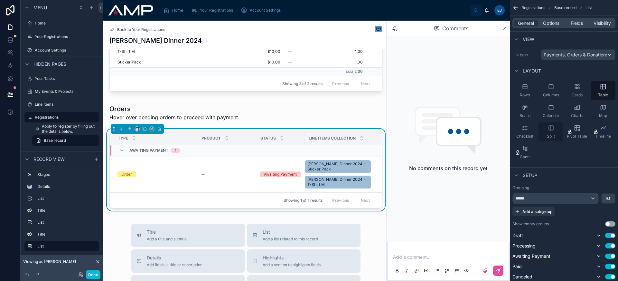
click at [554, 132] on div "Split" at bounding box center [551, 131] width 25 height 19
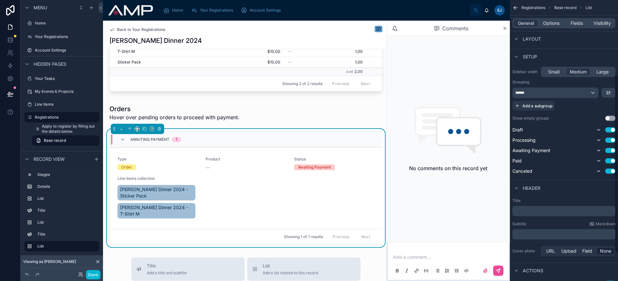
scroll to position [163, 0]
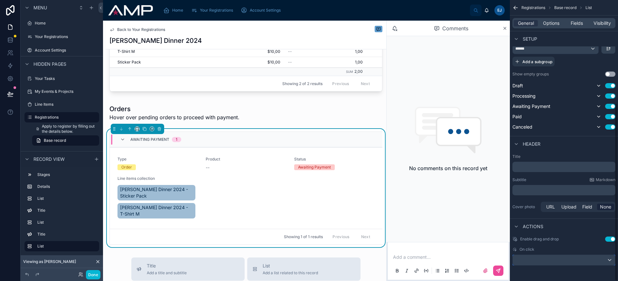
click at [580, 261] on div "scrollable content" at bounding box center [564, 260] width 102 height 10
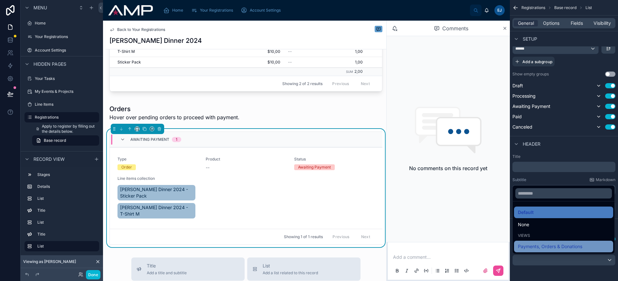
click at [572, 246] on span "Payments, Orders & Donations" at bounding box center [550, 246] width 64 height 8
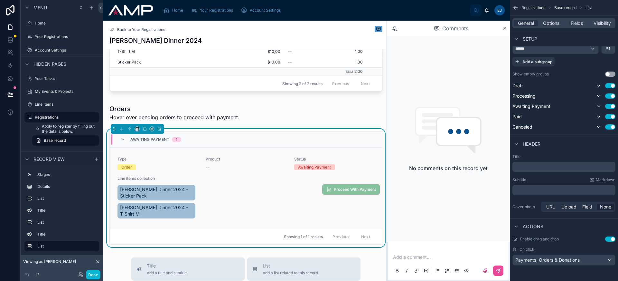
click at [254, 198] on div "Type Order Product -- Status Awaiting Payment Line items collection Brad Gala D…" at bounding box center [246, 187] width 257 height 63
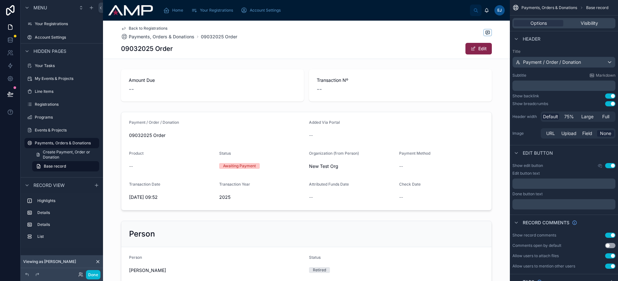
scroll to position [139, 0]
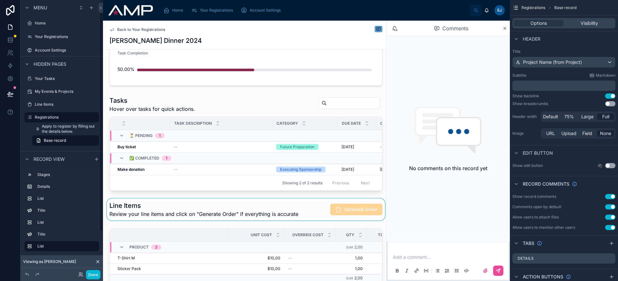
scroll to position [281, 0]
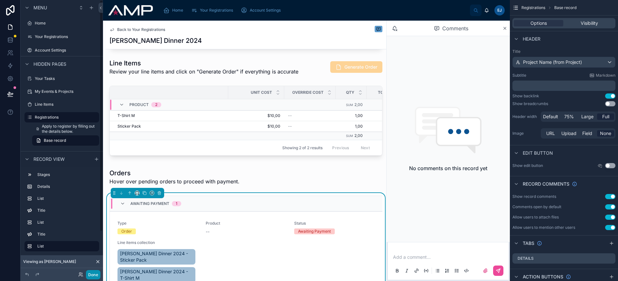
click at [96, 271] on button "Done" at bounding box center [93, 274] width 14 height 9
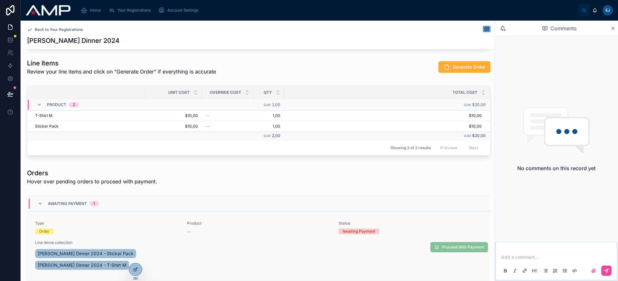
scroll to position [340, 0]
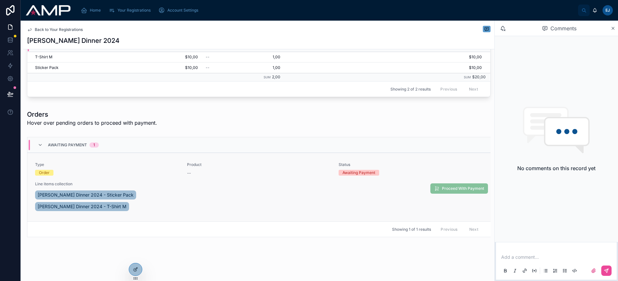
click at [354, 197] on div "Type Order Product -- Status Awaiting Payment Line items collection Brad Gala D…" at bounding box center [259, 187] width 448 height 50
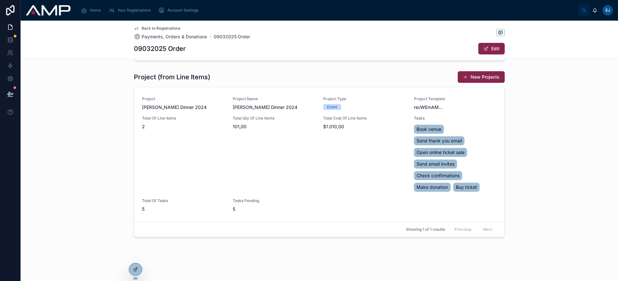
scroll to position [254, 0]
click at [149, 28] on span "Back to Registrations" at bounding box center [161, 28] width 39 height 5
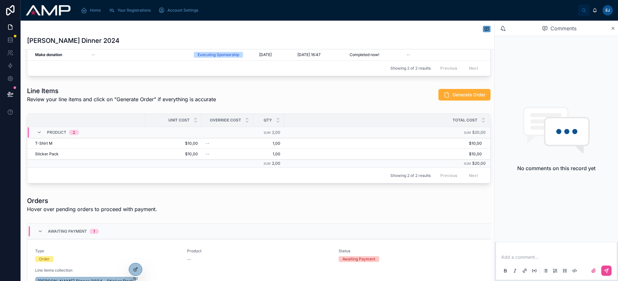
scroll to position [340, 0]
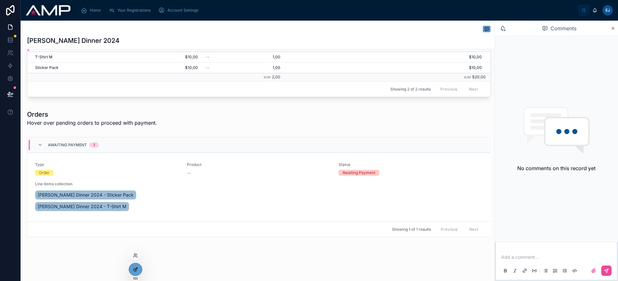
click at [136, 268] on icon at bounding box center [135, 269] width 5 height 5
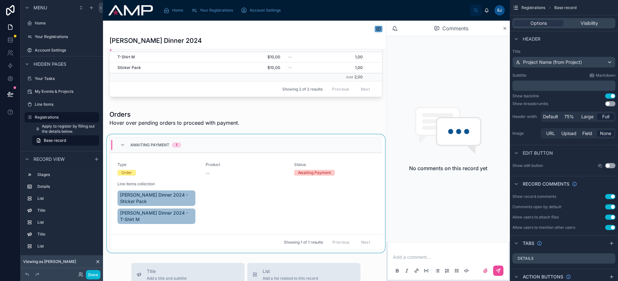
click at [297, 146] on div at bounding box center [246, 193] width 281 height 118
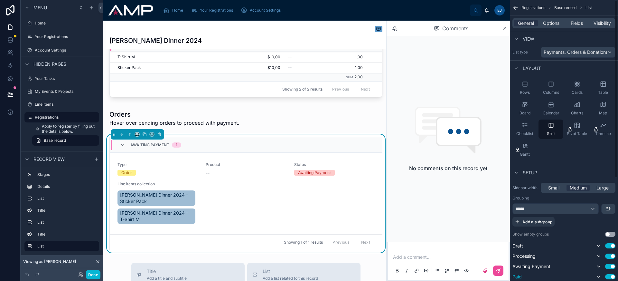
scroll to position [0, 0]
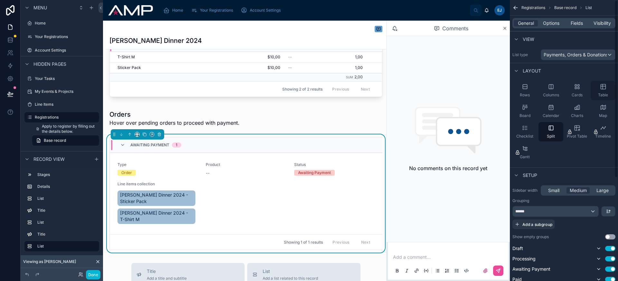
click at [601, 86] on icon "scrollable content" at bounding box center [603, 86] width 6 height 6
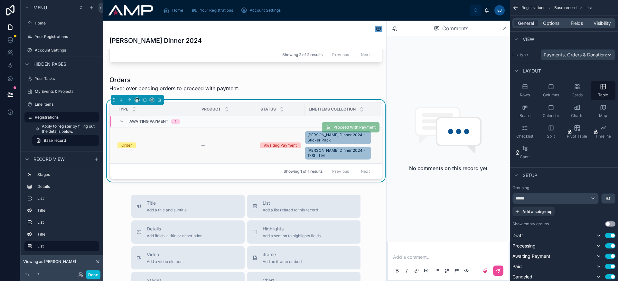
scroll to position [391, 0]
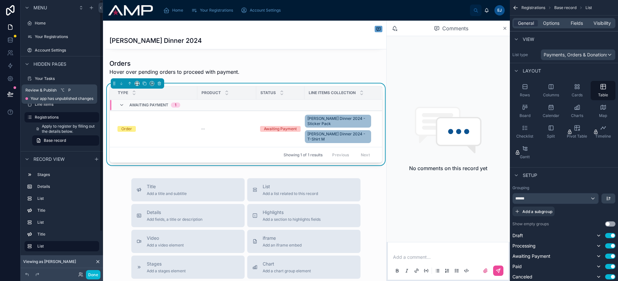
click at [9, 89] on button at bounding box center [10, 94] width 14 height 18
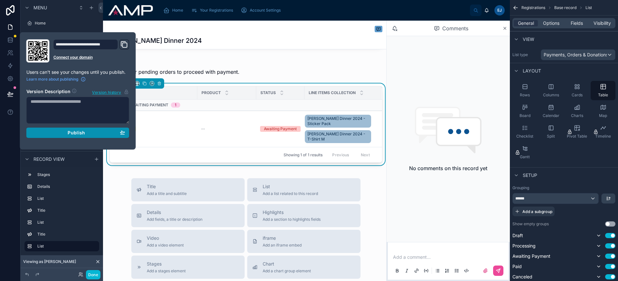
click at [88, 128] on button "Publish" at bounding box center [77, 132] width 103 height 10
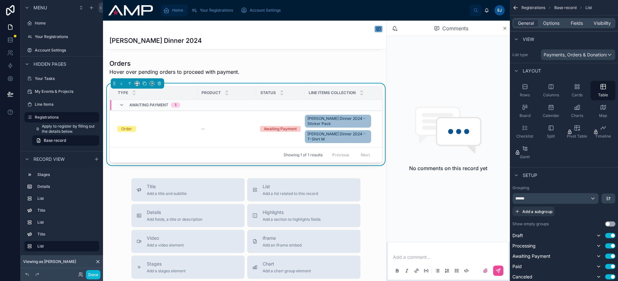
click at [173, 12] on span "Home" at bounding box center [177, 10] width 11 height 5
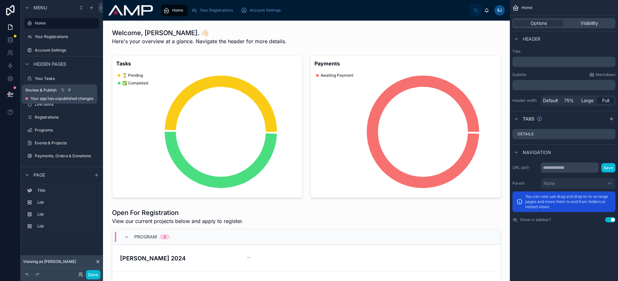
click at [9, 92] on icon at bounding box center [9, 93] width 5 height 3
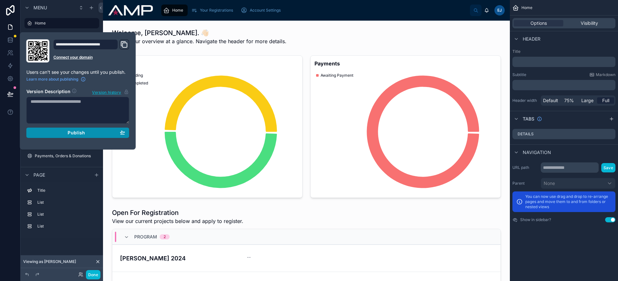
click at [55, 127] on button "Publish" at bounding box center [77, 132] width 103 height 10
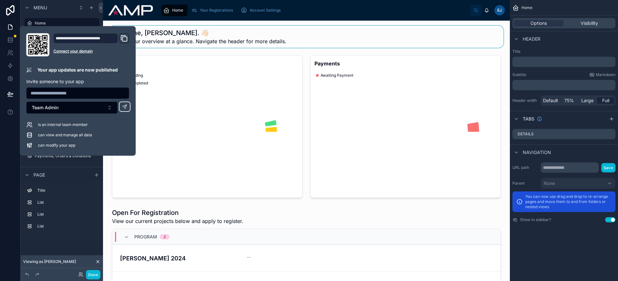
click at [266, 38] on div at bounding box center [306, 37] width 397 height 22
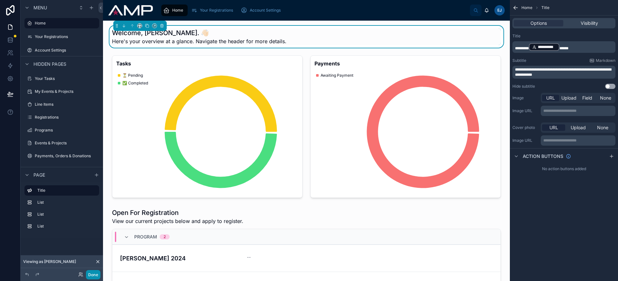
click at [92, 276] on button "Done" at bounding box center [93, 274] width 14 height 9
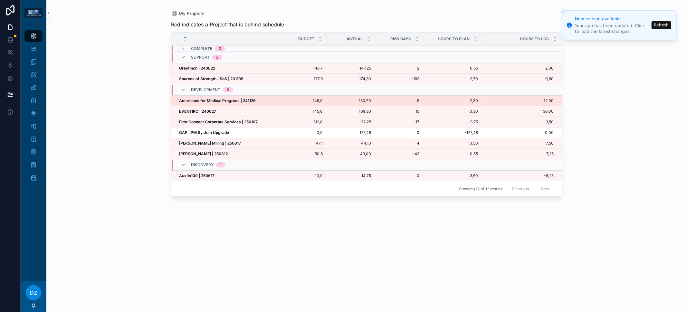
click at [230, 101] on strong "Americans for Medical Progress | 241126" at bounding box center [217, 100] width 77 height 5
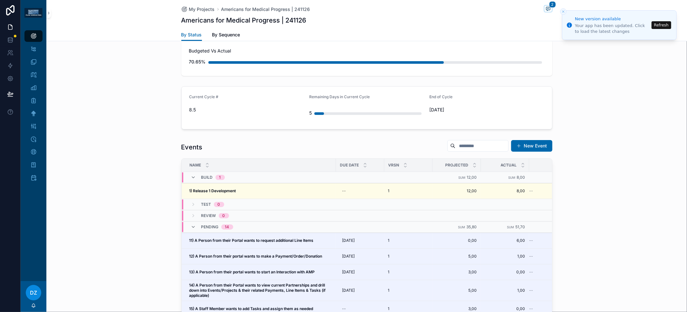
scroll to position [165, 0]
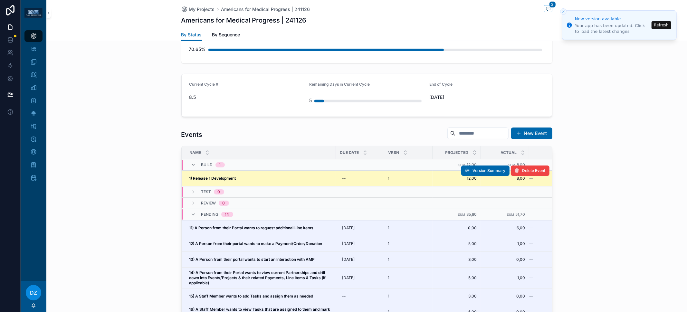
click at [239, 176] on div "1) Release 1 Development 1) Release 1 Development" at bounding box center [260, 178] width 143 height 5
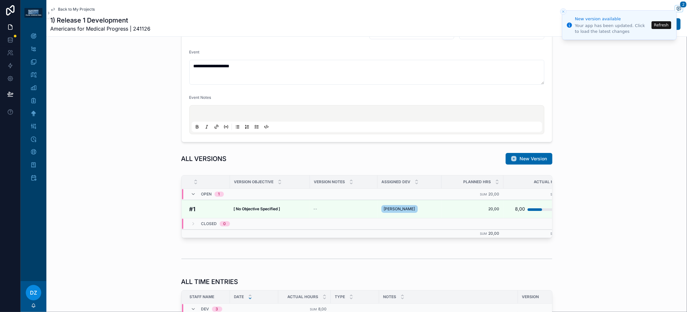
scroll to position [390, 0]
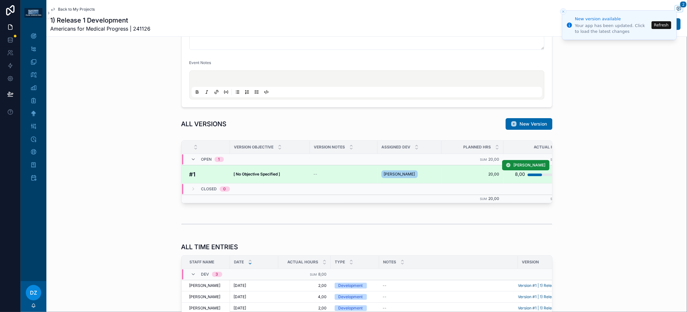
click at [314, 174] on span "--" at bounding box center [316, 174] width 4 height 5
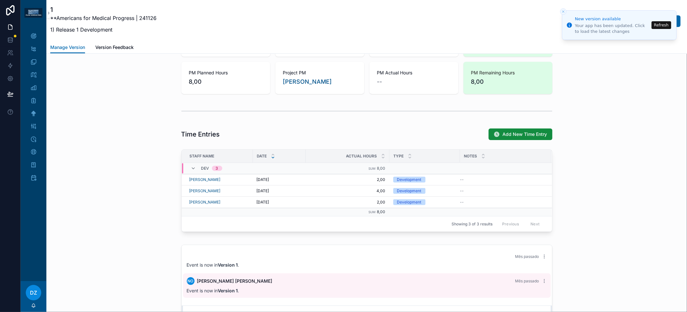
scroll to position [504, 0]
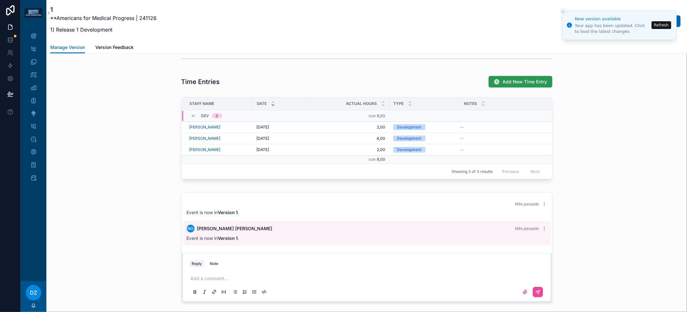
click at [505, 82] on span "Add New Time Entry" at bounding box center [525, 82] width 44 height 6
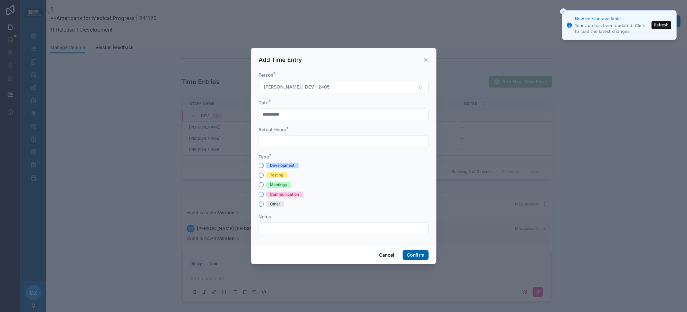
click at [295, 166] on span "Development" at bounding box center [282, 166] width 32 height 6
click at [264, 166] on button "Development" at bounding box center [261, 165] width 5 height 5
click at [298, 138] on input "text" at bounding box center [343, 141] width 169 height 9
click at [306, 144] on input "text" at bounding box center [343, 141] width 169 height 9
type input "****"
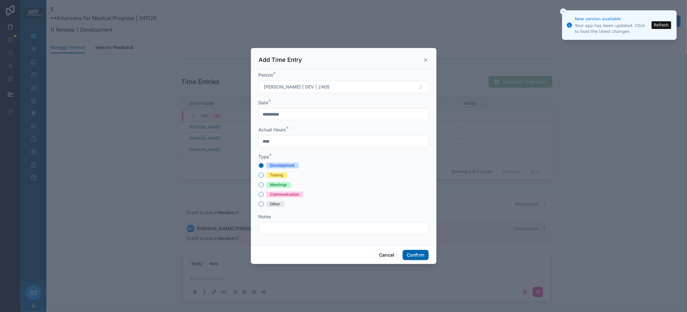
click at [335, 168] on div "Development" at bounding box center [344, 166] width 170 height 6
click at [410, 255] on button "Confirm" at bounding box center [415, 255] width 26 height 10
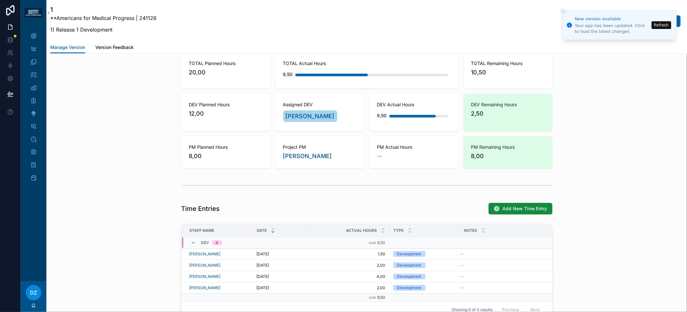
scroll to position [376, 0]
click at [496, 247] on span "Edit Entry" at bounding box center [497, 248] width 17 height 5
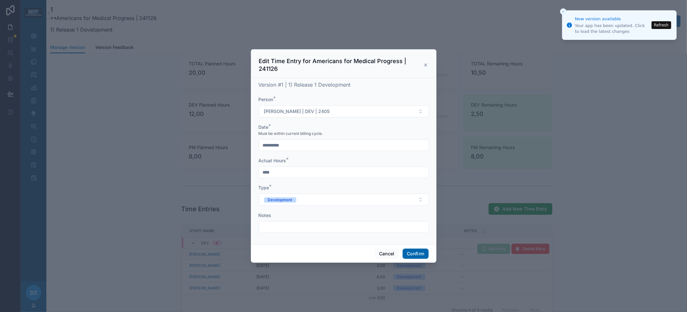
click at [291, 178] on form "**********" at bounding box center [344, 167] width 170 height 143
click at [290, 176] on input "****" at bounding box center [343, 172] width 169 height 9
type input "****"
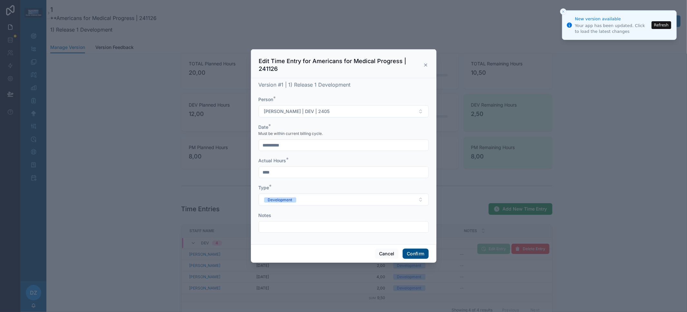
click at [409, 252] on button "Confirm" at bounding box center [415, 254] width 26 height 10
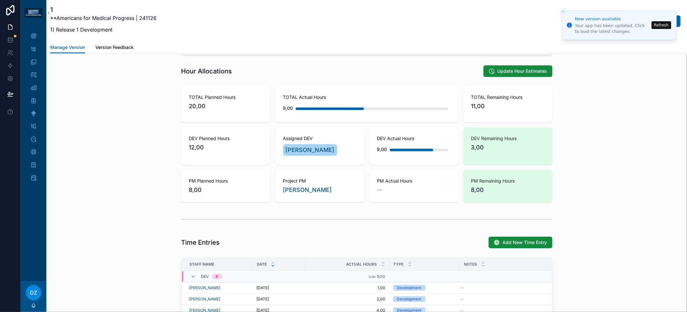
scroll to position [143, 0]
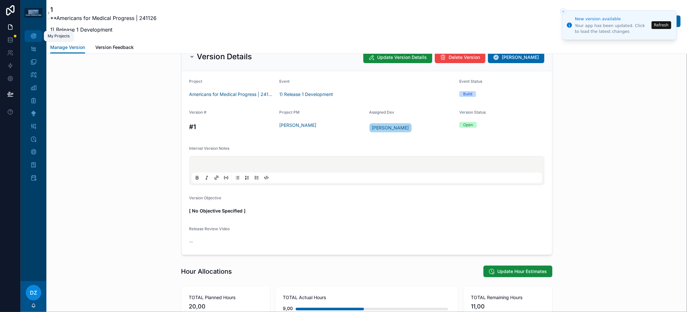
click at [34, 32] on div "My Projects" at bounding box center [33, 36] width 10 height 10
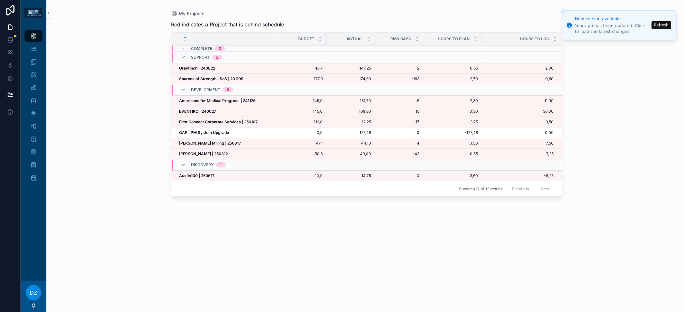
click at [125, 59] on div "My Projects Red indicates a Project that is behind schedule Budget Actual RMN D…" at bounding box center [366, 156] width 640 height 312
